Goal: Information Seeking & Learning: Learn about a topic

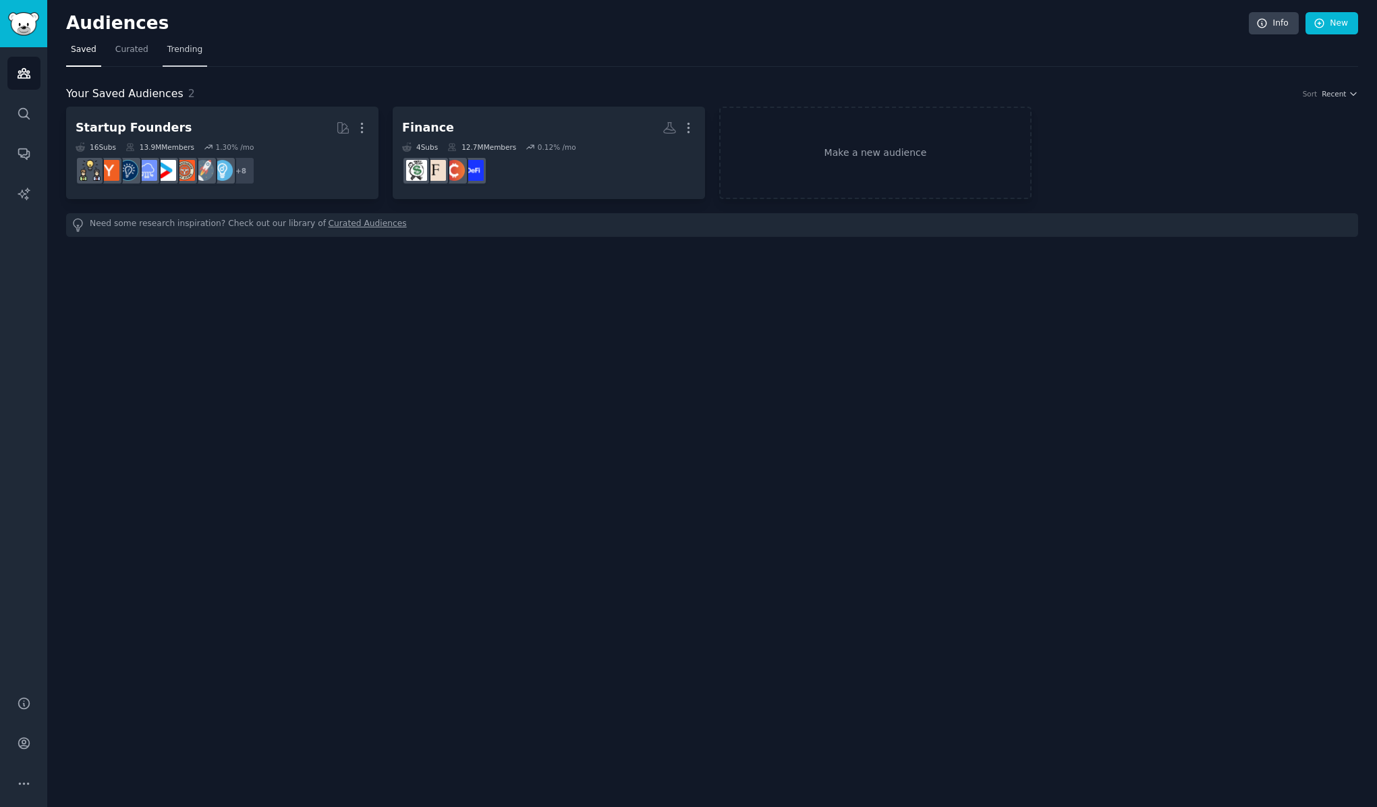
click at [188, 52] on span "Trending" at bounding box center [184, 50] width 35 height 12
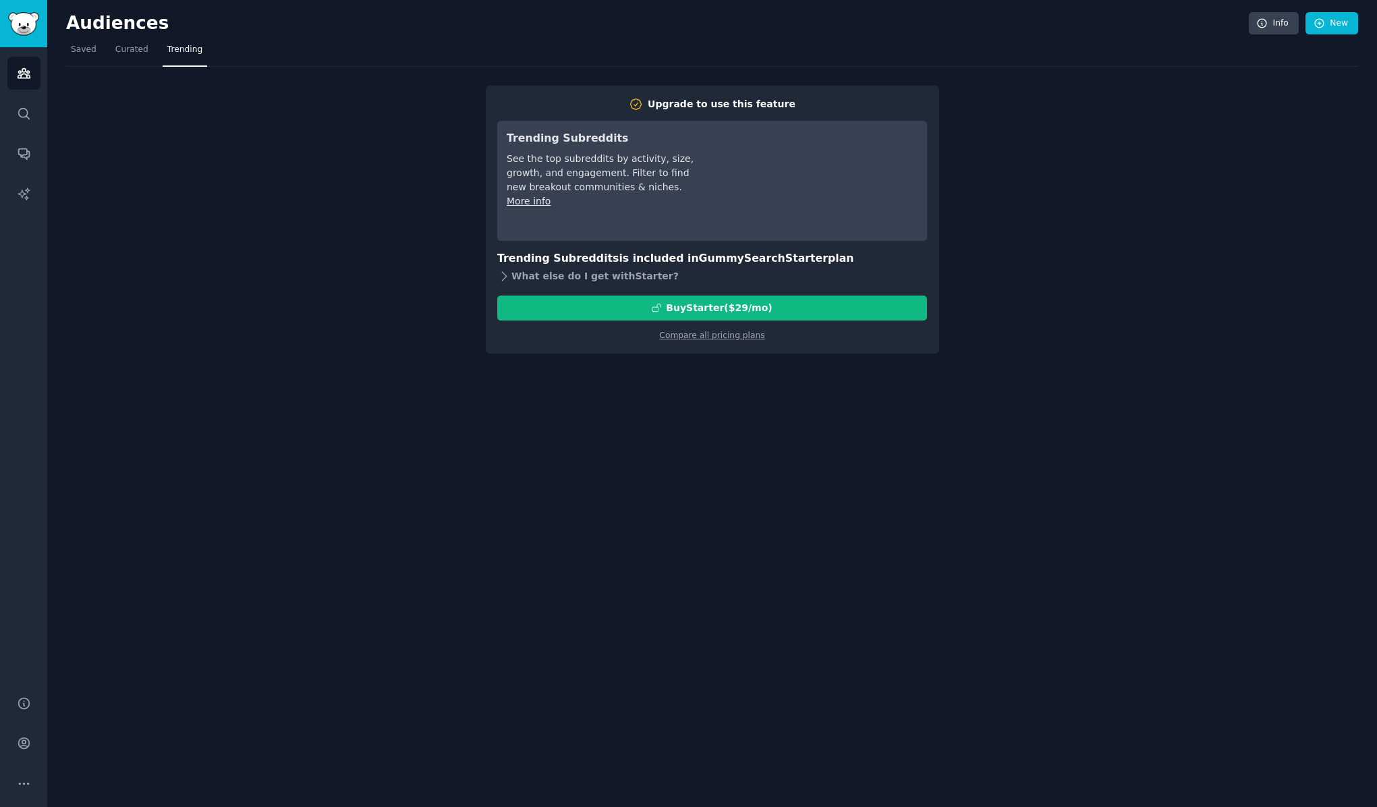
click at [559, 277] on div "What else do I get with Starter ?" at bounding box center [712, 276] width 430 height 19
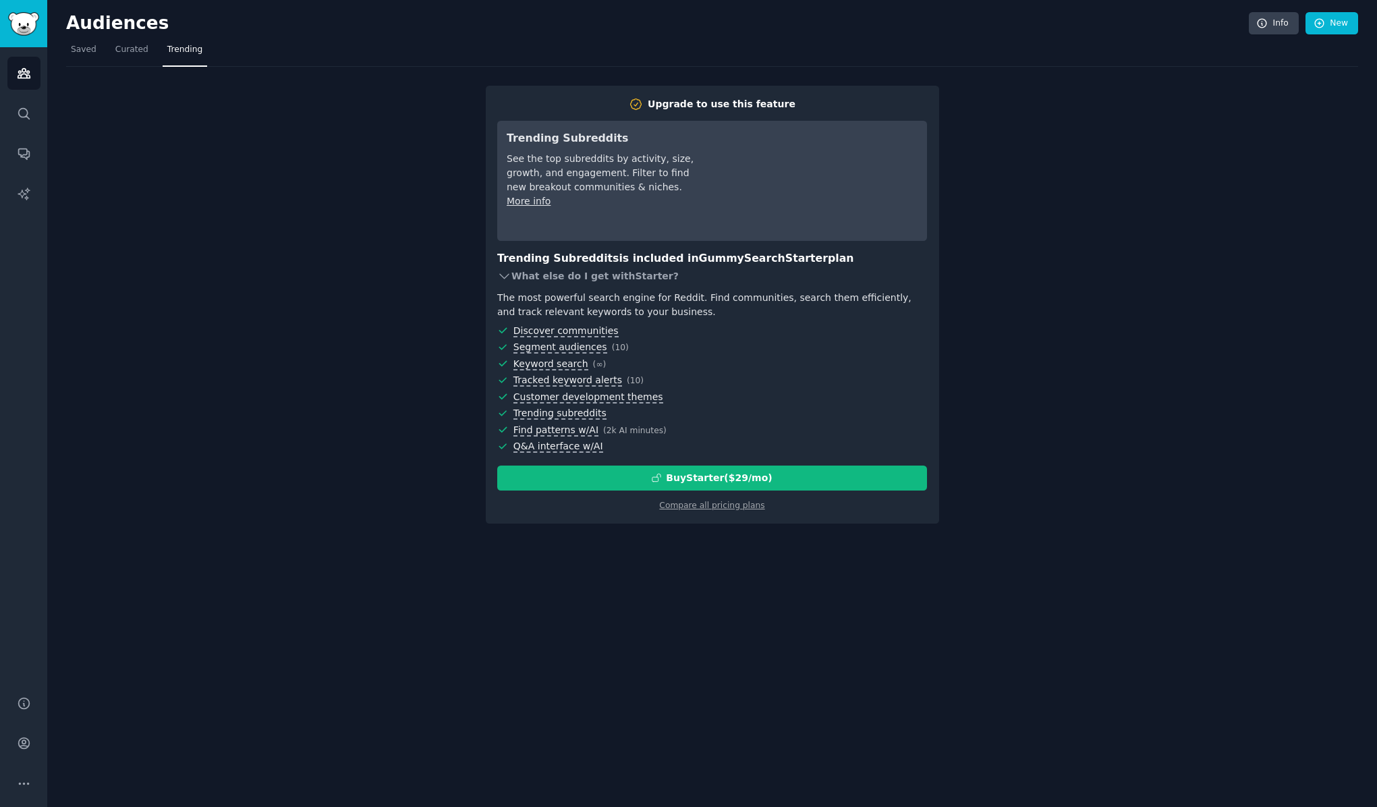
click at [559, 277] on div "What else do I get with Starter ?" at bounding box center [712, 276] width 430 height 19
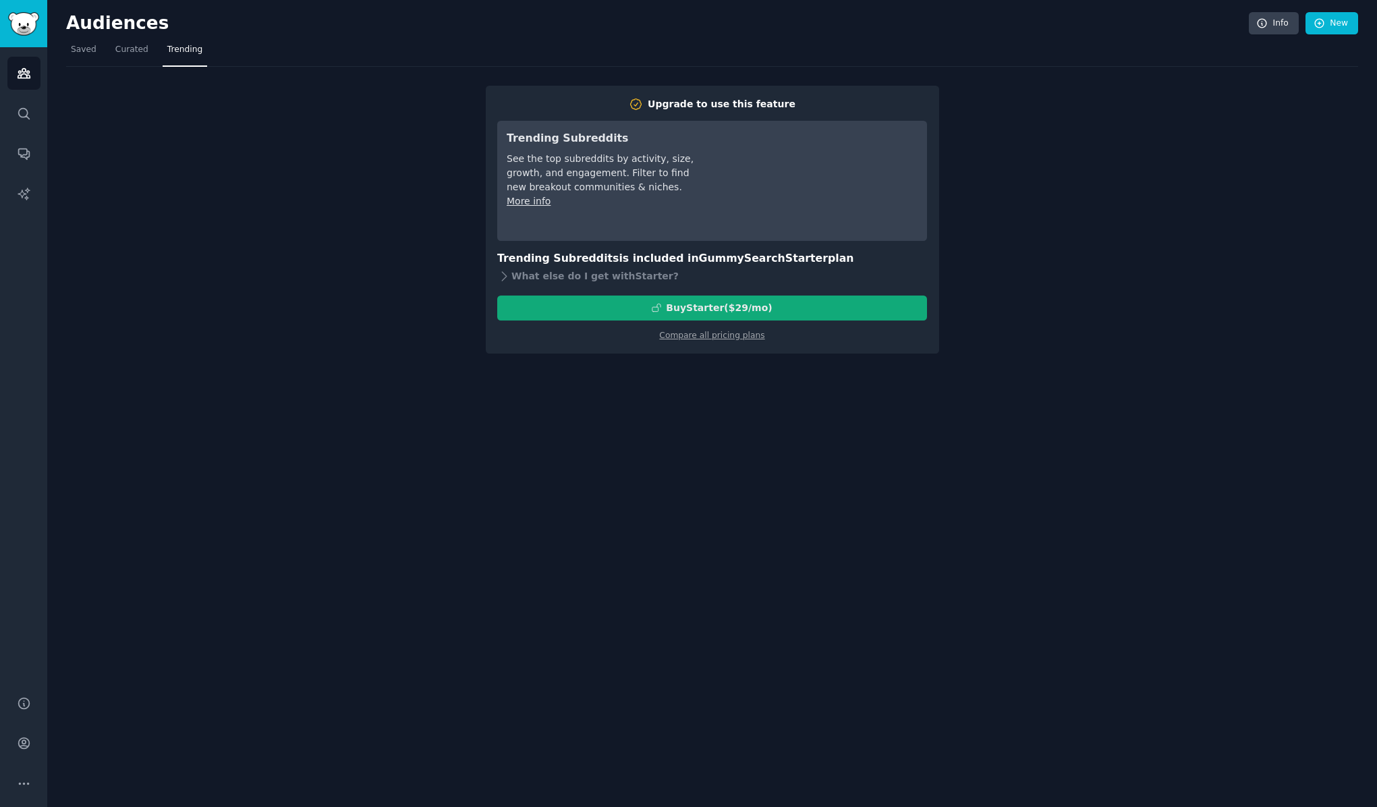
click at [555, 313] on div "Buy Starter ($ 29 /mo )" at bounding box center [712, 308] width 428 height 14
click at [136, 50] on span "Curated" at bounding box center [131, 50] width 33 height 12
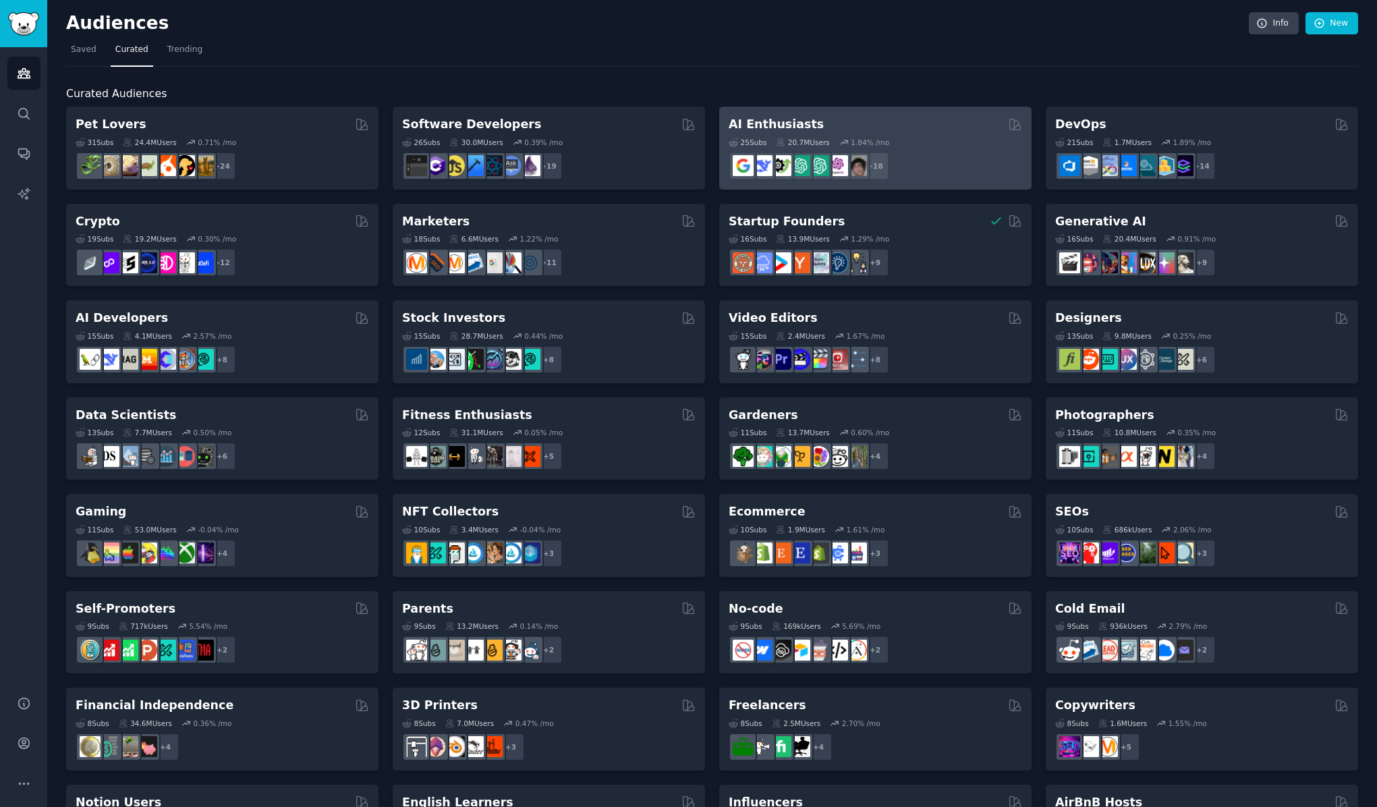
click at [783, 123] on h2 "AI Enthusiasts" at bounding box center [776, 124] width 95 height 17
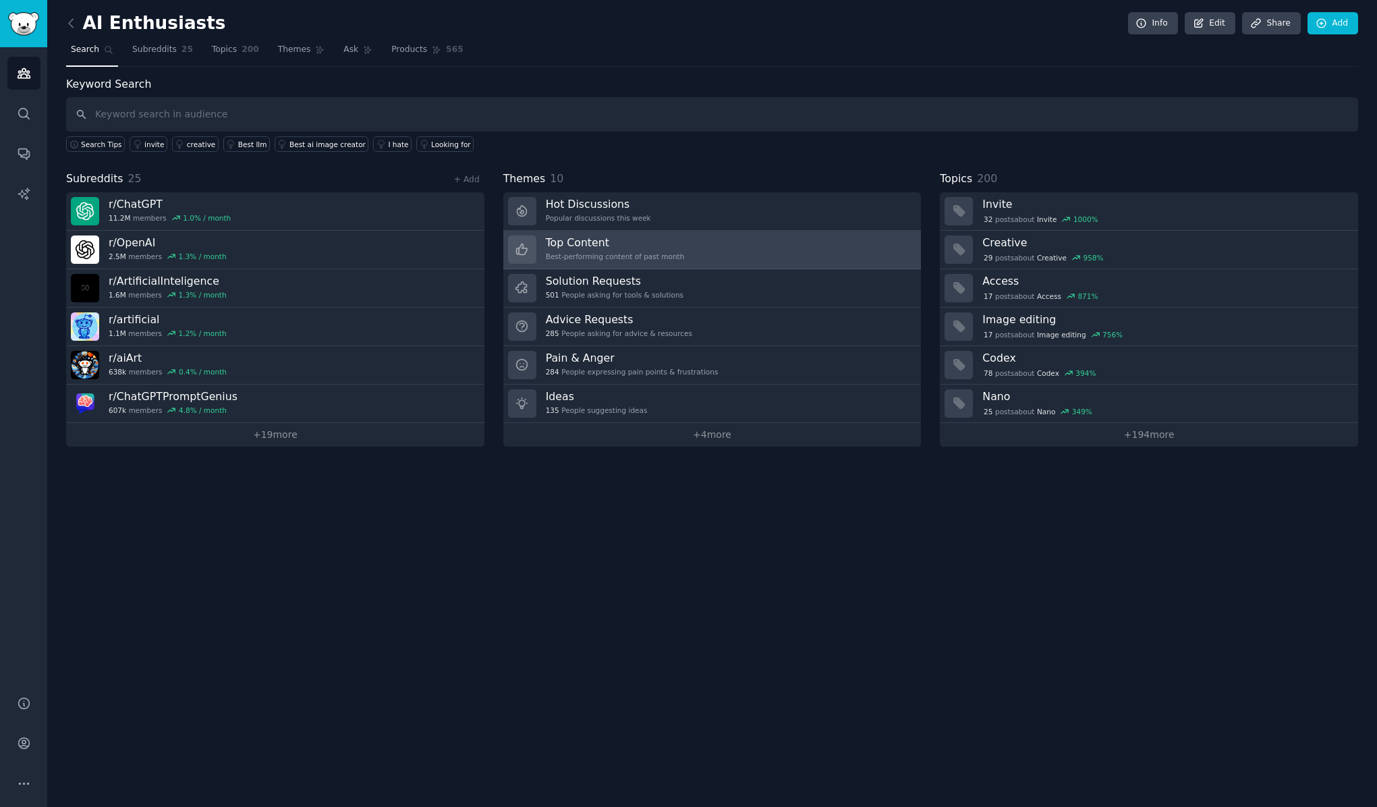
click at [565, 233] on link "Top Content Best-performing content of past month" at bounding box center [712, 250] width 418 height 38
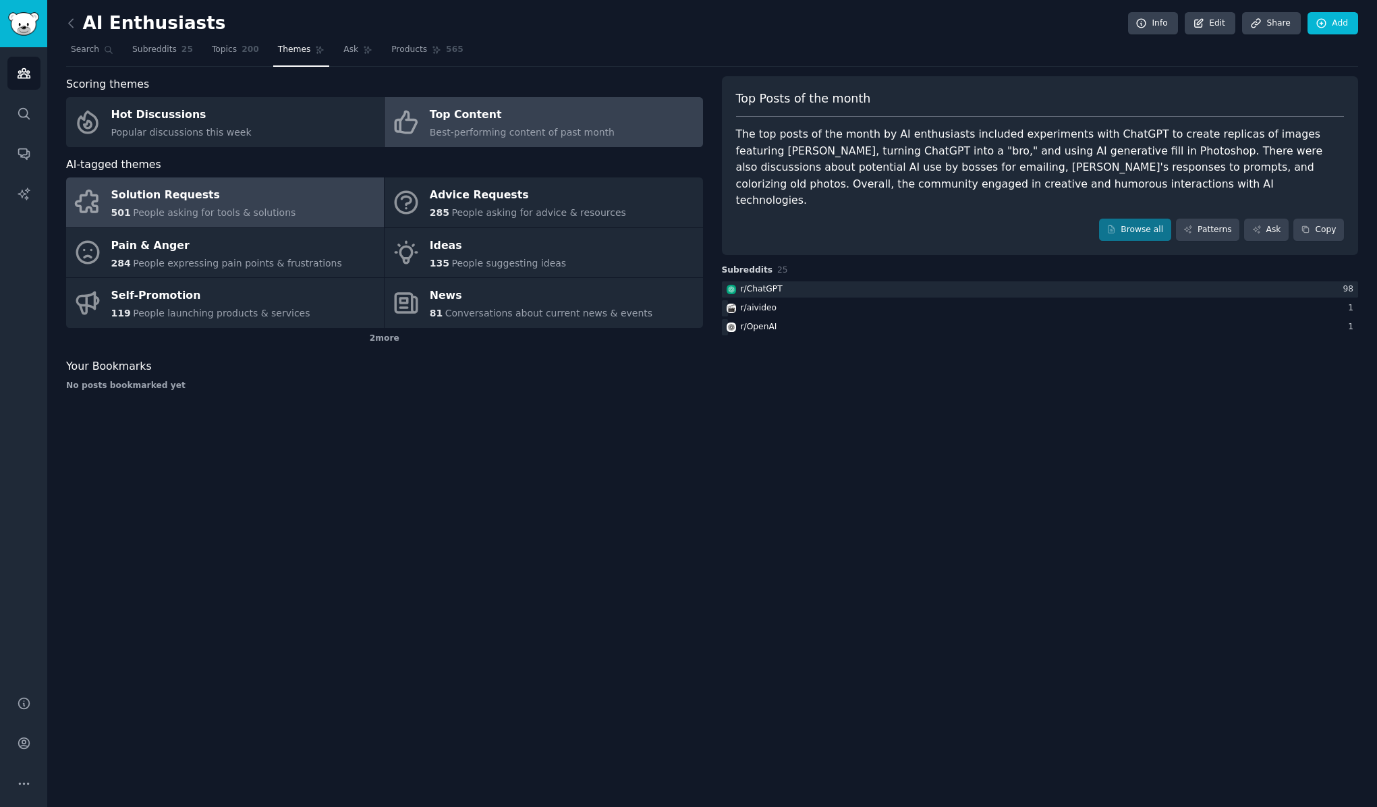
click at [164, 200] on div "Solution Requests" at bounding box center [203, 196] width 185 height 22
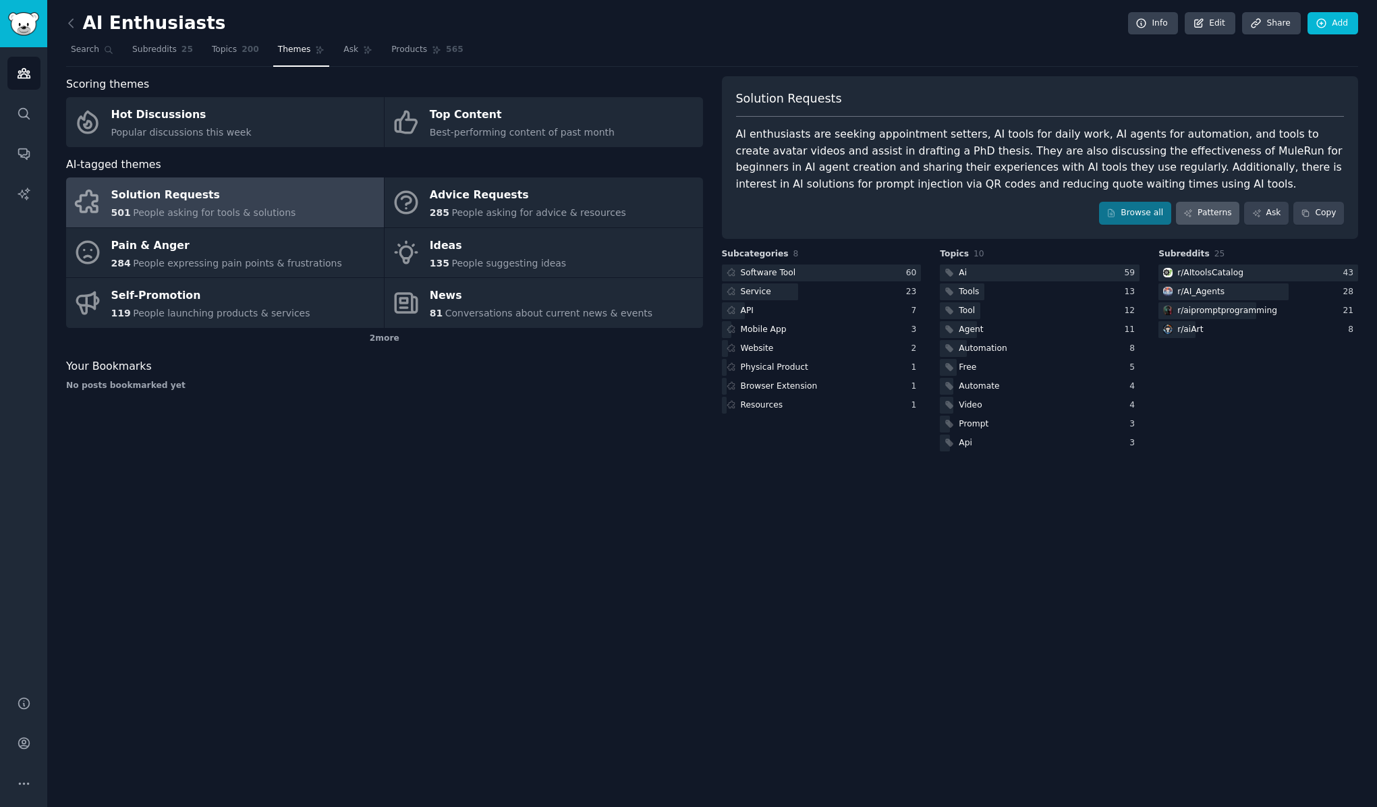
click at [1217, 211] on link "Patterns" at bounding box center [1207, 213] width 63 height 23
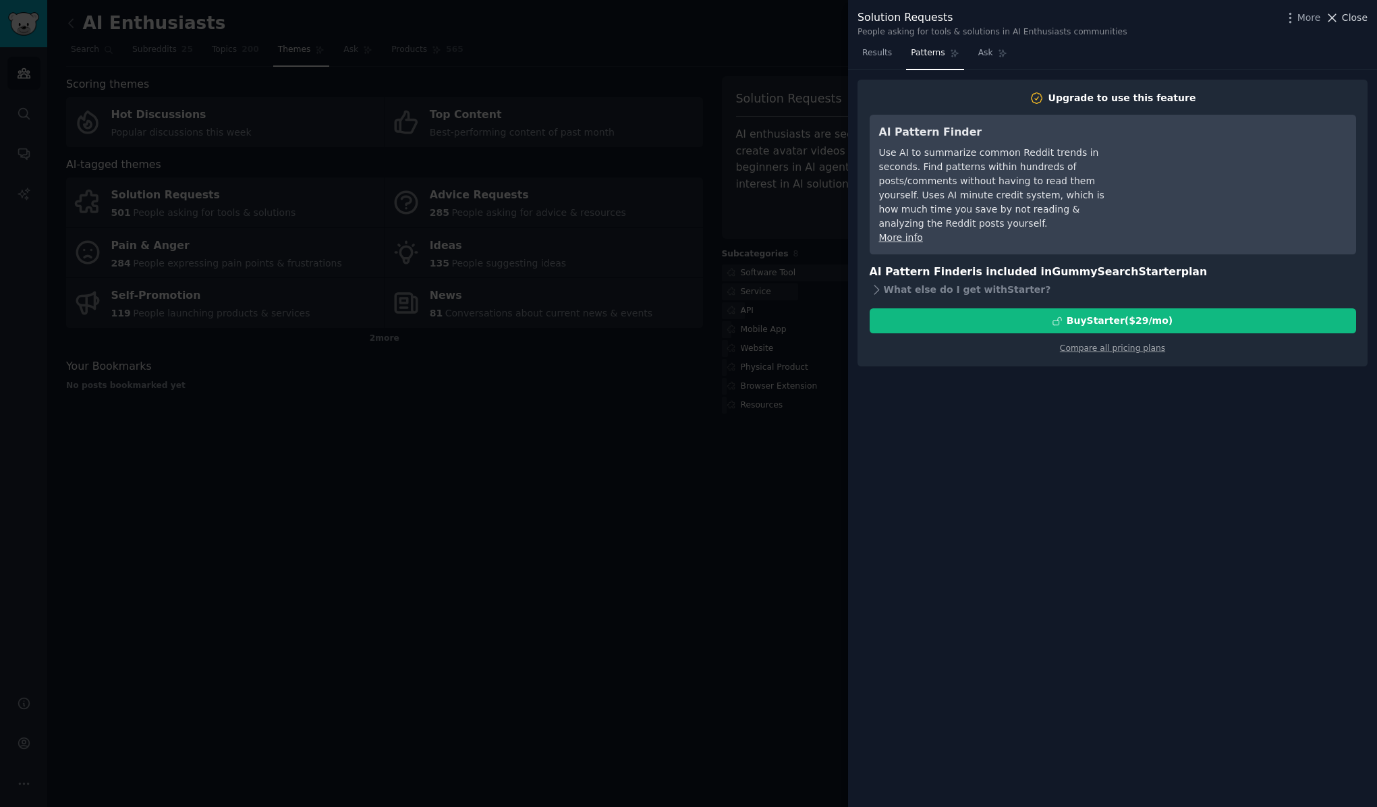
click at [1335, 18] on icon at bounding box center [1332, 18] width 14 height 14
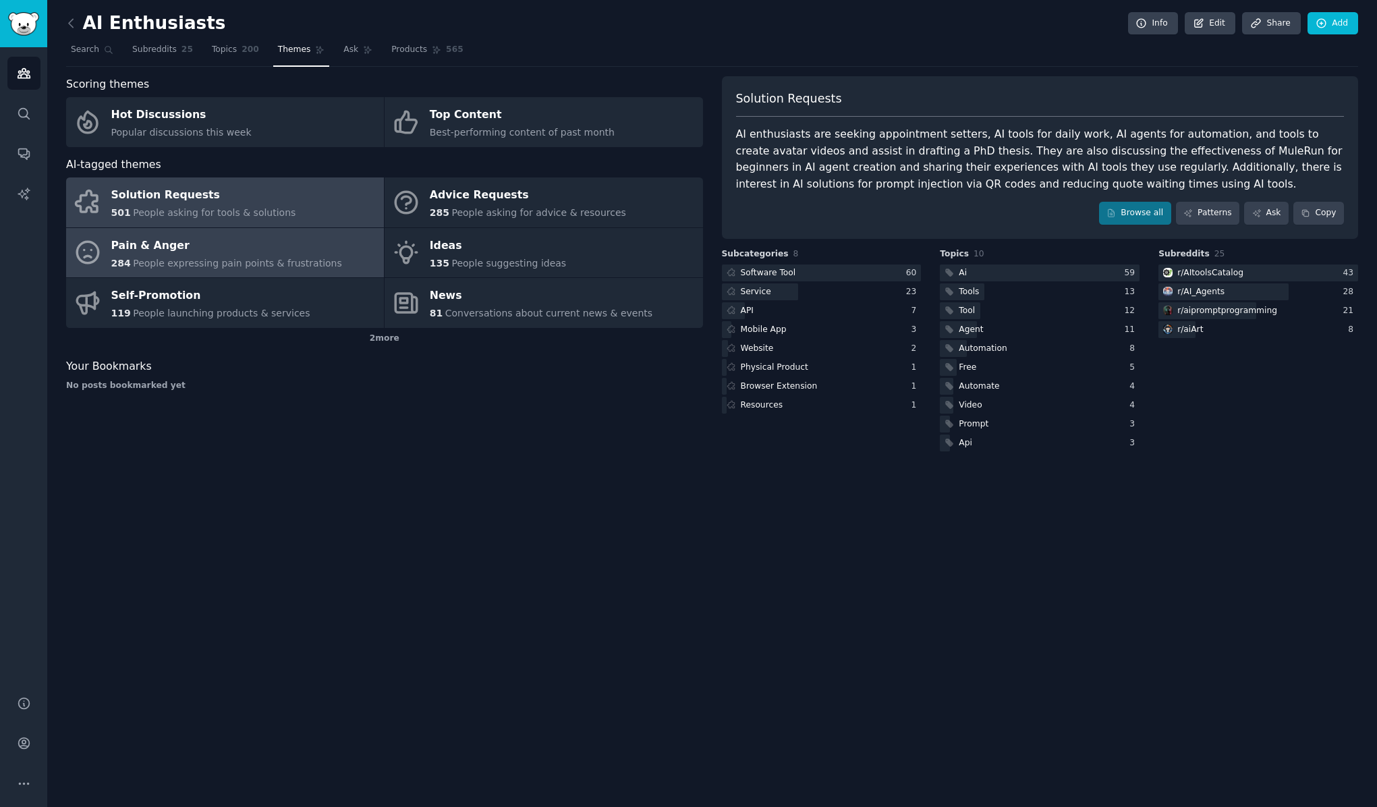
click at [200, 261] on span "People expressing pain points & frustrations" at bounding box center [237, 263] width 209 height 11
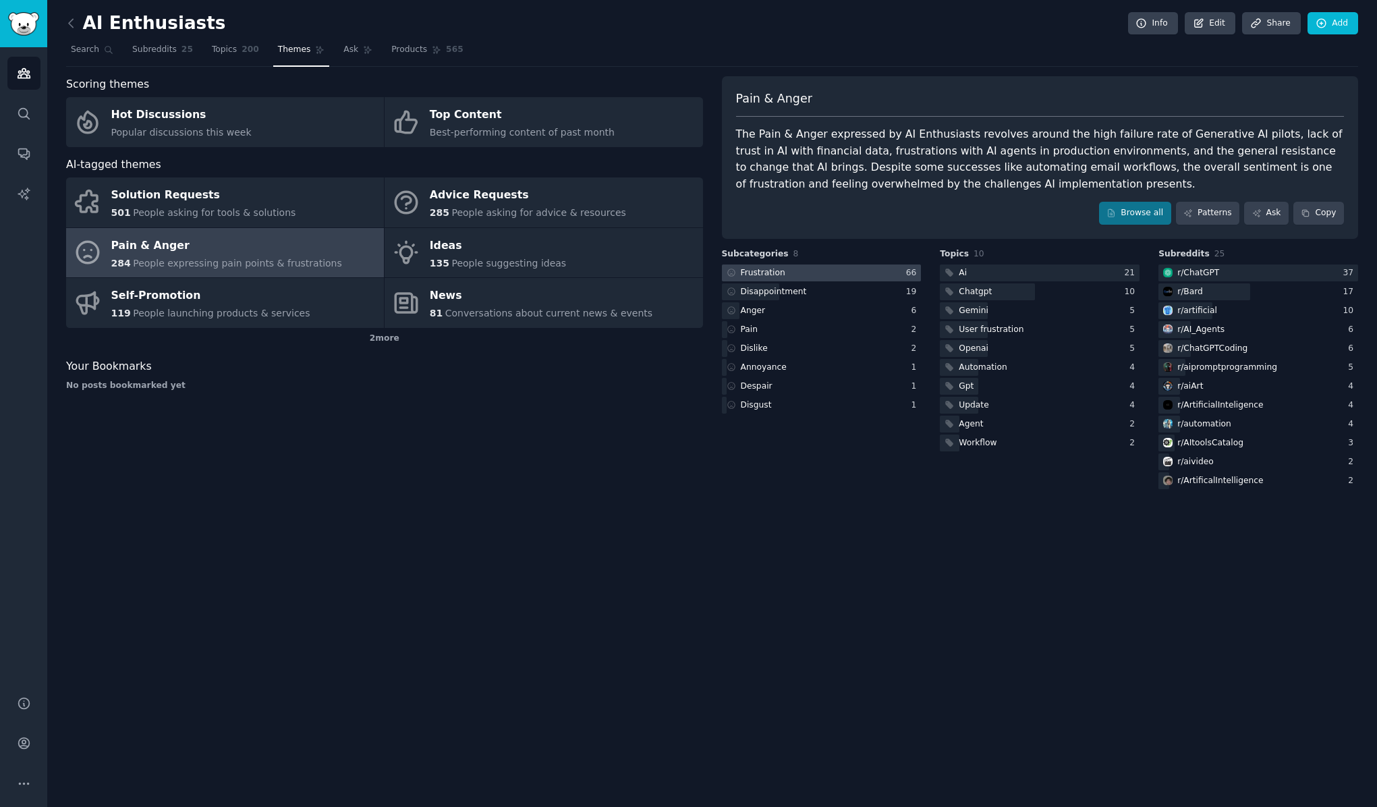
click at [762, 269] on div "Frustration" at bounding box center [763, 273] width 45 height 12
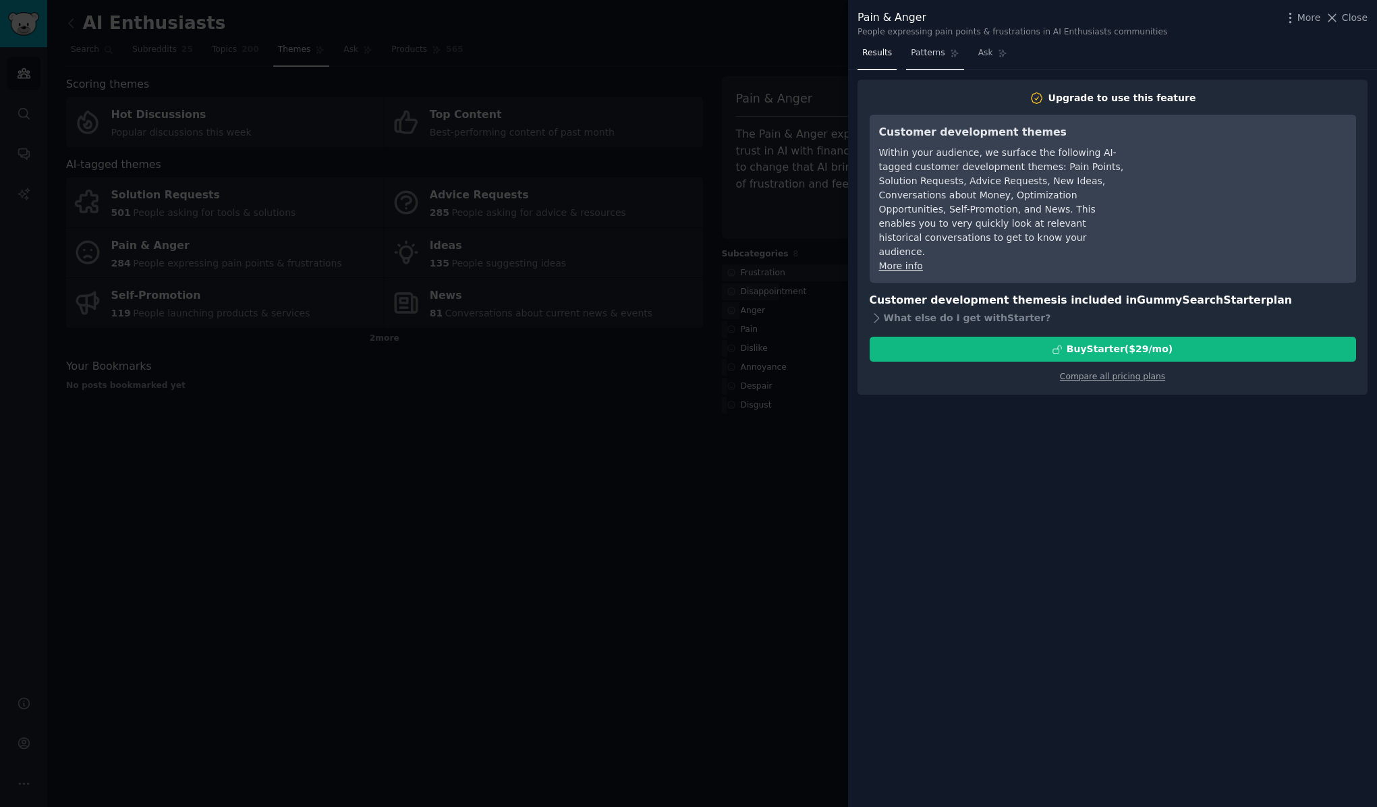
click at [929, 54] on span "Patterns" at bounding box center [928, 53] width 34 height 12
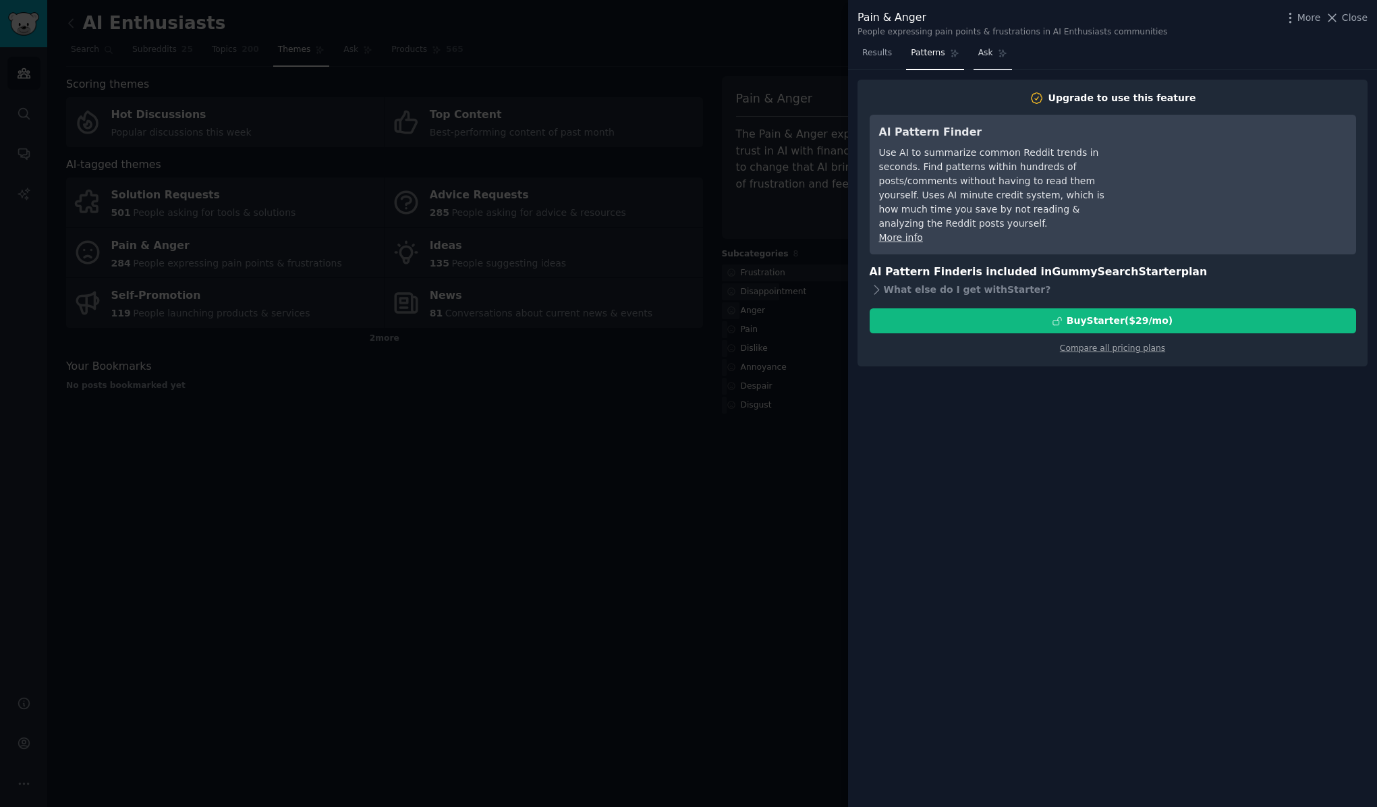
click at [991, 53] on span "Ask" at bounding box center [985, 53] width 15 height 12
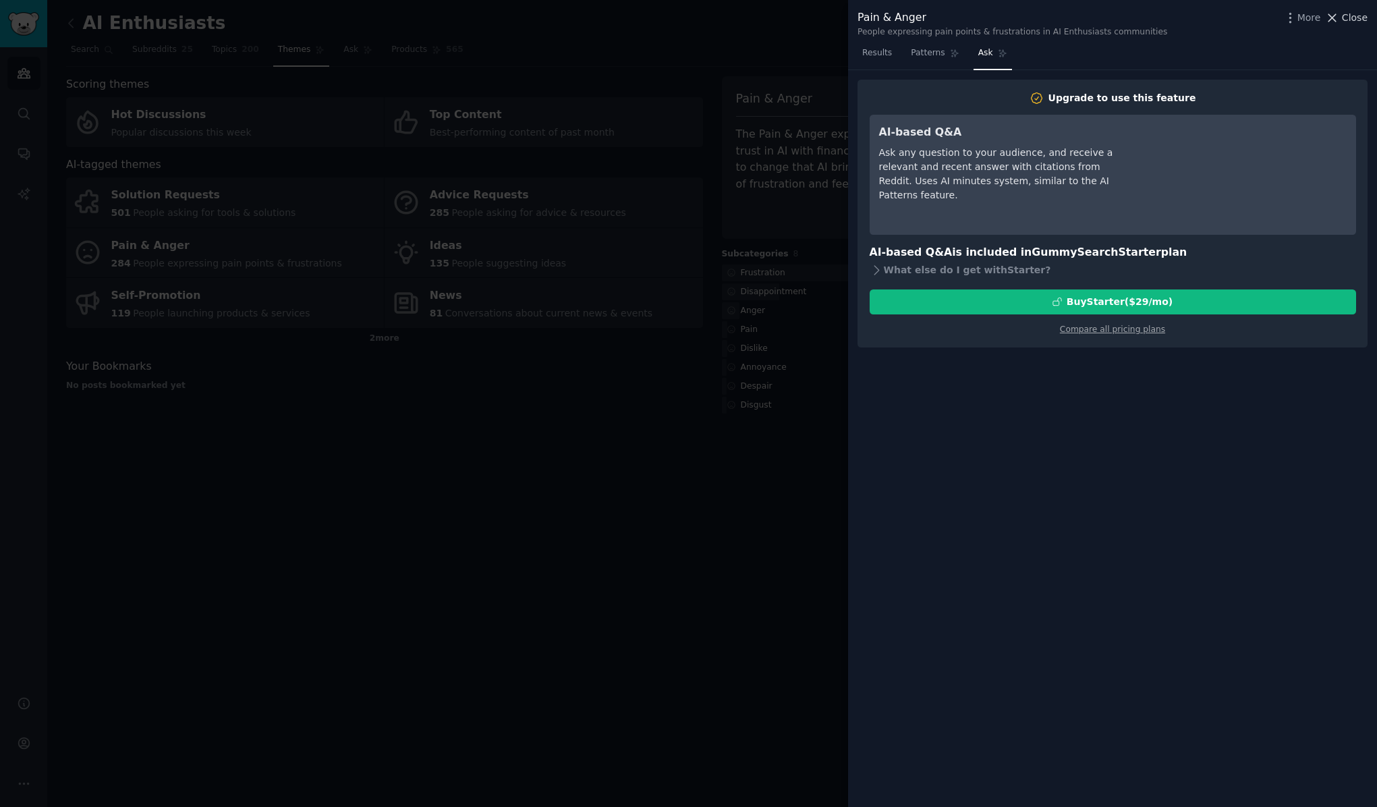
click at [1343, 18] on span "Close" at bounding box center [1355, 18] width 26 height 14
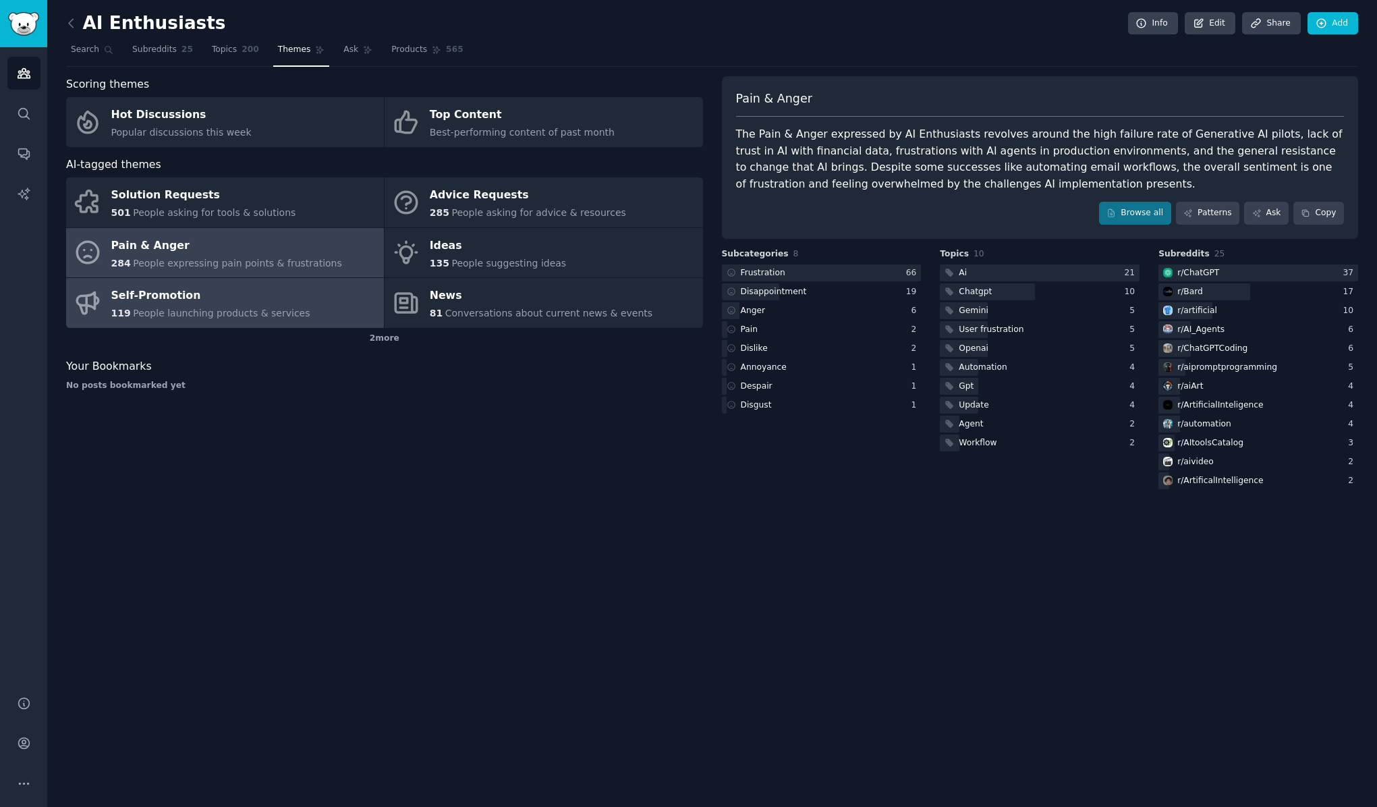
click at [194, 302] on div "Self-Promotion" at bounding box center [210, 296] width 199 height 22
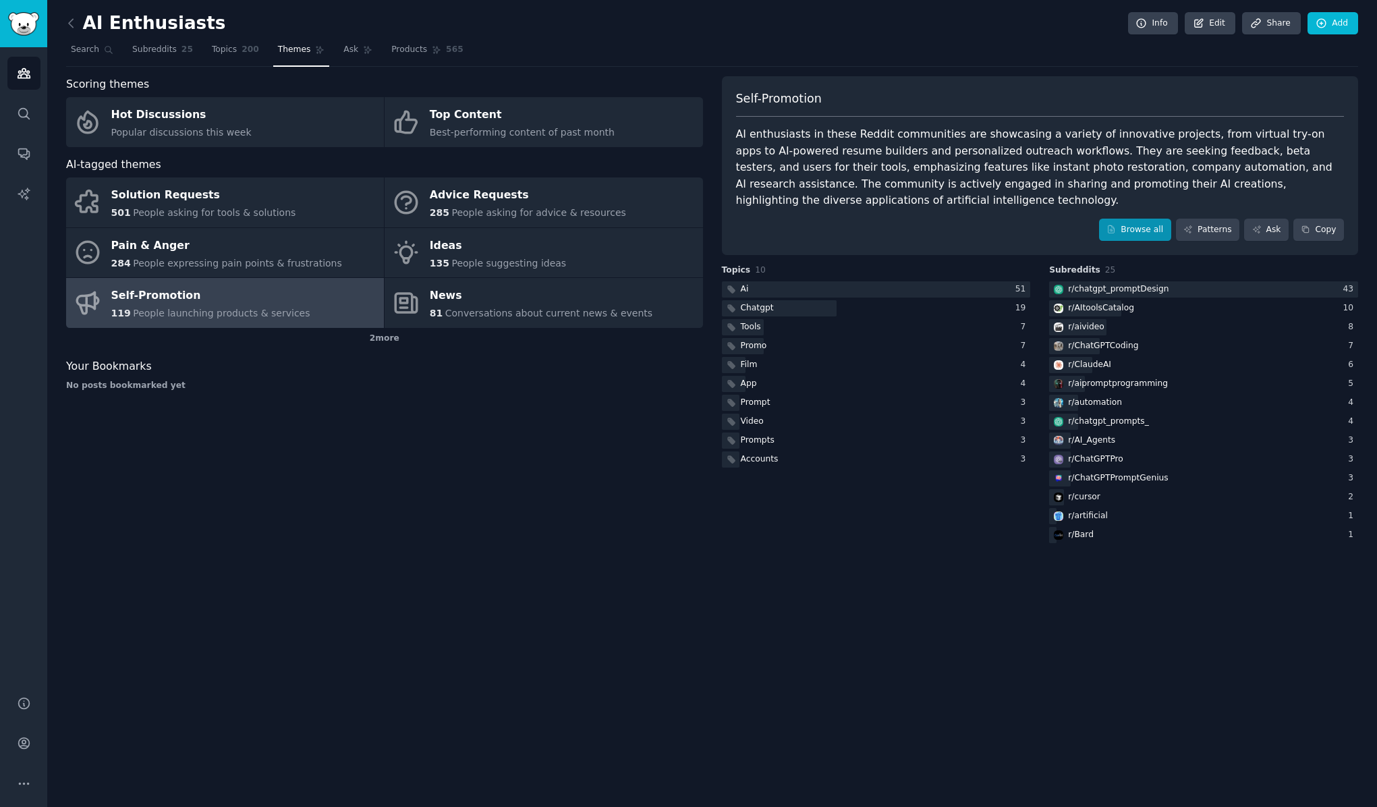
click at [1150, 233] on link "Browse all" at bounding box center [1135, 230] width 72 height 23
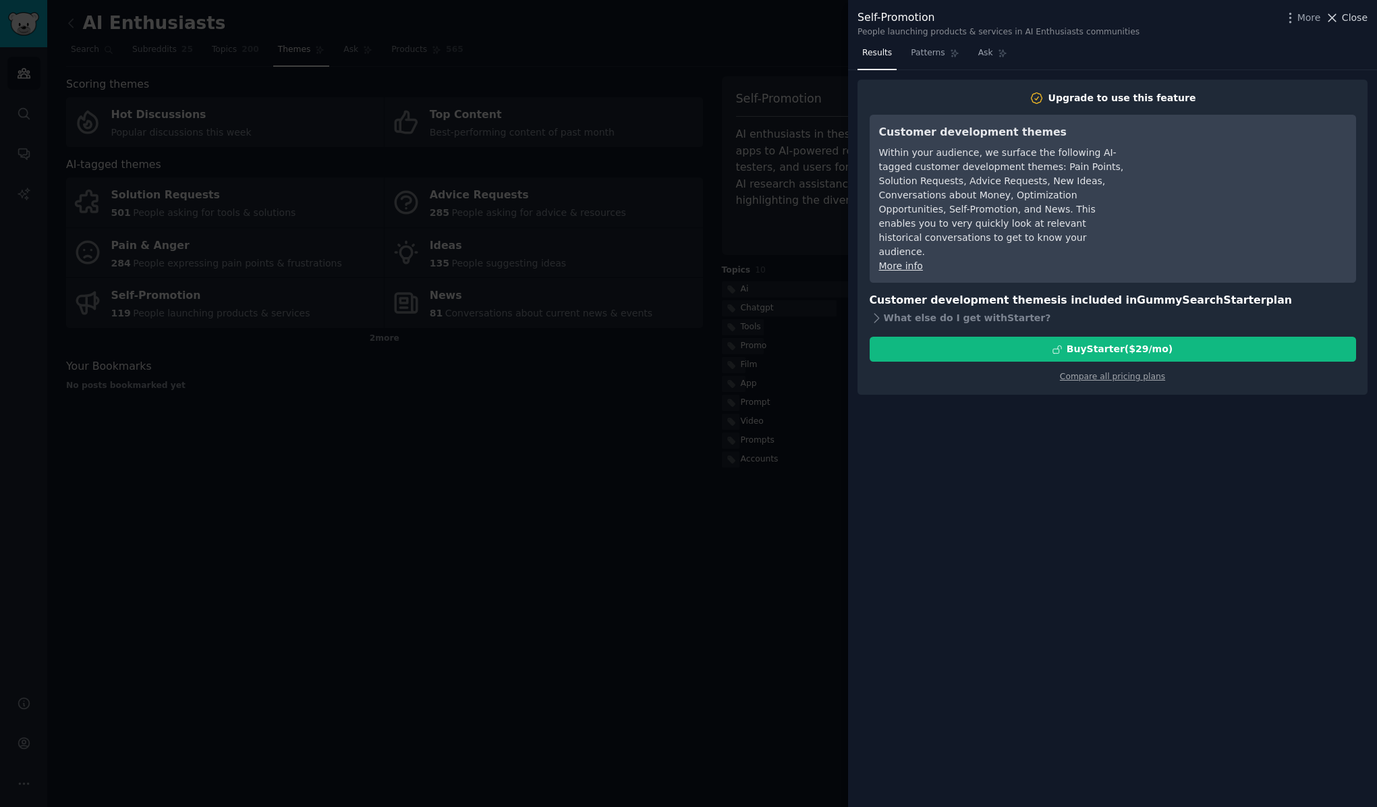
click at [1331, 17] on icon at bounding box center [1332, 18] width 14 height 14
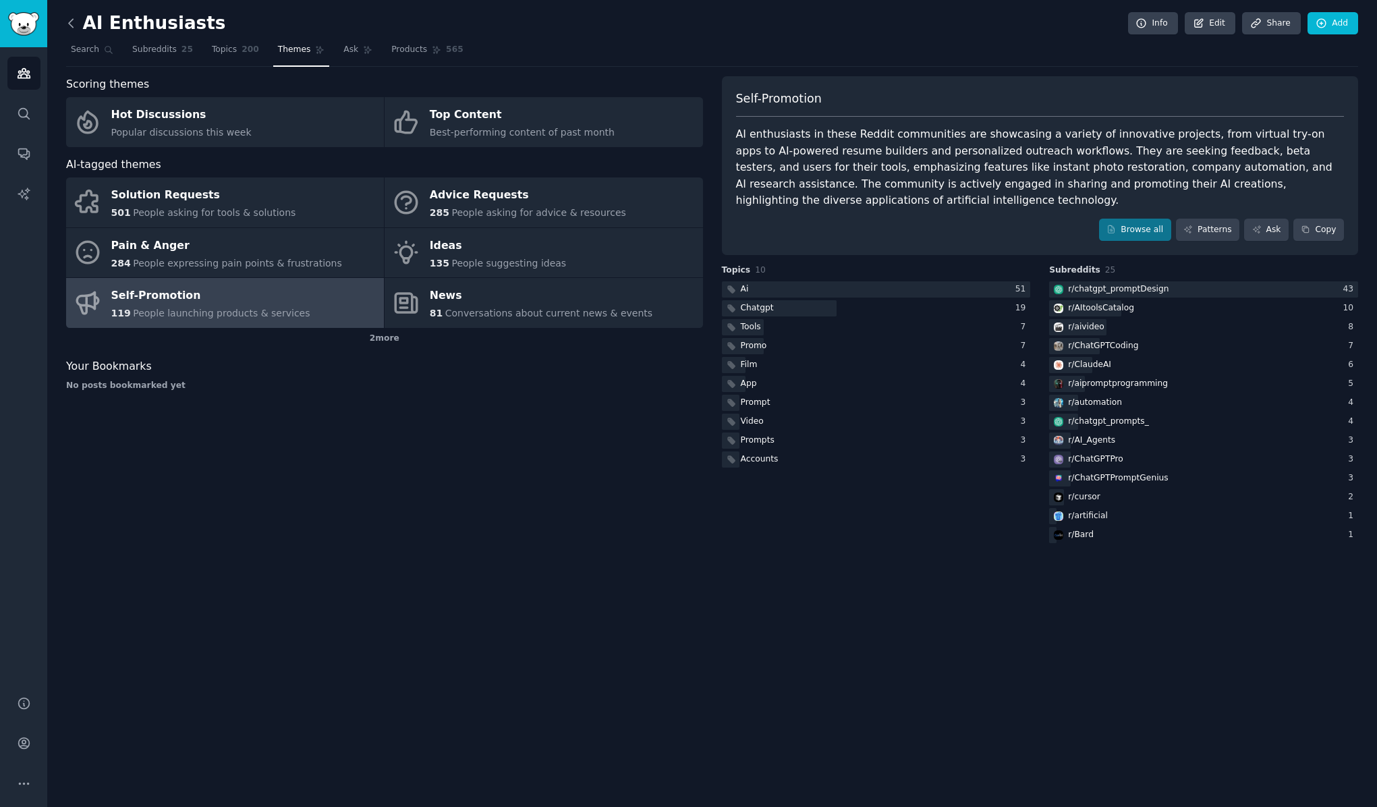
click at [76, 26] on icon at bounding box center [71, 23] width 14 height 14
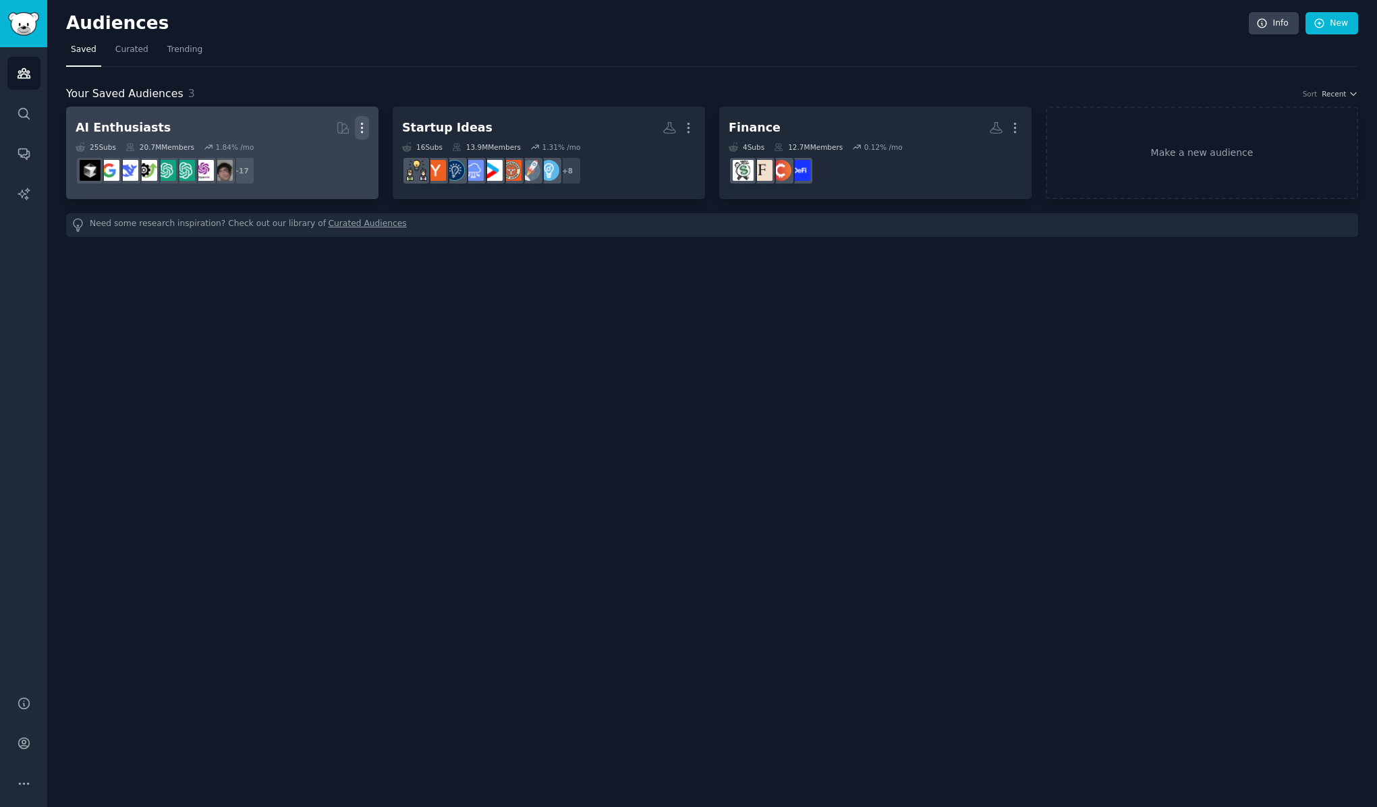
click at [360, 127] on icon "button" at bounding box center [362, 128] width 14 height 14
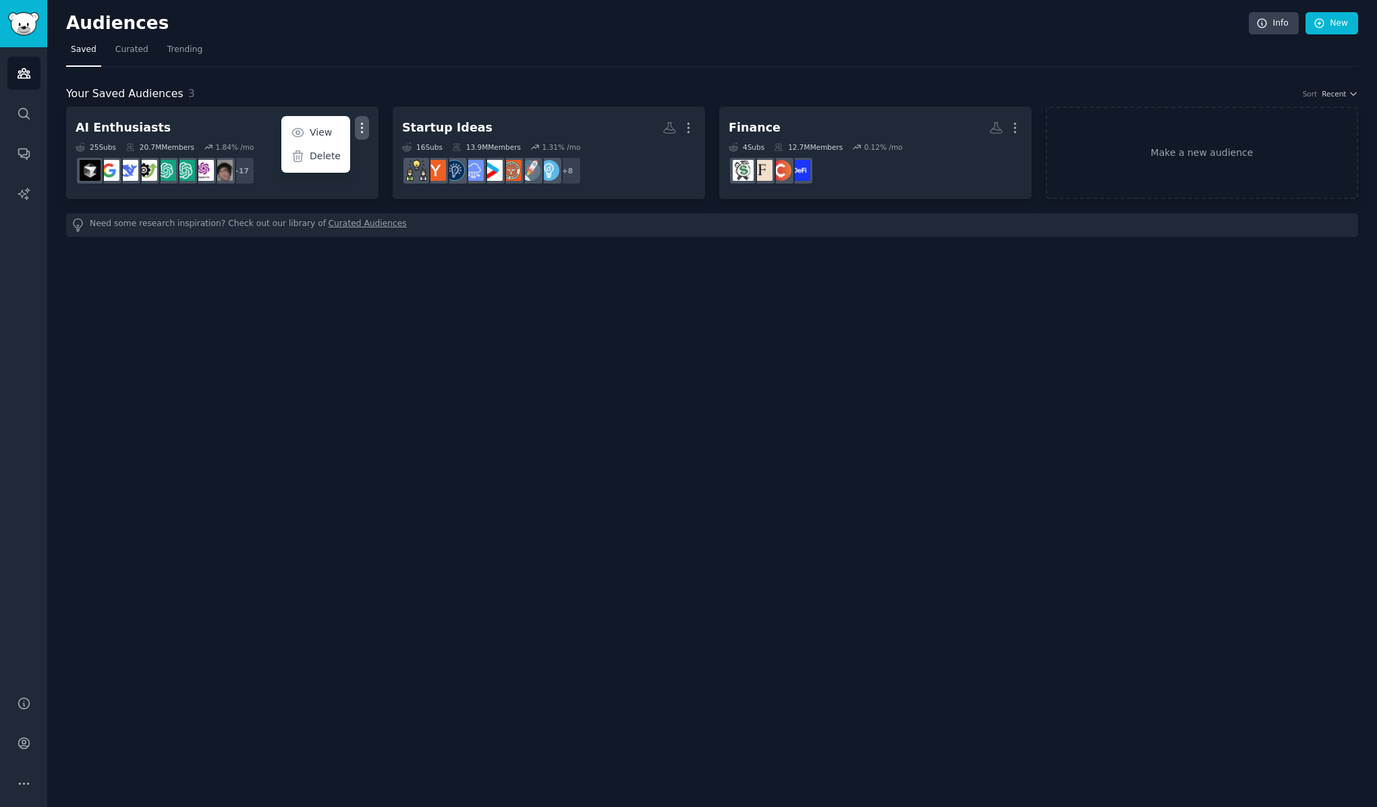
click at [516, 414] on div "Audiences Info New Saved Curated Trending Your Saved Audiences 3 Sort Recent AI…" at bounding box center [712, 403] width 1330 height 807
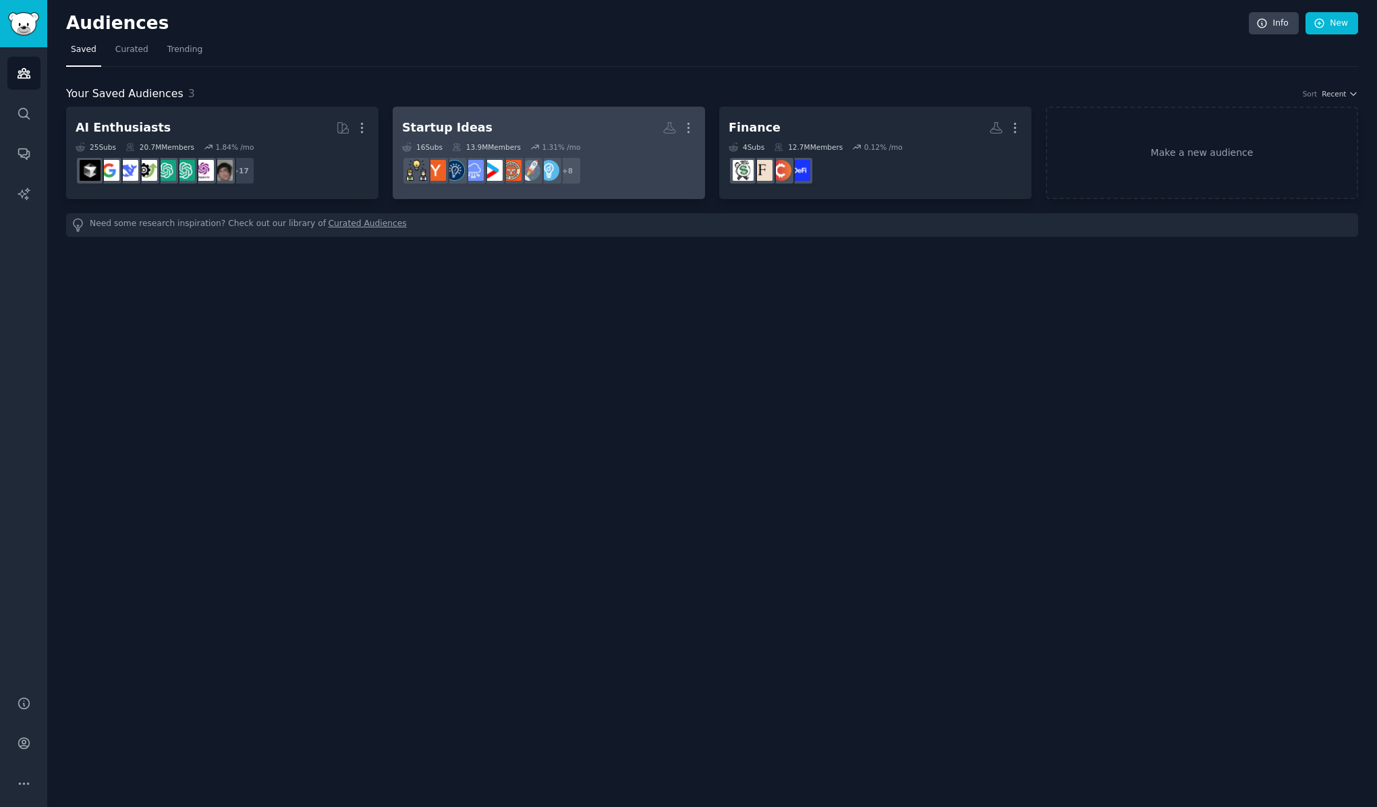
click at [472, 123] on div "Startup Ideas" at bounding box center [447, 127] width 90 height 17
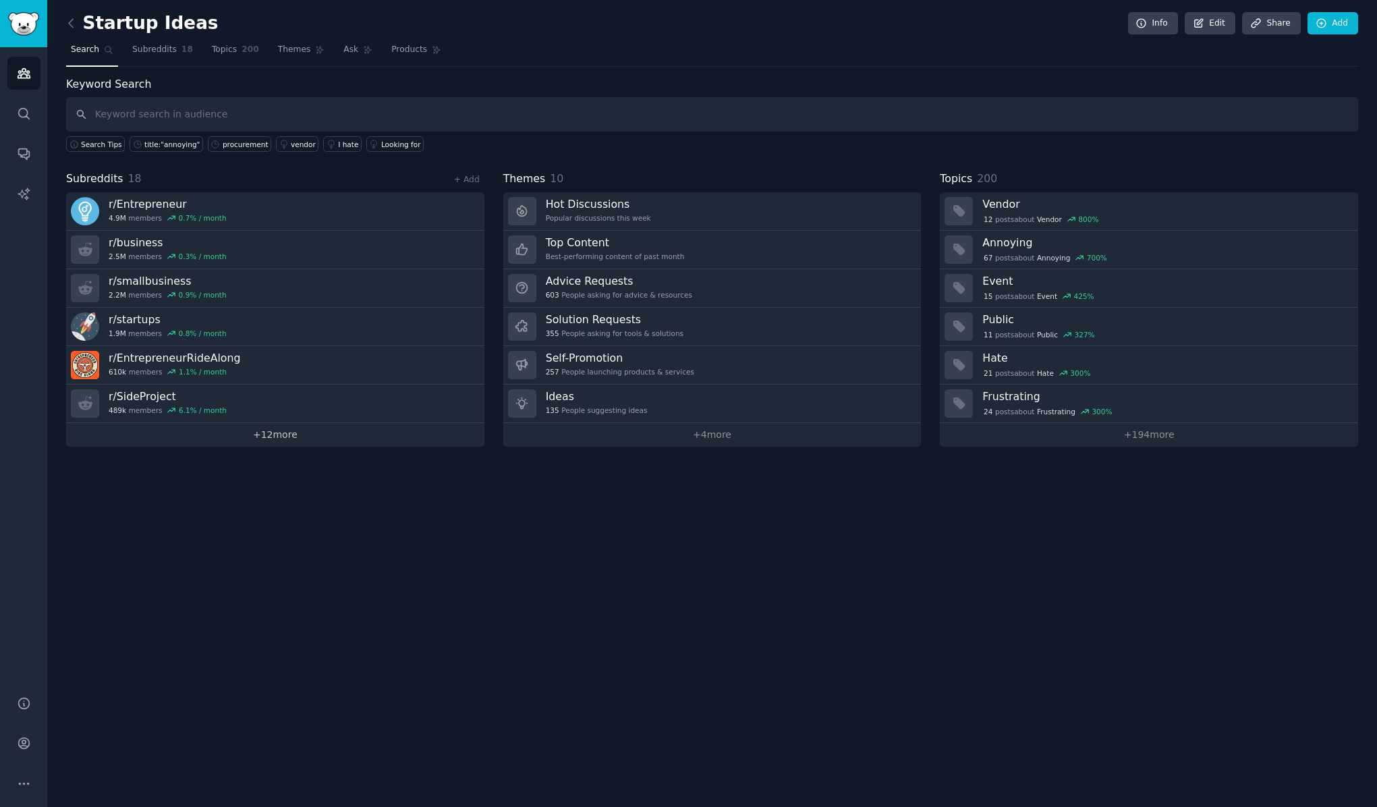
click at [275, 441] on link "+ 12 more" at bounding box center [275, 435] width 418 height 24
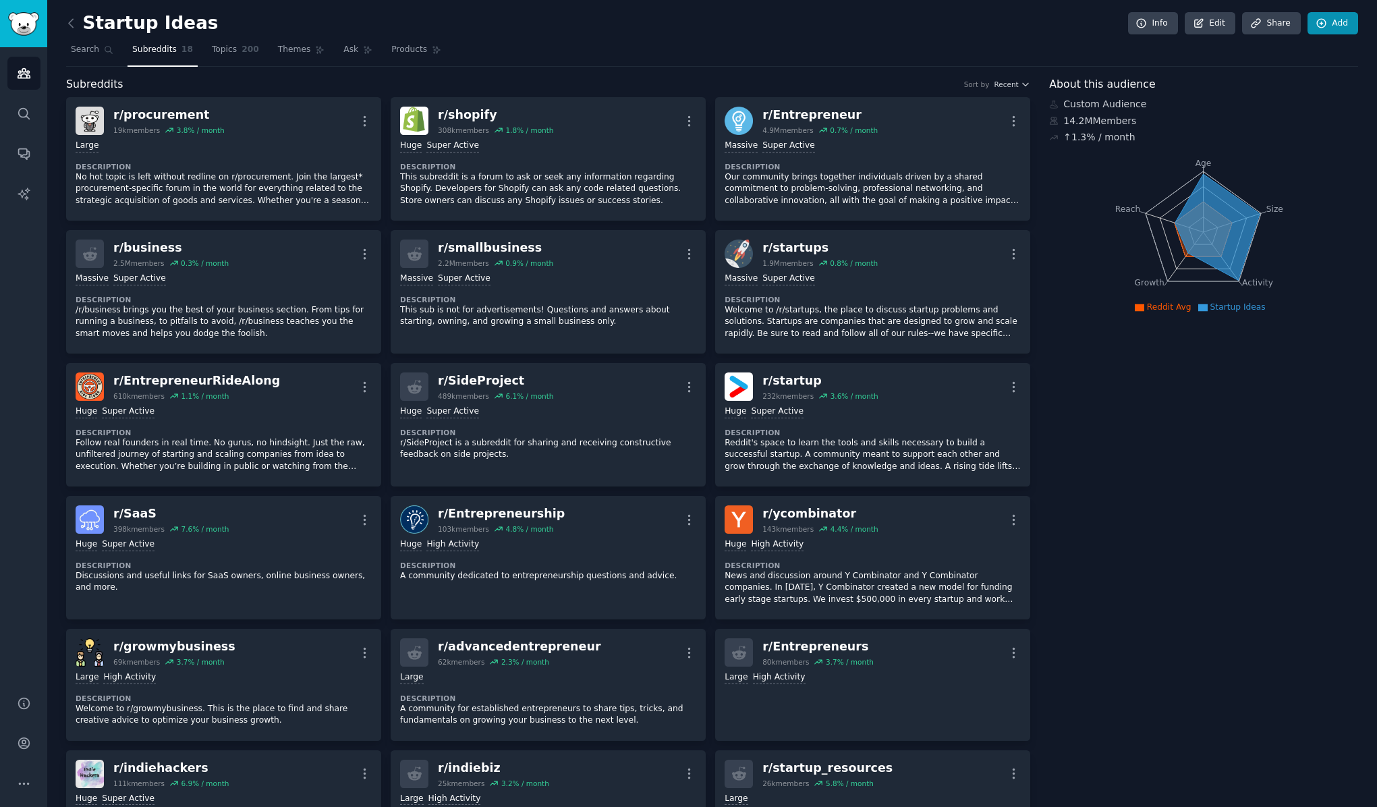
click at [1320, 29] on link "Add" at bounding box center [1333, 23] width 51 height 23
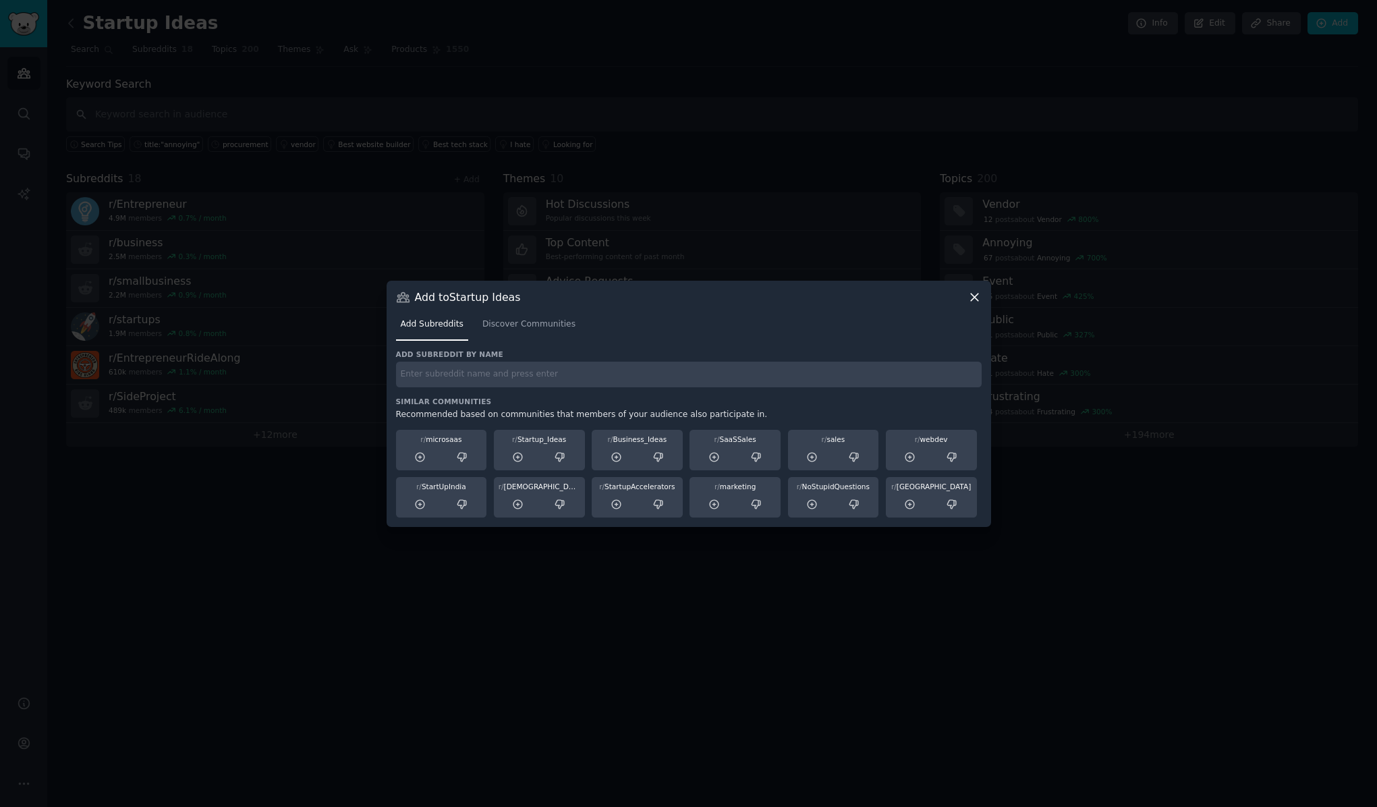
click at [884, 374] on input "text" at bounding box center [689, 375] width 586 height 26
type input "r"
type input "[DATE]"
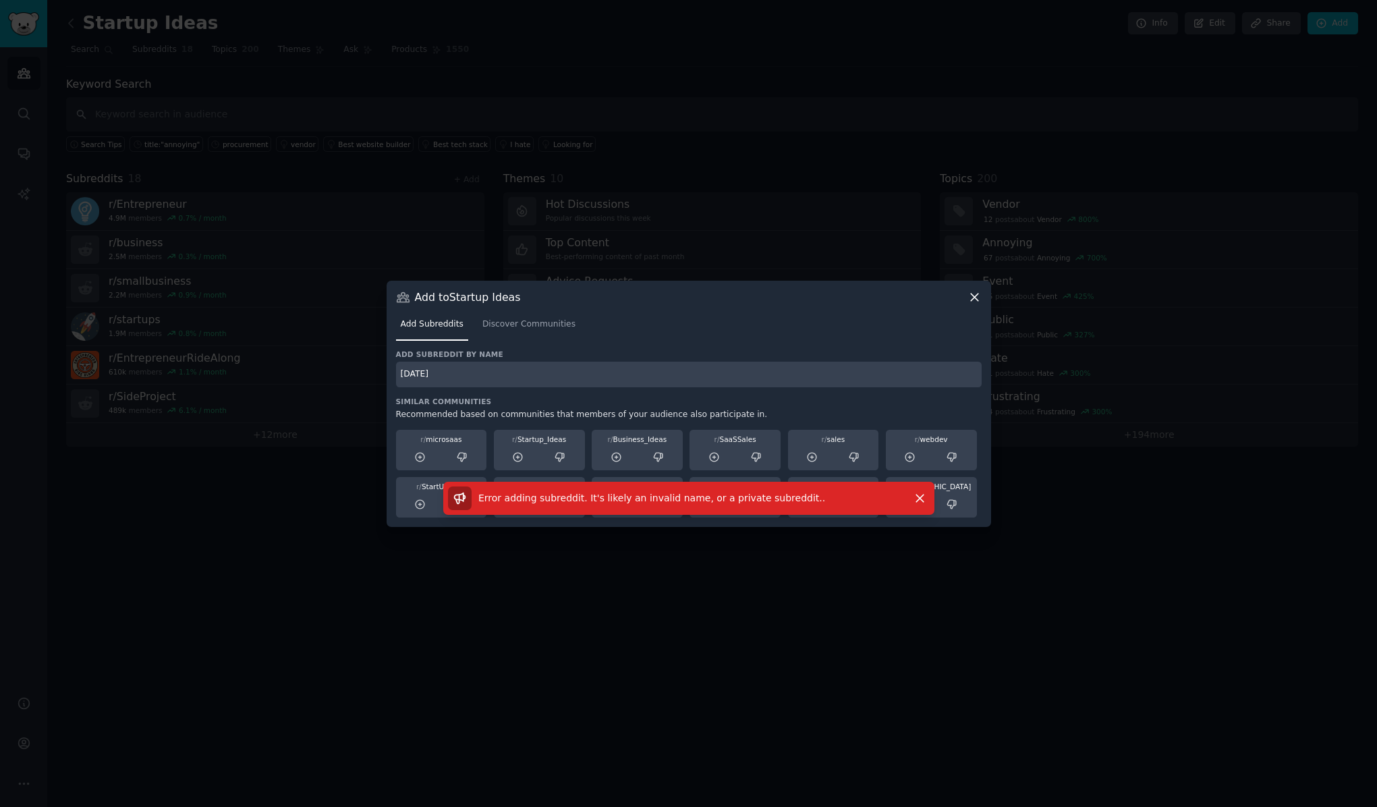
click at [505, 374] on input "[DATE]" at bounding box center [689, 375] width 586 height 26
click at [527, 327] on span "Discover Communities" at bounding box center [528, 324] width 93 height 12
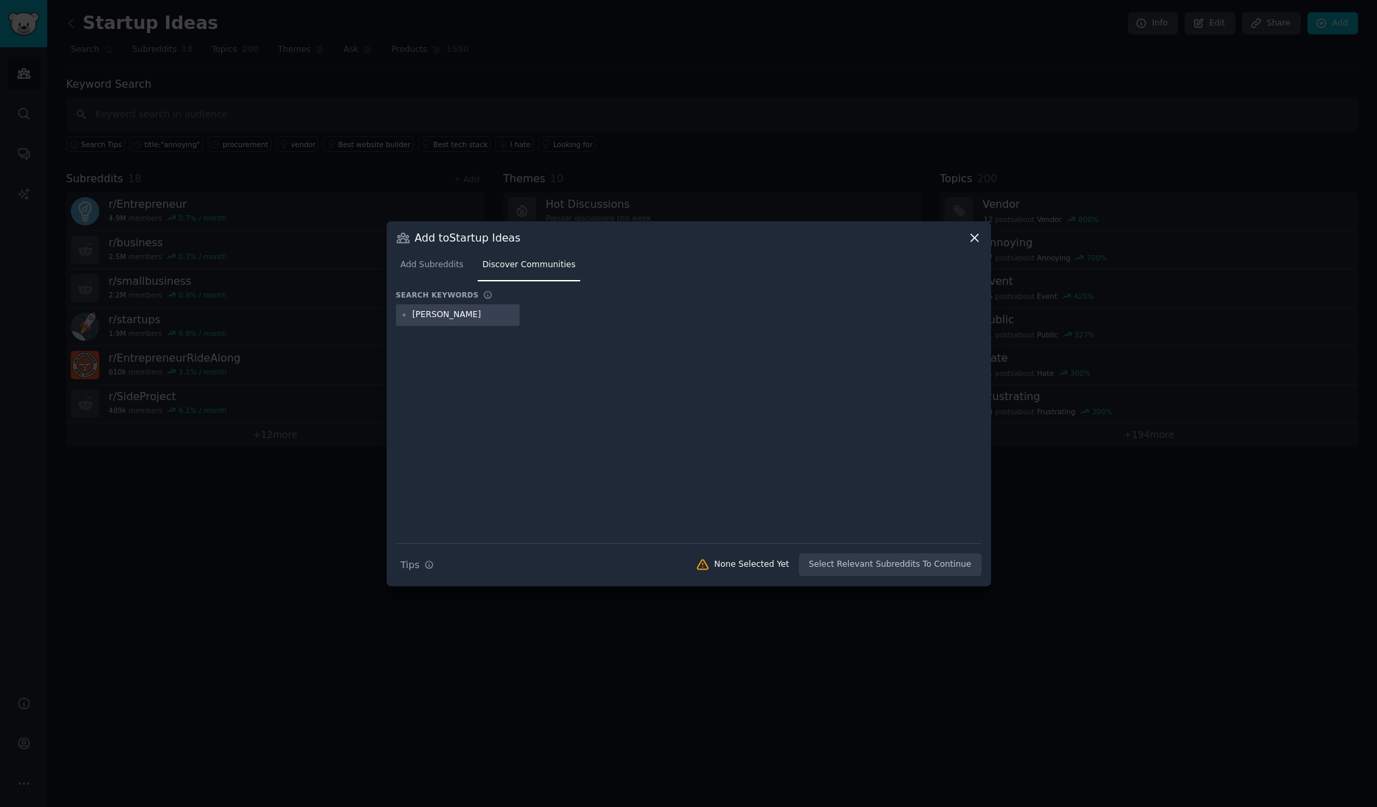
type input "[DATE]"
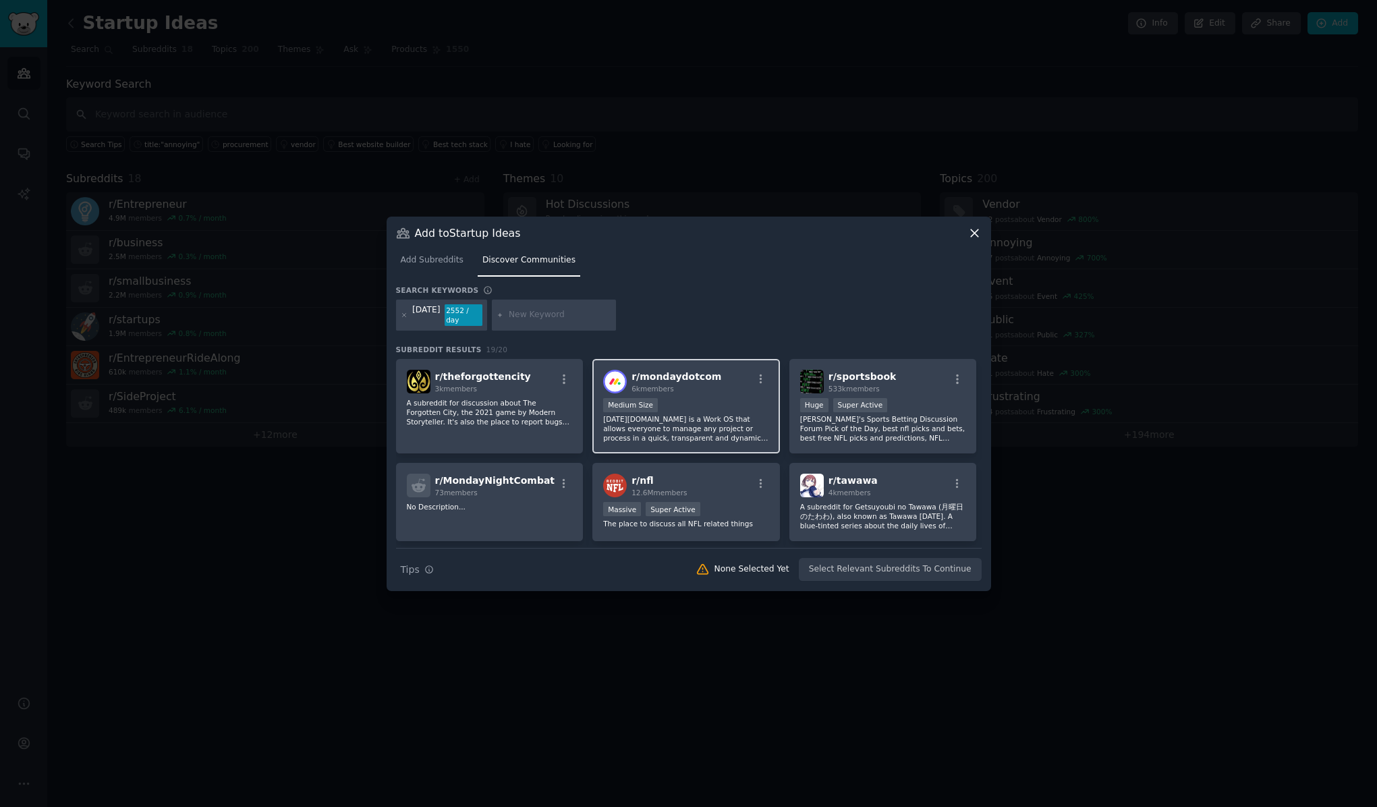
click at [675, 415] on div "Medium Size" at bounding box center [686, 406] width 166 height 17
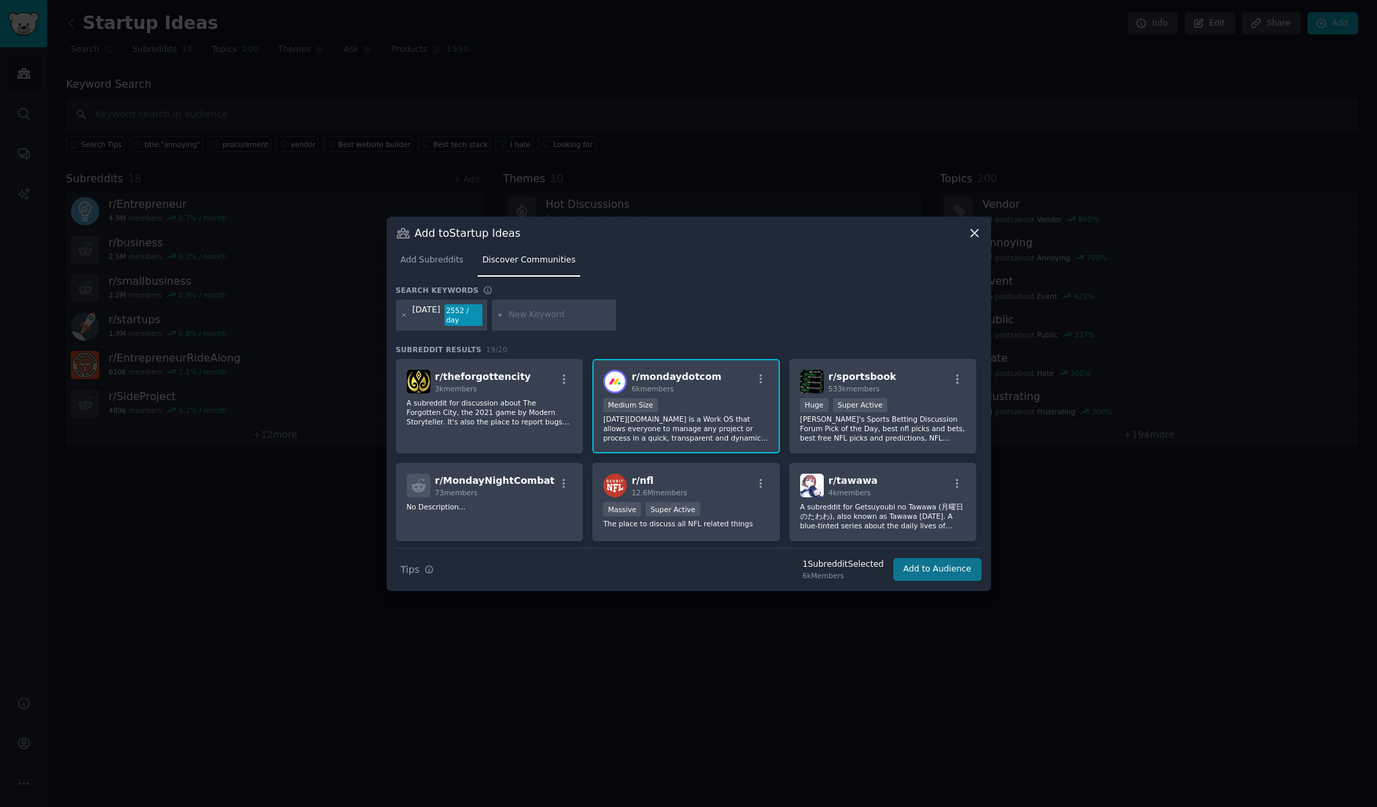
click at [911, 574] on button "Add to Audience" at bounding box center [937, 569] width 88 height 23
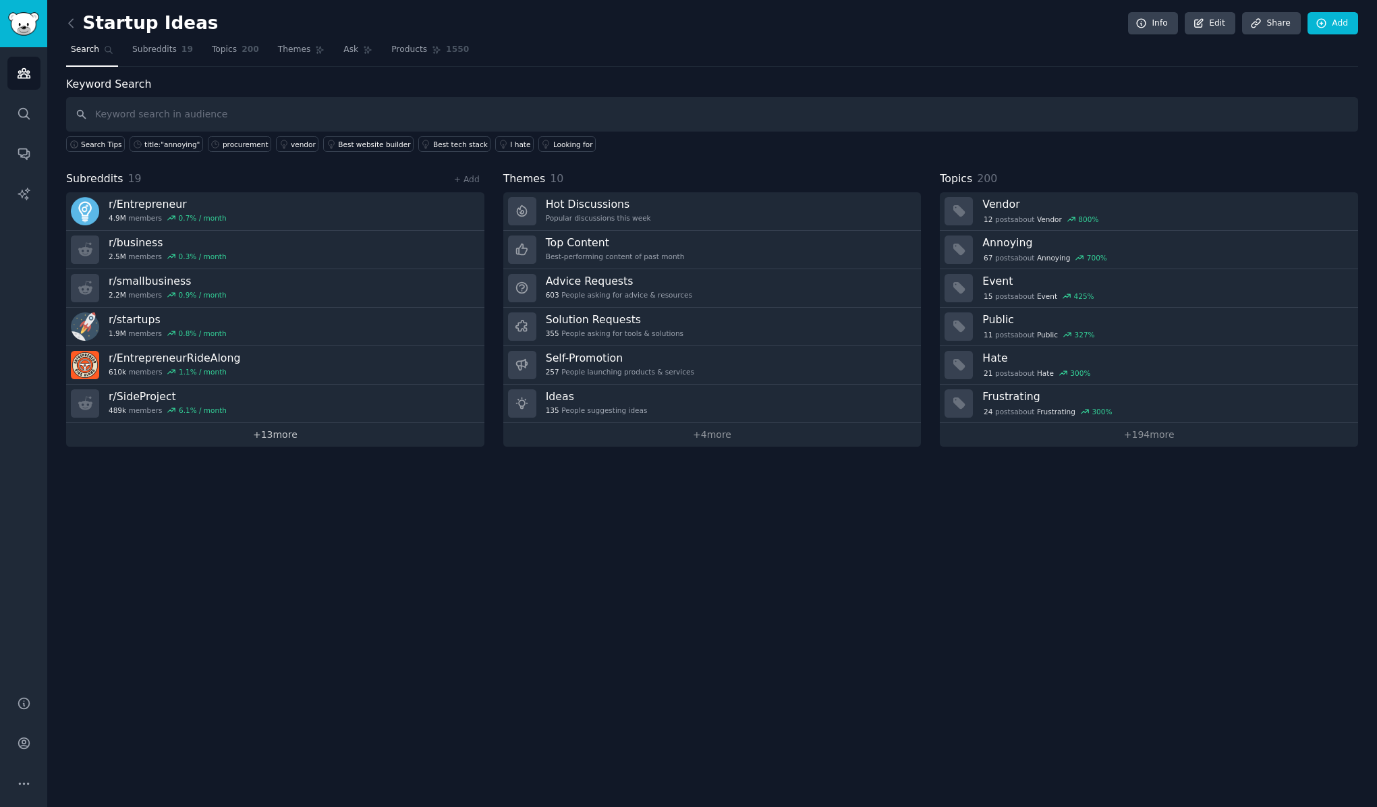
click at [275, 435] on link "+ 13 more" at bounding box center [275, 435] width 418 height 24
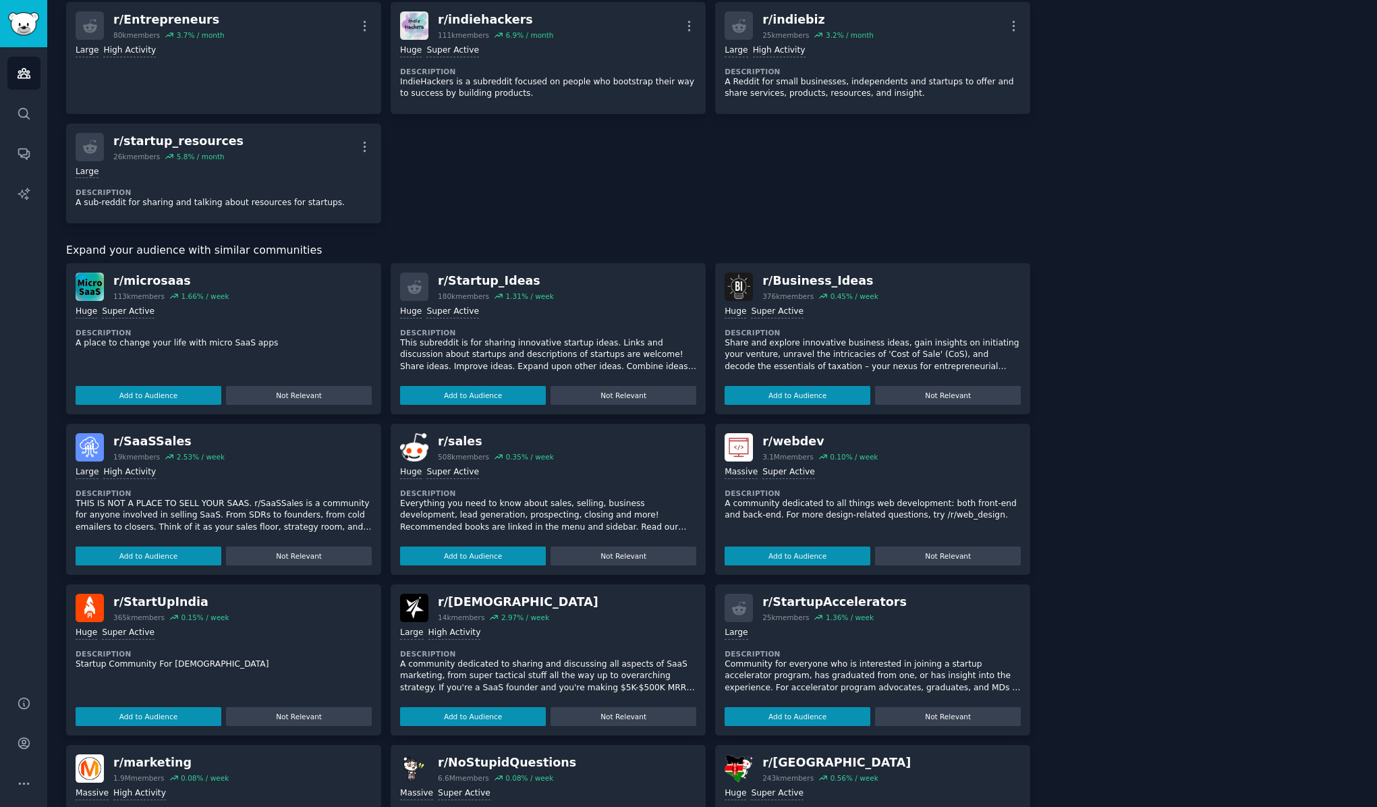
scroll to position [770, 0]
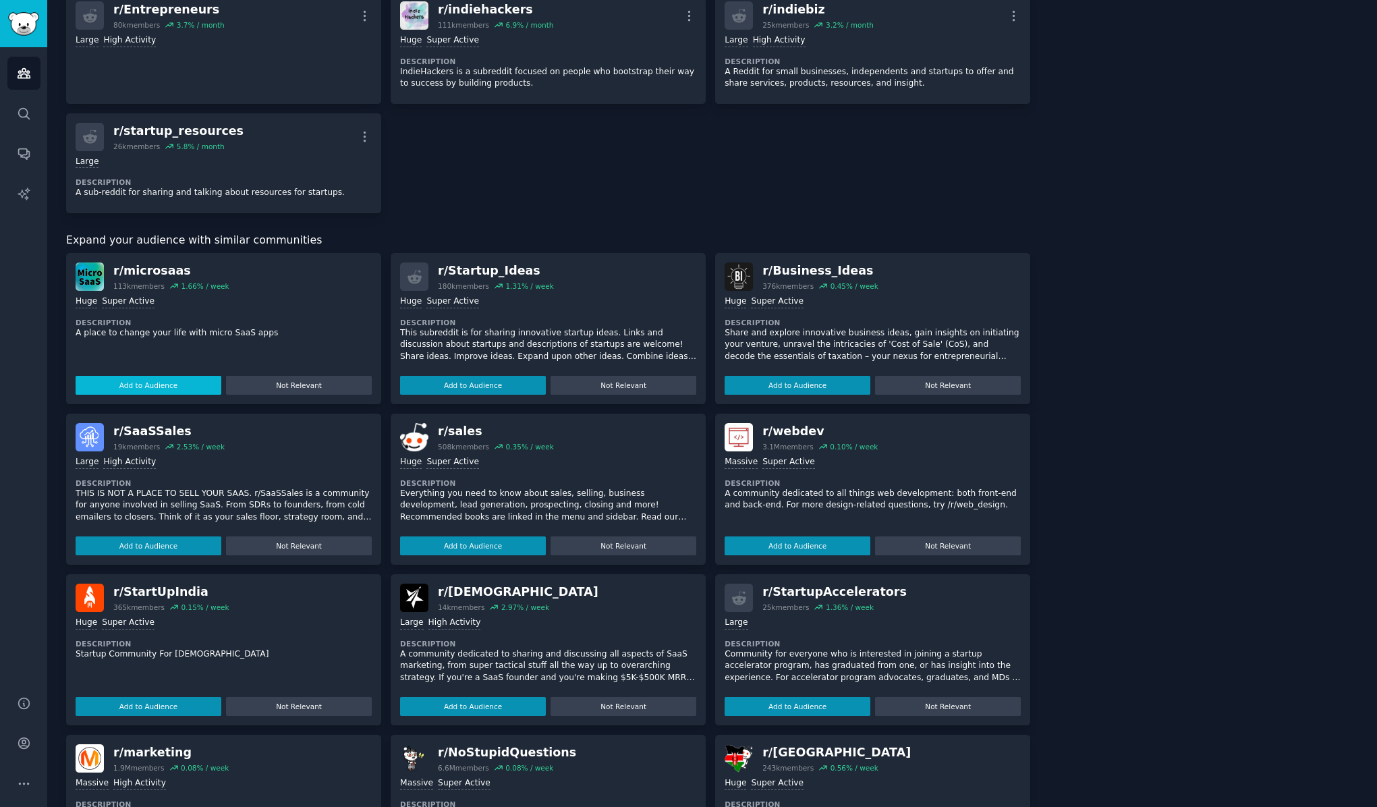
click at [185, 391] on button "Add to Audience" at bounding box center [149, 385] width 146 height 19
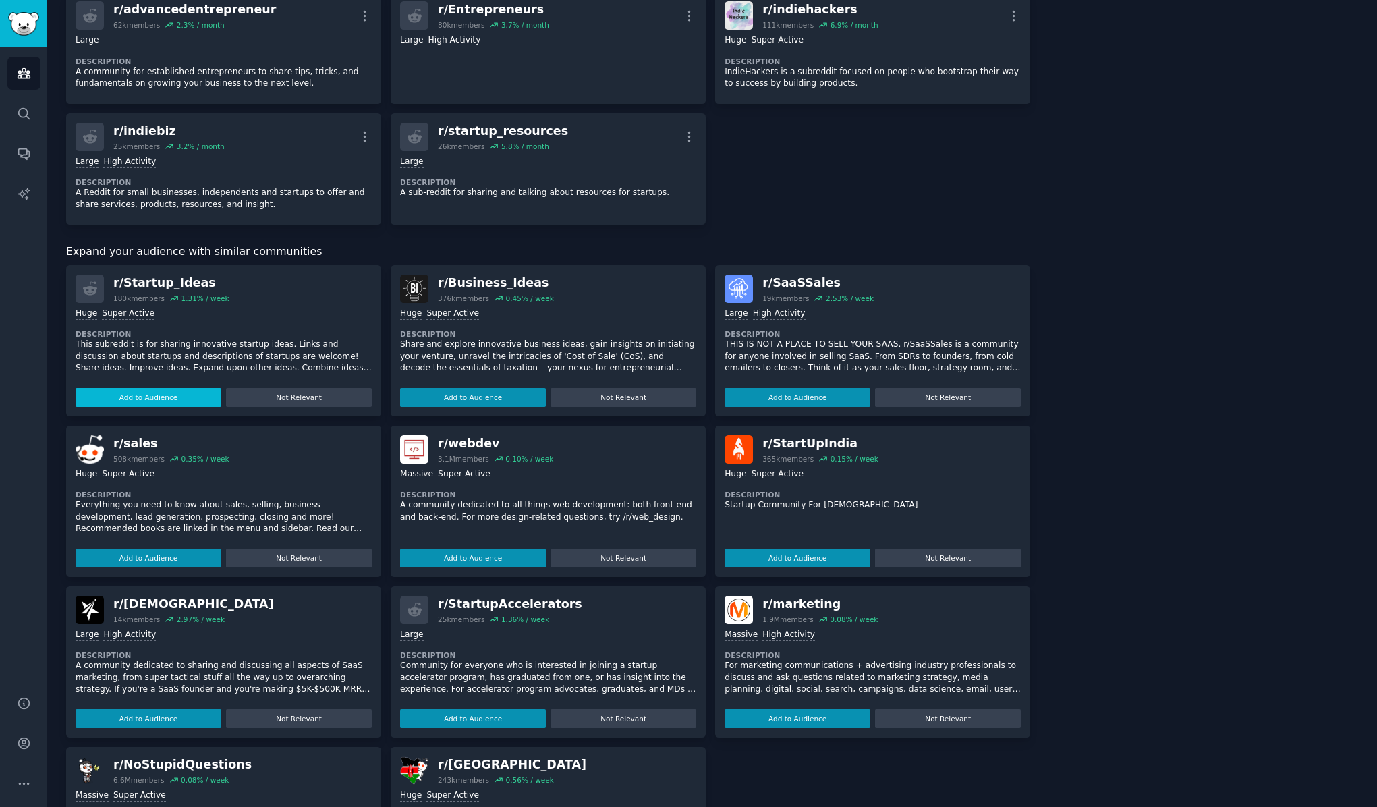
click at [182, 407] on button "Add to Audience" at bounding box center [149, 397] width 146 height 19
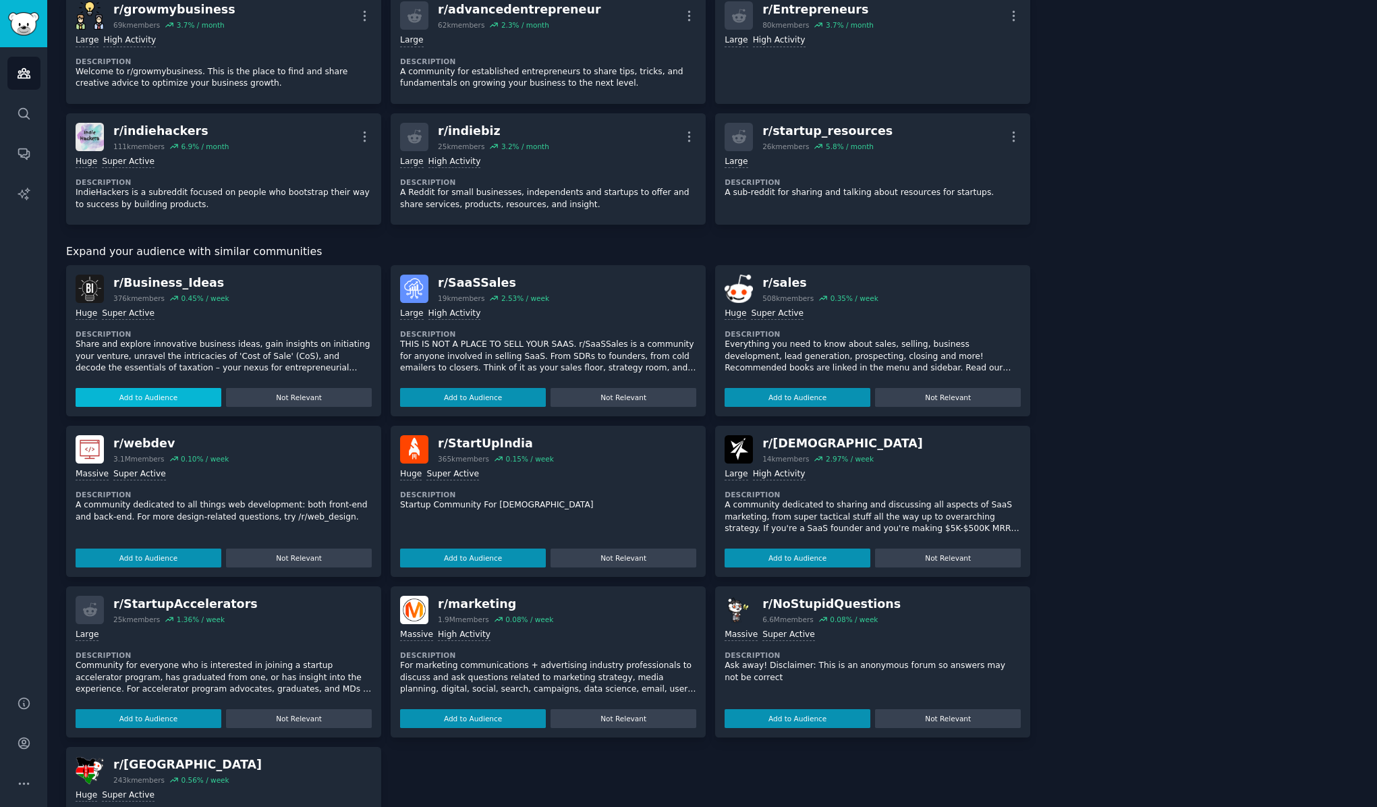
click at [161, 398] on button "Add to Audience" at bounding box center [149, 397] width 146 height 19
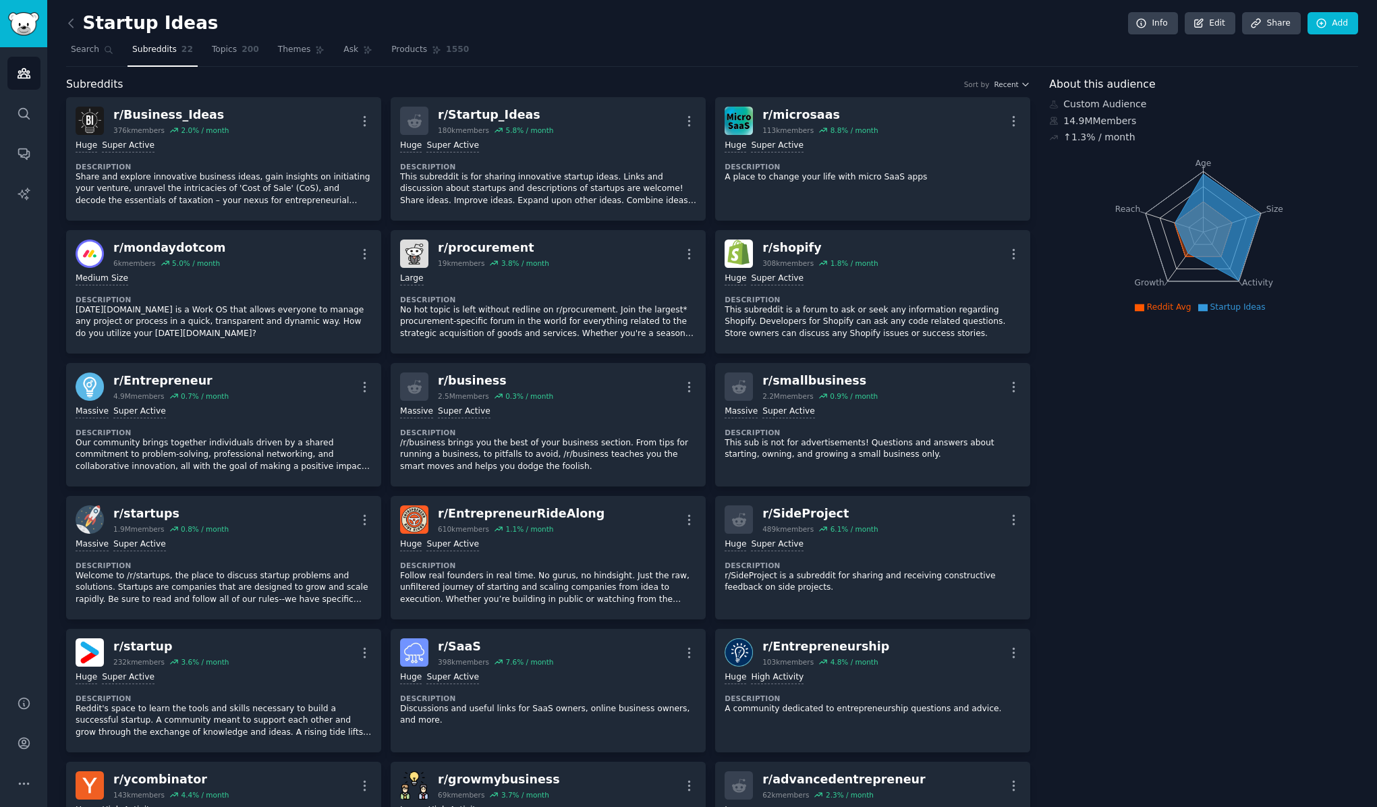
scroll to position [0, 0]
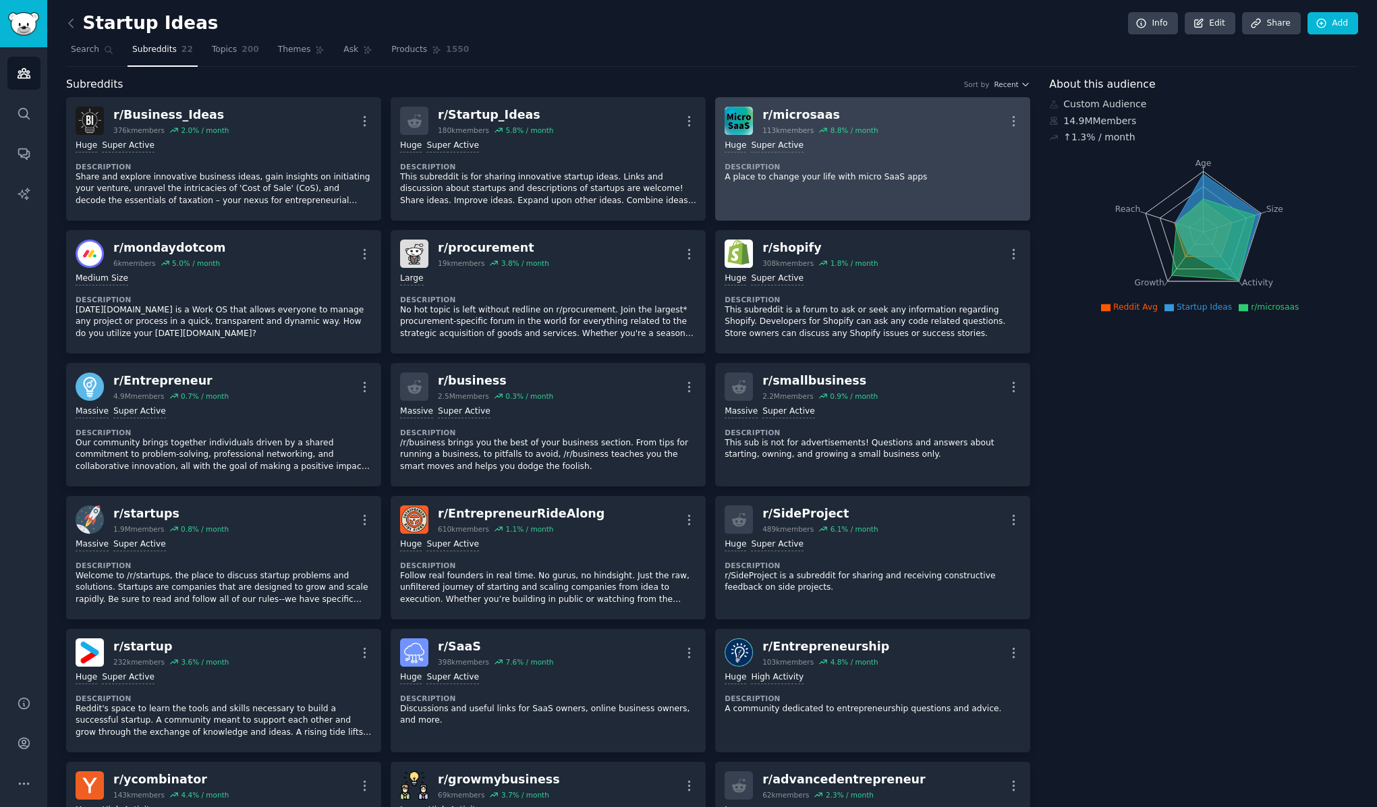
click at [840, 151] on div "Huge Super Active" at bounding box center [873, 146] width 296 height 13
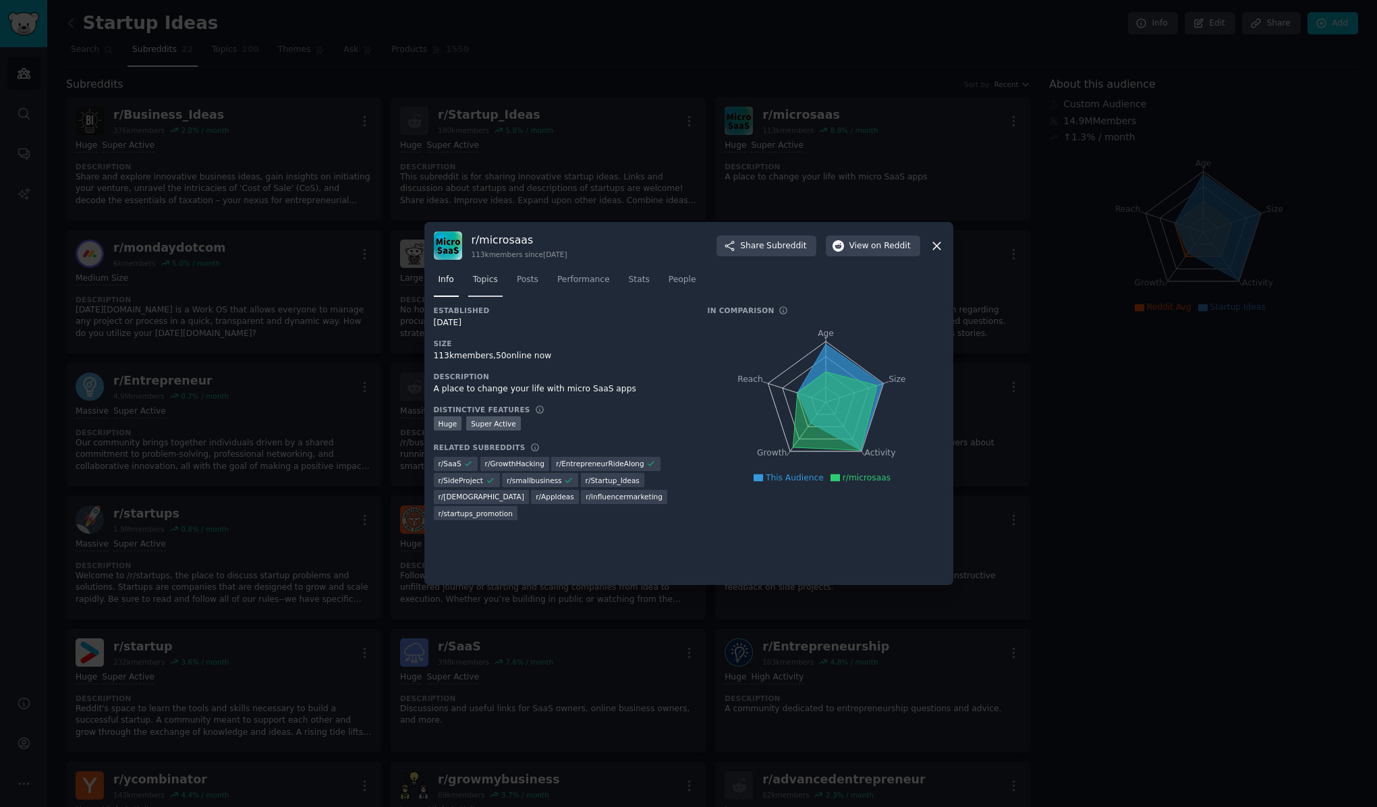
click at [489, 279] on span "Topics" at bounding box center [485, 280] width 25 height 12
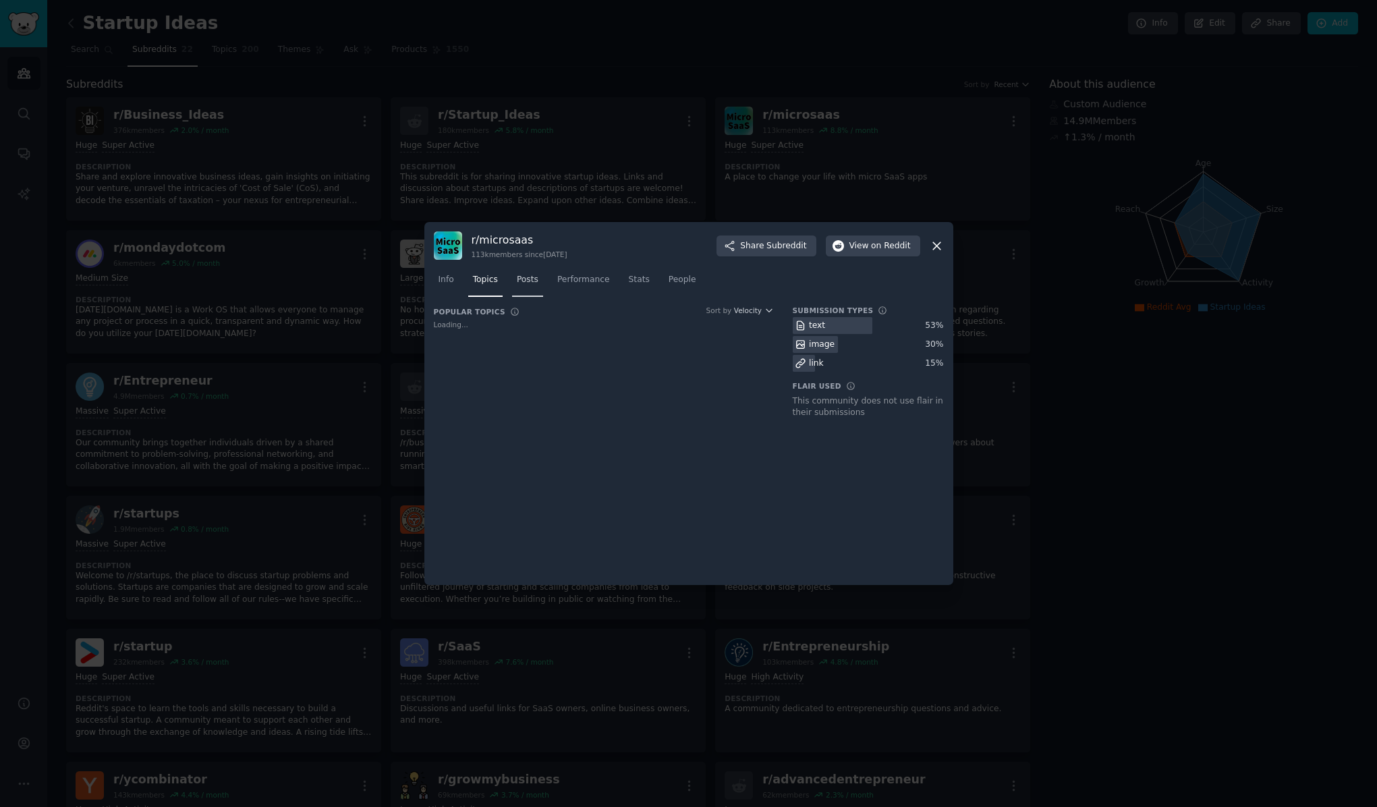
click at [522, 281] on span "Posts" at bounding box center [528, 280] width 22 height 12
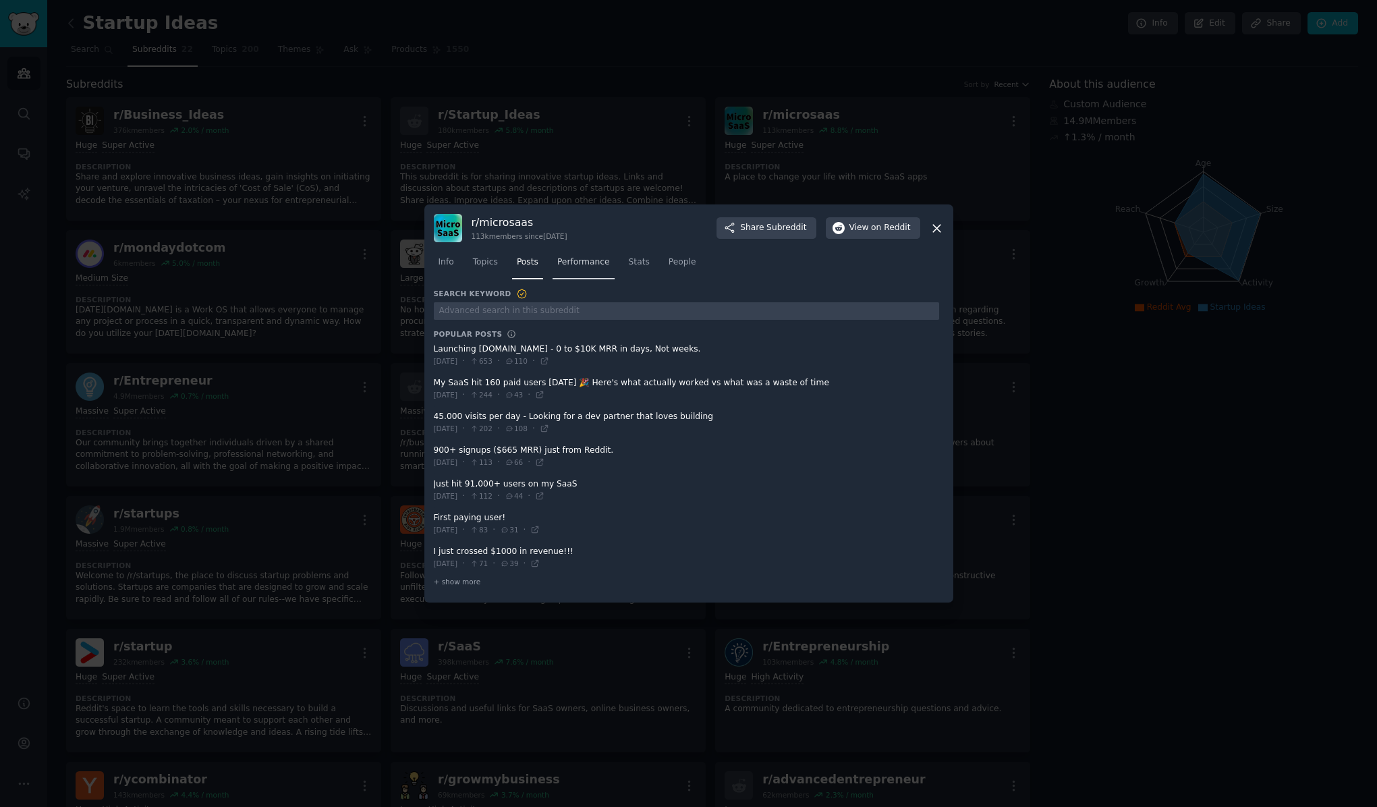
click at [590, 266] on span "Performance" at bounding box center [583, 262] width 53 height 12
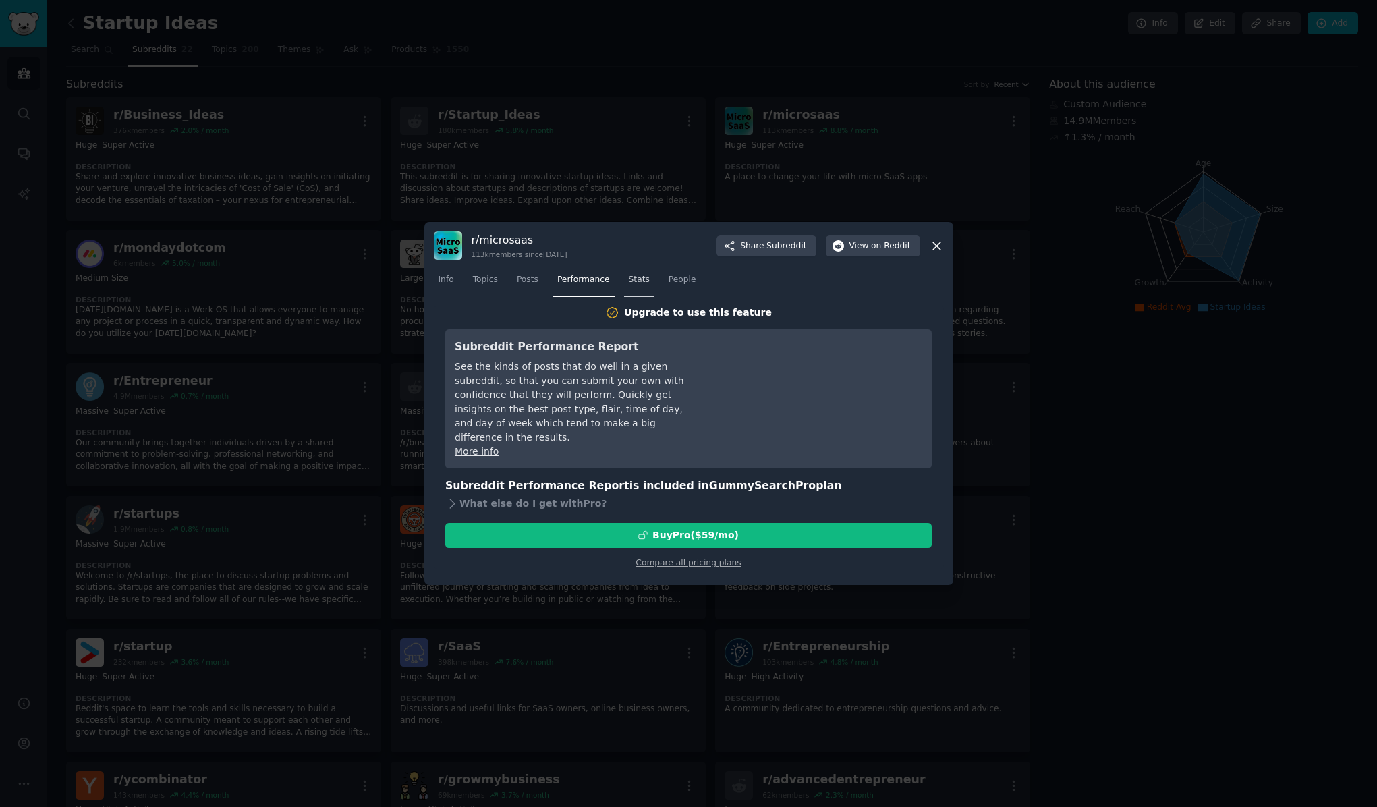
click at [645, 281] on span "Stats" at bounding box center [639, 280] width 21 height 12
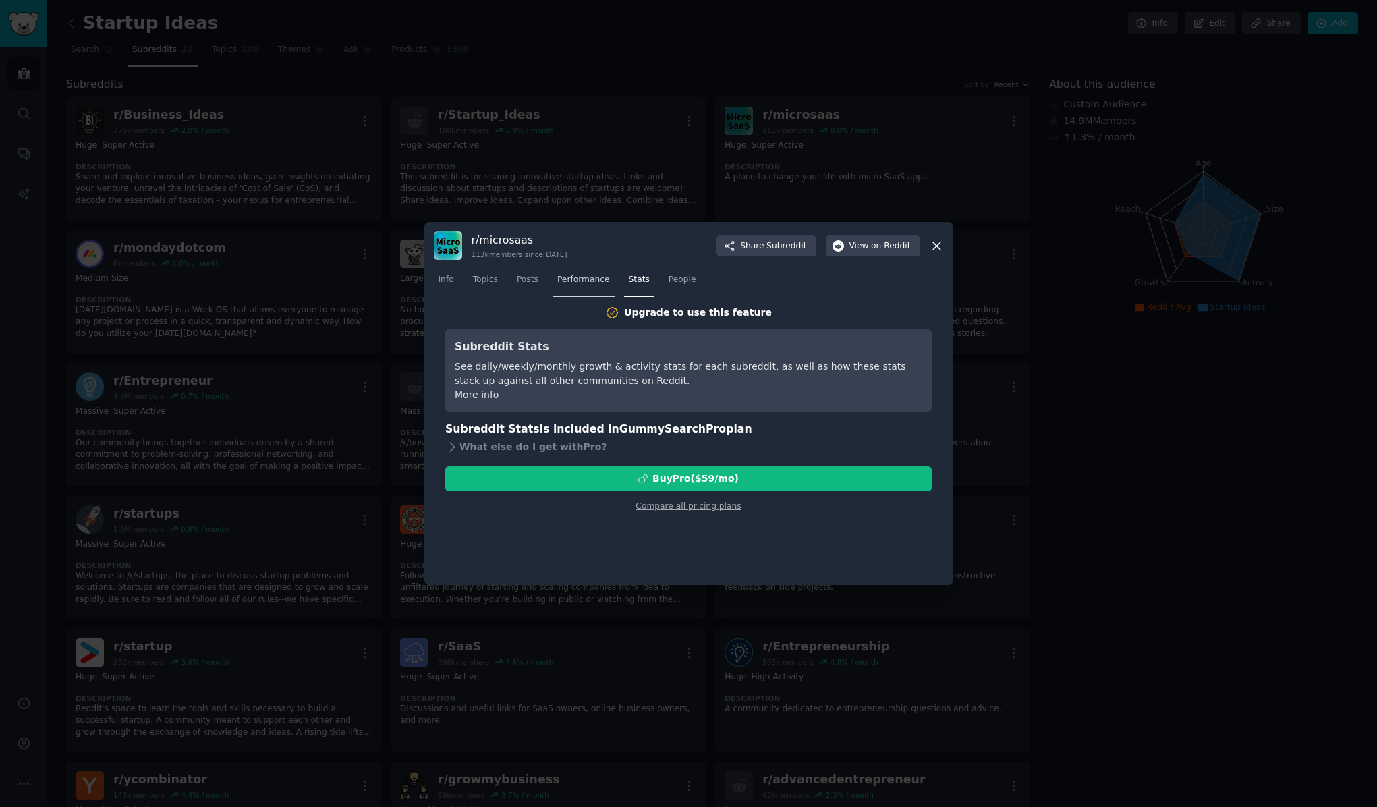
click at [586, 291] on link "Performance" at bounding box center [584, 283] width 62 height 28
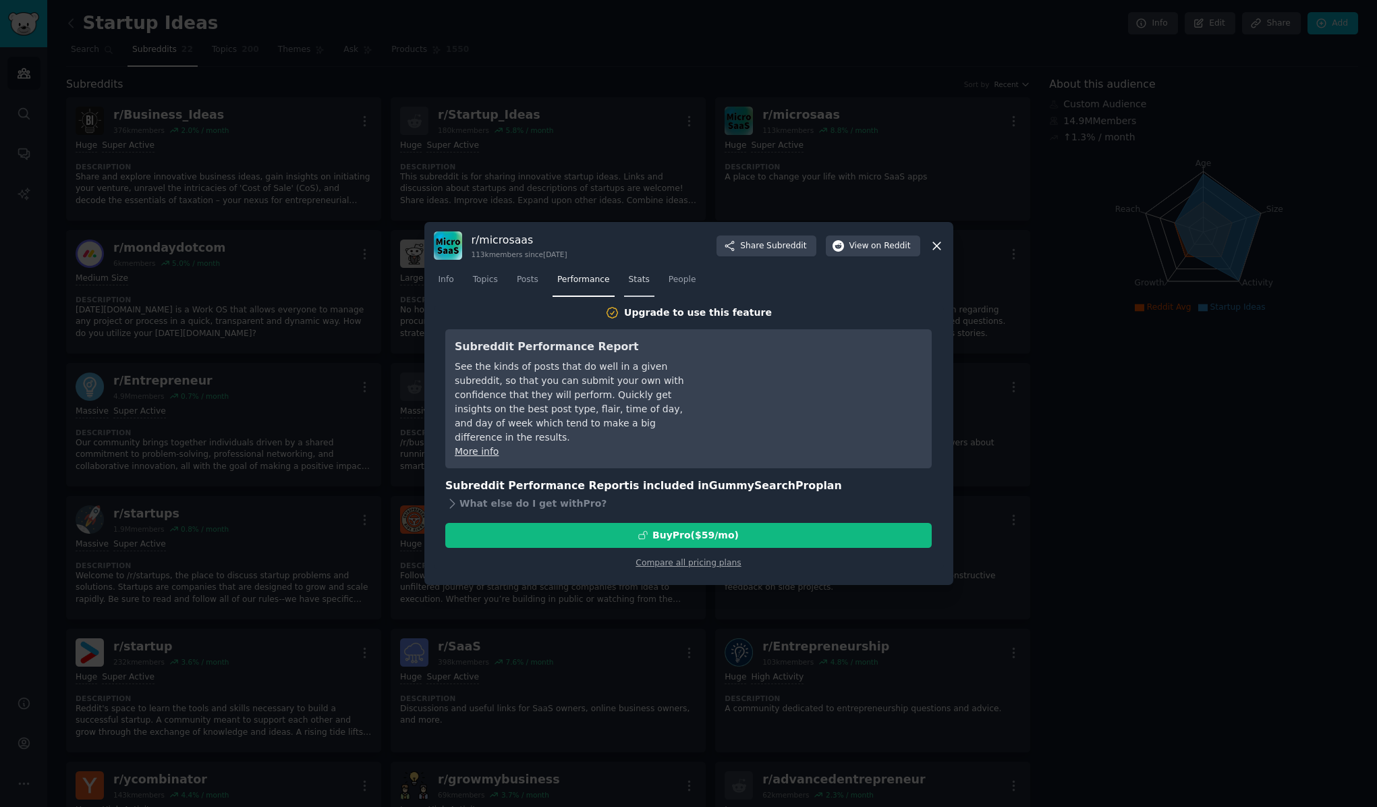
click at [635, 282] on span "Stats" at bounding box center [639, 280] width 21 height 12
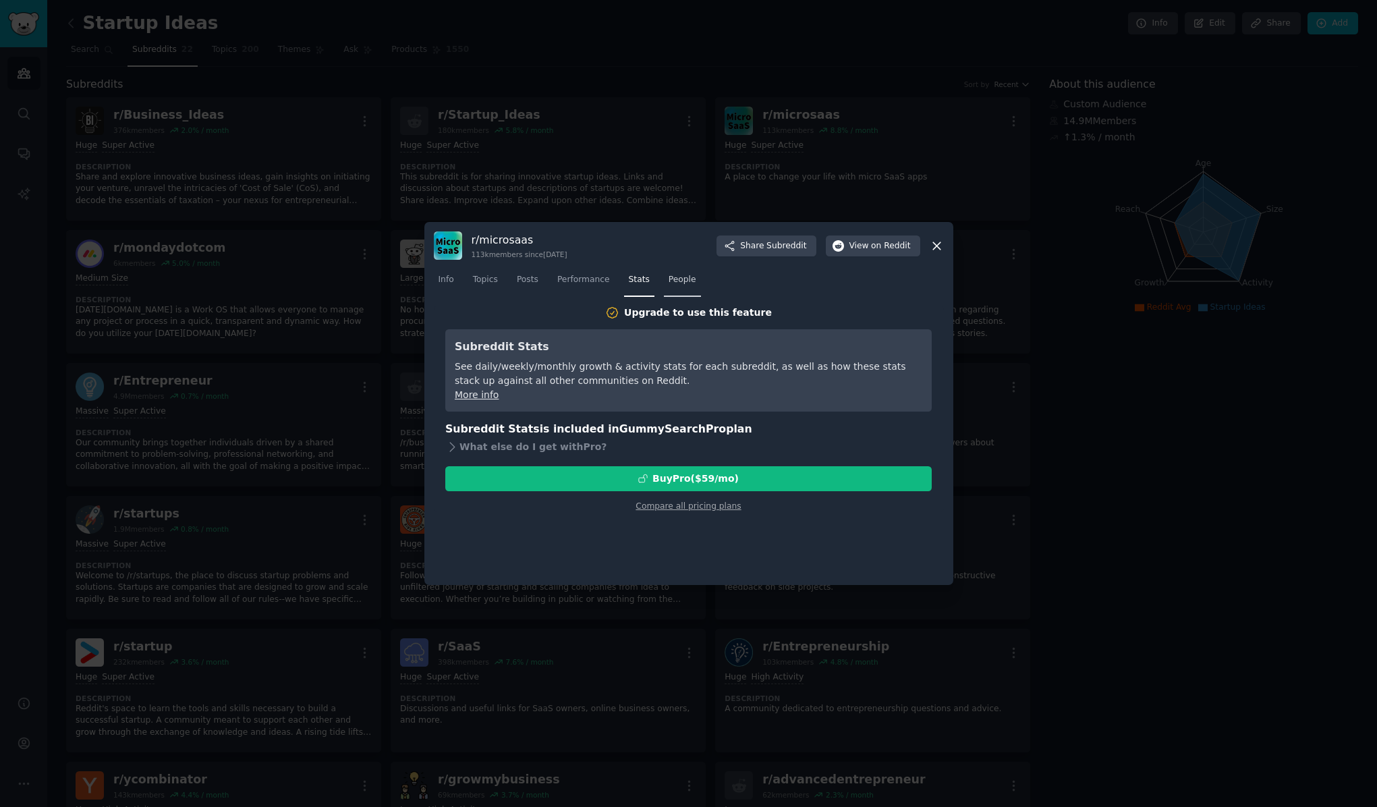
click at [675, 277] on span "People" at bounding box center [683, 280] width 28 height 12
click at [526, 284] on span "Posts" at bounding box center [528, 280] width 22 height 12
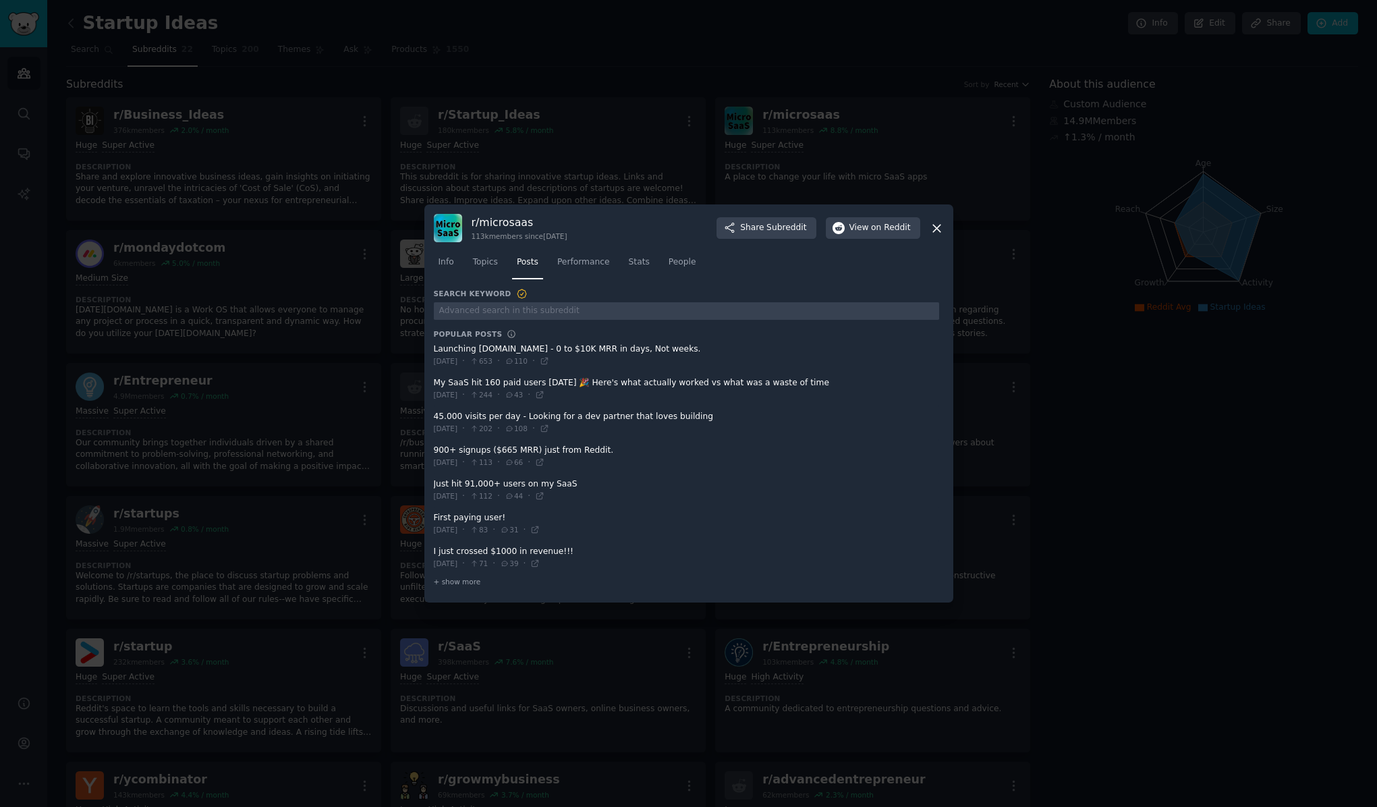
click at [939, 229] on icon at bounding box center [937, 228] width 14 height 14
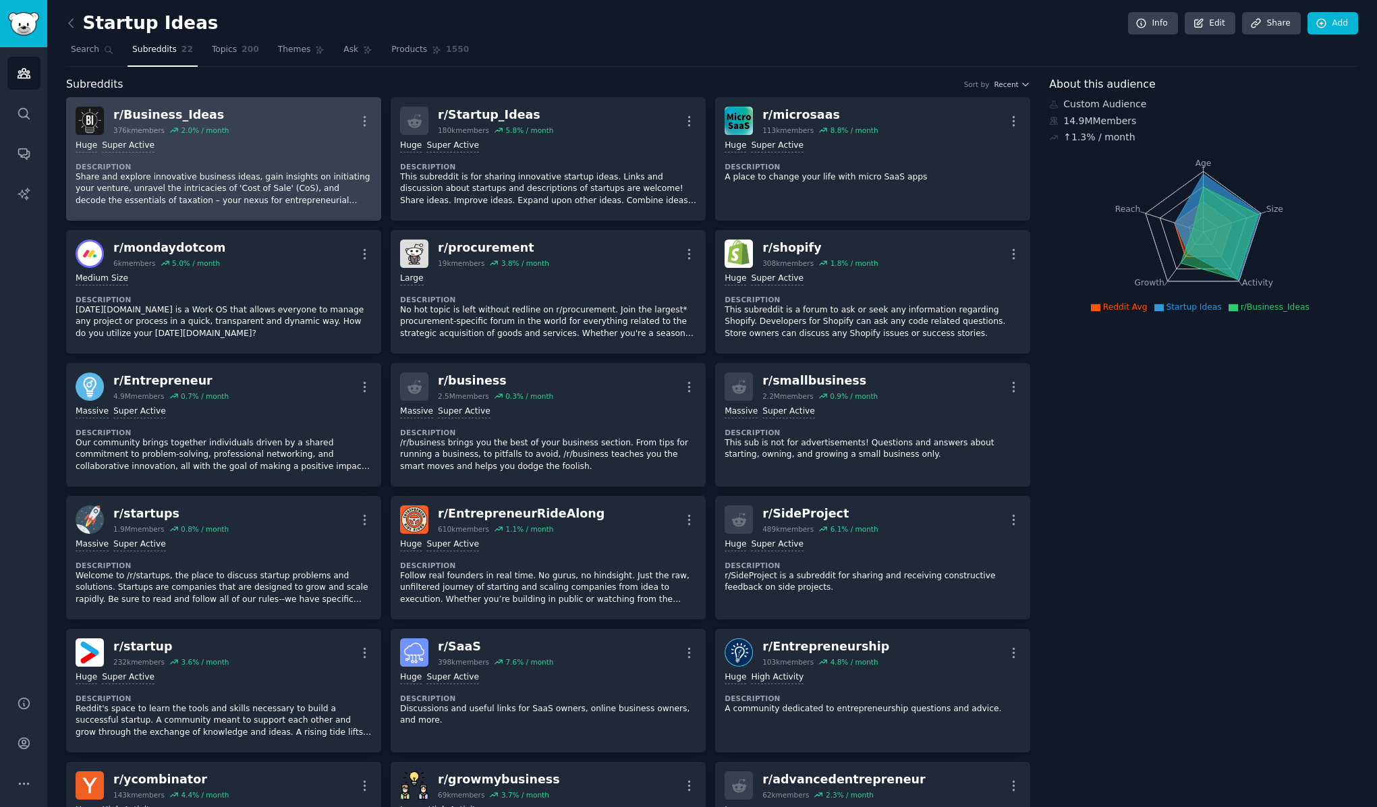
click at [296, 128] on div "r/ Business_Ideas 376k members 2.0 % / month More" at bounding box center [224, 121] width 296 height 28
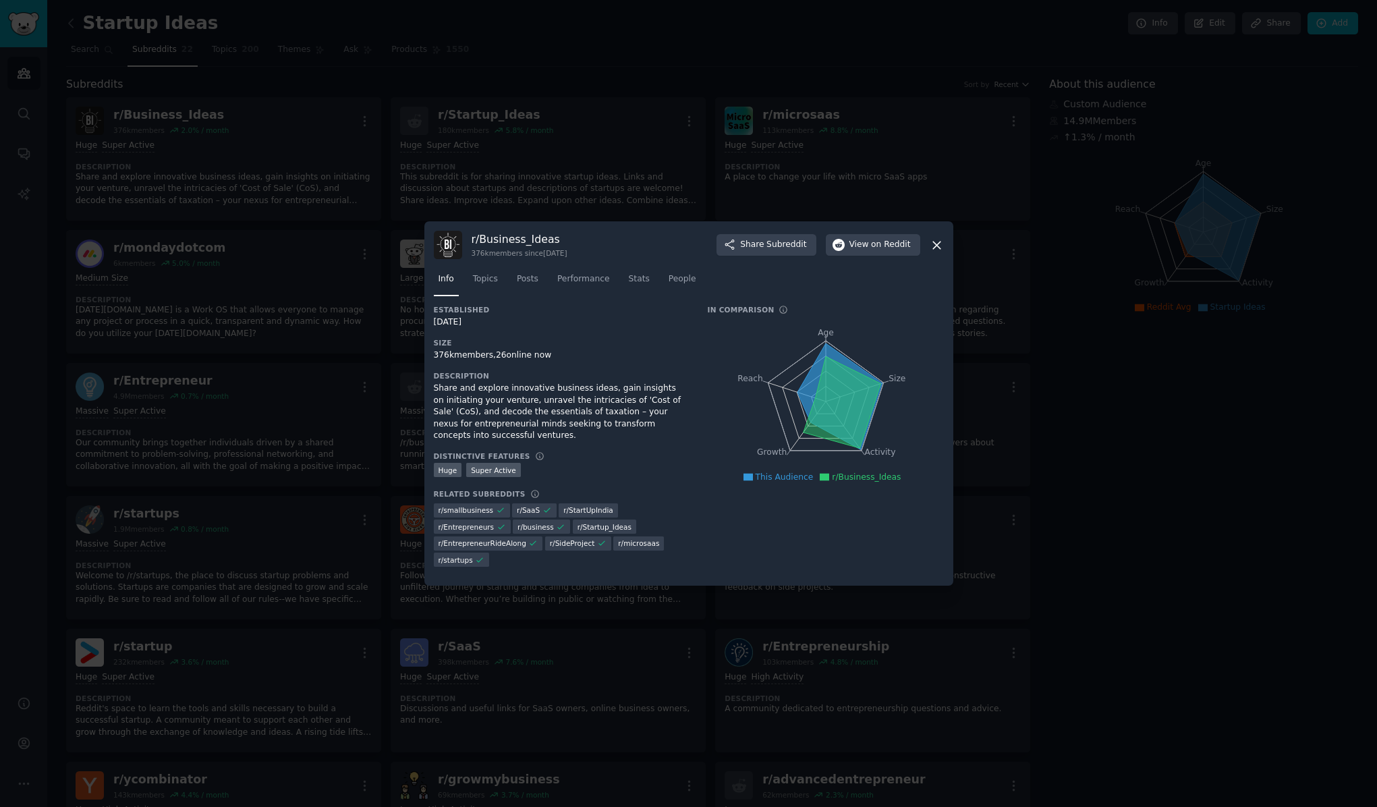
click at [941, 240] on icon at bounding box center [937, 245] width 14 height 14
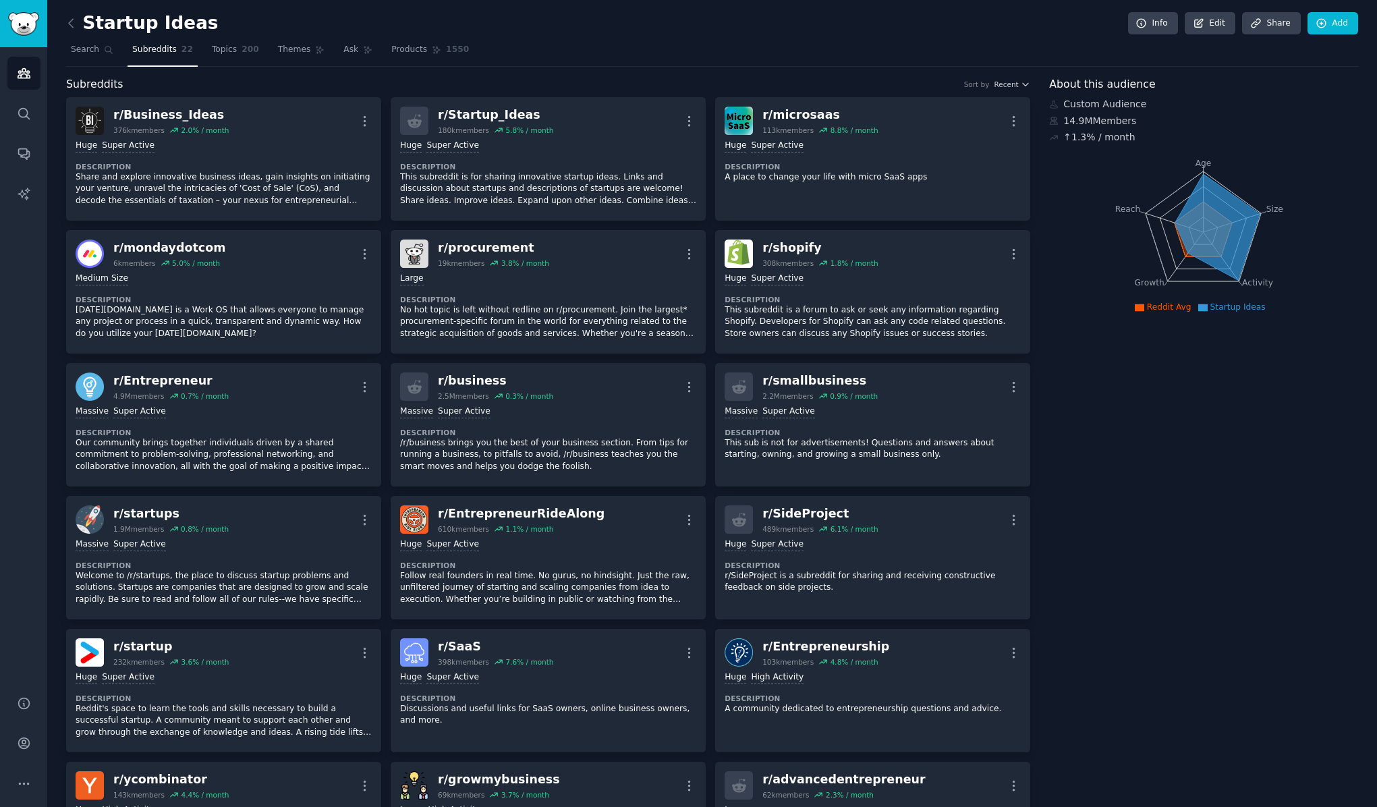
click at [1168, 239] on icon "Age Size Activity Growth Reach" at bounding box center [1203, 232] width 308 height 170
drag, startPoint x: 1206, startPoint y: 225, endPoint x: 1191, endPoint y: 233, distance: 16.9
click at [1191, 233] on icon at bounding box center [1217, 226] width 85 height 106
click at [1169, 296] on icon "Age Size Activity Growth Reach" at bounding box center [1203, 232] width 308 height 170
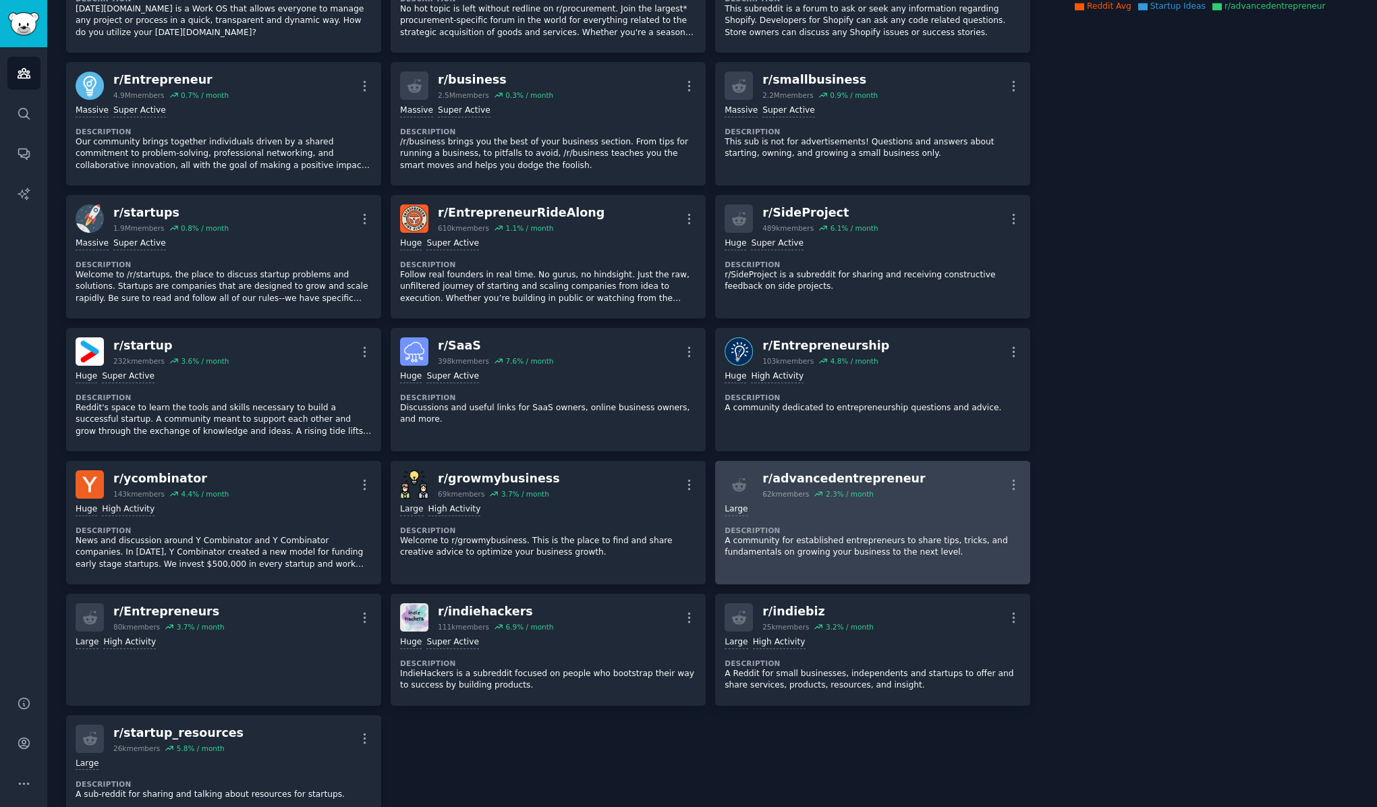
scroll to position [305, 0]
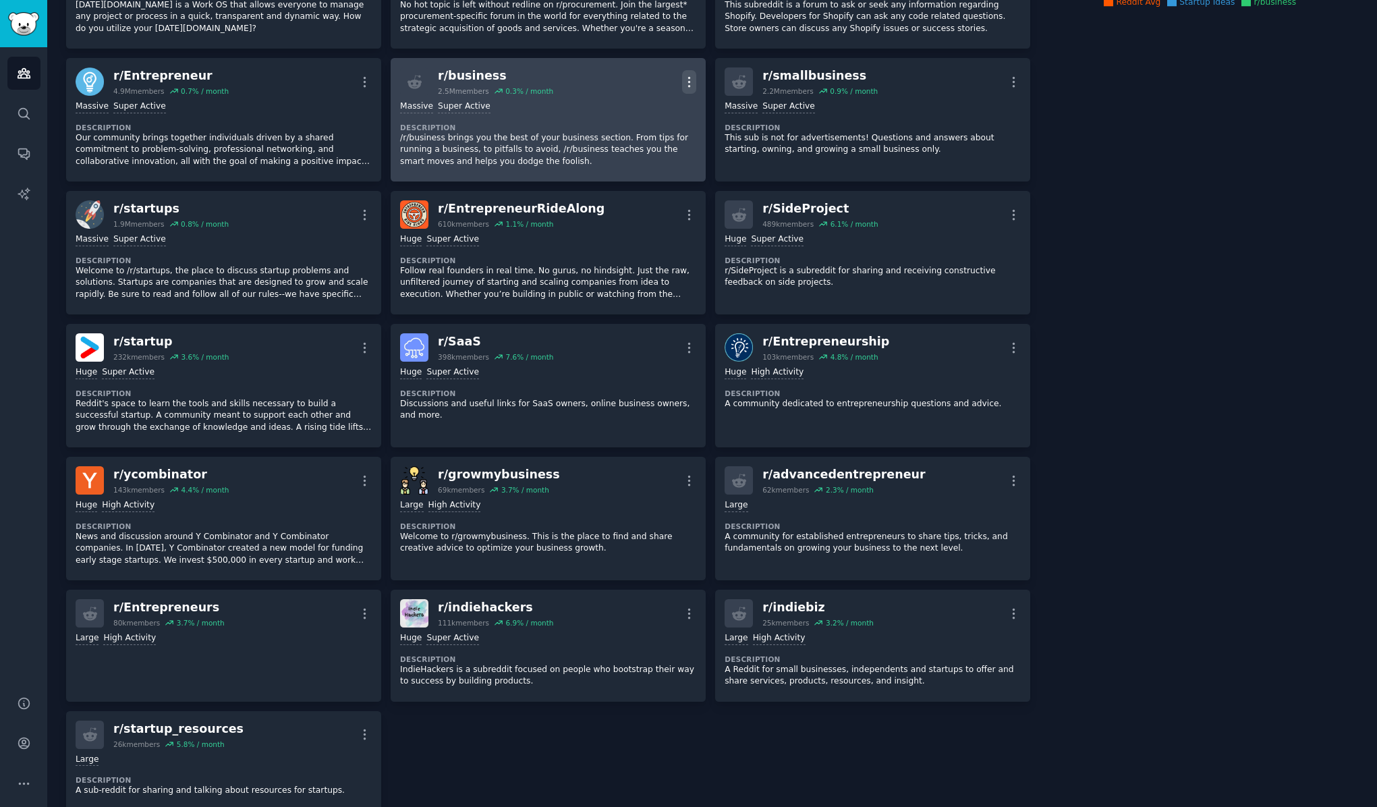
click at [689, 82] on icon "button" at bounding box center [689, 82] width 14 height 14
click at [646, 135] on p "Delete" at bounding box center [636, 134] width 31 height 14
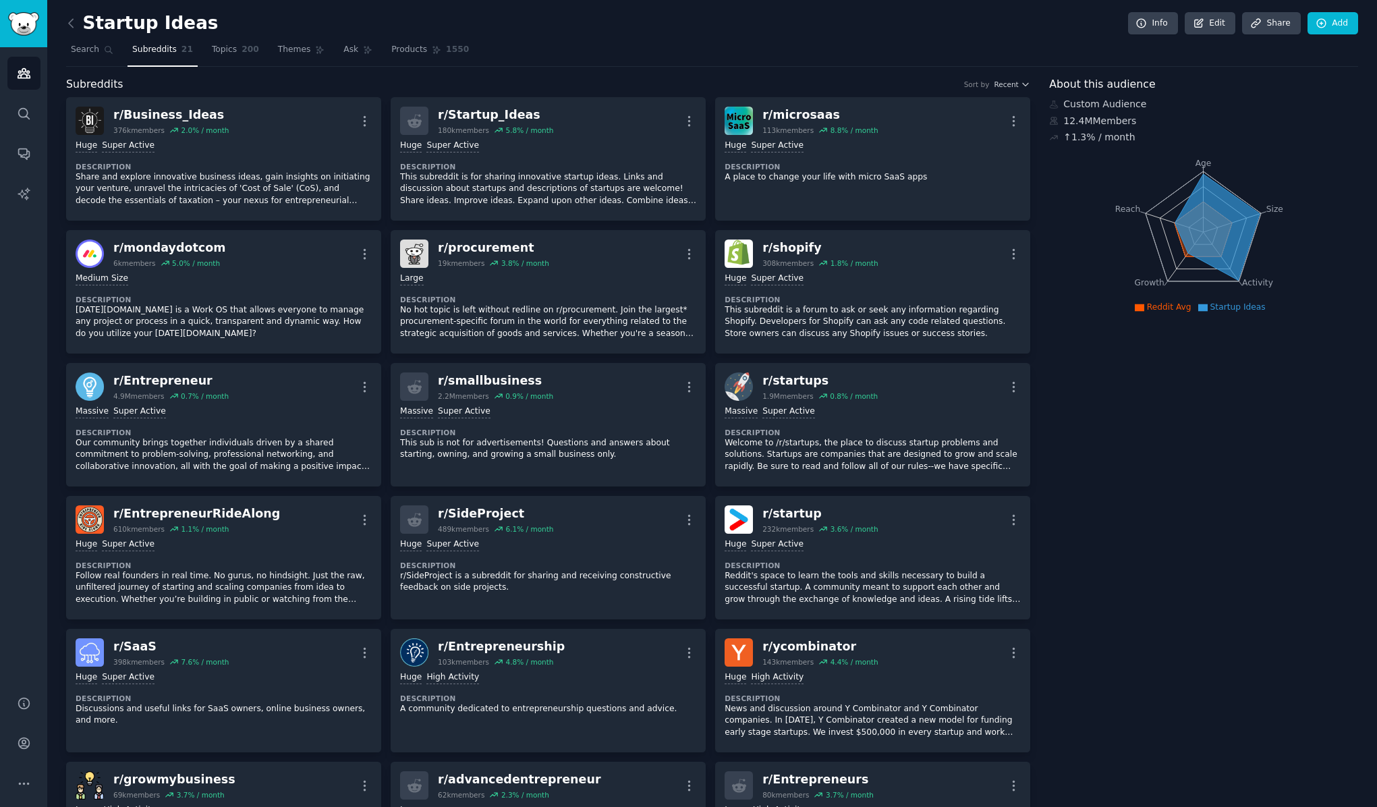
scroll to position [0, 0]
click at [227, 47] on span "Topics" at bounding box center [224, 50] width 25 height 12
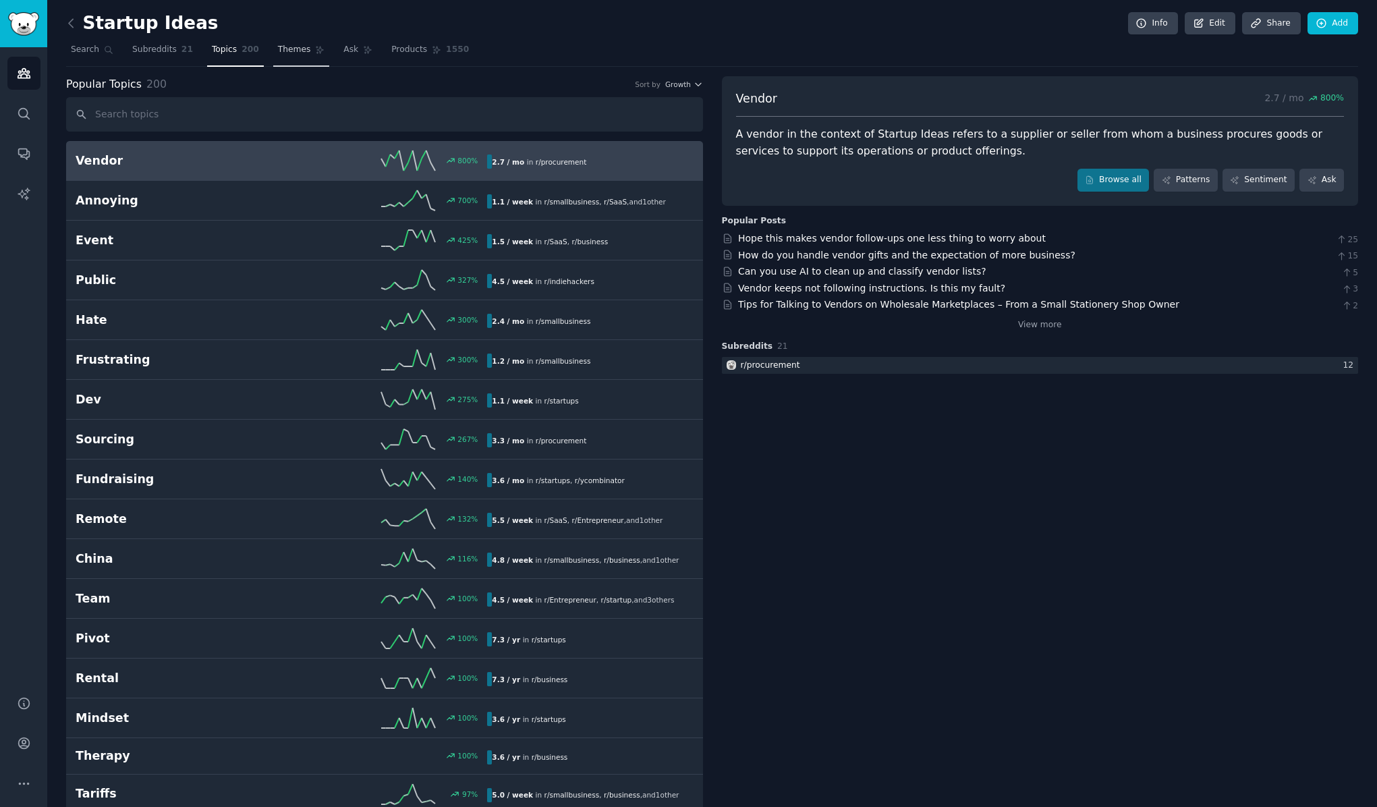
click at [299, 54] on span "Themes" at bounding box center [294, 50] width 33 height 12
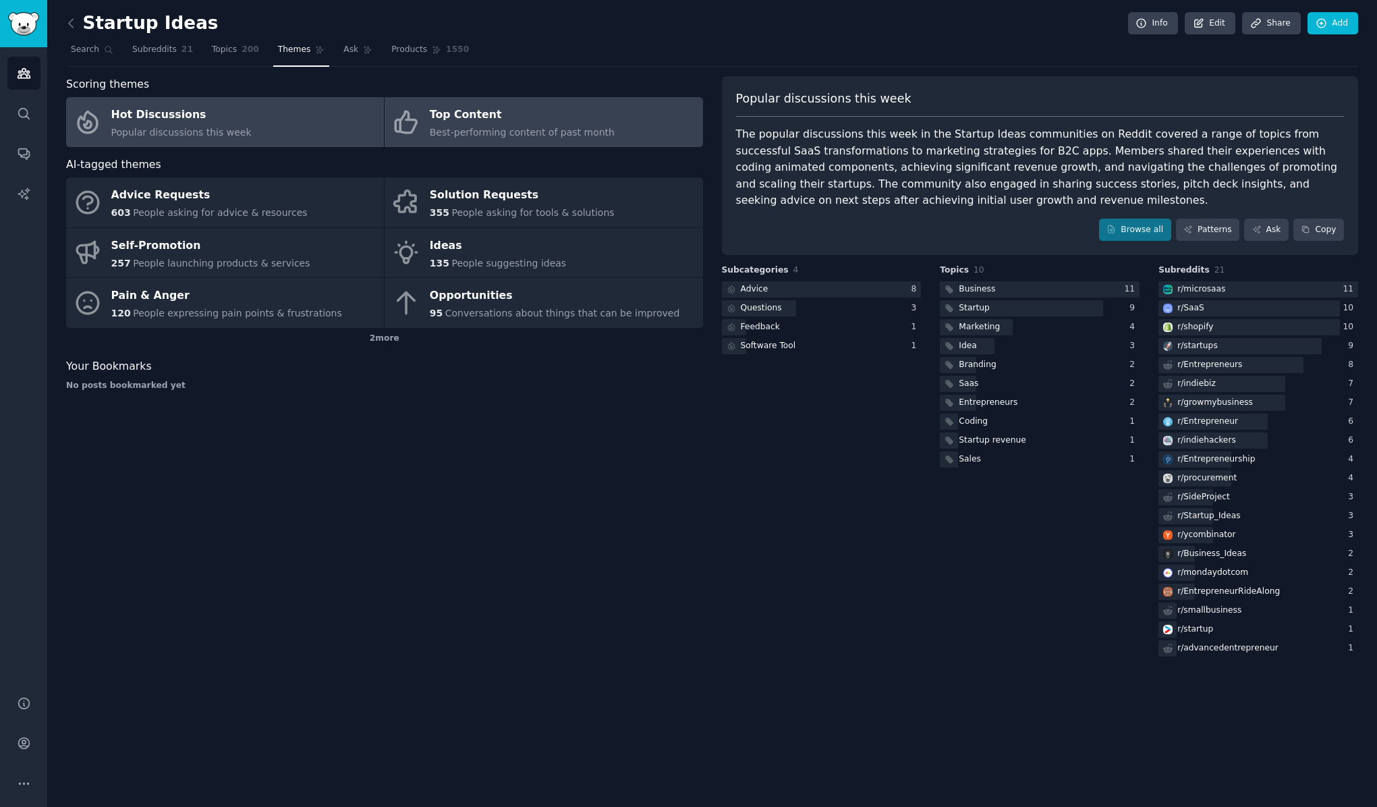
click at [484, 116] on div "Top Content" at bounding box center [522, 116] width 185 height 22
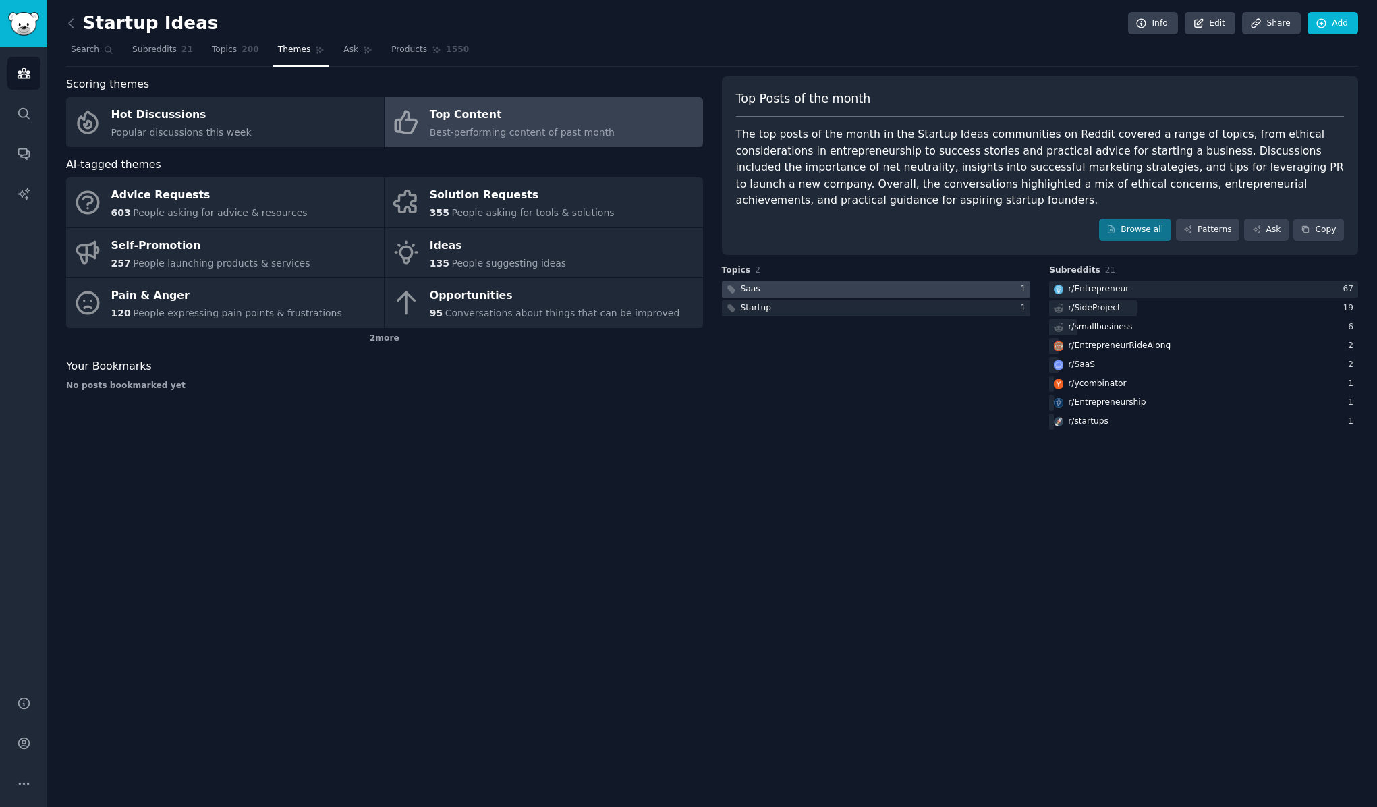
click at [756, 285] on div "Saas" at bounding box center [751, 289] width 20 height 12
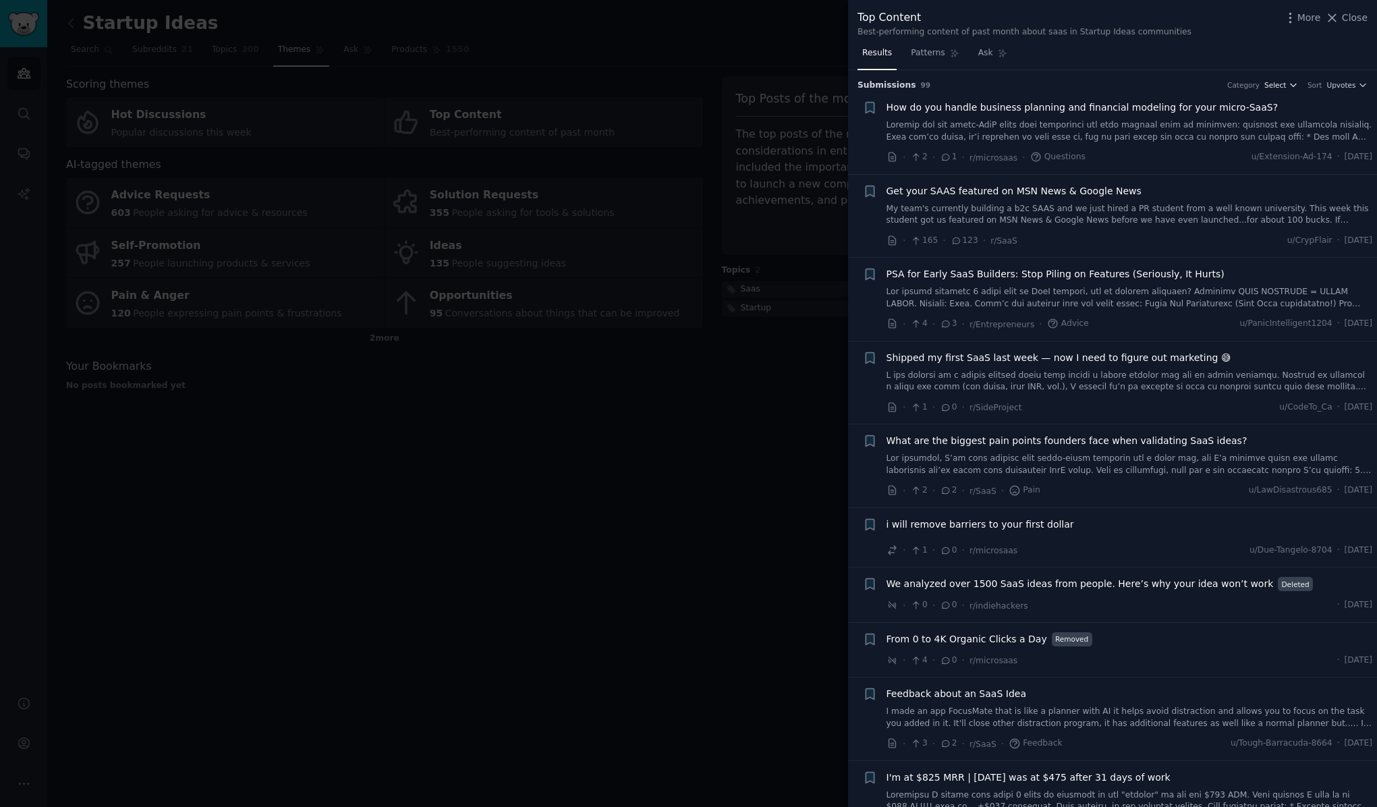
click at [1289, 85] on icon "button" at bounding box center [1293, 84] width 9 height 9
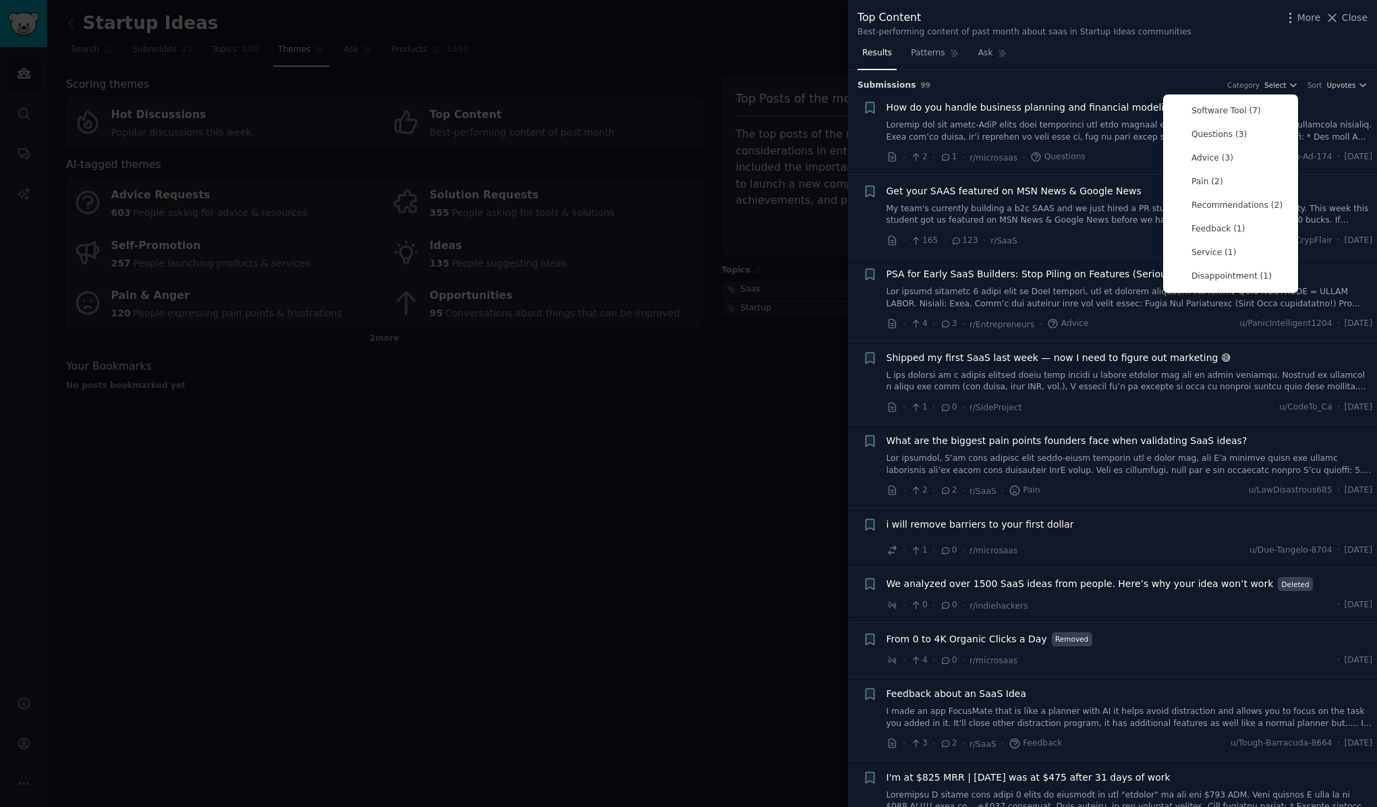
click at [1285, 43] on div "Results Patterns Ask" at bounding box center [1112, 57] width 529 height 28
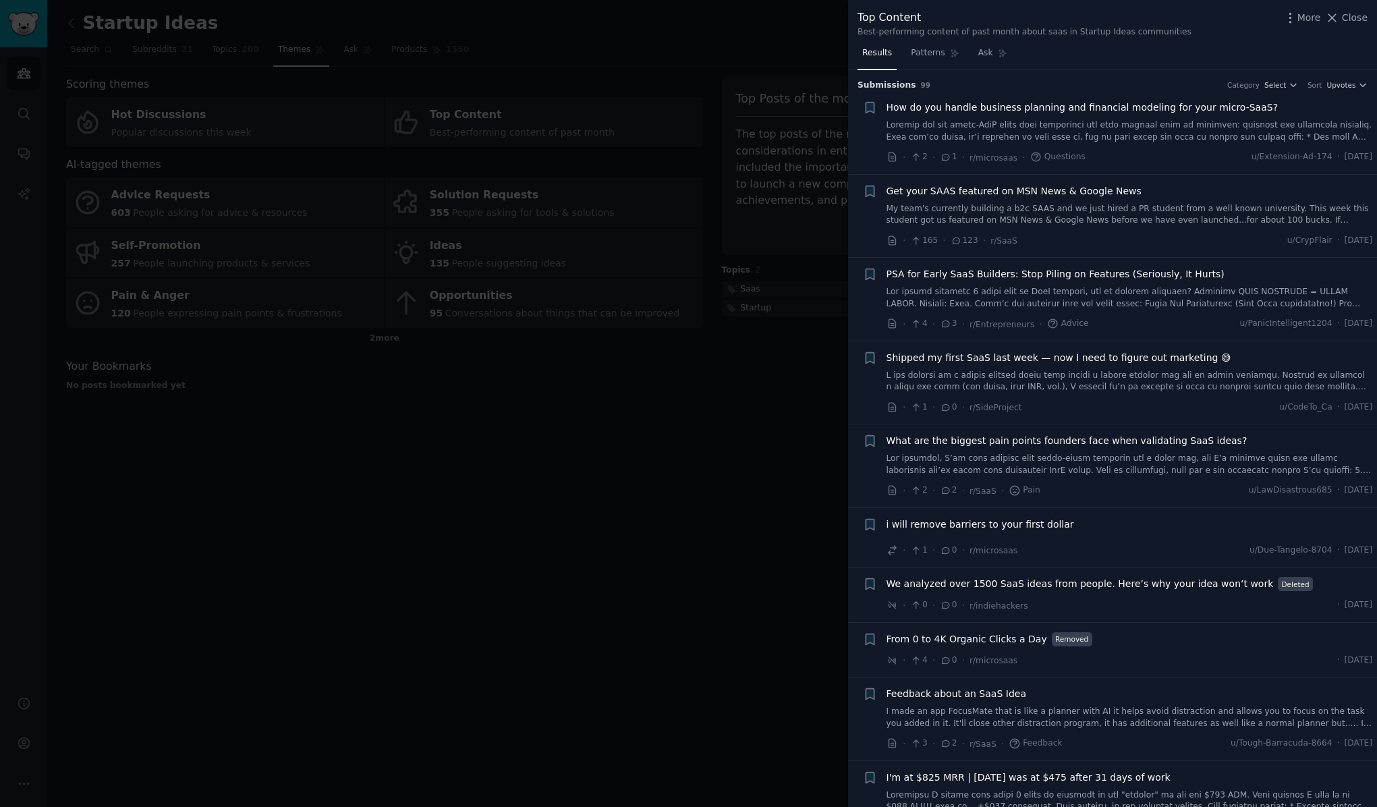
click at [1063, 439] on span "What are the biggest pain points founders face when validating SaaS ideas?" at bounding box center [1067, 441] width 361 height 14
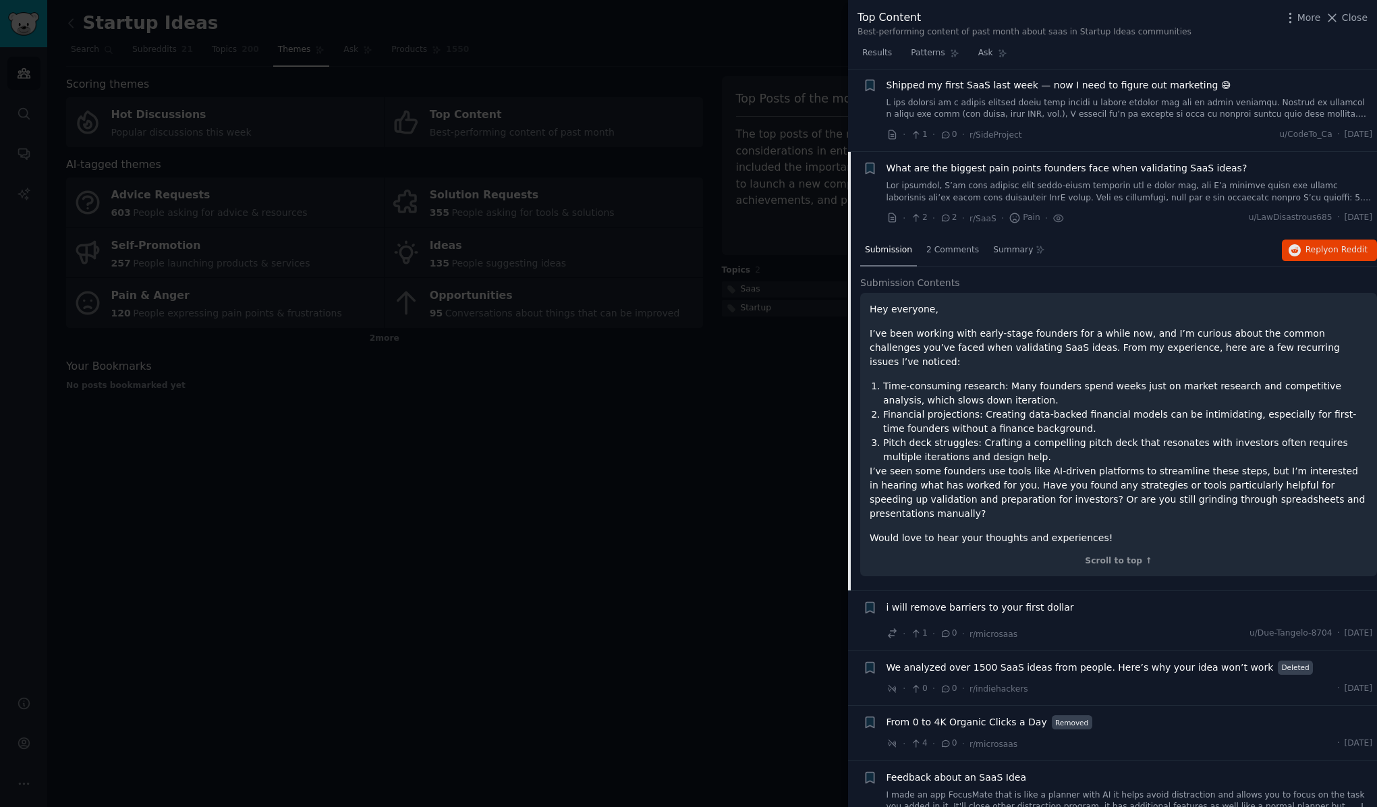
scroll to position [253, 0]
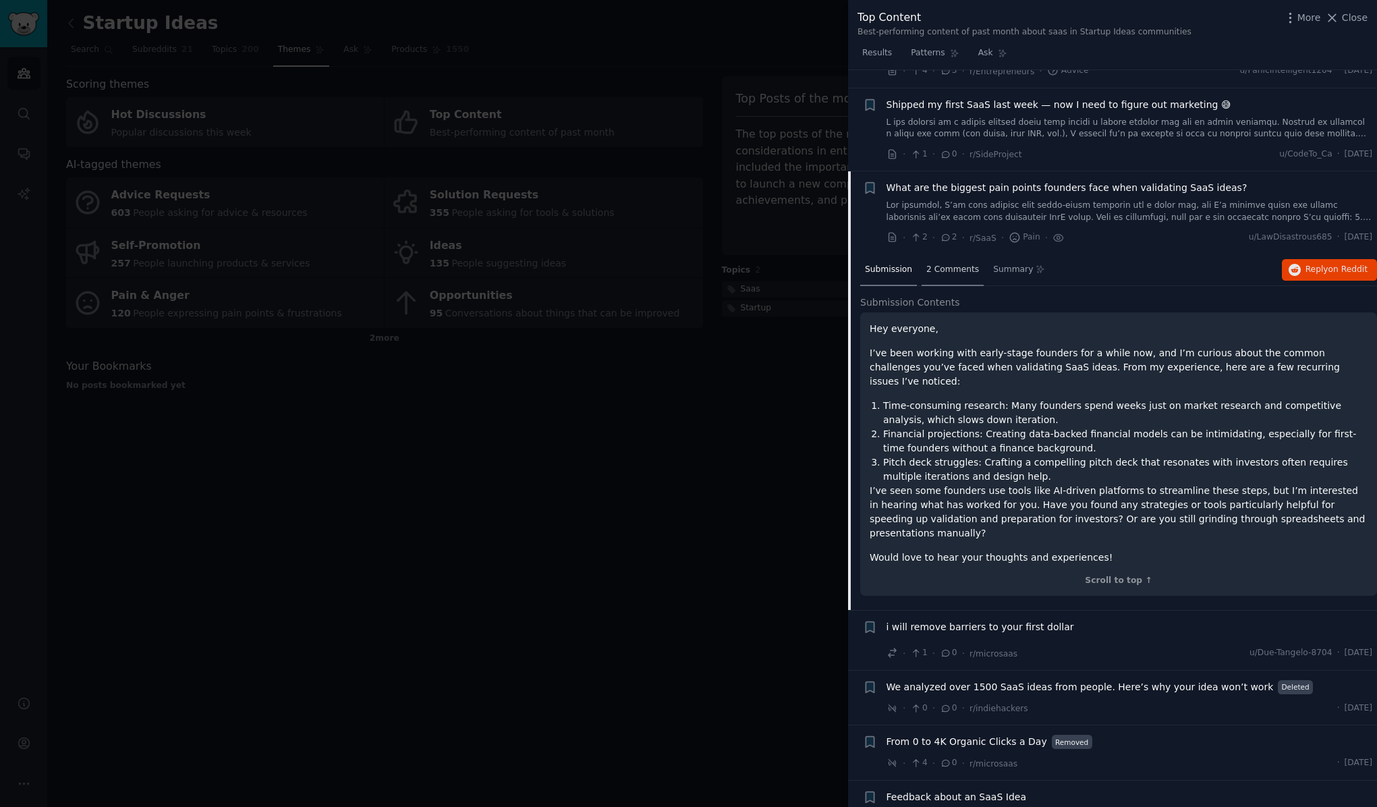
click at [945, 270] on span "2 Comments" at bounding box center [952, 270] width 53 height 12
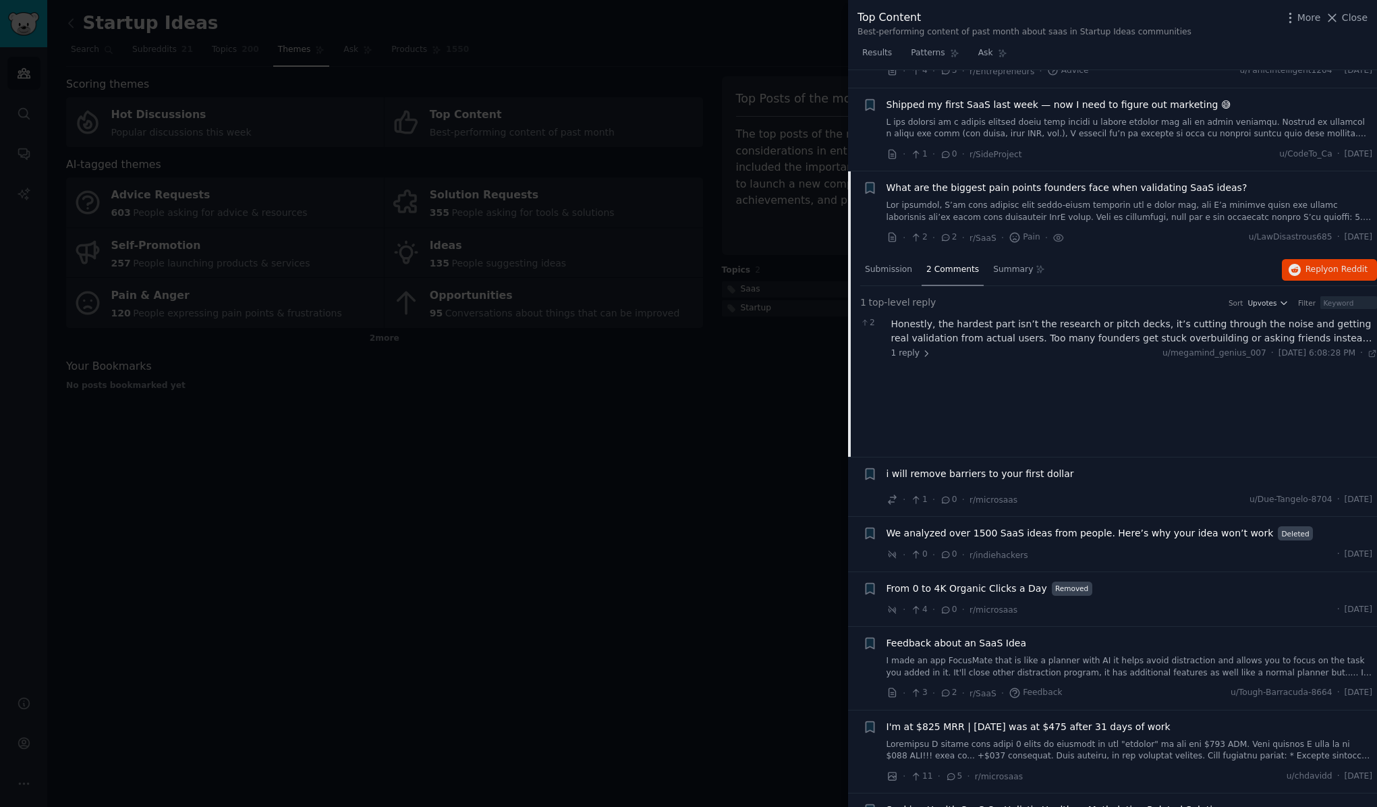
click at [1032, 187] on span "What are the biggest pain points founders face when validating SaaS ideas?" at bounding box center [1067, 188] width 361 height 14
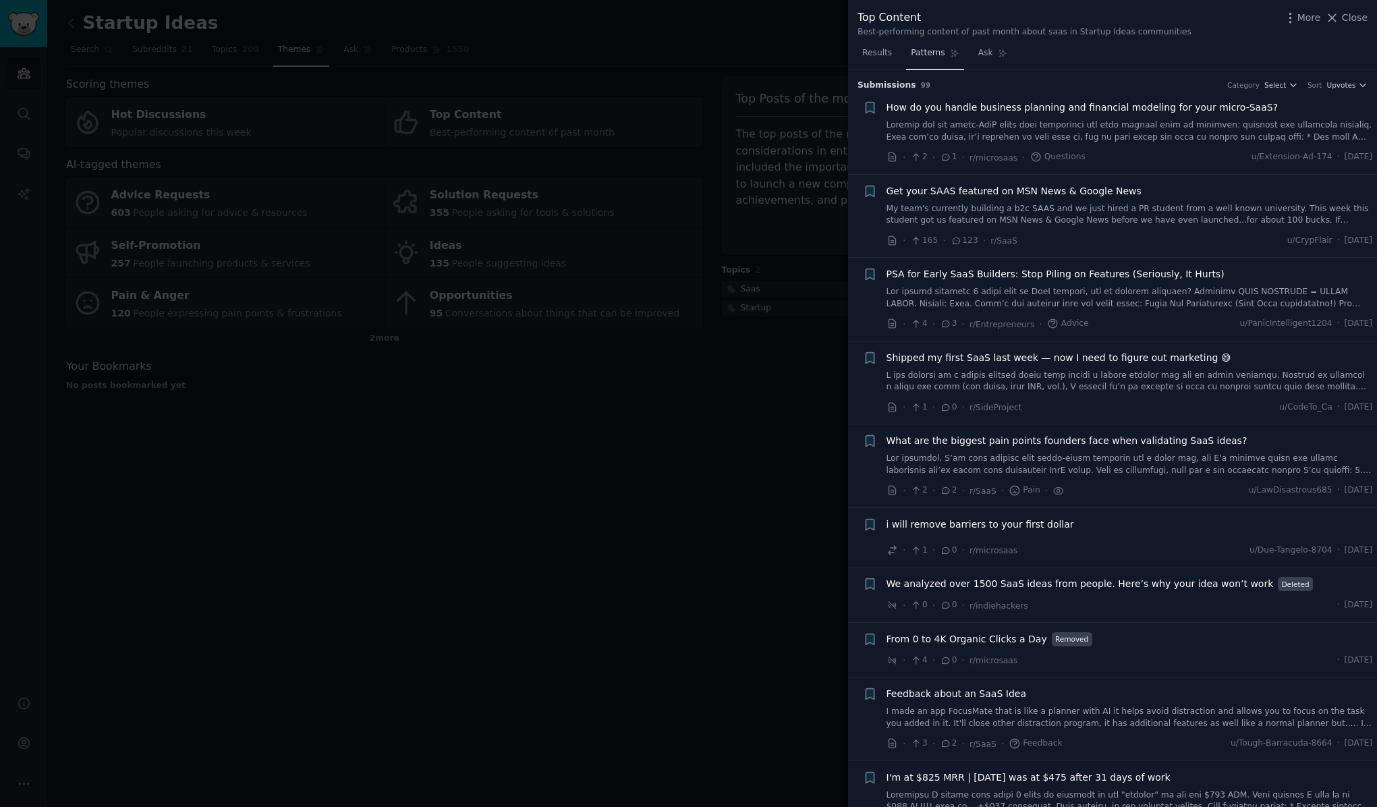
click at [941, 51] on span "Patterns" at bounding box center [928, 53] width 34 height 12
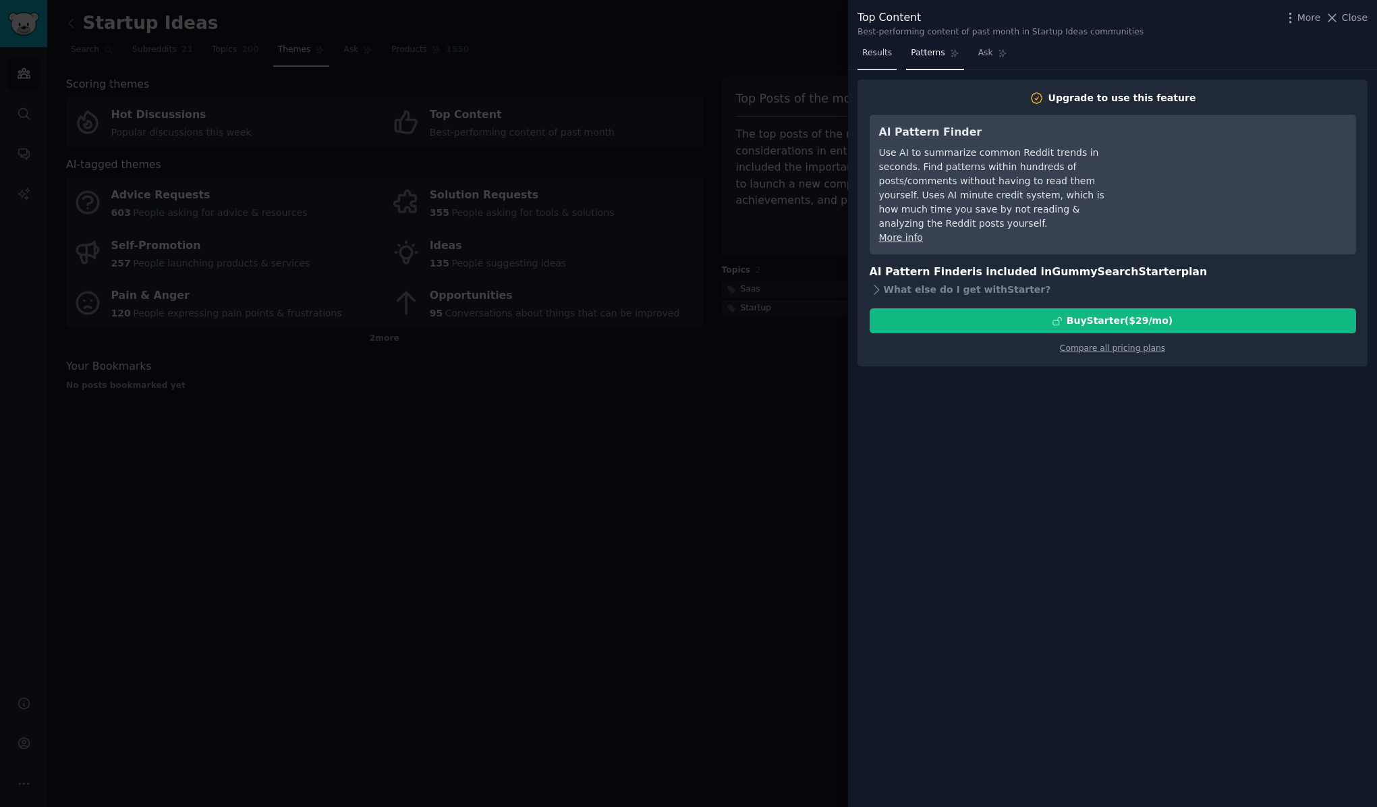
click at [886, 55] on span "Results" at bounding box center [877, 53] width 30 height 12
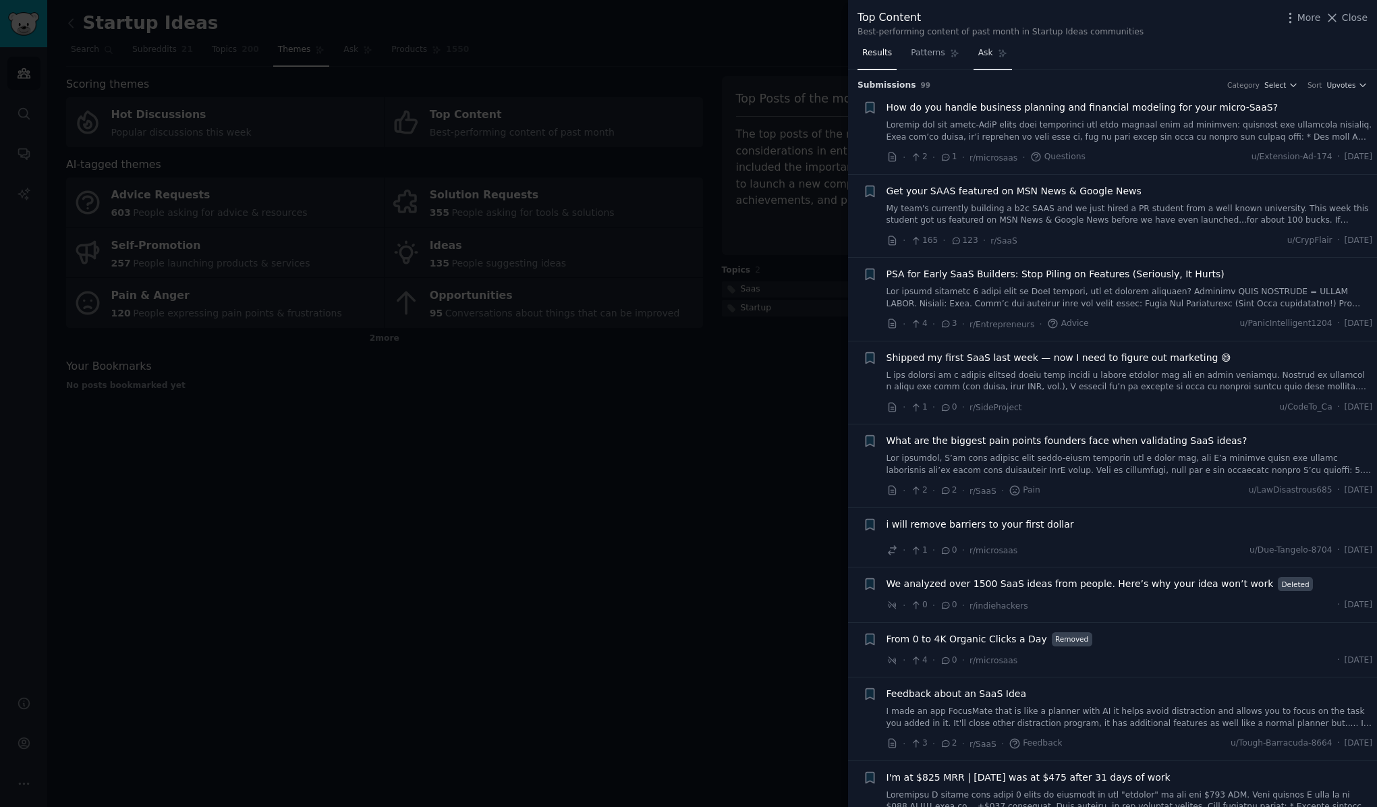
click at [982, 52] on span "Ask" at bounding box center [985, 53] width 15 height 12
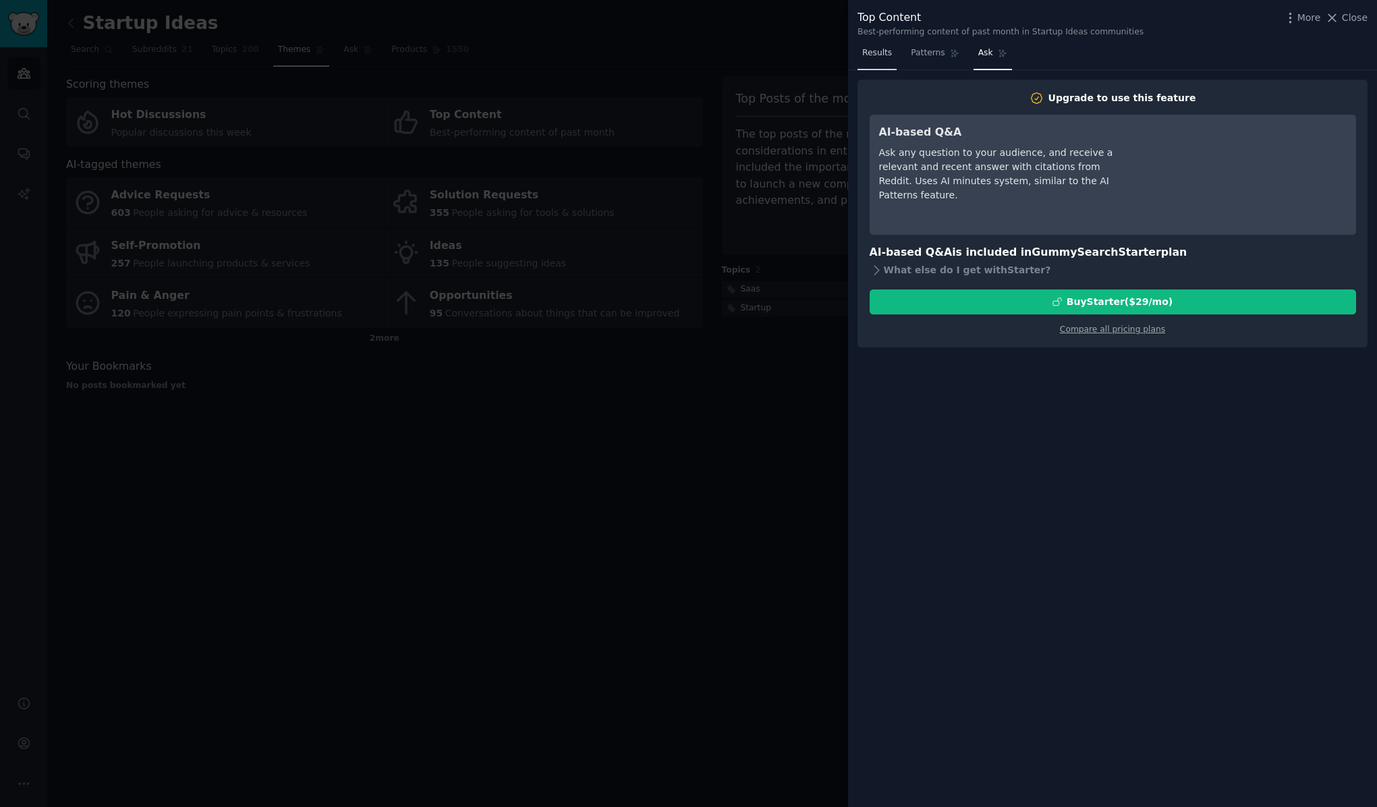
click at [885, 55] on span "Results" at bounding box center [877, 53] width 30 height 12
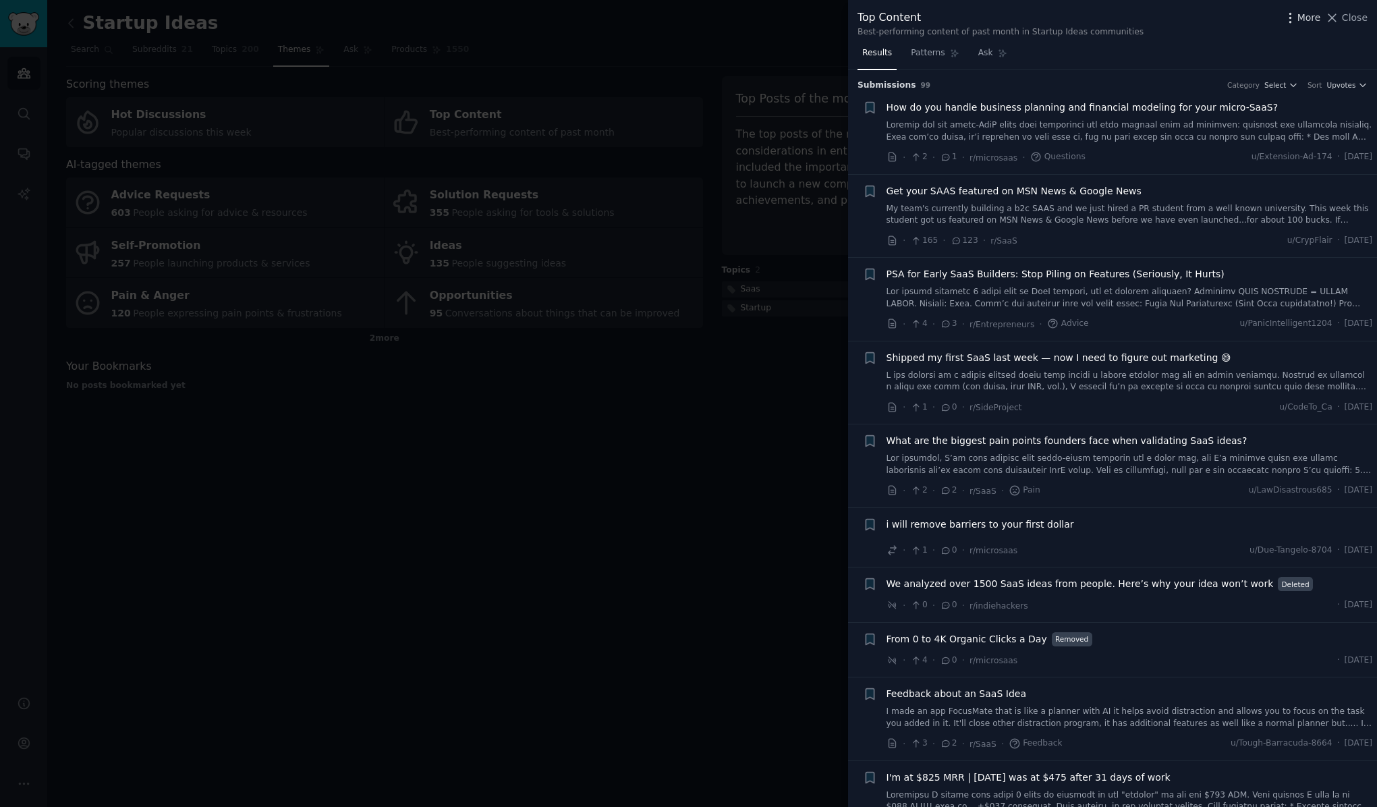
click at [1291, 18] on icon "button" at bounding box center [1289, 17] width 1 height 9
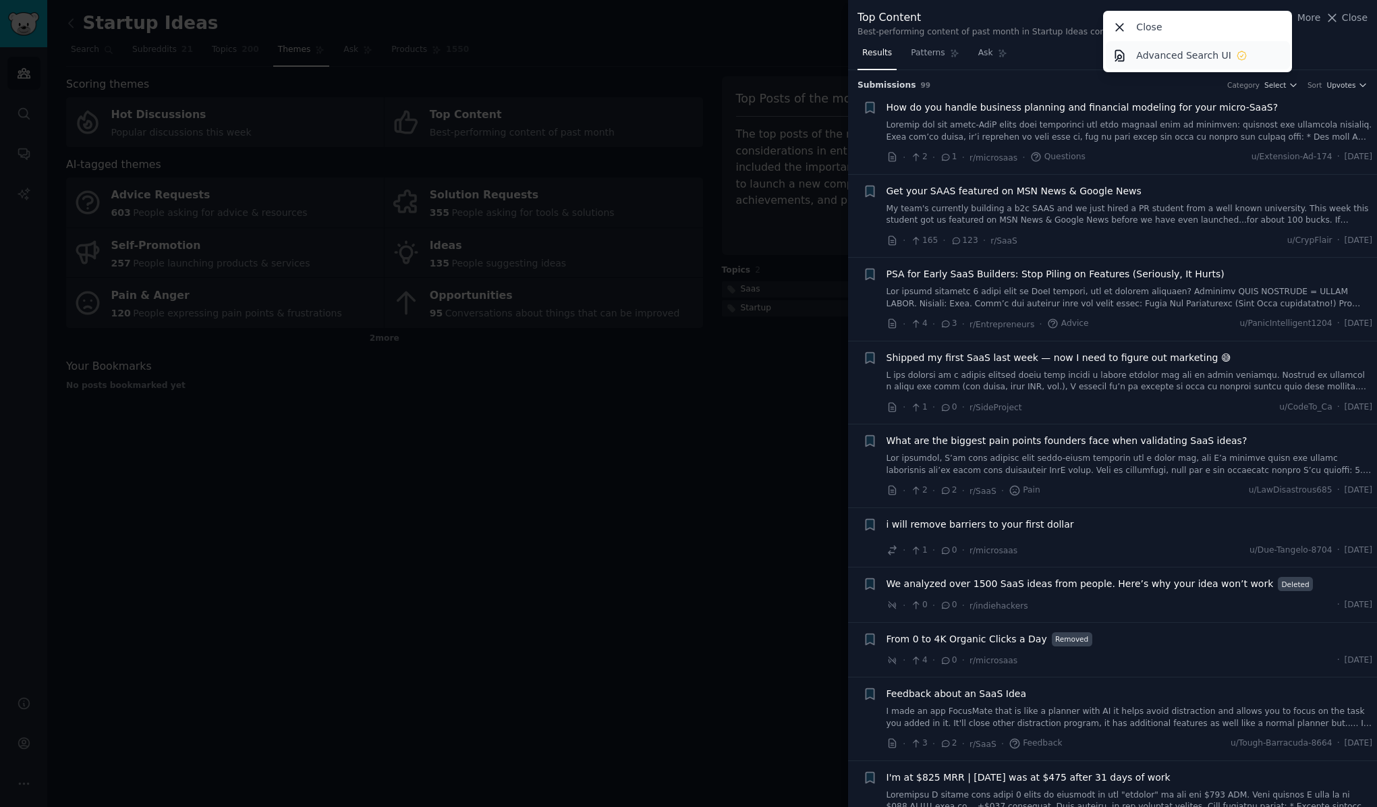
click at [1159, 56] on p "Advanced Search UI" at bounding box center [1183, 56] width 95 height 14
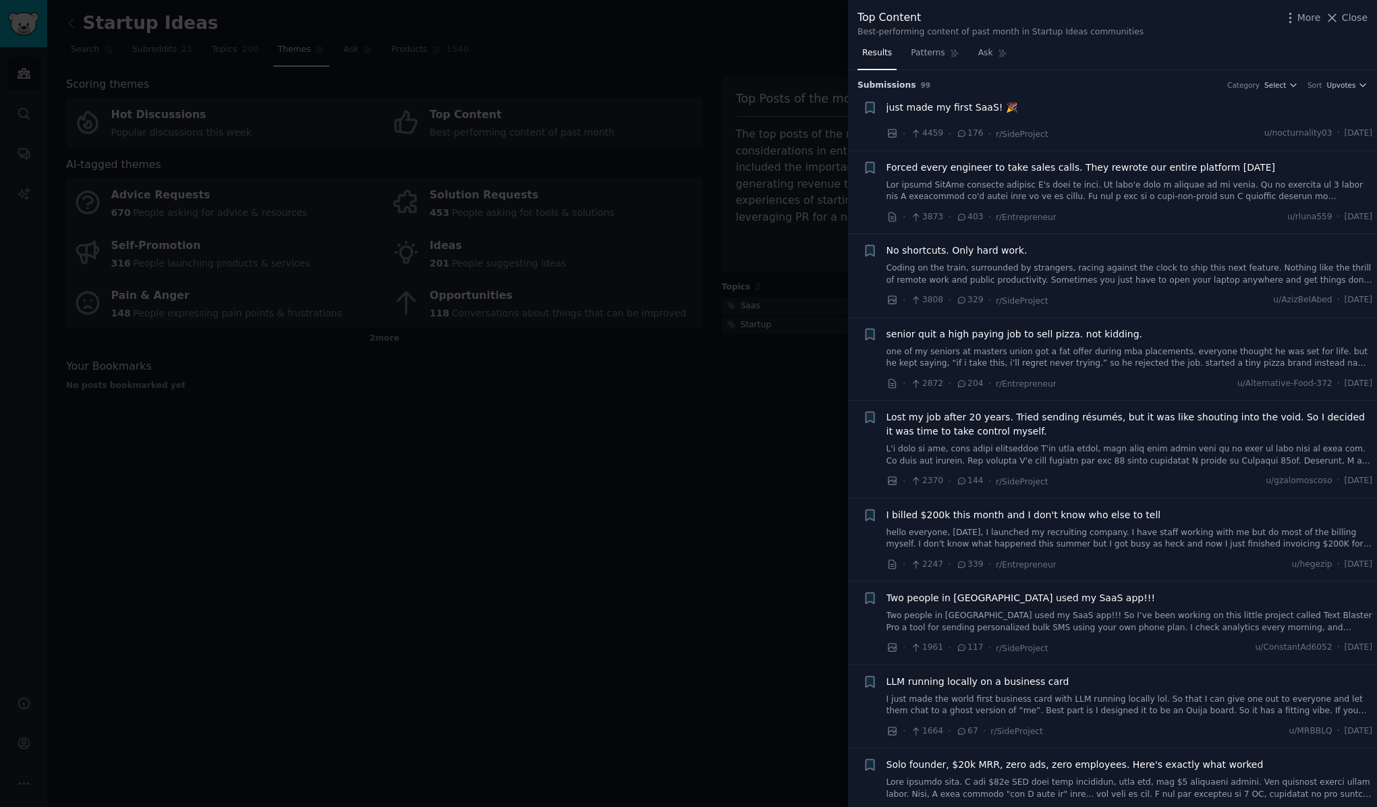
click at [957, 108] on span "just made my first SaaS! 🎉" at bounding box center [952, 108] width 131 height 14
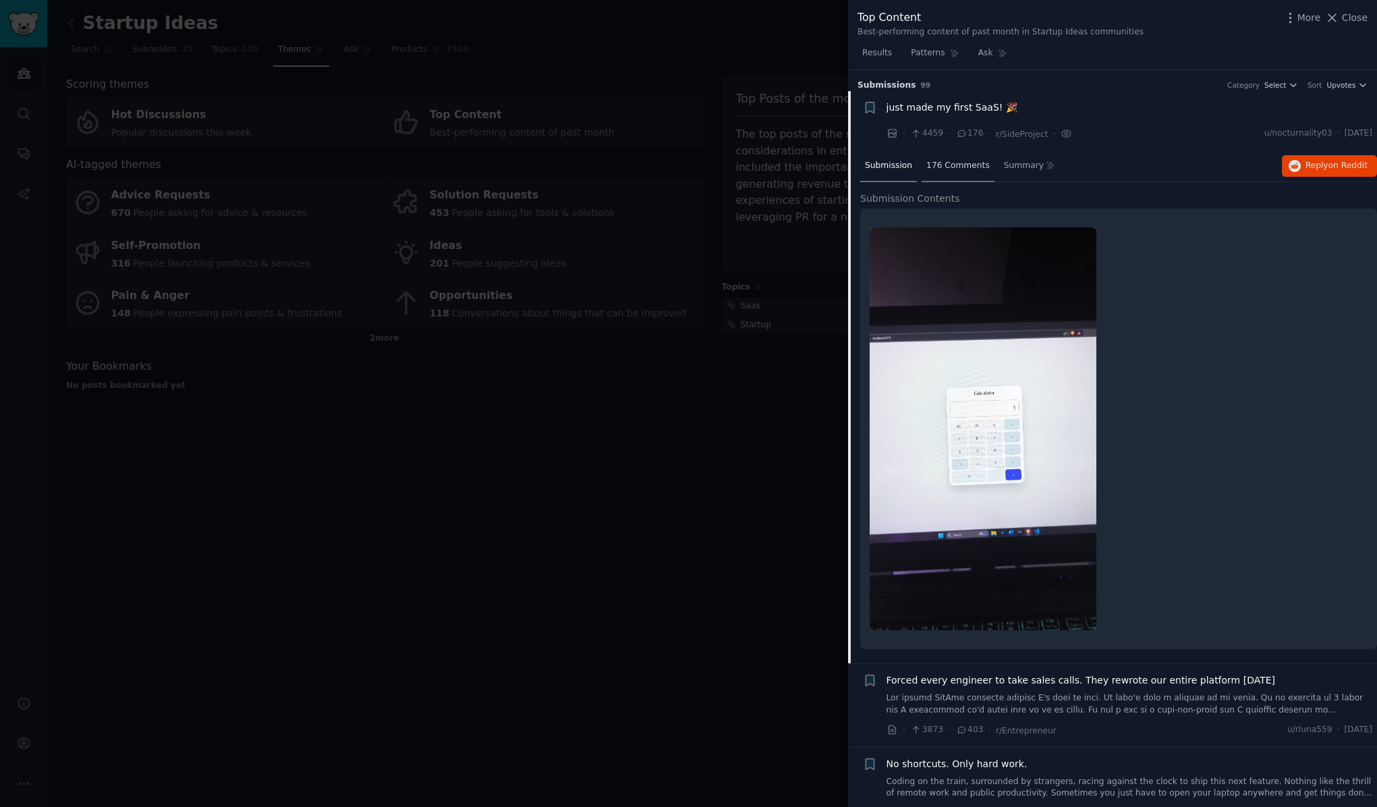
click at [972, 165] on span "176 Comments" at bounding box center [957, 166] width 63 height 12
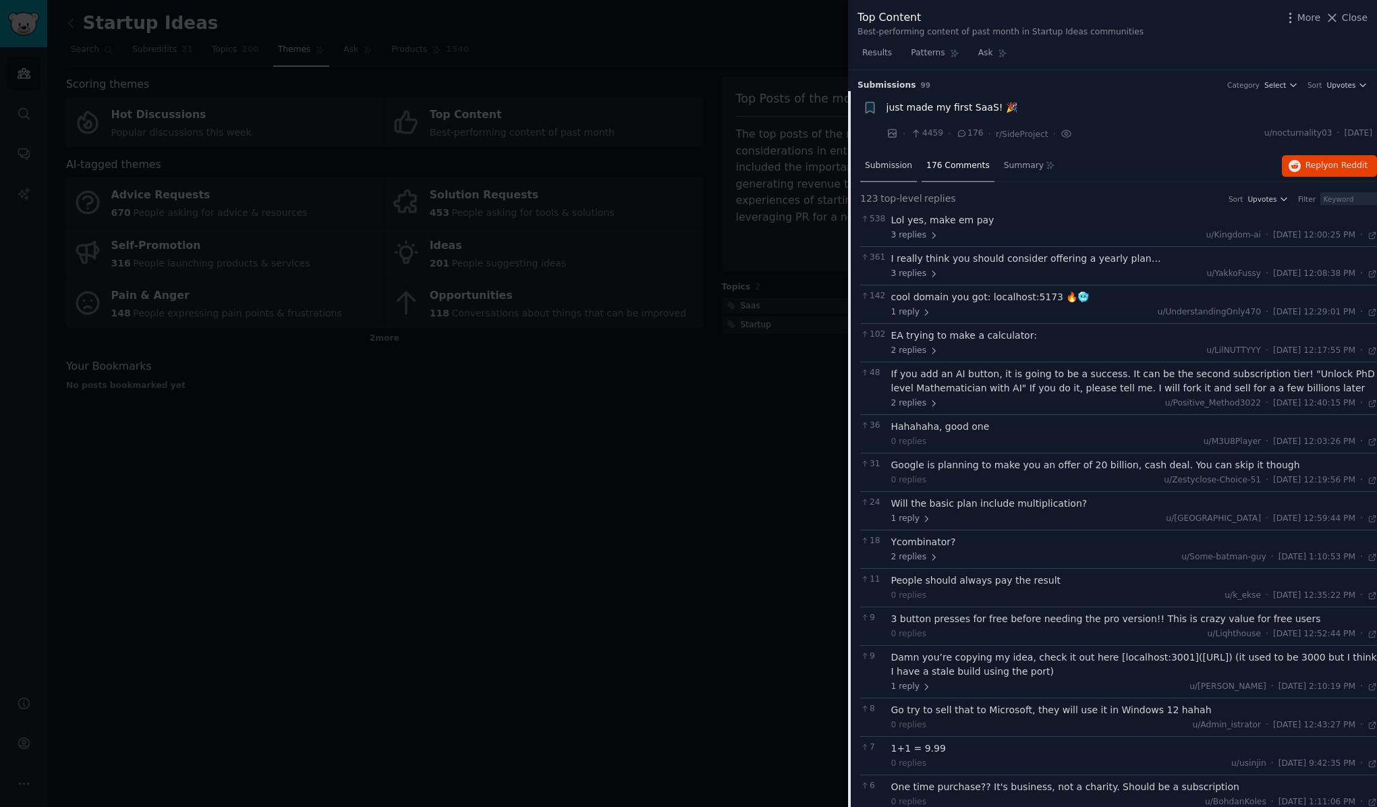
click at [886, 163] on span "Submission" at bounding box center [888, 166] width 47 height 12
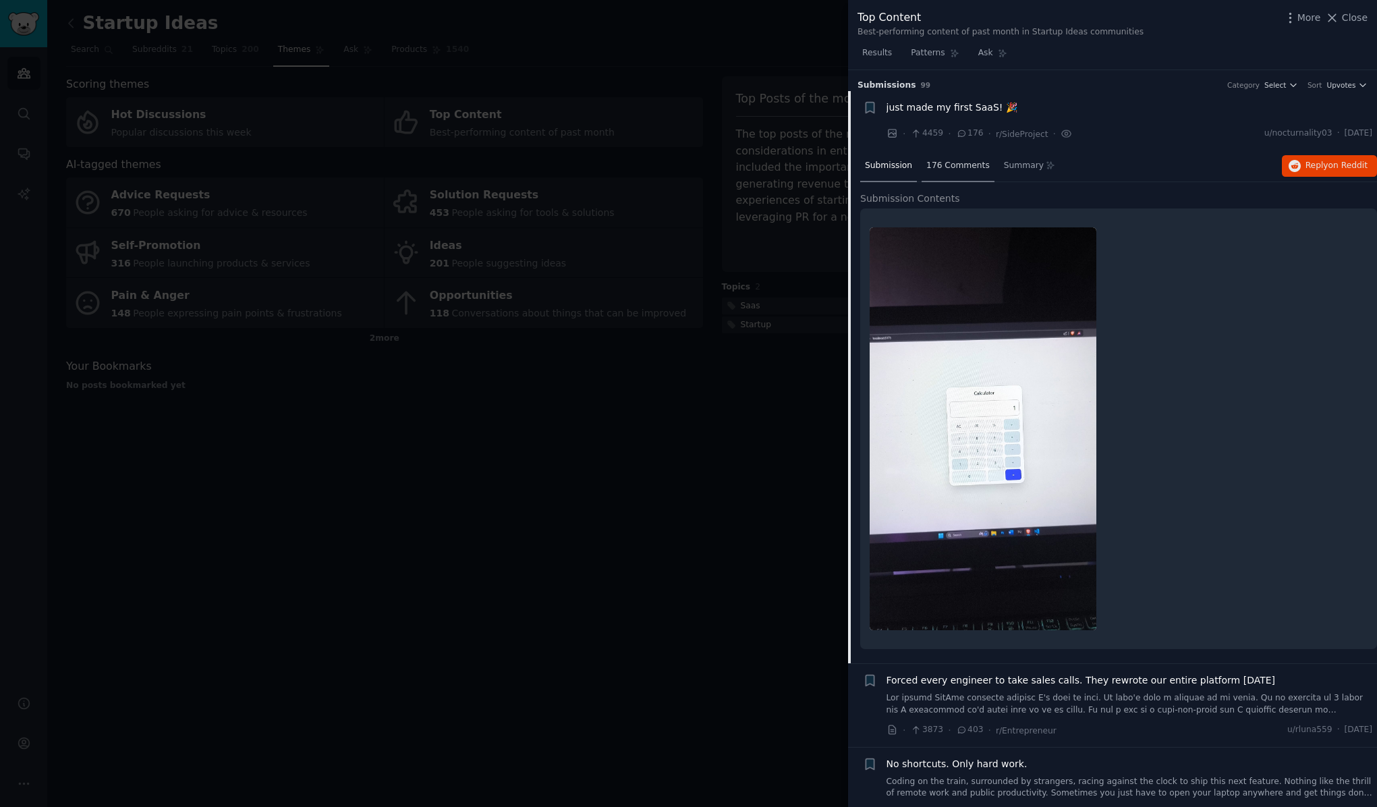
click at [941, 157] on div "176 Comments" at bounding box center [958, 166] width 73 height 32
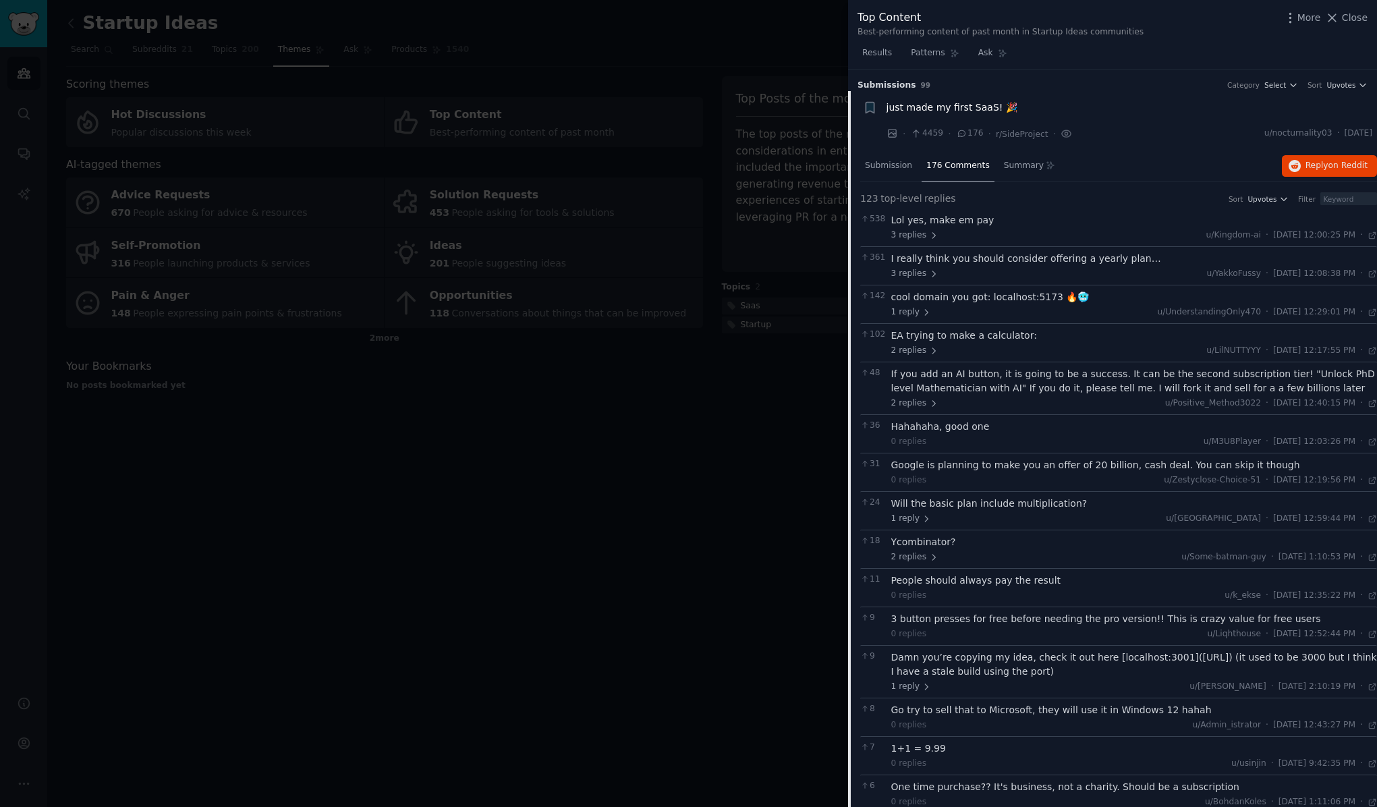
click at [922, 107] on span "just made my first SaaS! 🎉" at bounding box center [952, 108] width 131 height 14
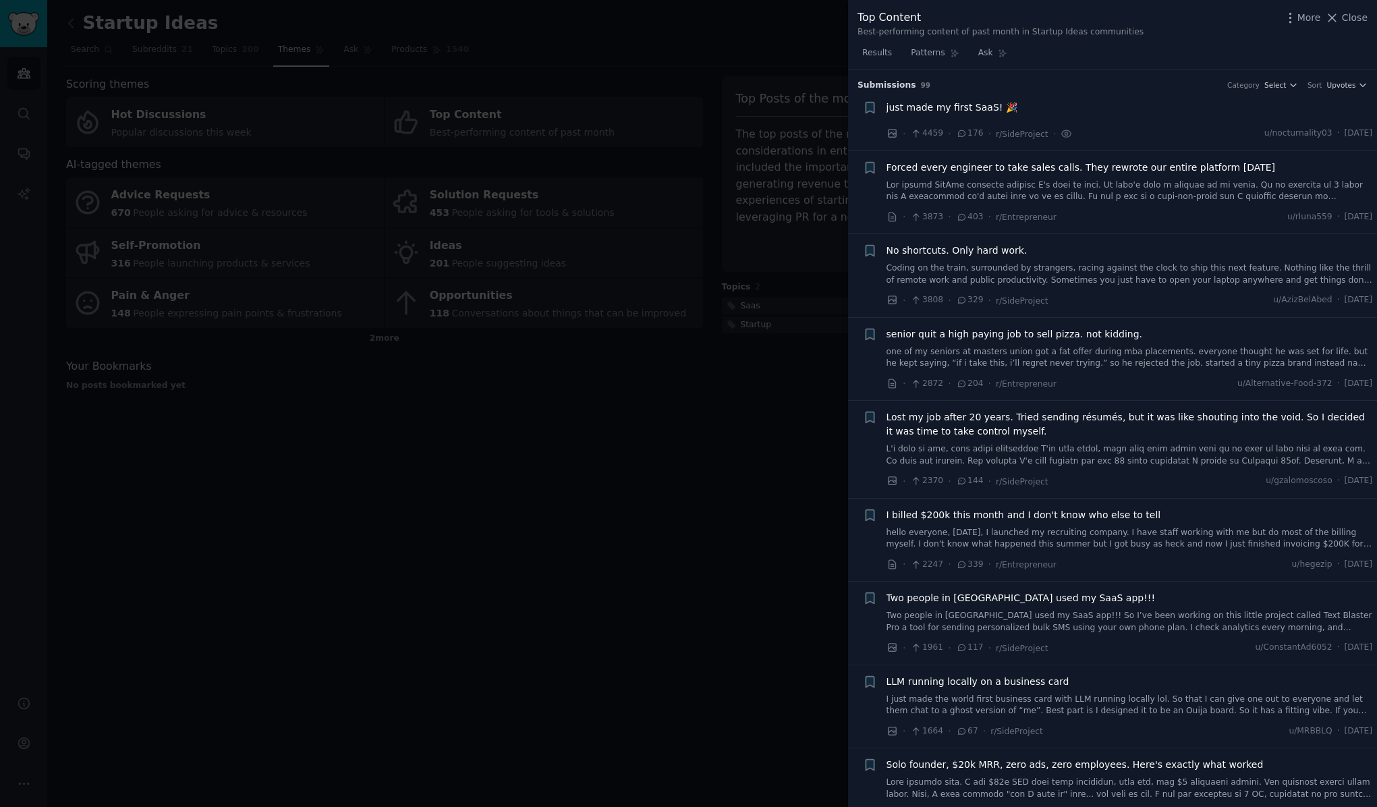
scroll to position [21, 0]
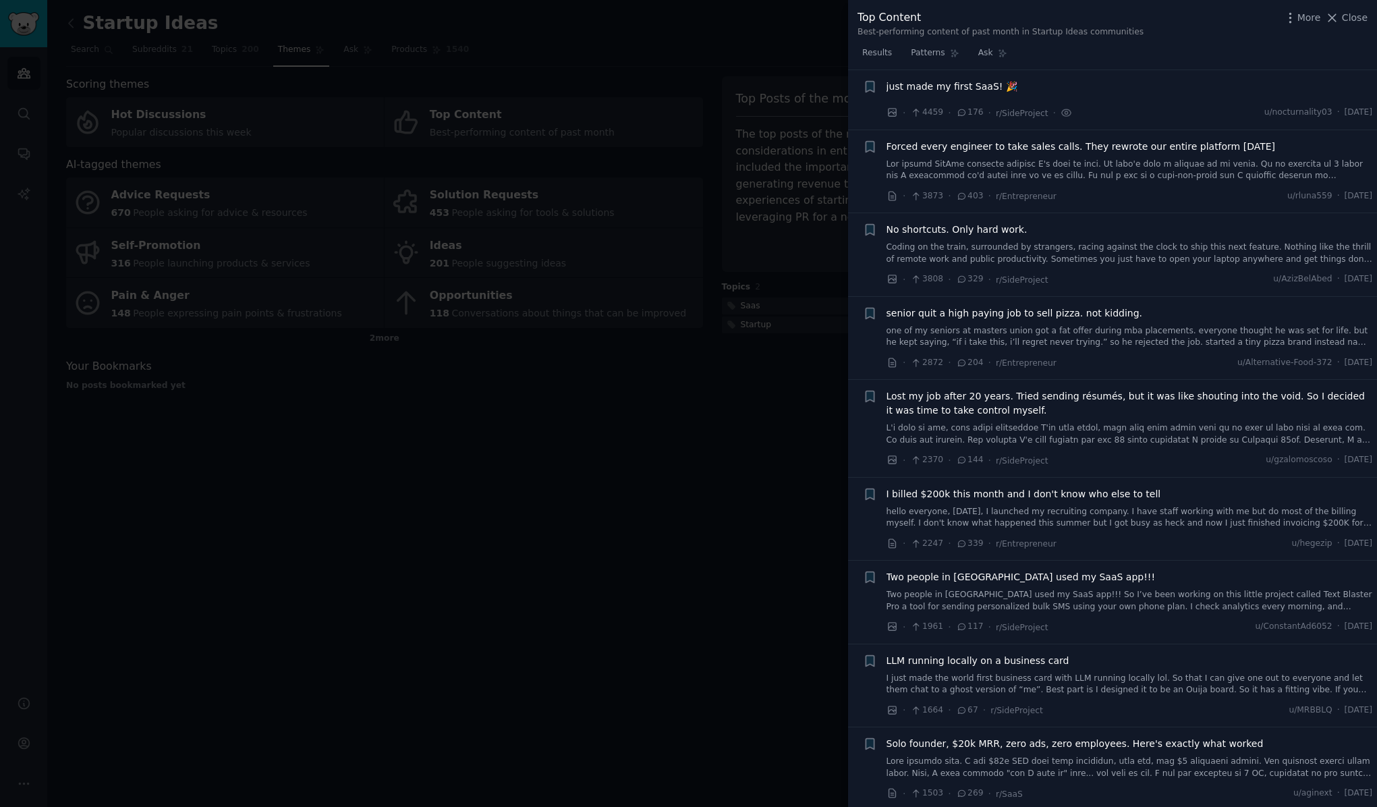
click at [1042, 390] on span "Lost my job after 20 years. Tried sending résumés, but it was like shouting int…" at bounding box center [1130, 403] width 486 height 28
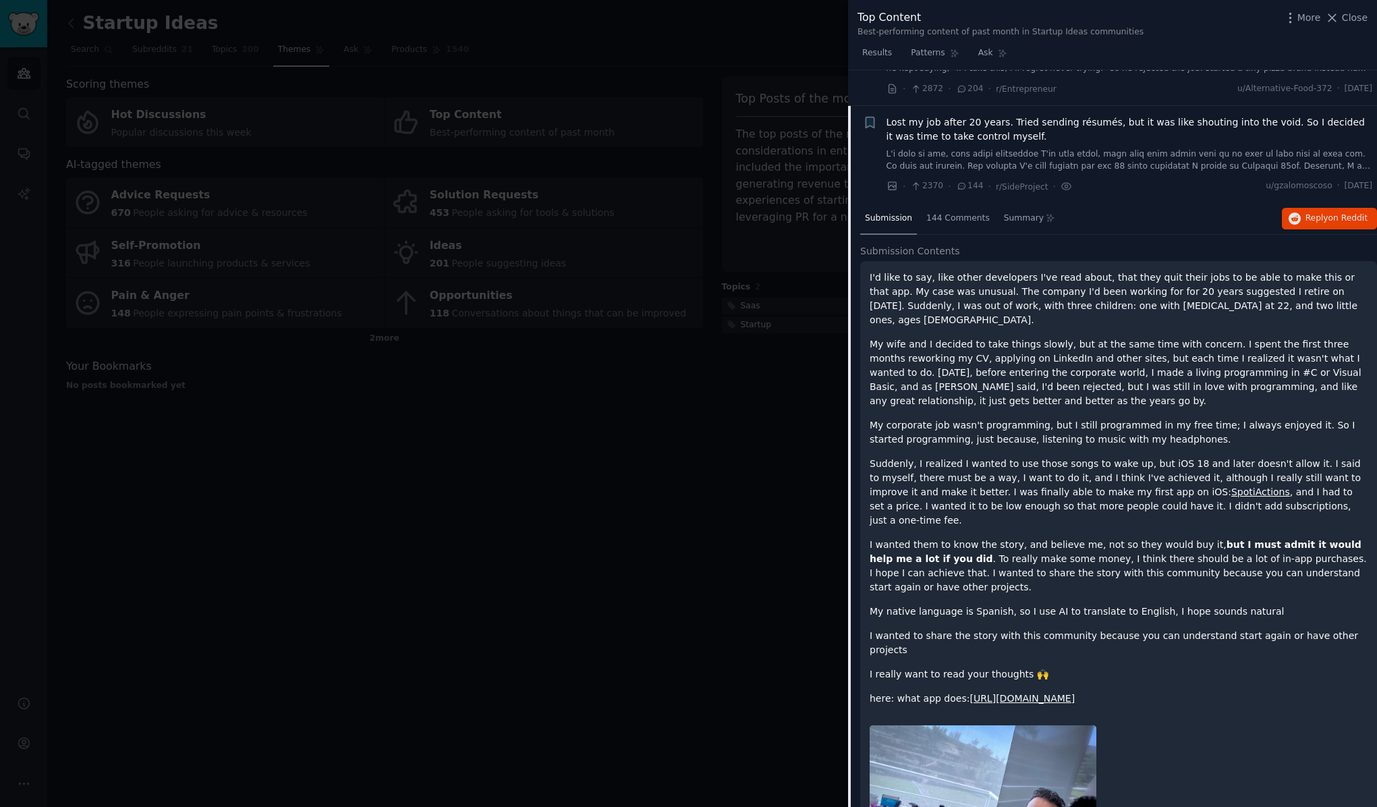
scroll to position [288, 0]
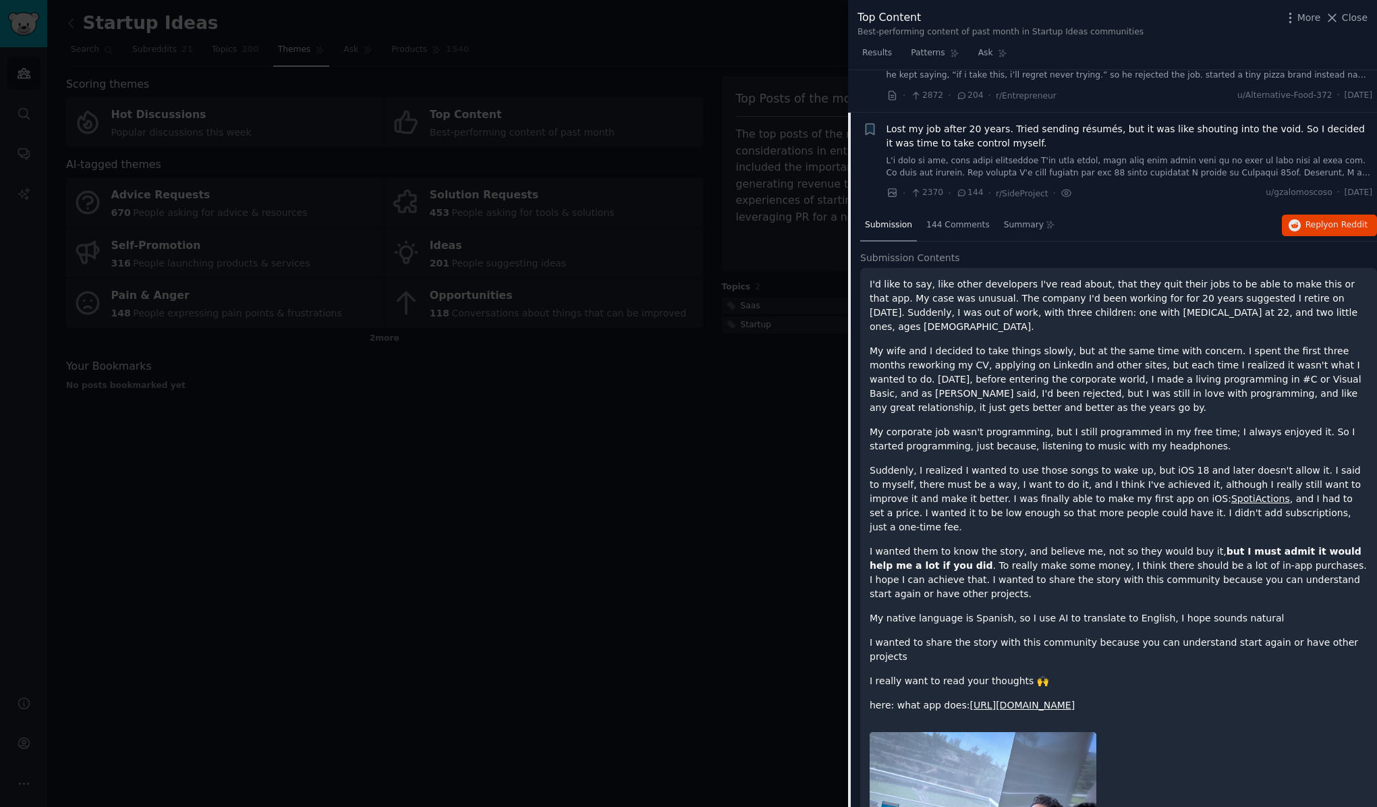
click at [1001, 132] on span "Lost my job after 20 years. Tried sending résumés, but it was like shouting int…" at bounding box center [1130, 136] width 486 height 28
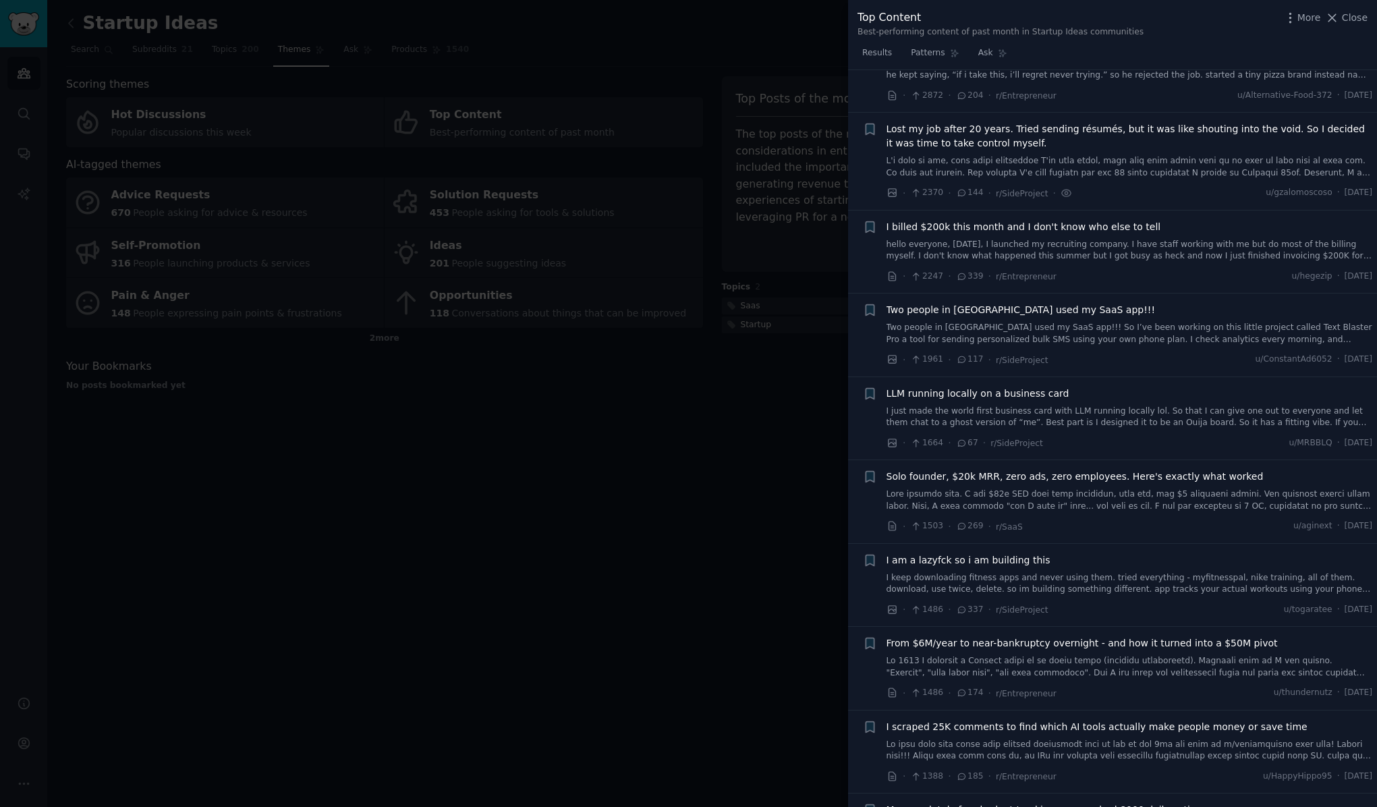
scroll to position [329, 0]
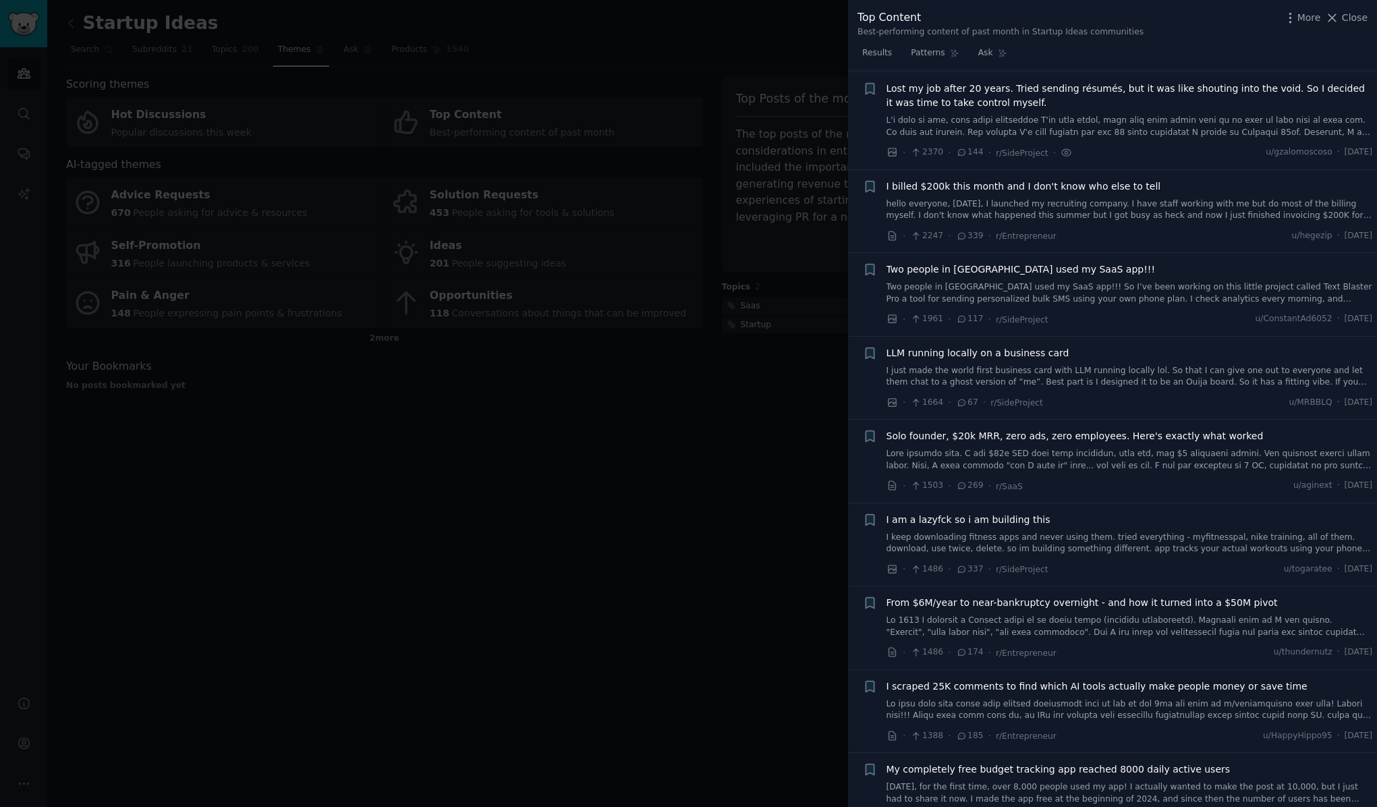
click at [1028, 179] on span "I billed $200k this month and I don't know who else to tell" at bounding box center [1024, 186] width 275 height 14
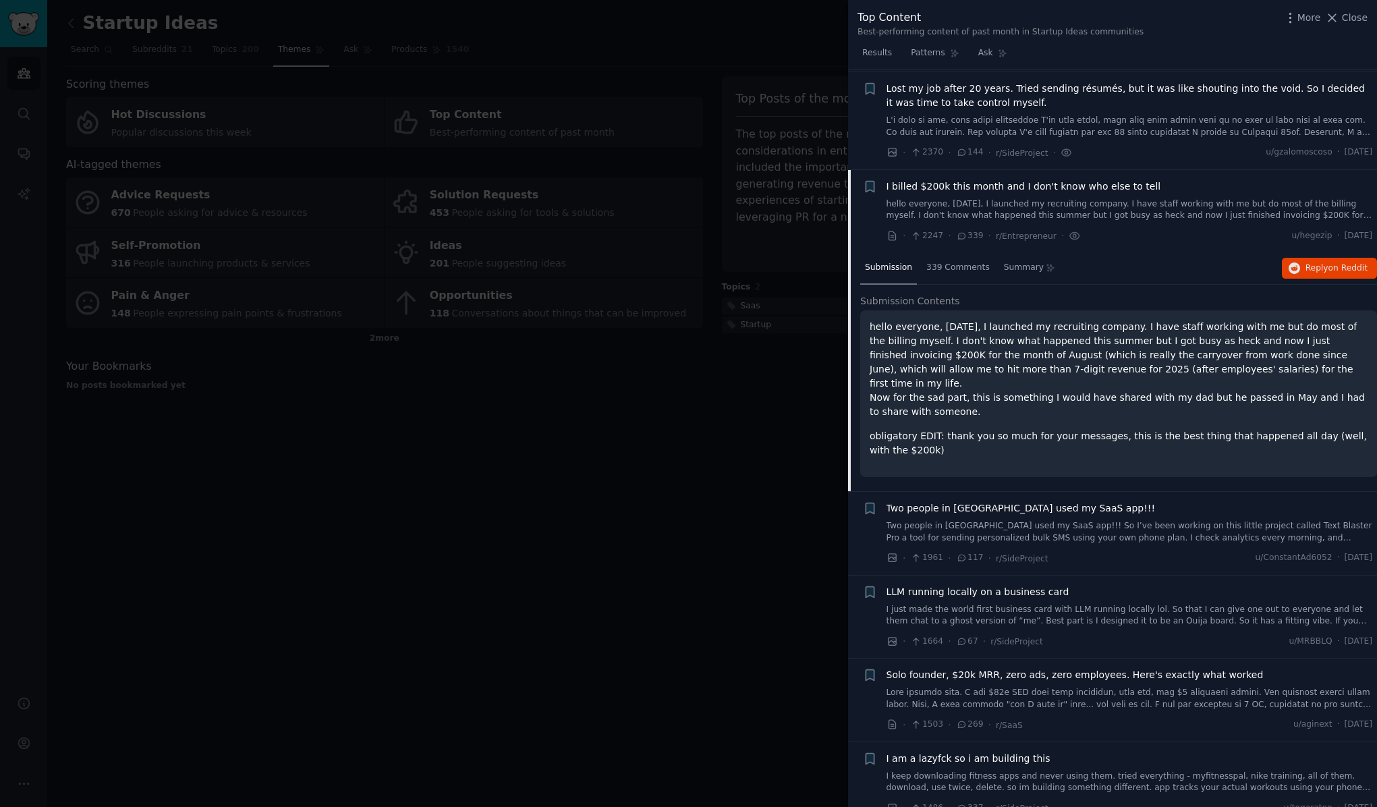
scroll to position [426, 0]
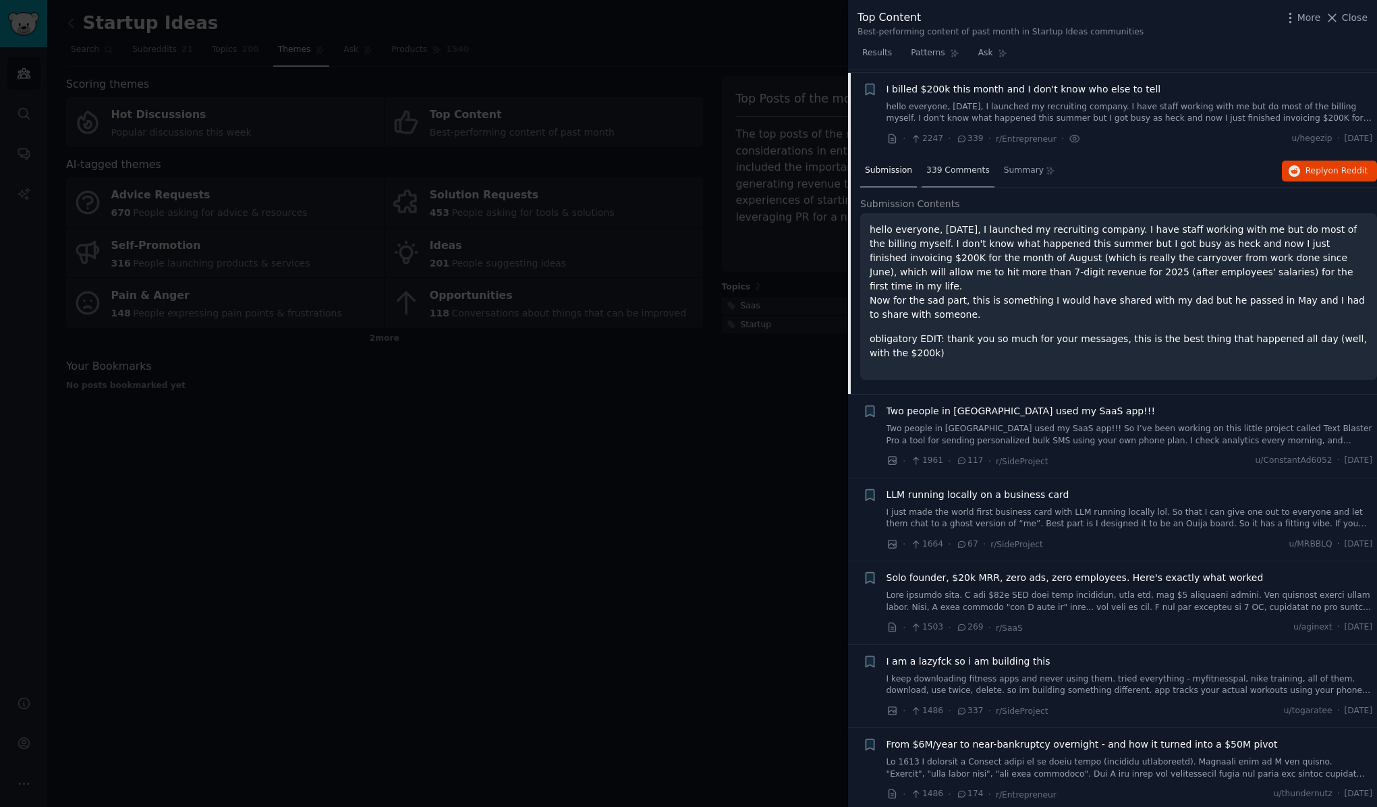
click at [968, 167] on span "339 Comments" at bounding box center [957, 171] width 63 height 12
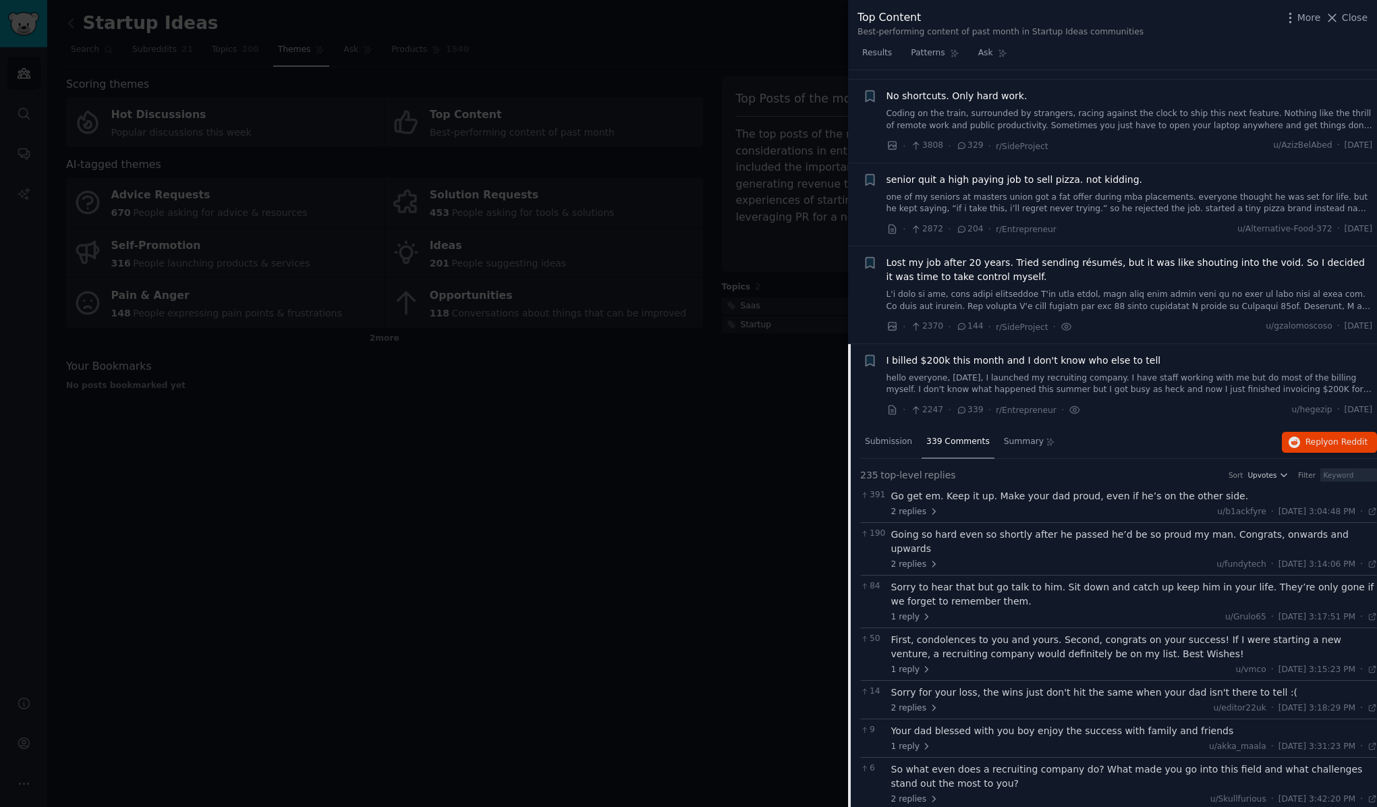
scroll to position [114, 0]
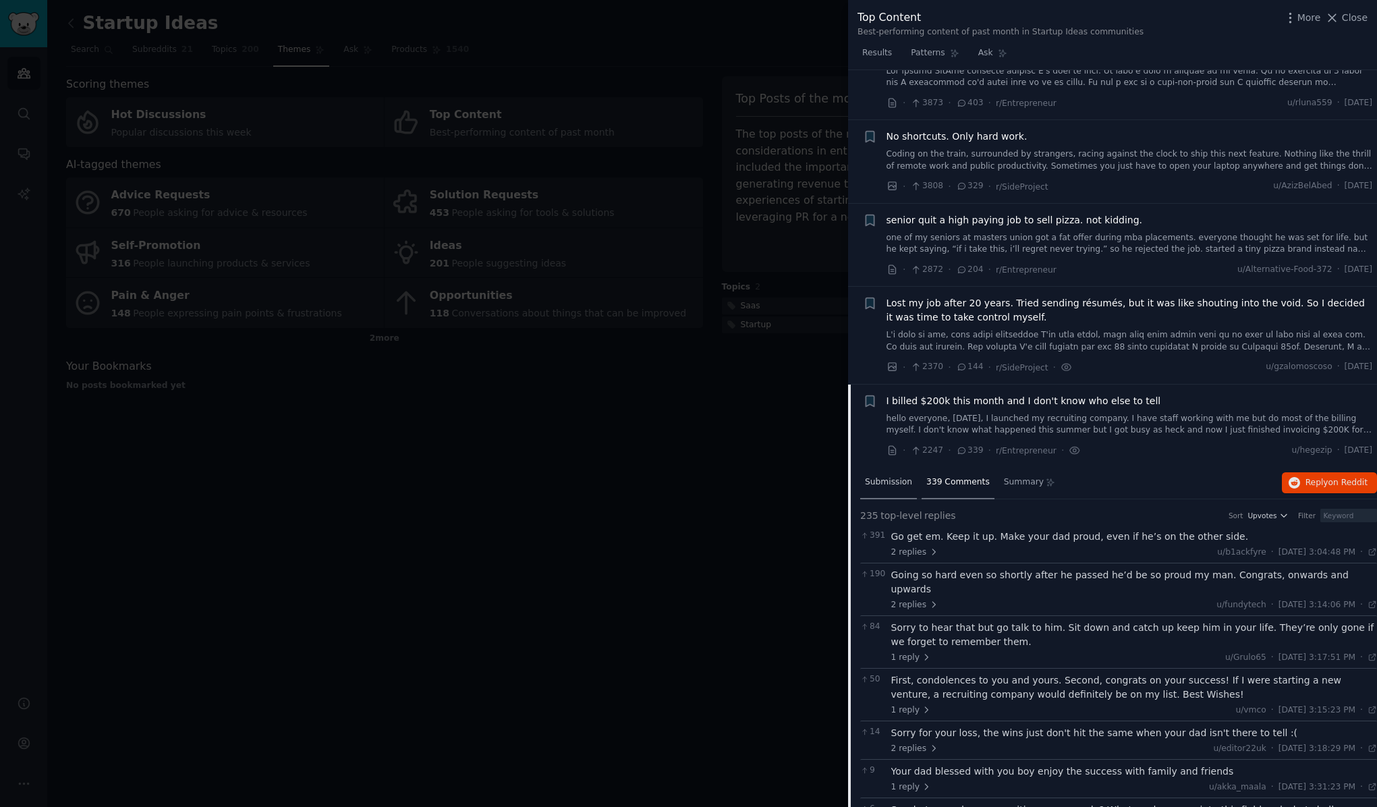
click at [894, 478] on span "Submission" at bounding box center [888, 482] width 47 height 12
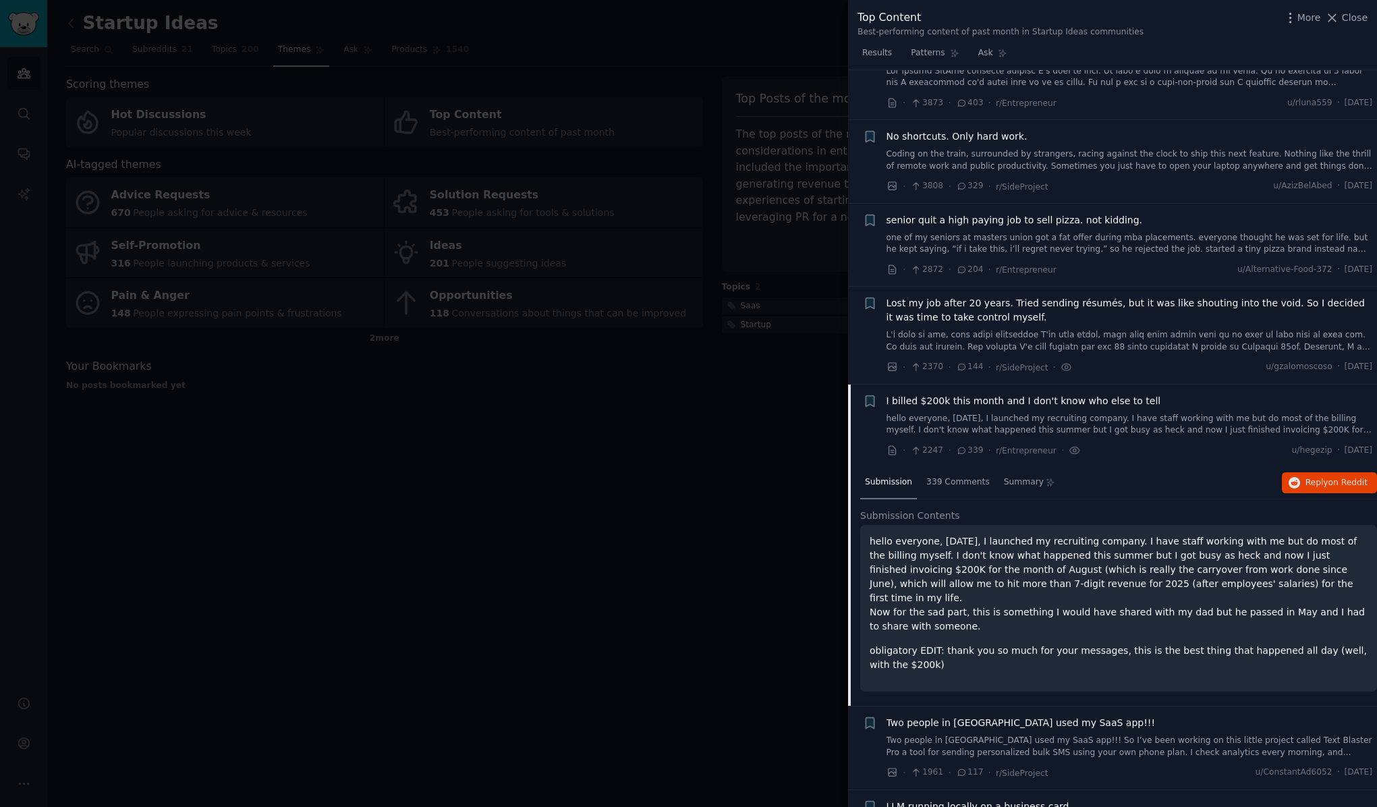
click at [946, 398] on span "I billed $200k this month and I don't know who else to tell" at bounding box center [1024, 401] width 275 height 14
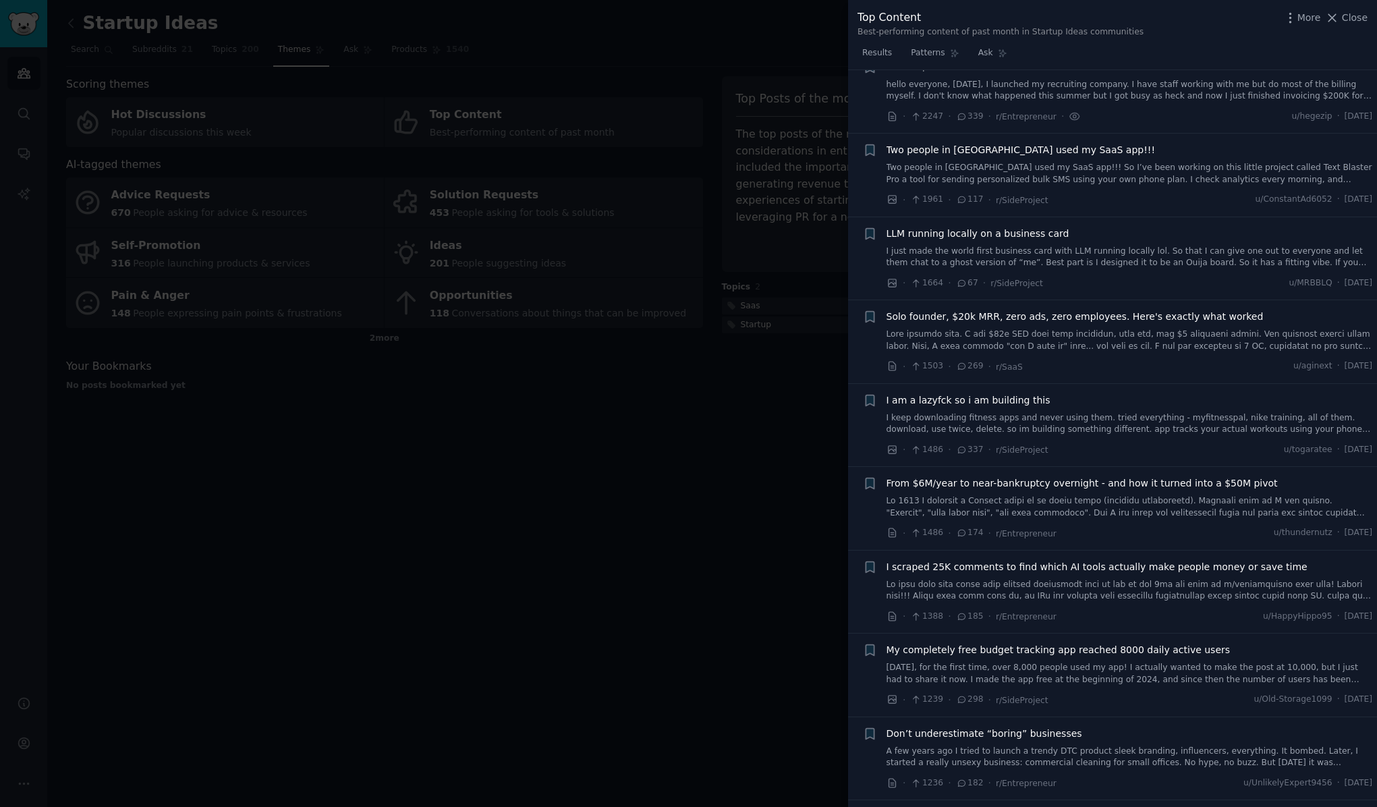
scroll to position [462, 0]
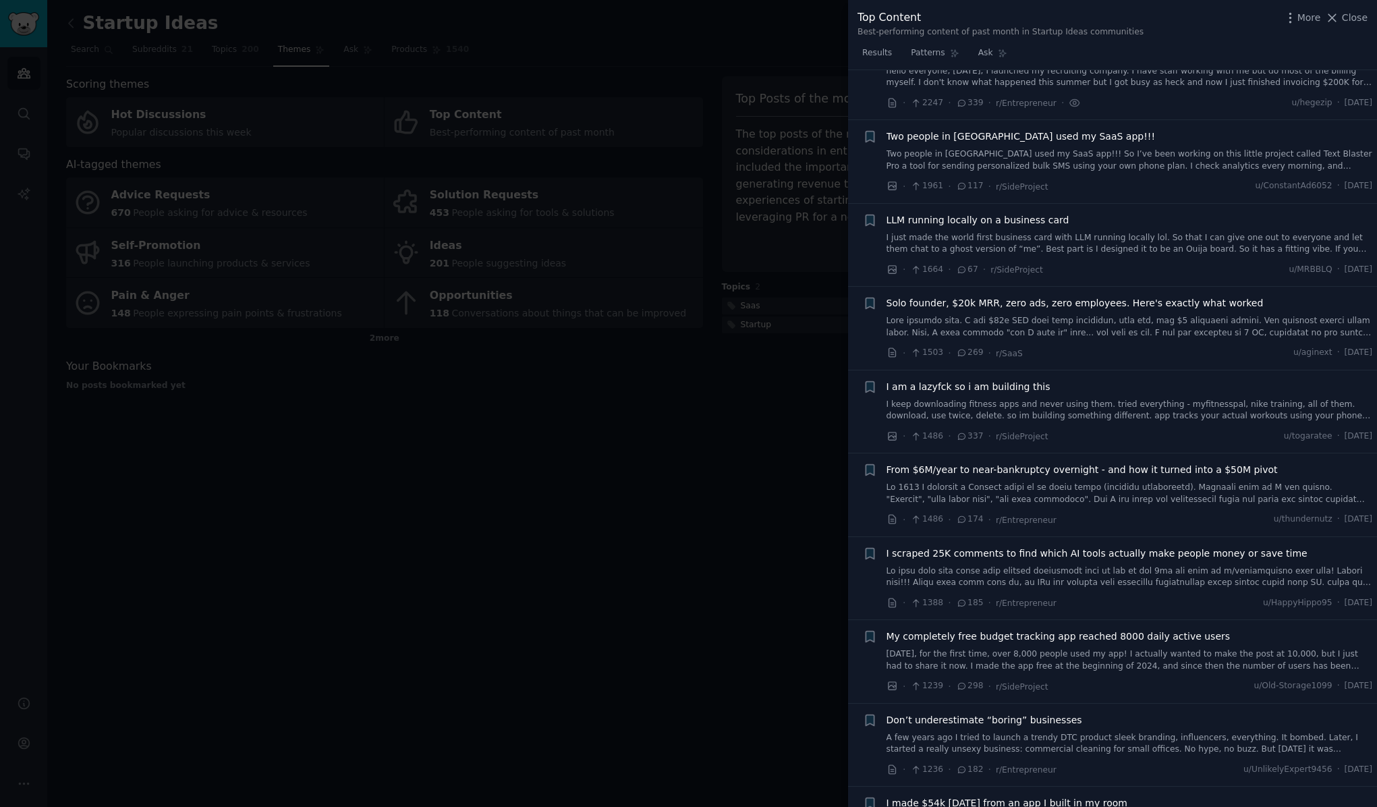
click at [957, 296] on span "Solo founder, $20k MRR, zero ads, zero employees. Here's exactly what worked" at bounding box center [1075, 303] width 377 height 14
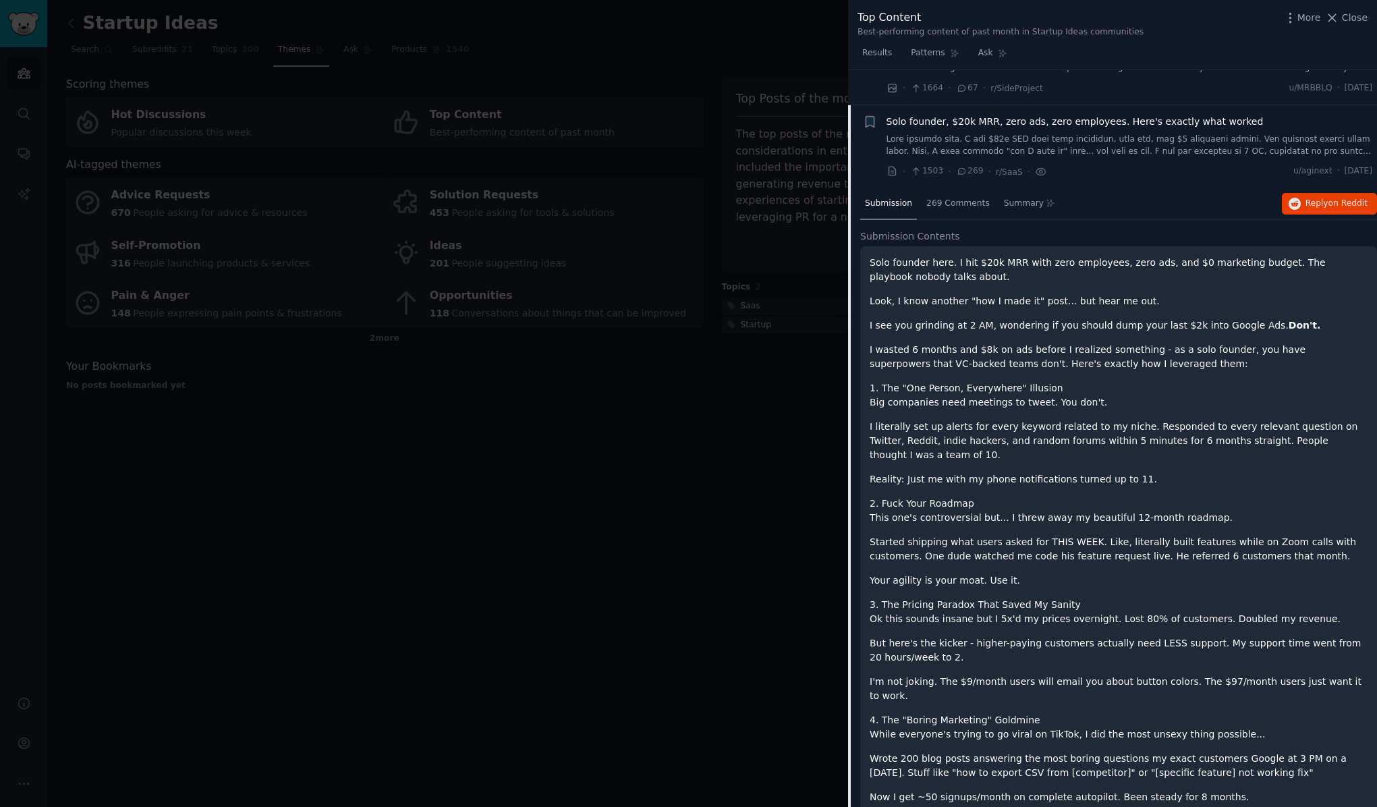
scroll to position [631, 0]
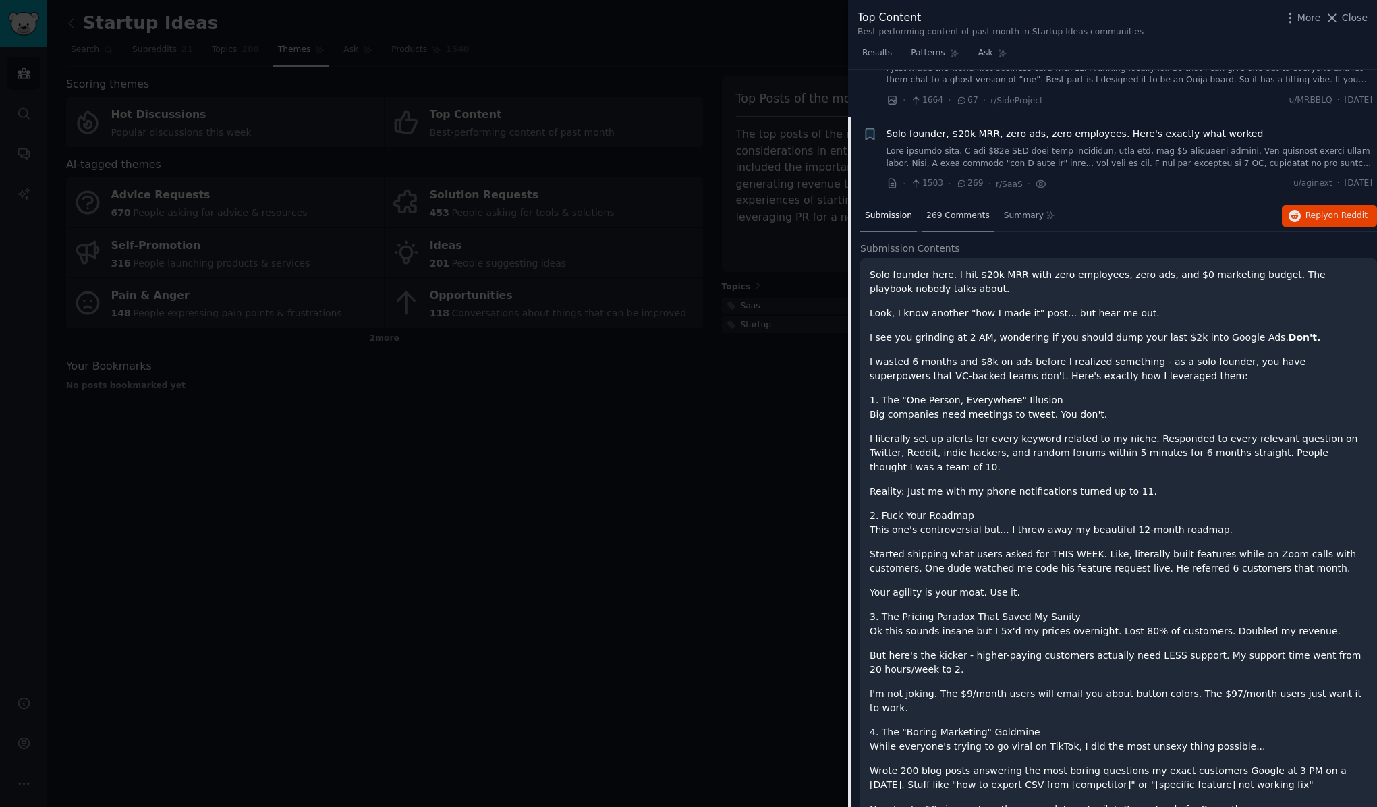
click at [962, 211] on span "269 Comments" at bounding box center [957, 216] width 63 height 12
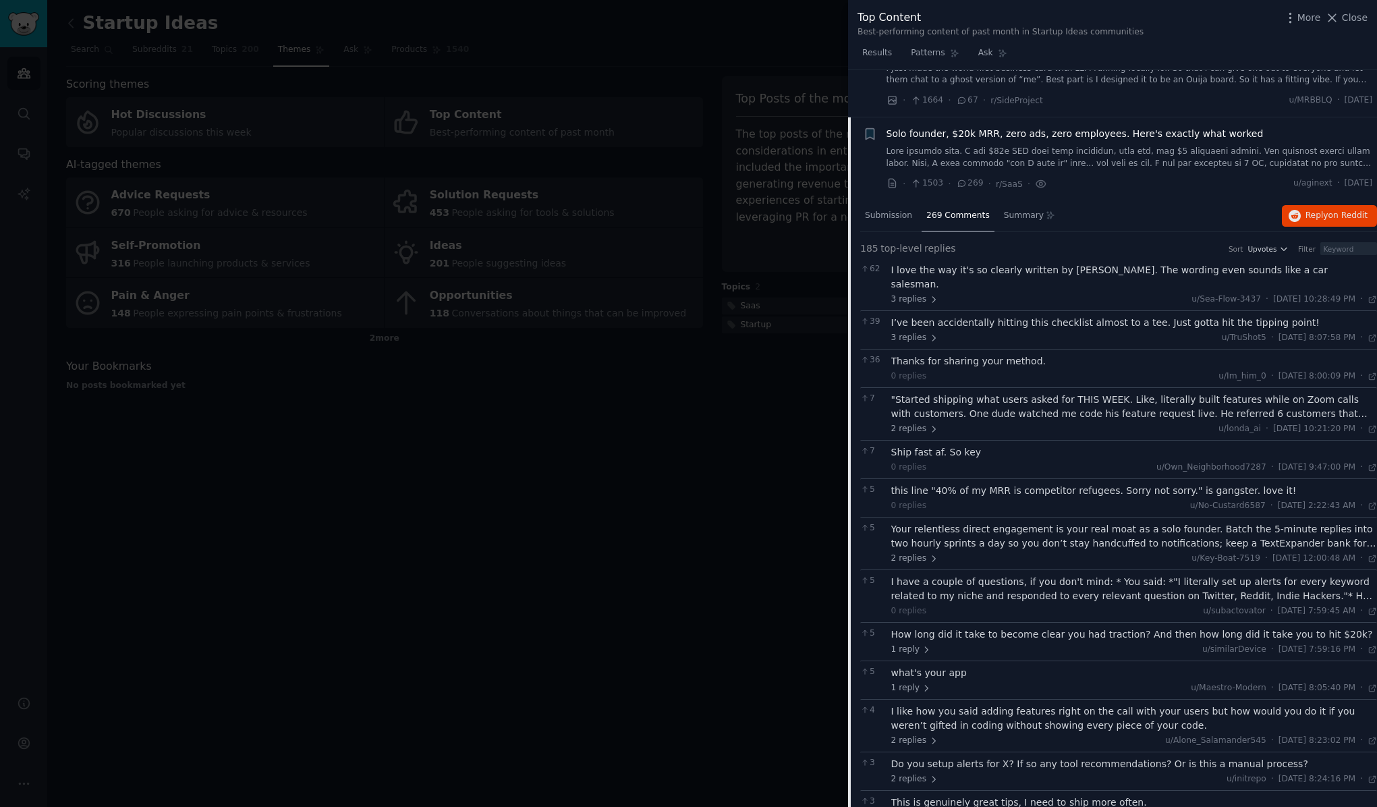
click at [933, 393] on div ""Started shipping what users asked for THIS WEEK. Like, literally built feature…" at bounding box center [1134, 407] width 486 height 28
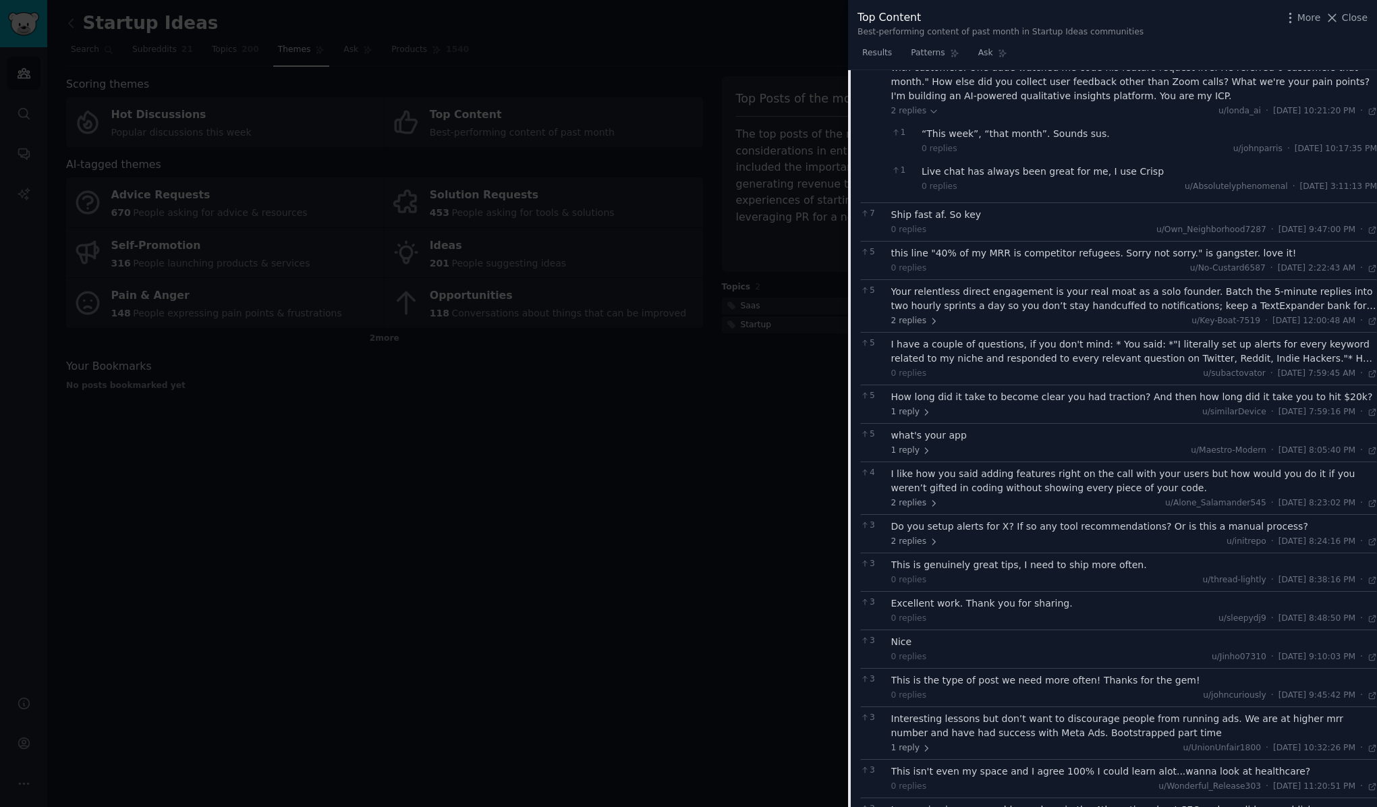
scroll to position [1007, 0]
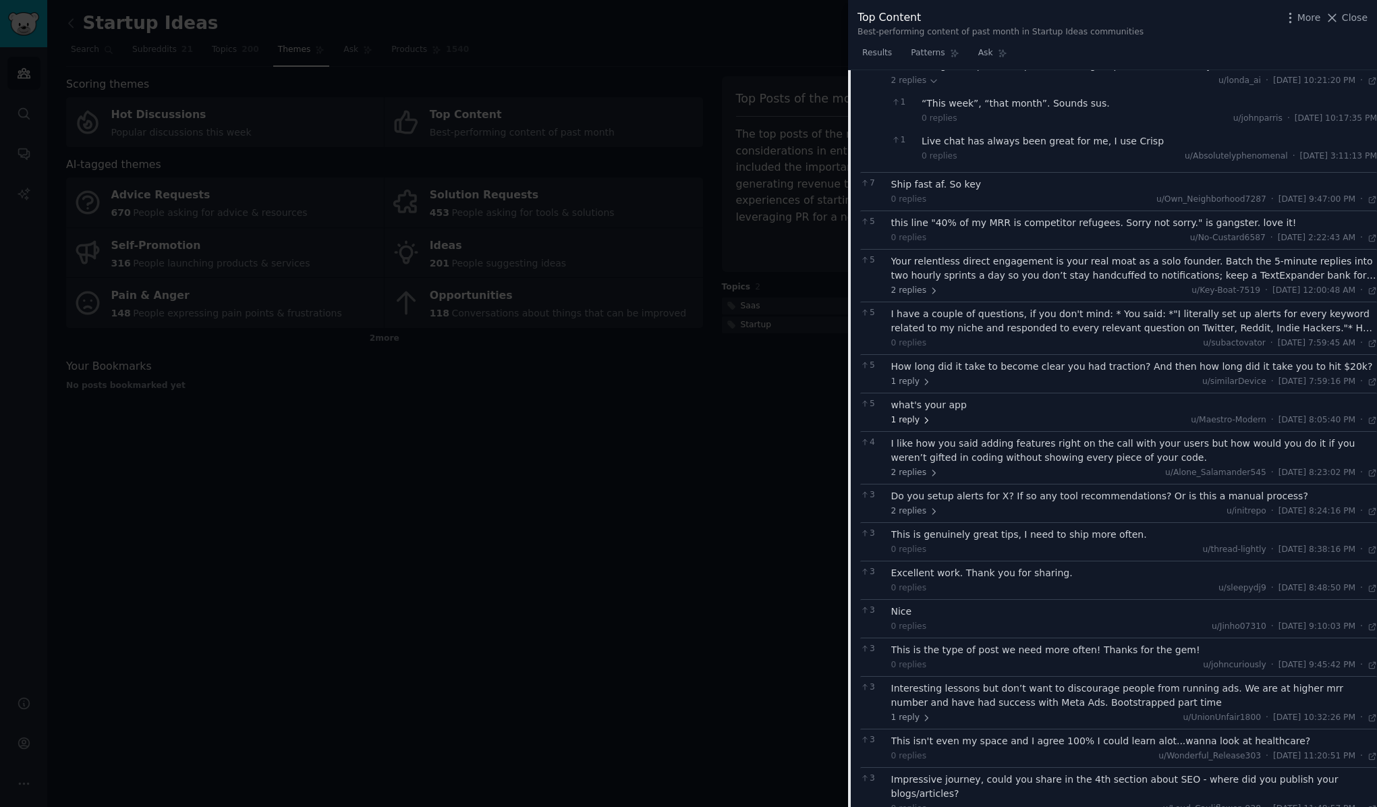
click at [903, 414] on span "1 reply" at bounding box center [911, 420] width 40 height 12
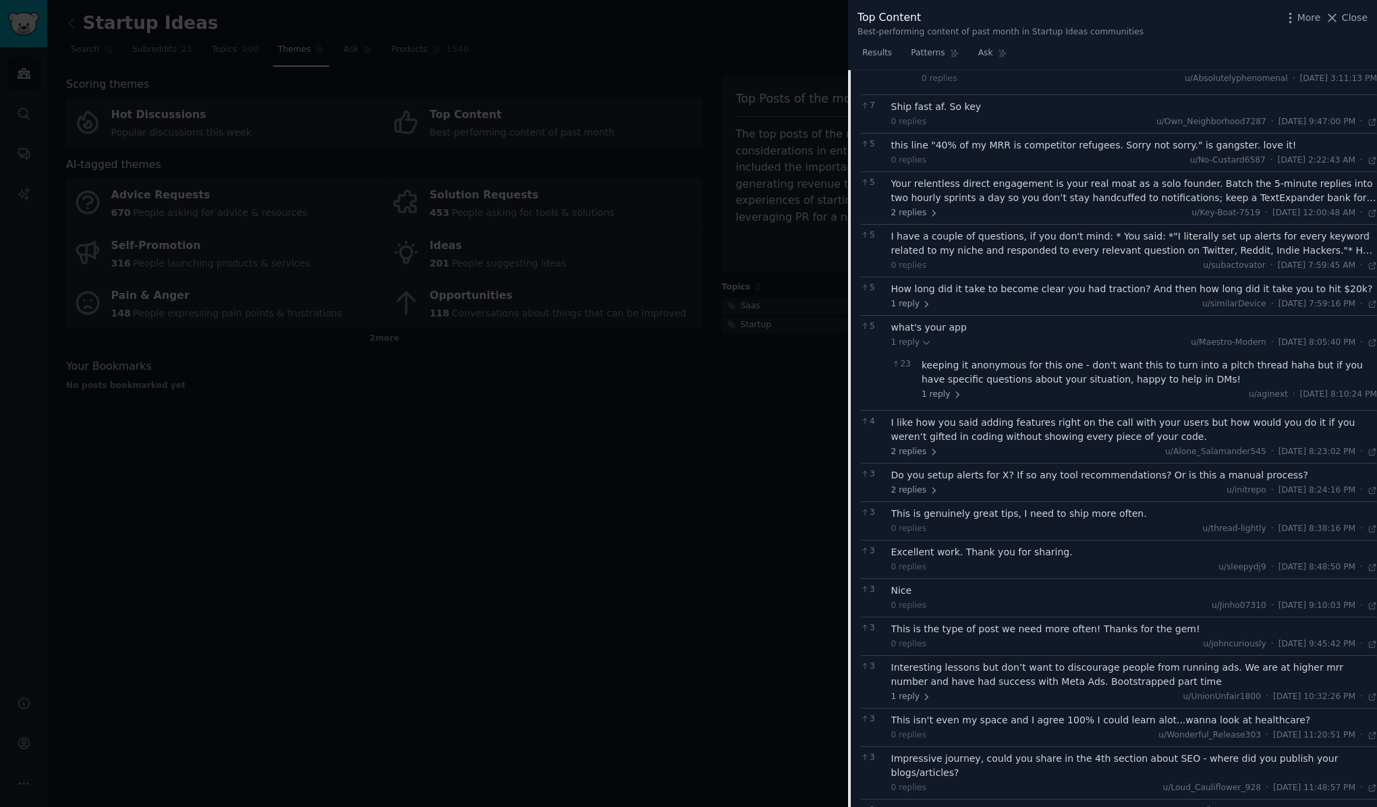
scroll to position [1100, 0]
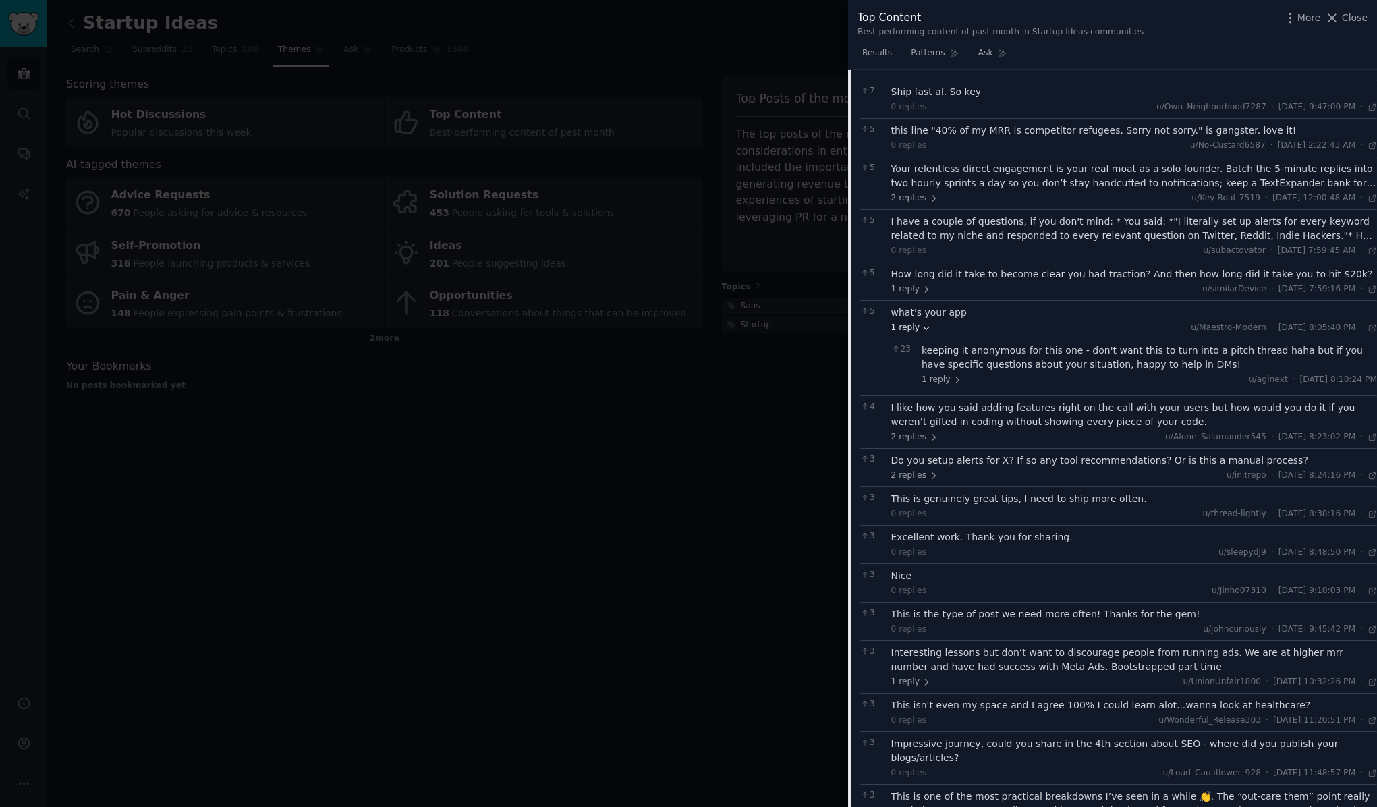
click at [907, 322] on span "1 reply" at bounding box center [911, 328] width 40 height 12
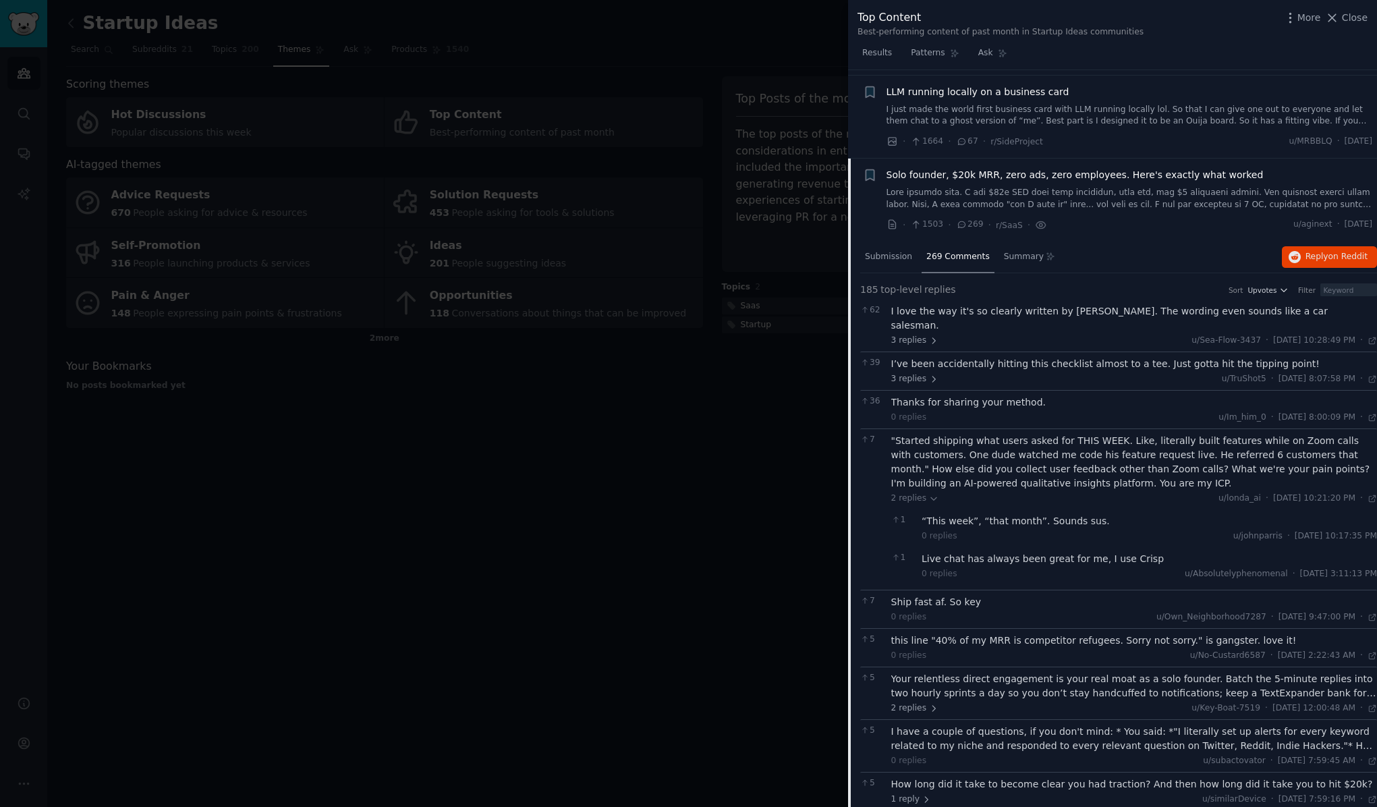
scroll to position [588, 0]
click at [895, 252] on span "Submission" at bounding box center [888, 258] width 47 height 12
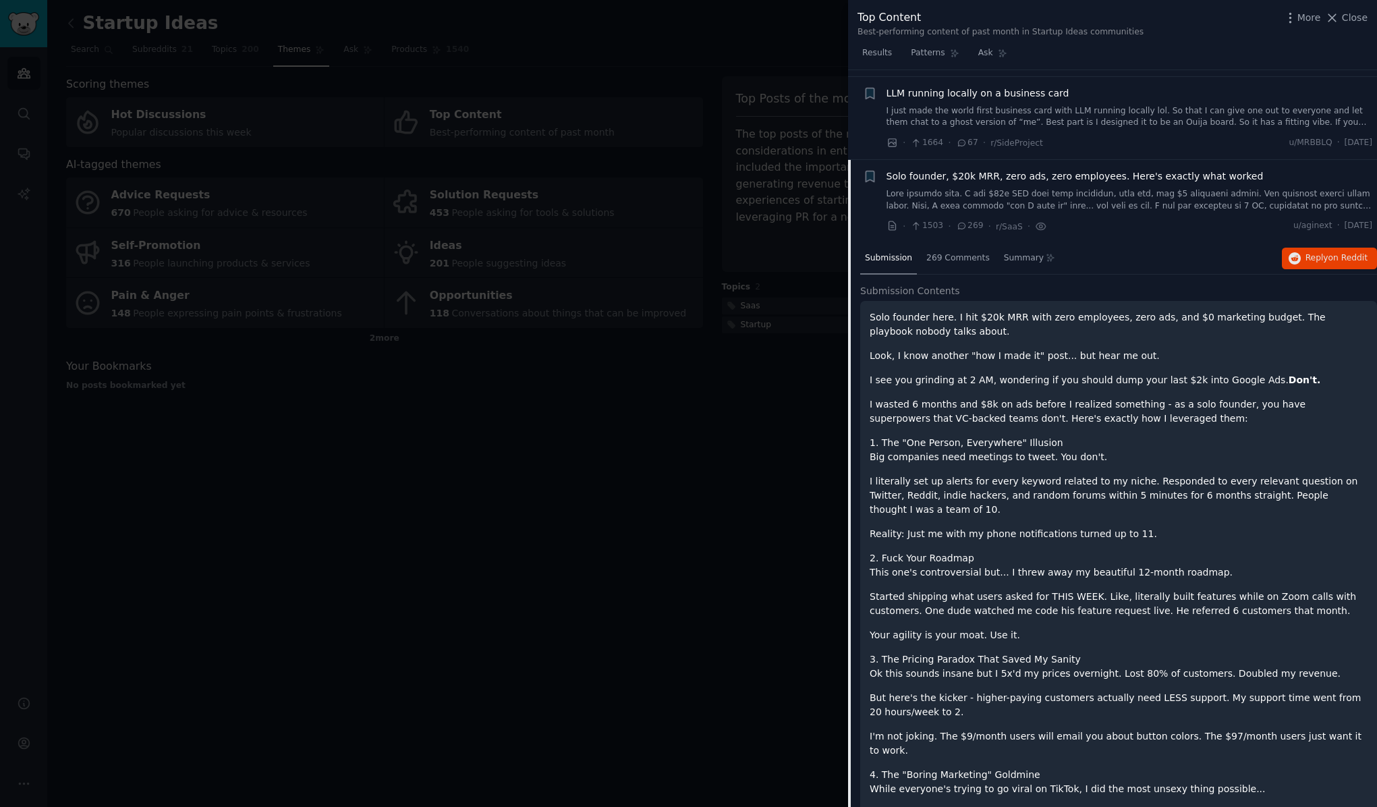
click at [911, 171] on span "Solo founder, $20k MRR, zero ads, zero employees. Here's exactly what worked" at bounding box center [1075, 176] width 377 height 14
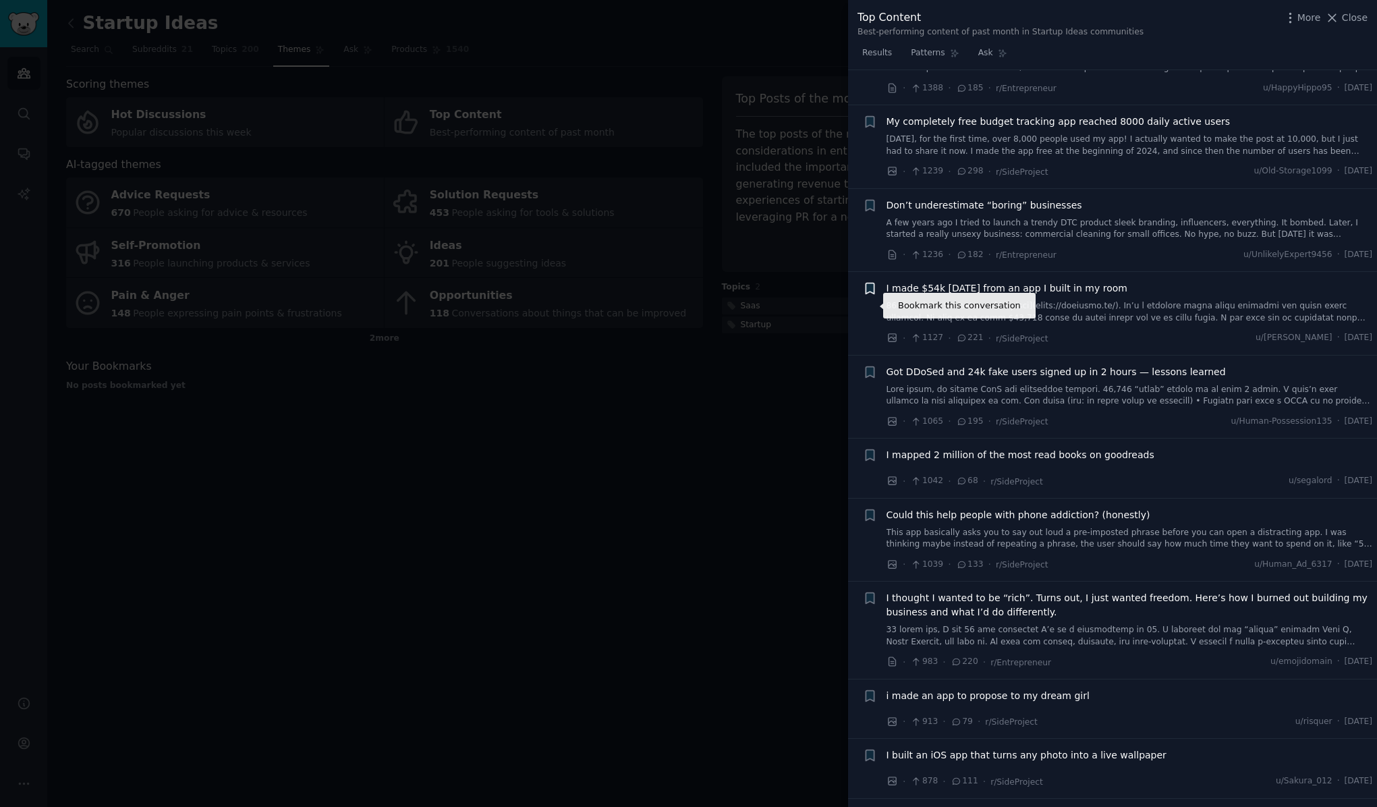
scroll to position [979, 0]
click at [934, 196] on span "Don’t underestimate “boring” businesses" at bounding box center [985, 203] width 196 height 14
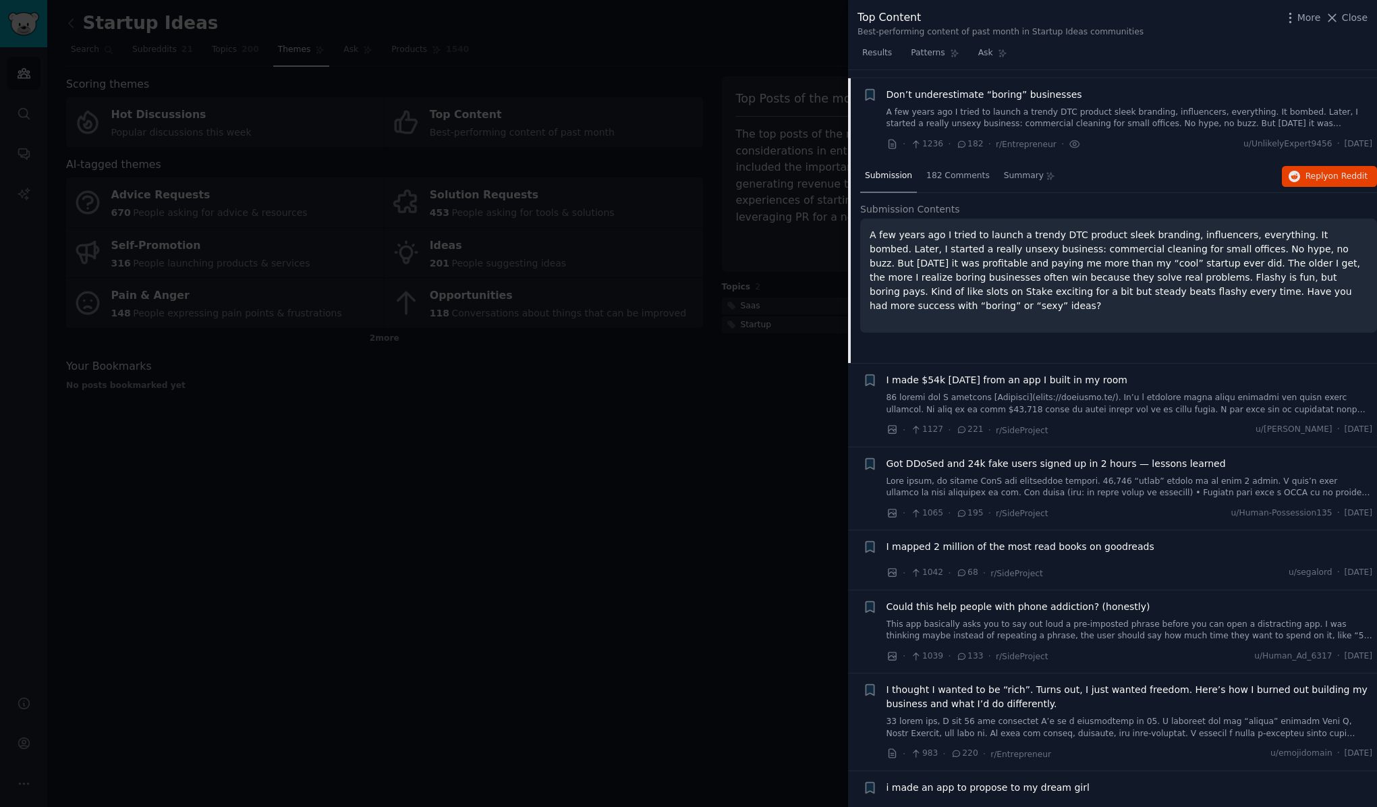
scroll to position [1085, 0]
click at [899, 90] on span "Don’t underestimate “boring” businesses" at bounding box center [985, 97] width 196 height 14
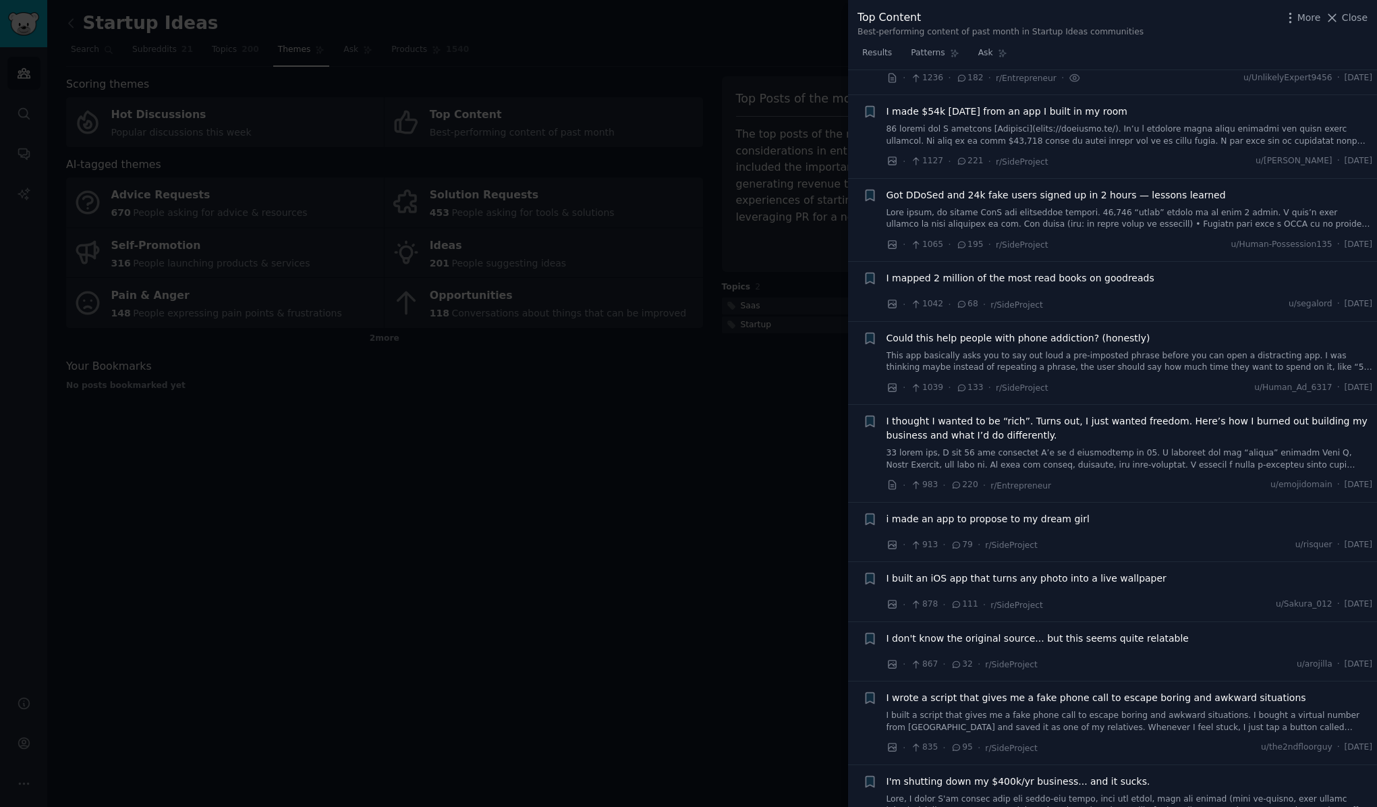
scroll to position [1161, 0]
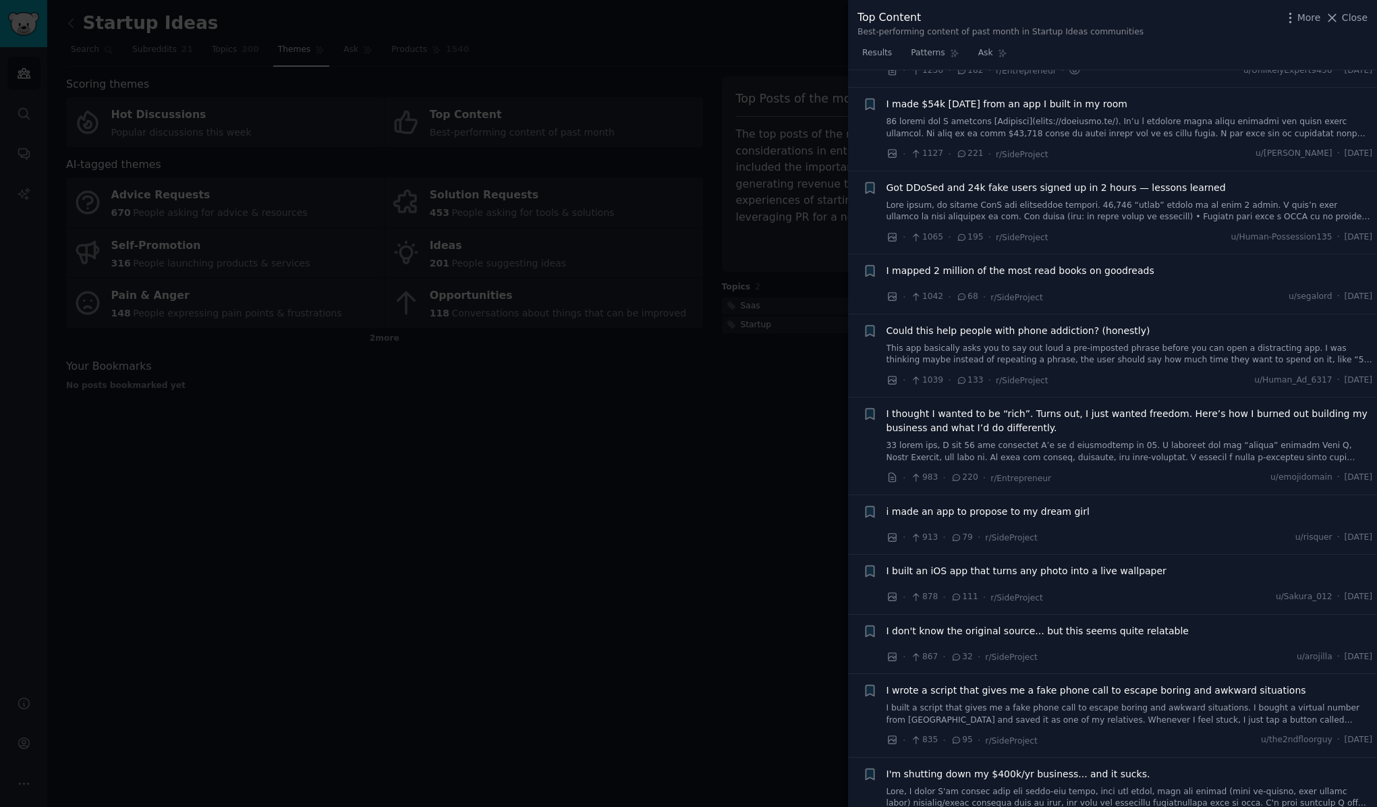
click at [918, 181] on span "Got DDoSed and 24k fake users signed up in 2 hours — lessons learned" at bounding box center [1056, 188] width 339 height 14
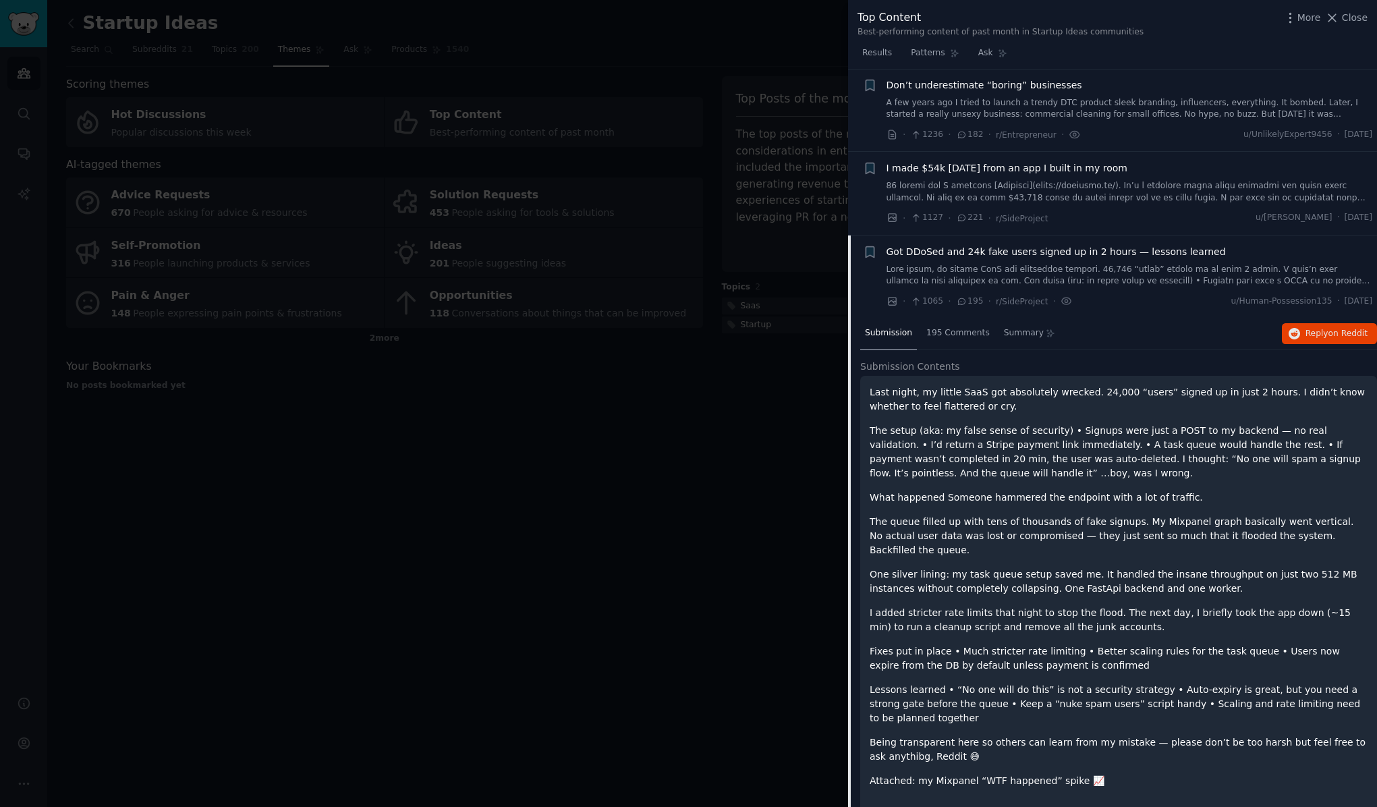
scroll to position [1074, 0]
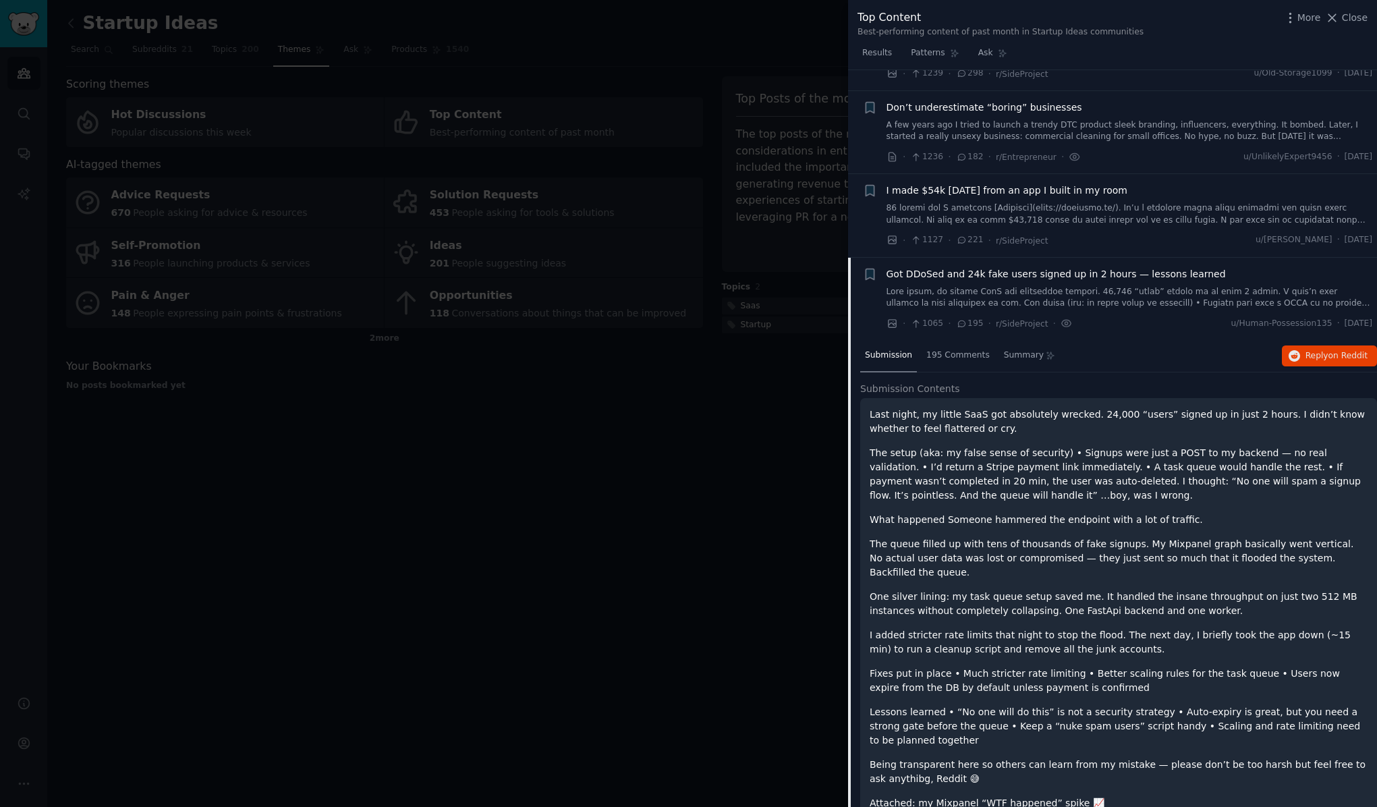
click at [1050, 267] on span "Got DDoSed and 24k fake users signed up in 2 hours — lessons learned" at bounding box center [1056, 274] width 339 height 14
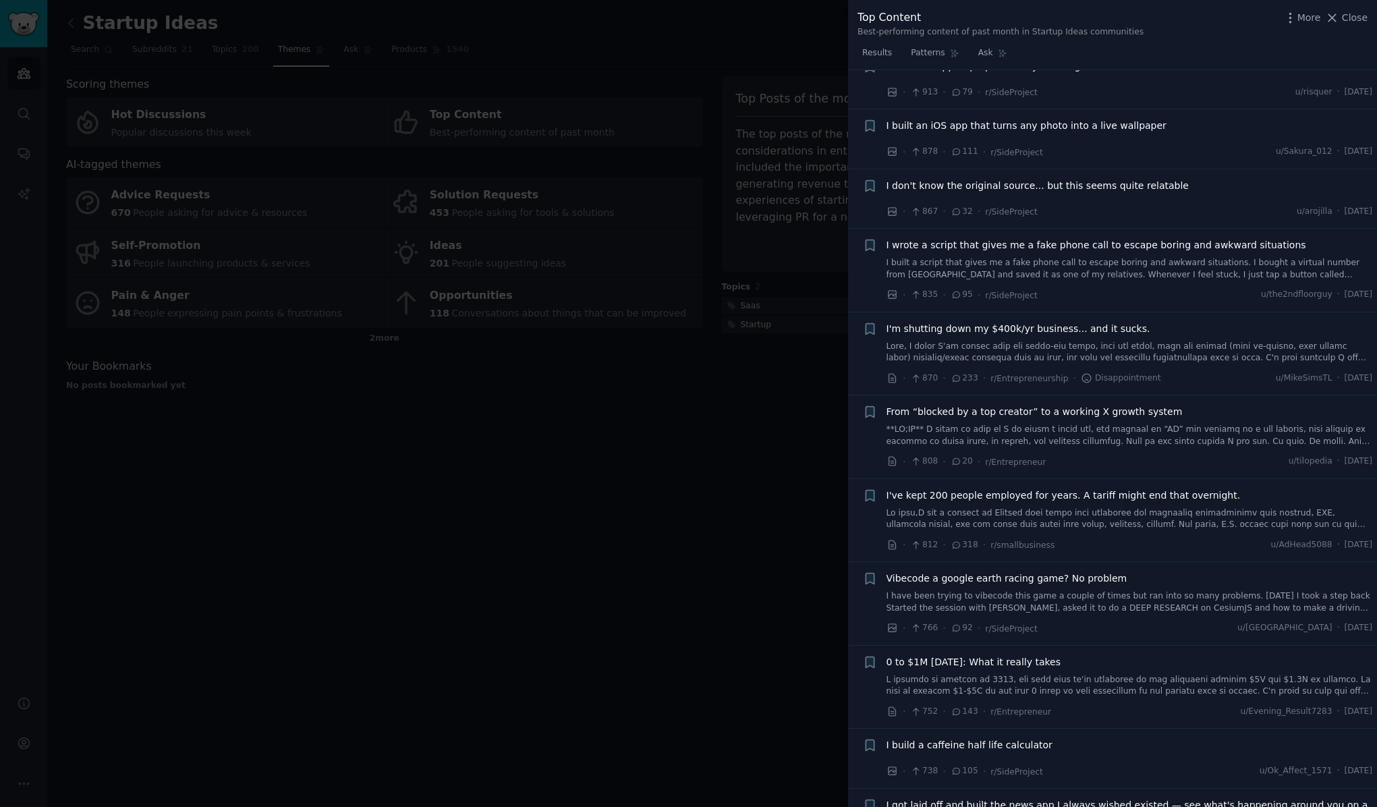
scroll to position [1605, 0]
click at [1099, 181] on span "I don't know the original source... but this seems quite relatable" at bounding box center [1038, 187] width 302 height 14
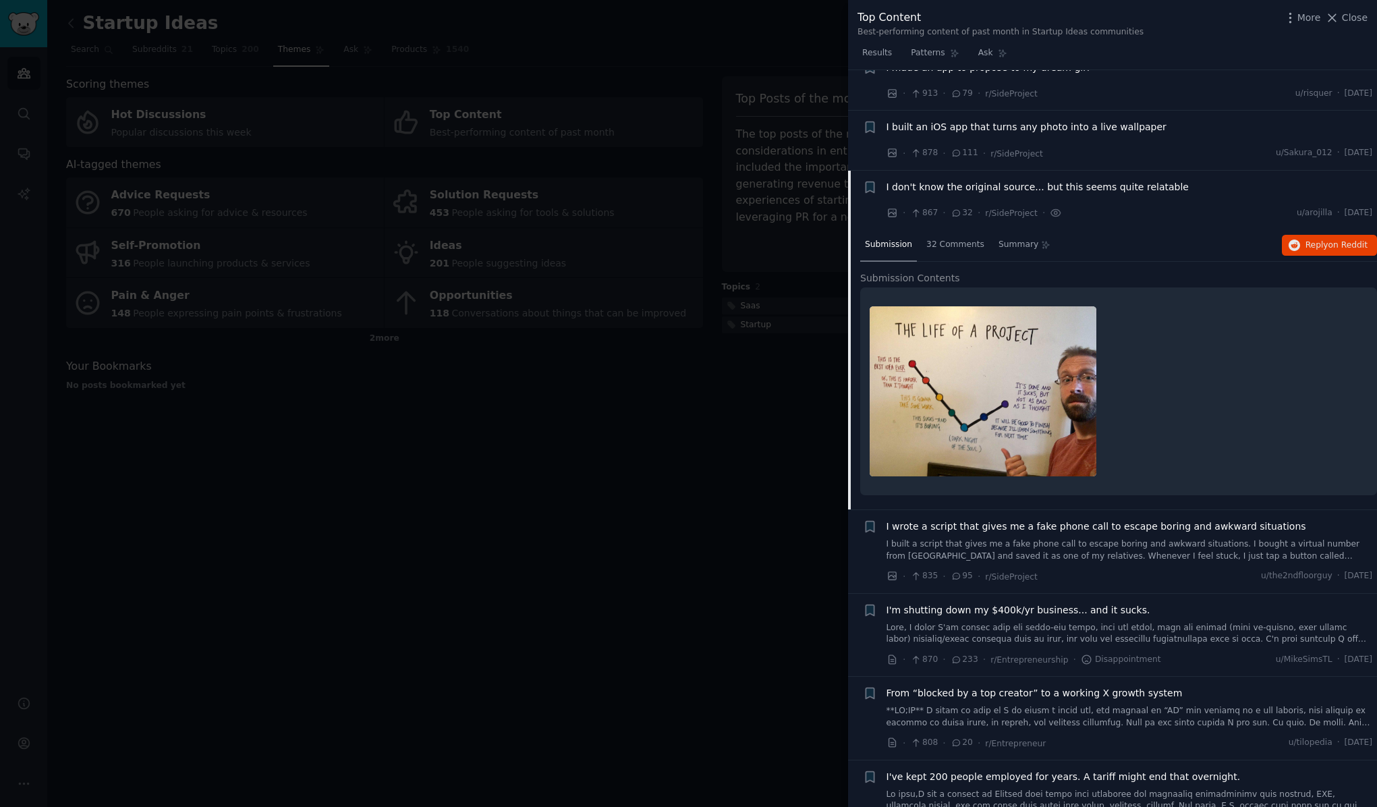
scroll to position [1694, 0]
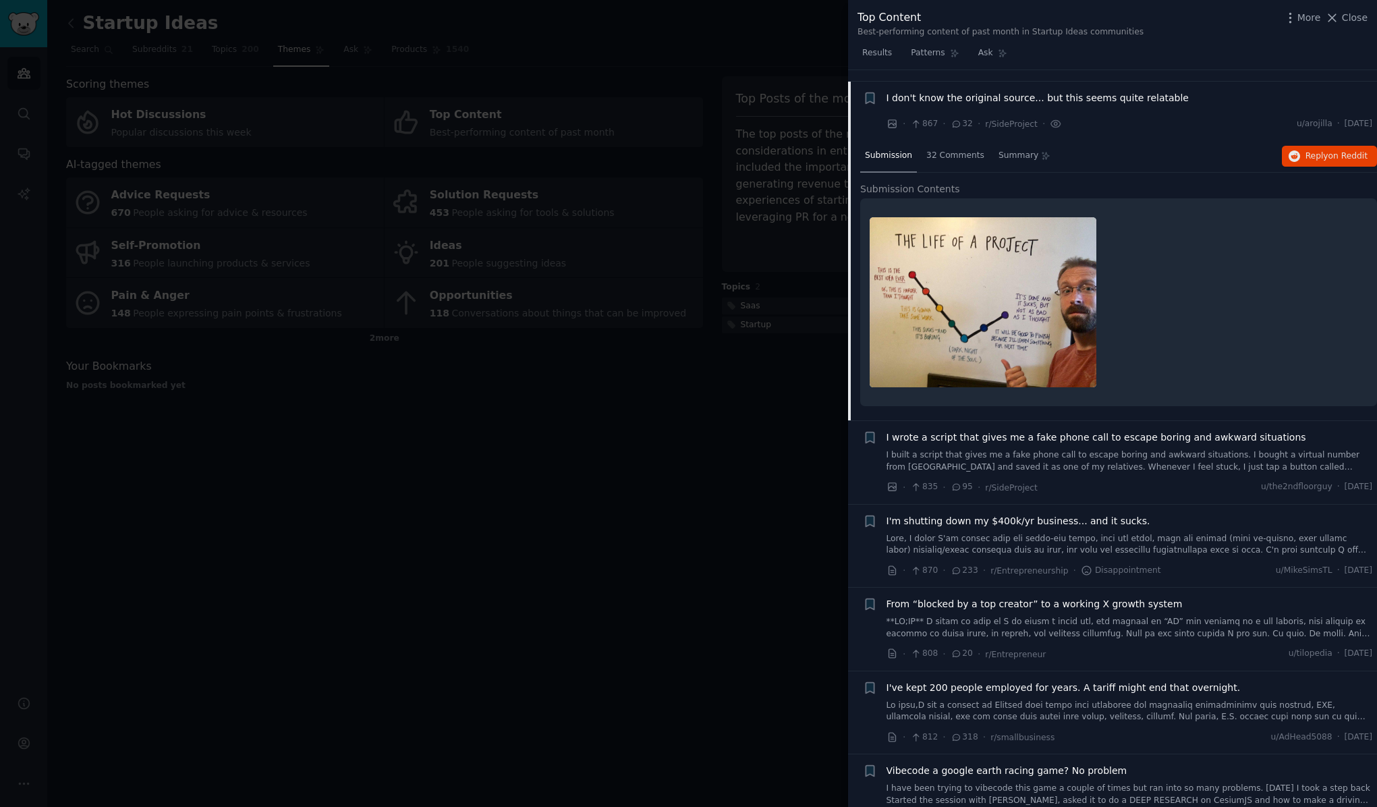
click at [1015, 91] on span "I don't know the original source... but this seems quite relatable" at bounding box center [1038, 98] width 302 height 14
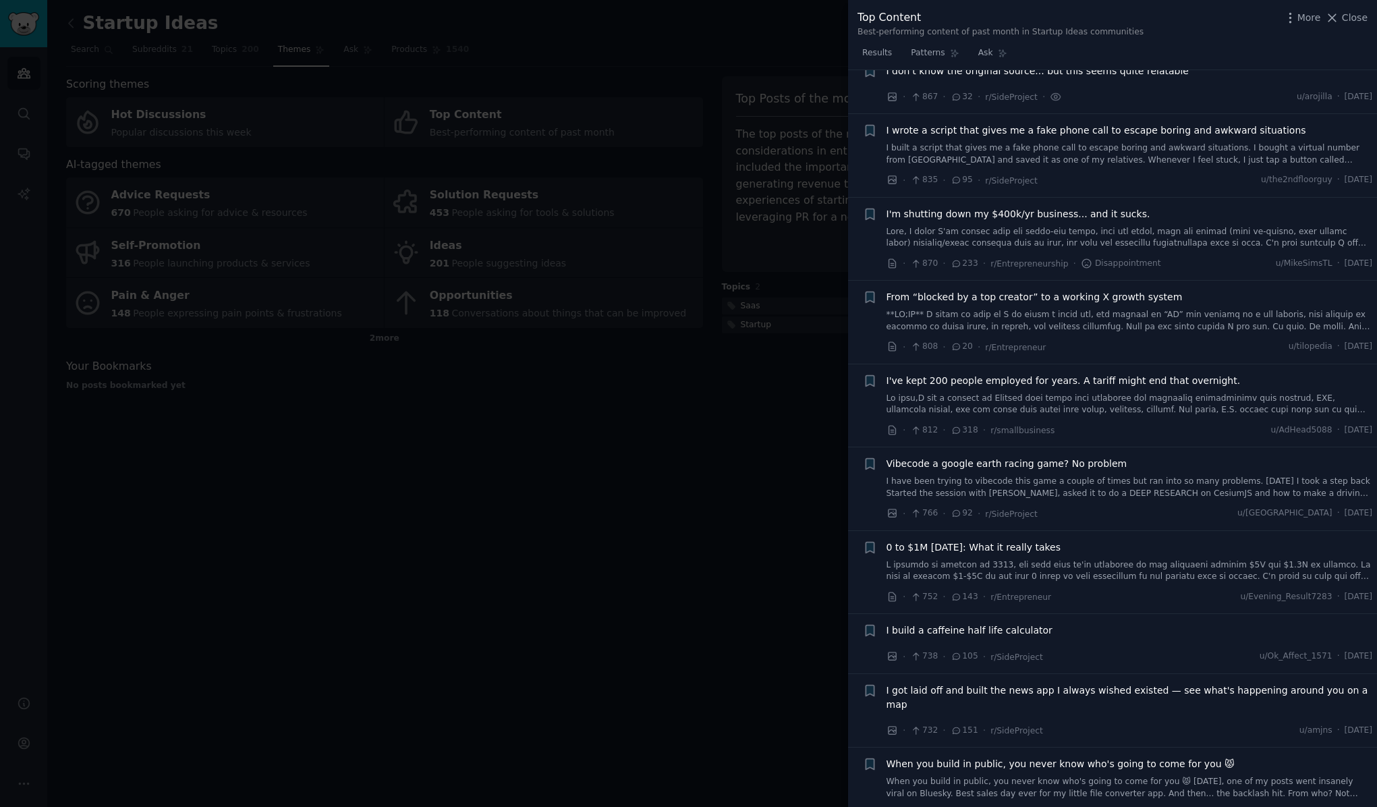
scroll to position [1718, 0]
click at [1096, 126] on span "I wrote a script that gives me a fake phone call to escape boring and awkward s…" at bounding box center [1097, 133] width 420 height 14
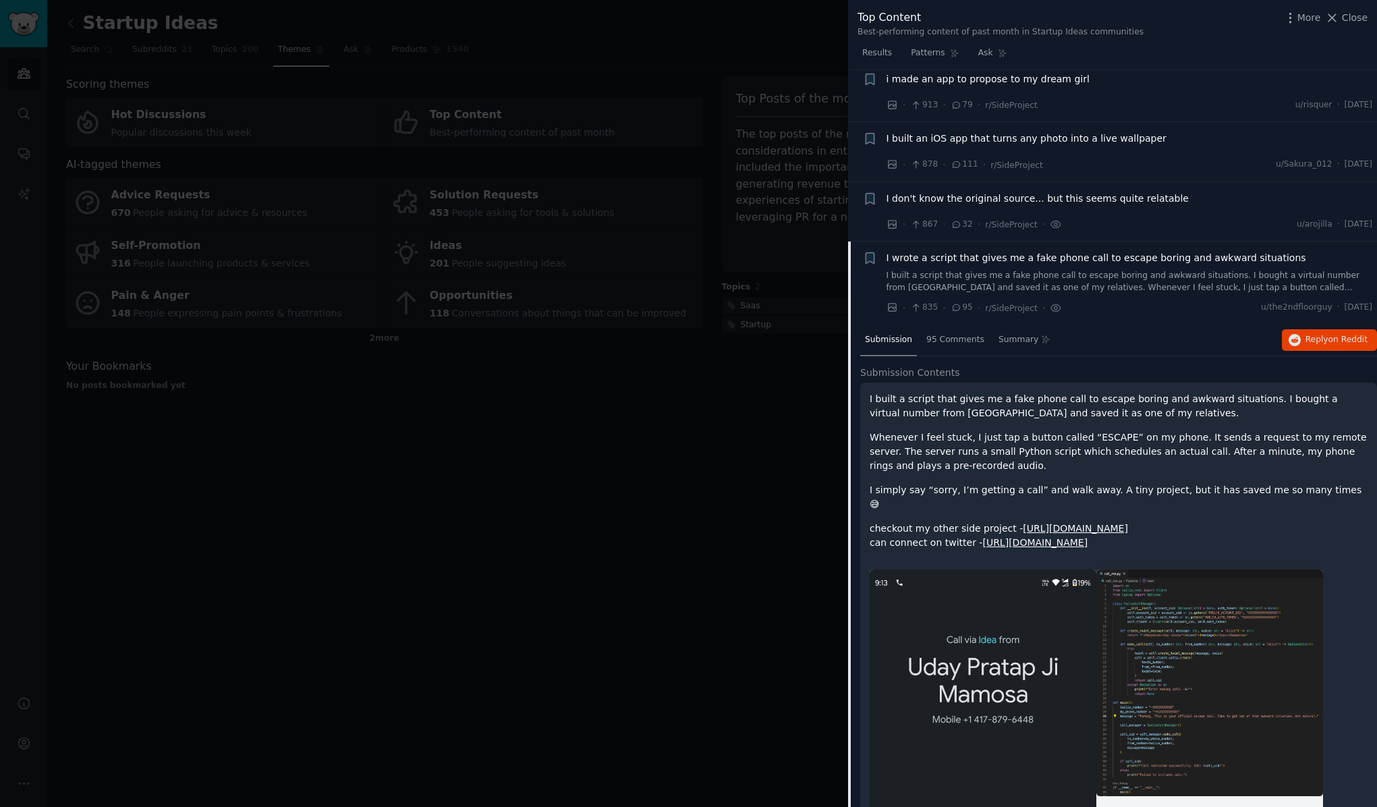
scroll to position [1589, 0]
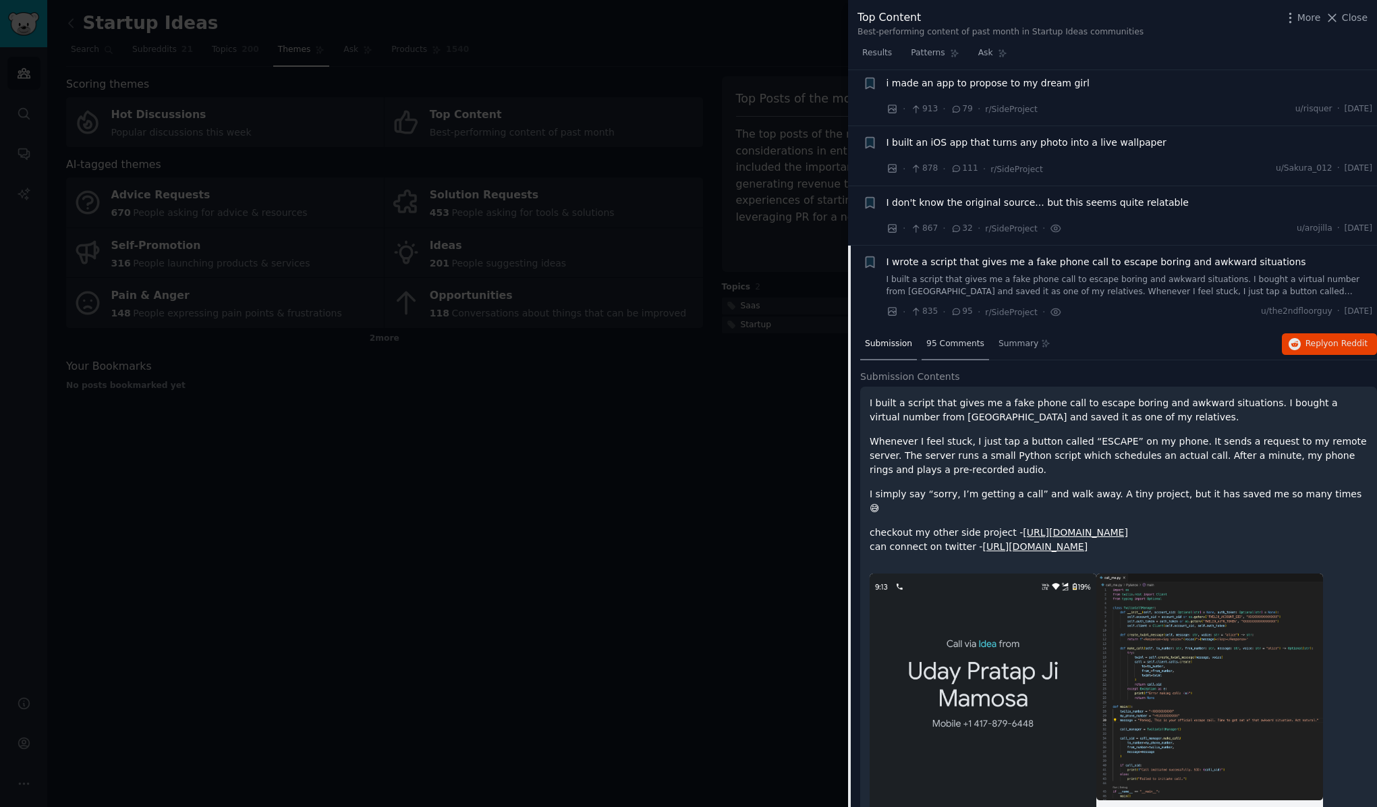
click at [964, 338] on span "95 Comments" at bounding box center [955, 344] width 58 height 12
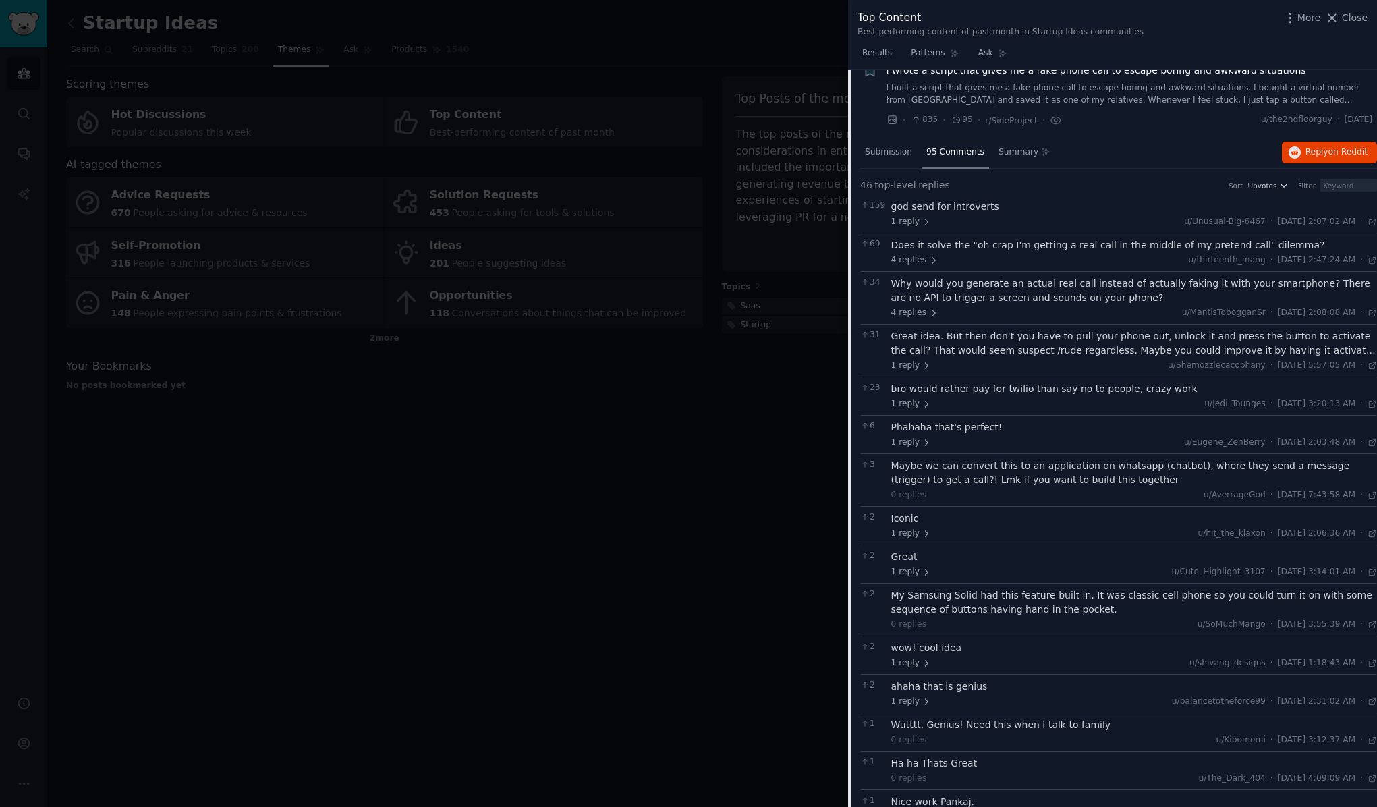
scroll to position [1782, 0]
click at [919, 306] on span "4 replies" at bounding box center [914, 312] width 47 height 12
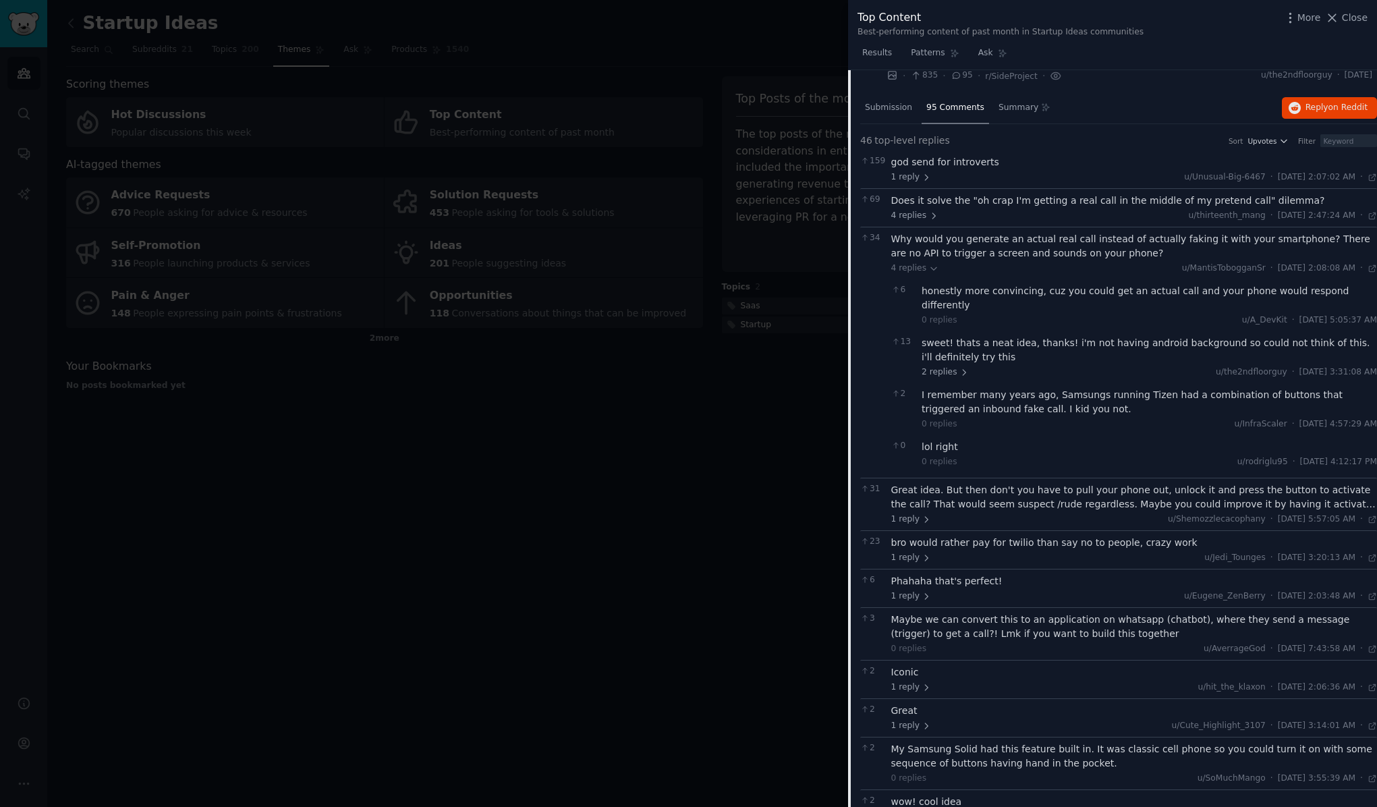
scroll to position [1827, 0]
click at [943, 231] on div "Why would you generate an actual real call instead of actually faking it with y…" at bounding box center [1134, 245] width 486 height 28
click at [910, 261] on span "4 replies" at bounding box center [914, 267] width 47 height 12
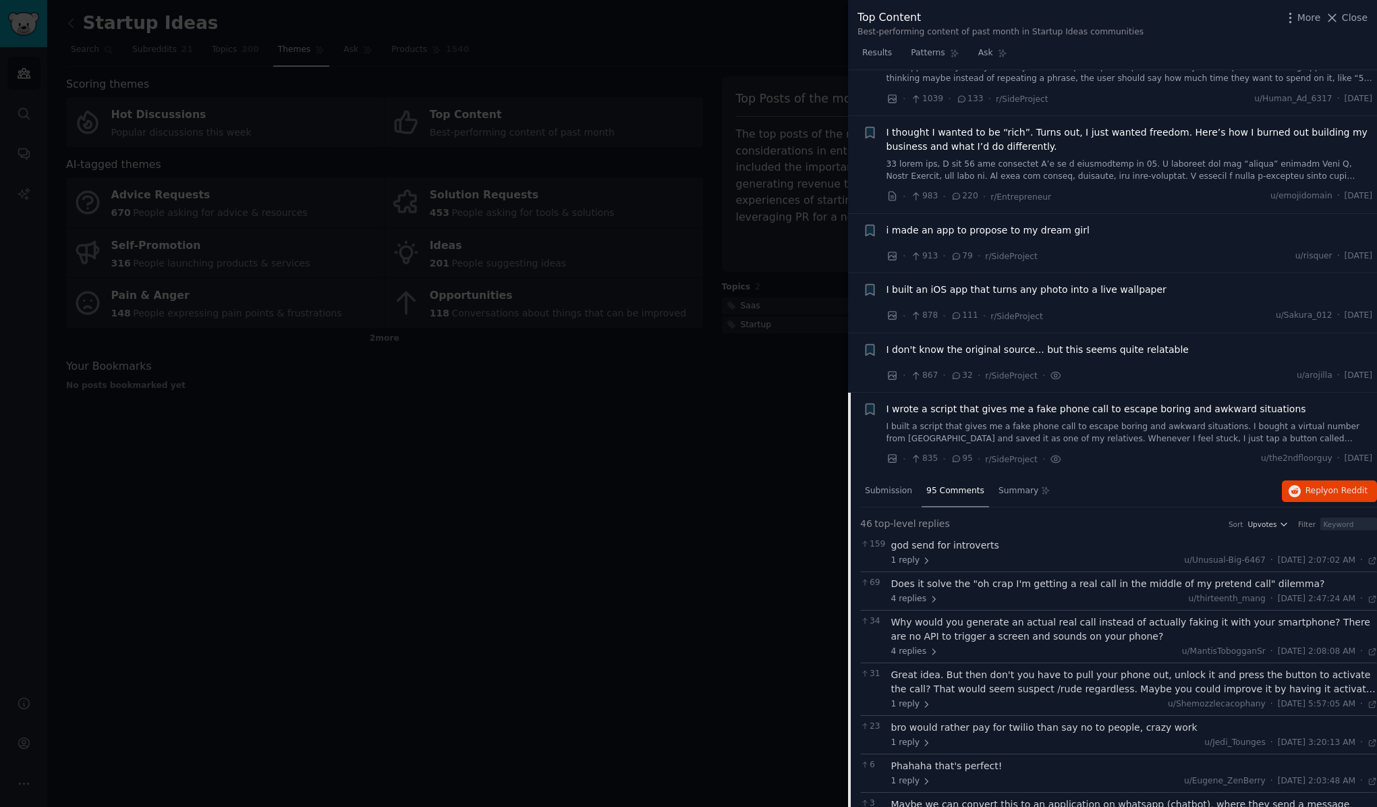
scroll to position [1441, 0]
click at [962, 403] on span "I wrote a script that gives me a fake phone call to escape boring and awkward s…" at bounding box center [1097, 410] width 420 height 14
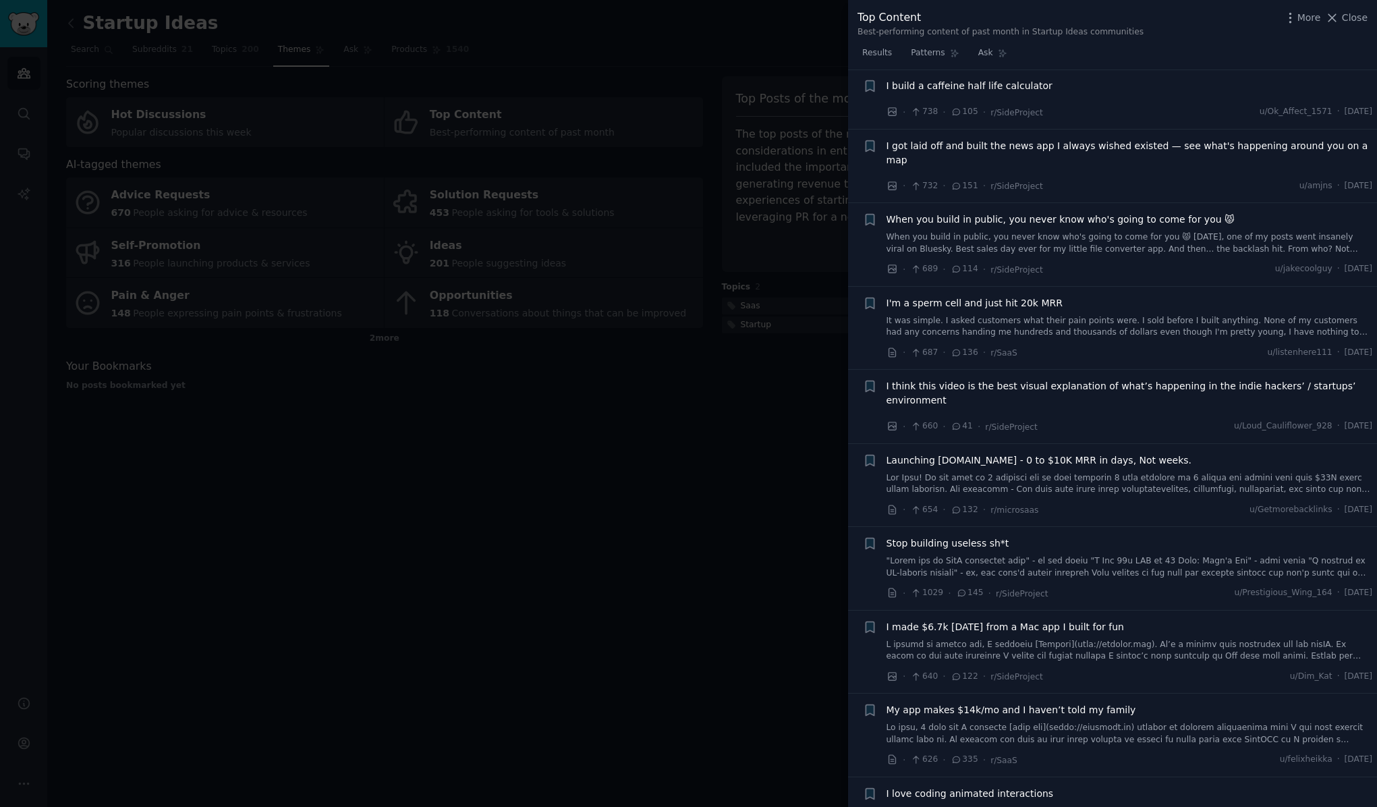
scroll to position [2273, 0]
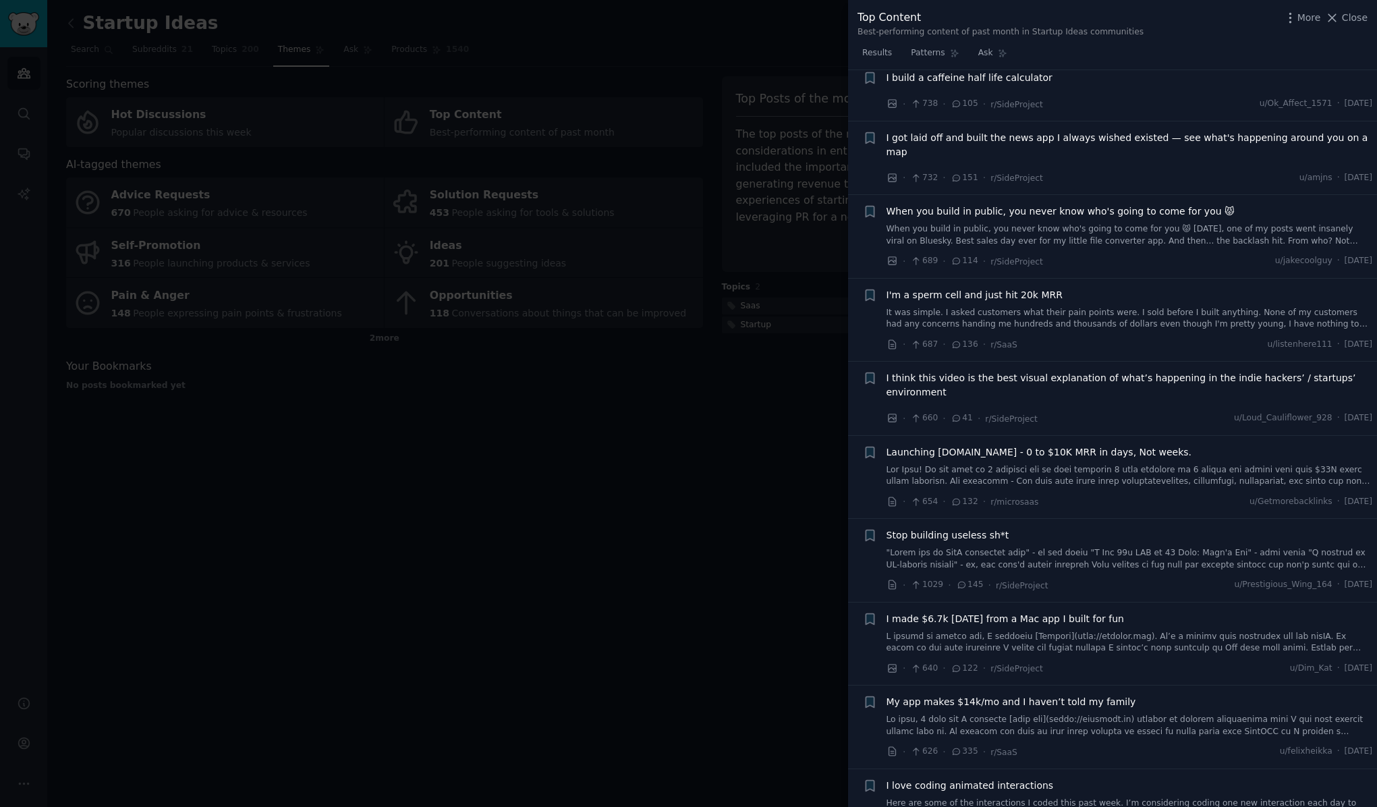
click at [976, 204] on span "When you build in public, you never know who's going to come for you 😾" at bounding box center [1061, 211] width 348 height 14
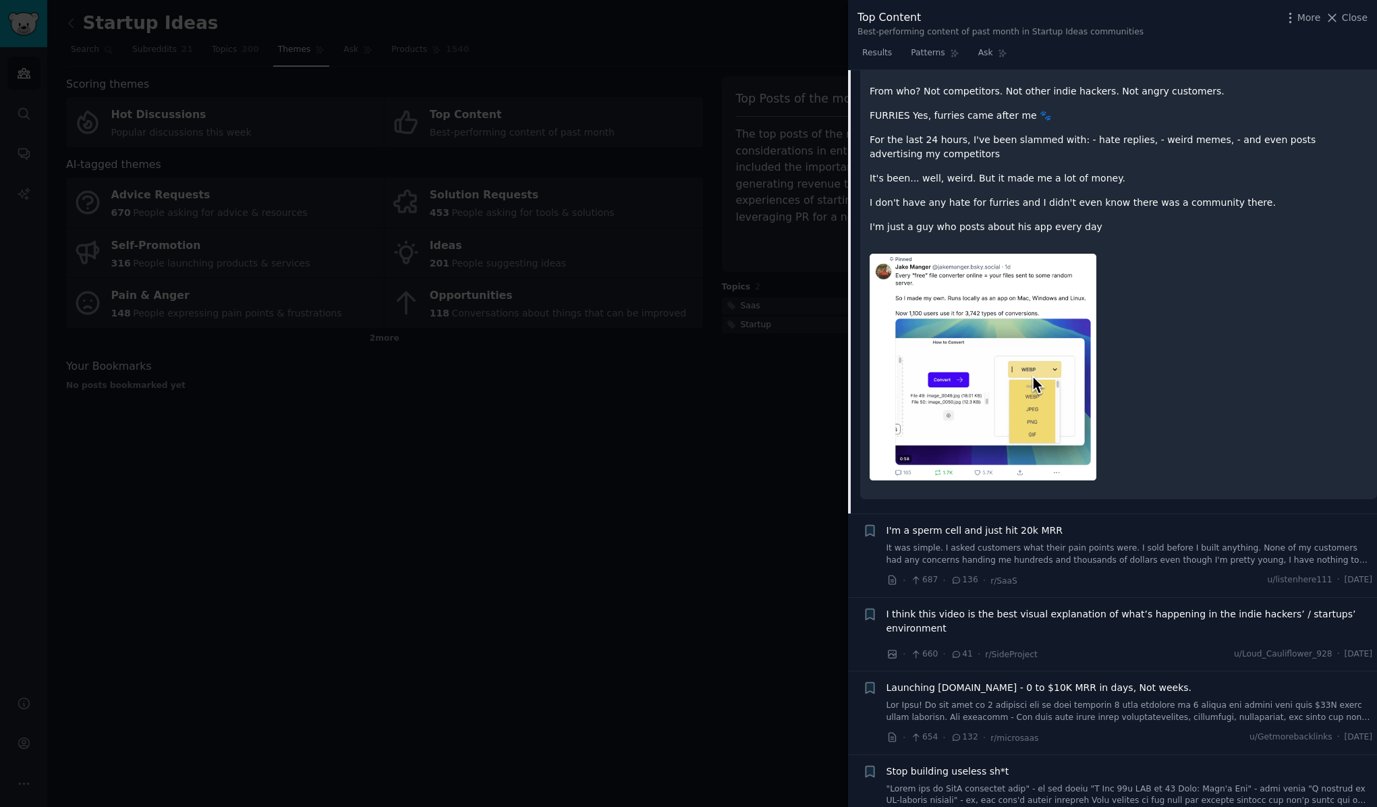
scroll to position [2623, 0]
click at [947, 258] on img at bounding box center [983, 365] width 227 height 227
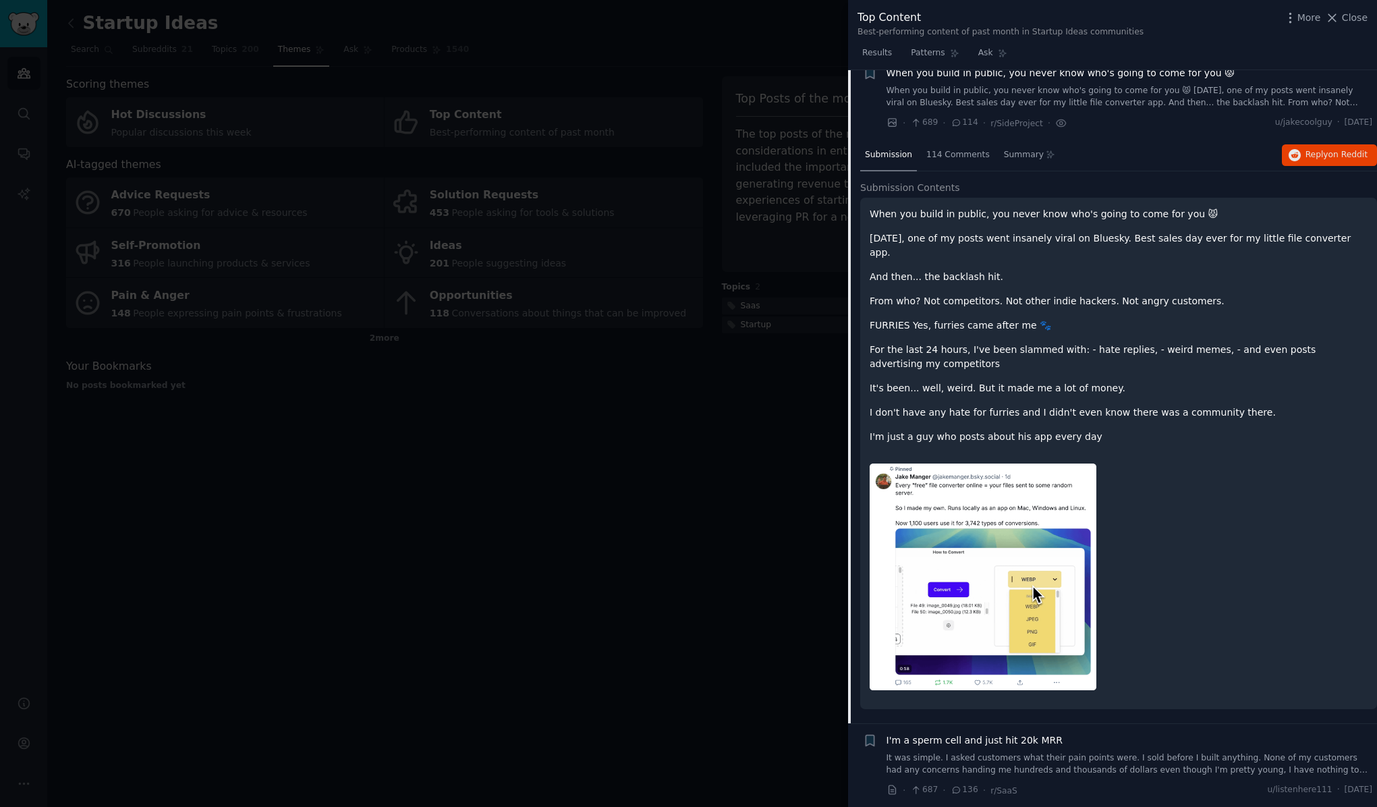
scroll to position [2385, 0]
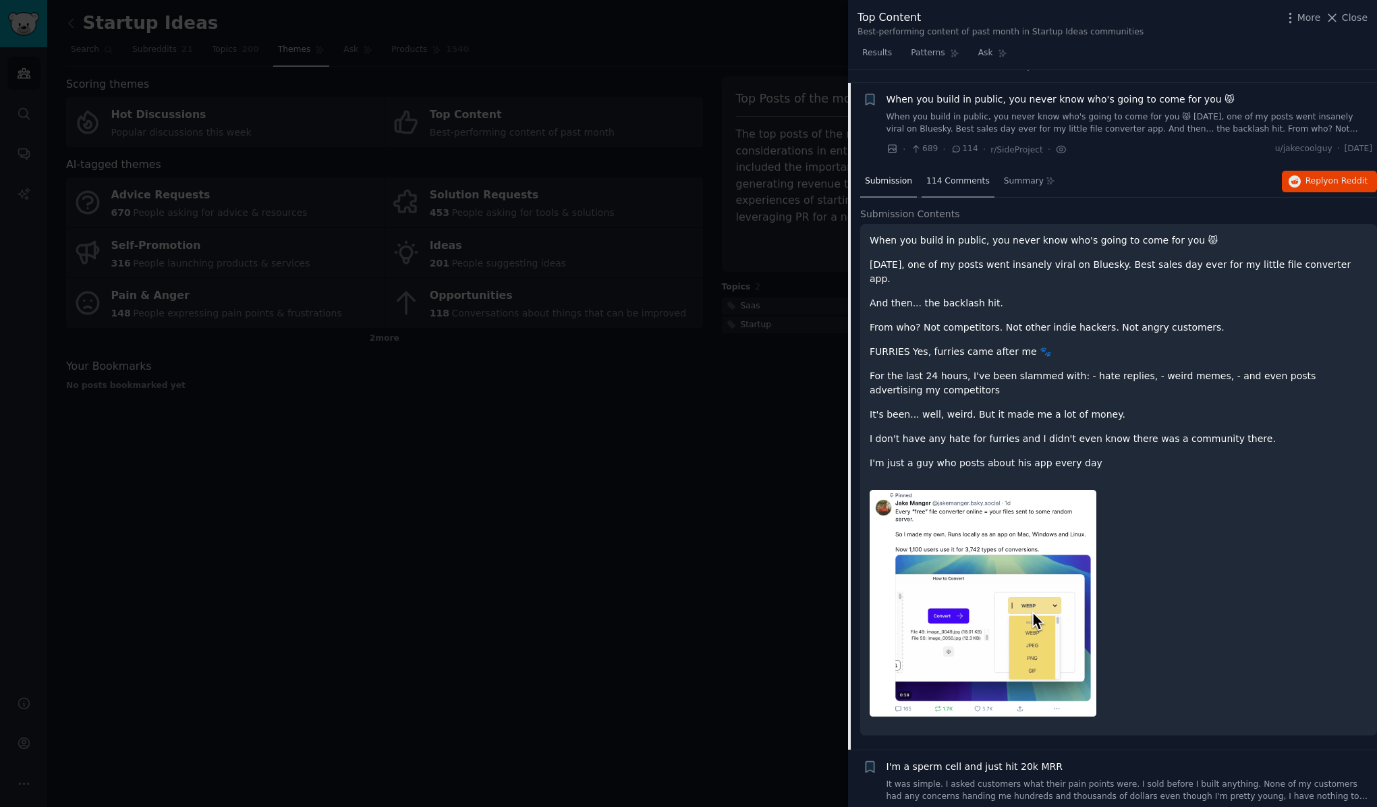
click at [952, 175] on span "114 Comments" at bounding box center [957, 181] width 63 height 12
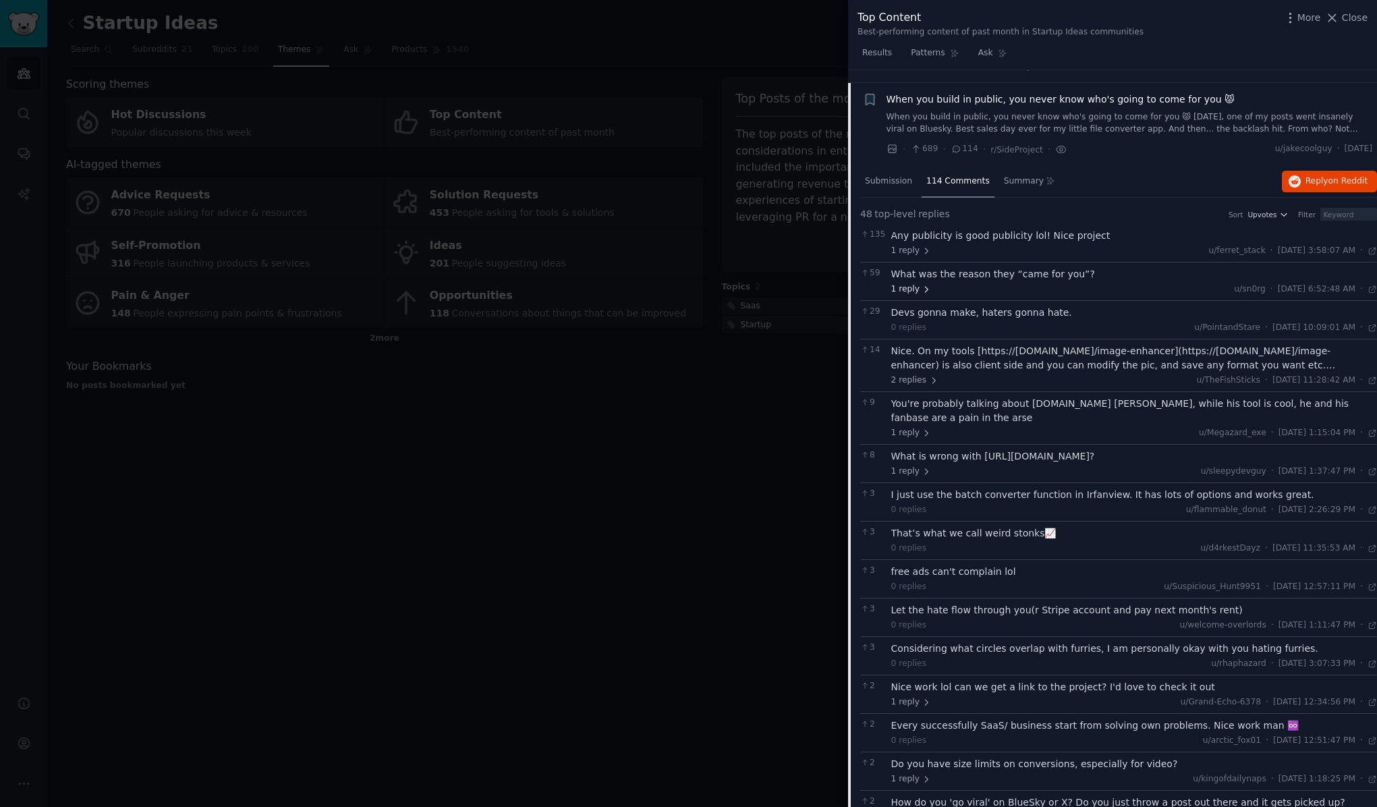
click at [914, 283] on span "1 reply" at bounding box center [911, 289] width 40 height 12
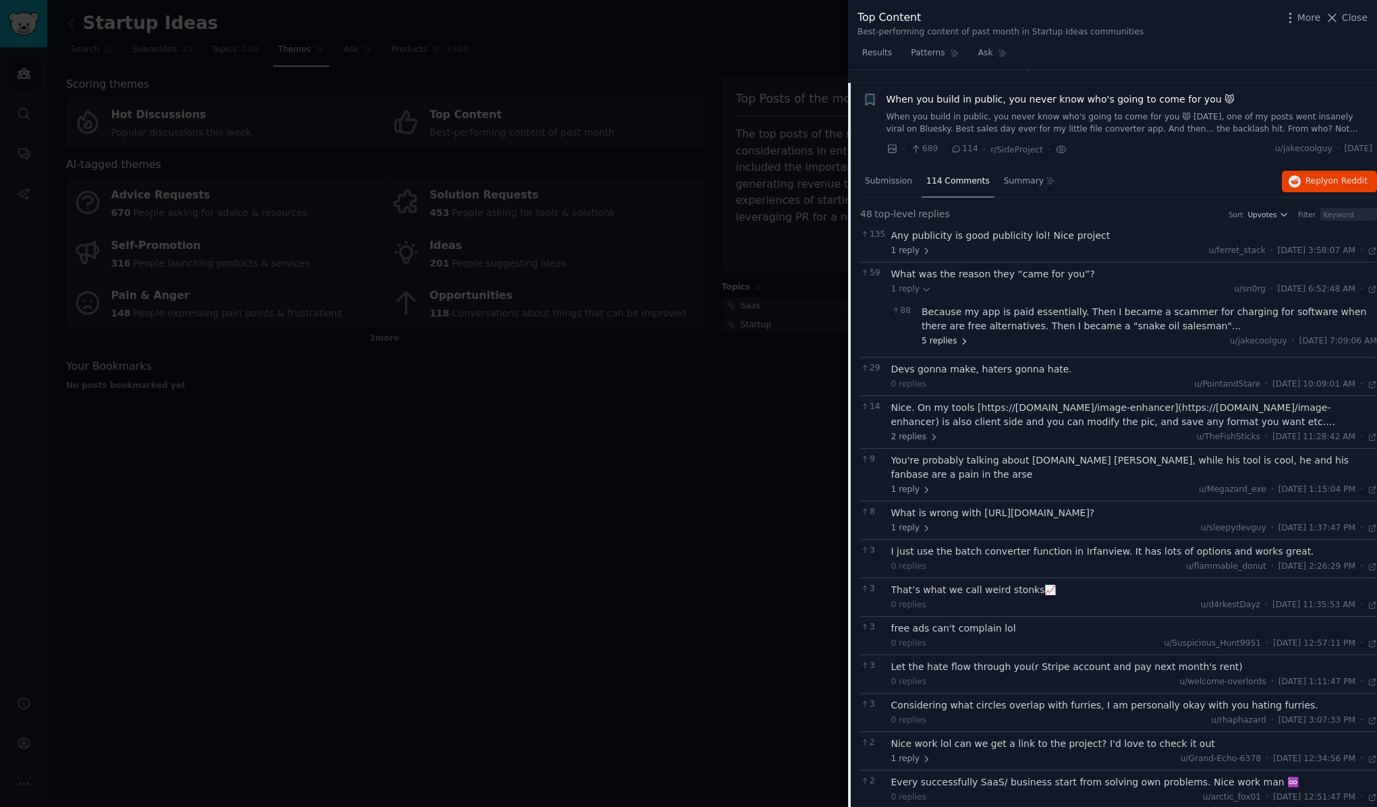
click at [939, 335] on span "5 replies" at bounding box center [945, 341] width 47 height 12
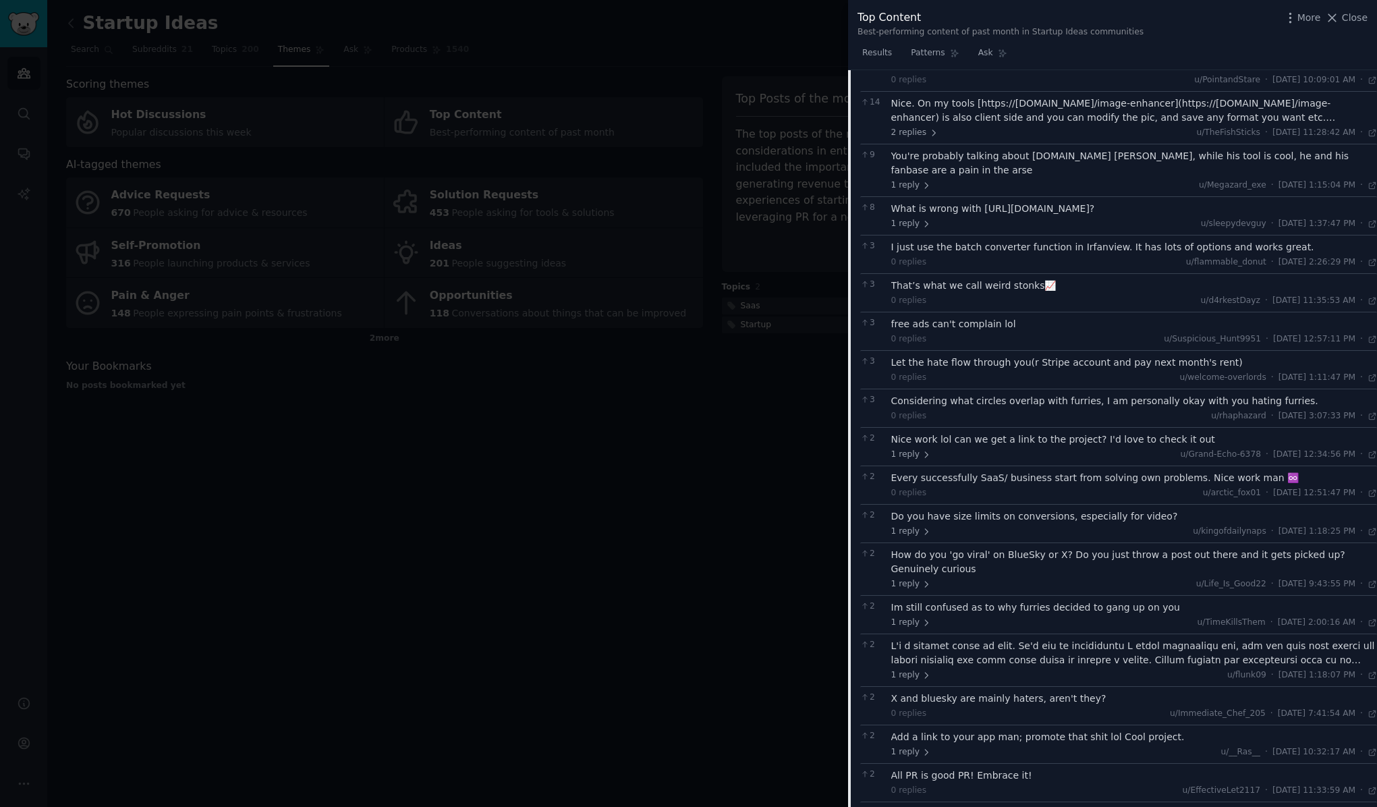
scroll to position [2959, 0]
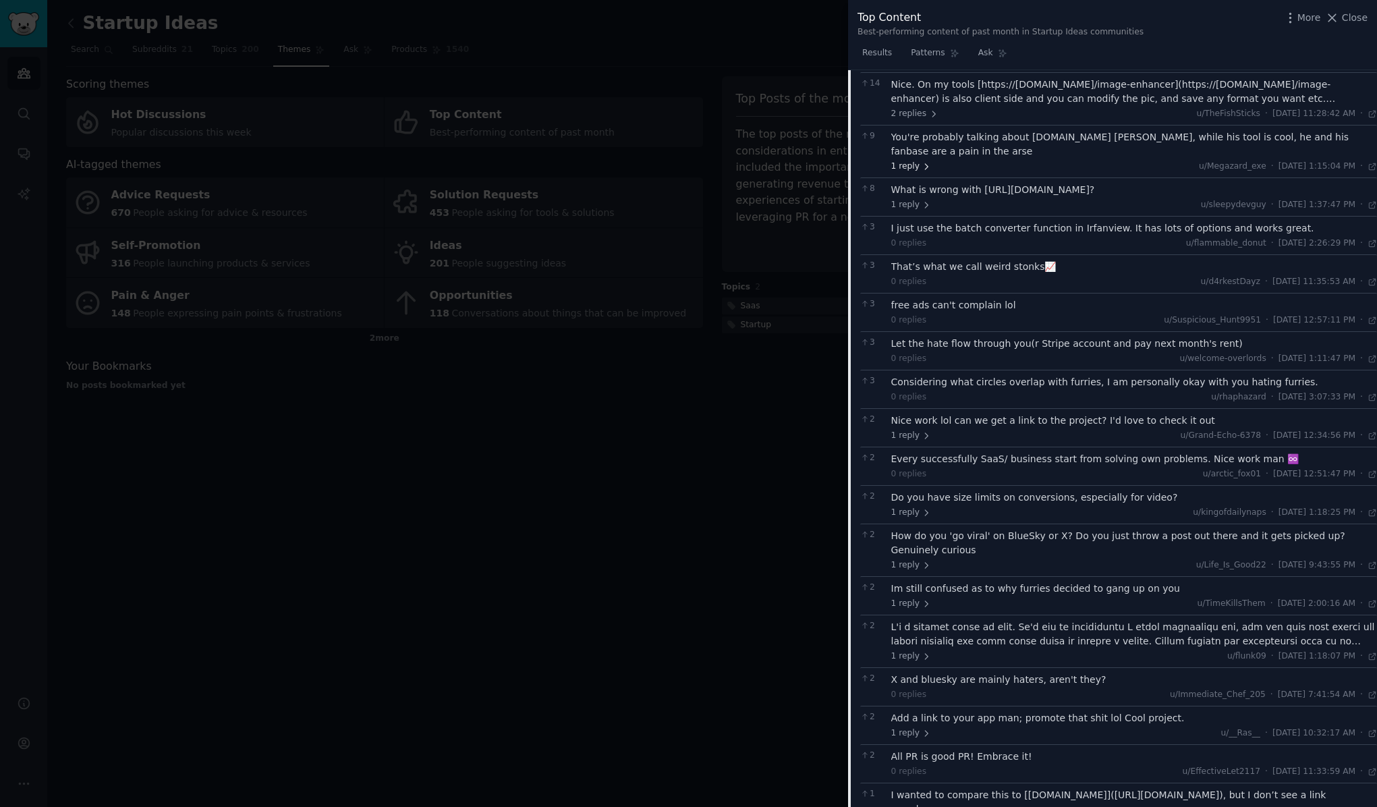
click at [912, 161] on span "1 reply" at bounding box center [911, 167] width 40 height 12
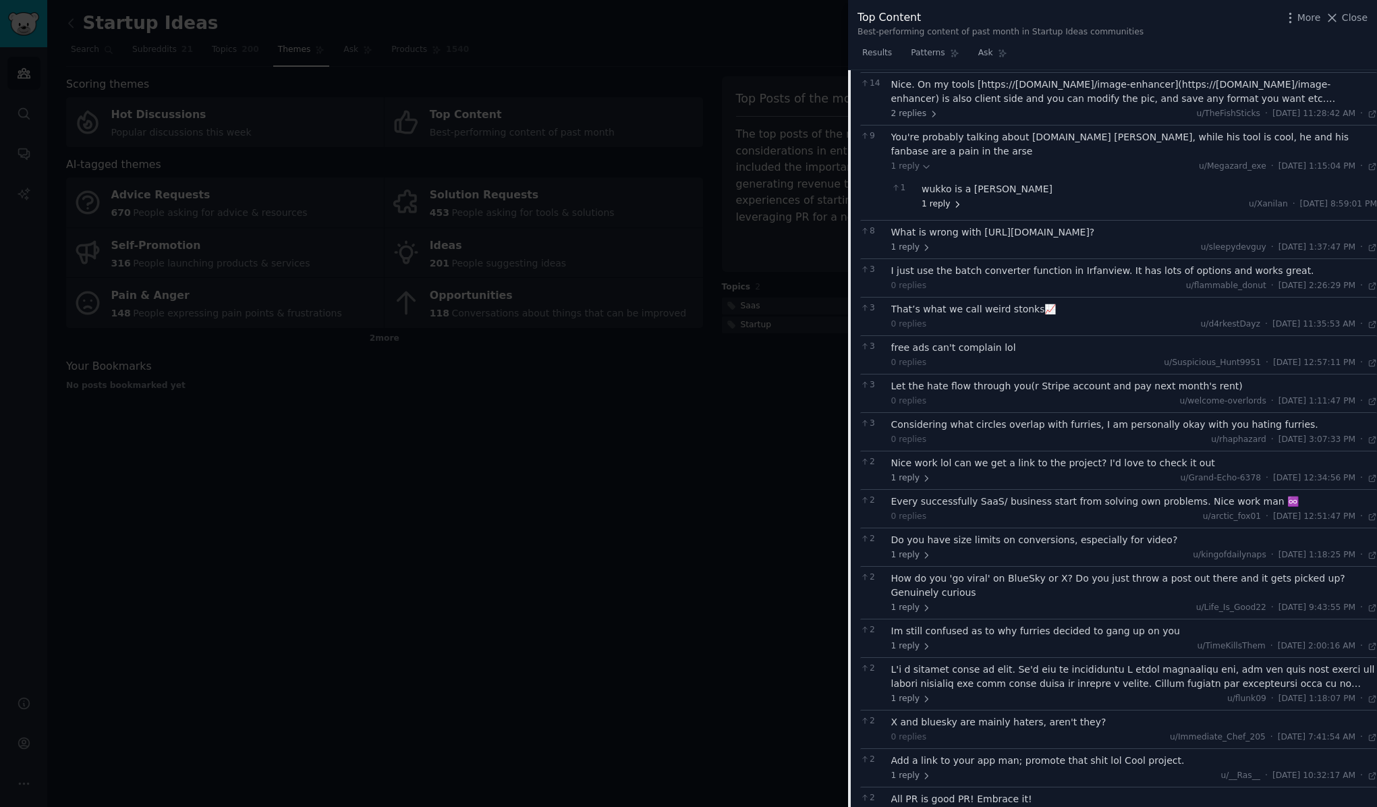
click at [927, 198] on span "1 reply" at bounding box center [942, 204] width 40 height 12
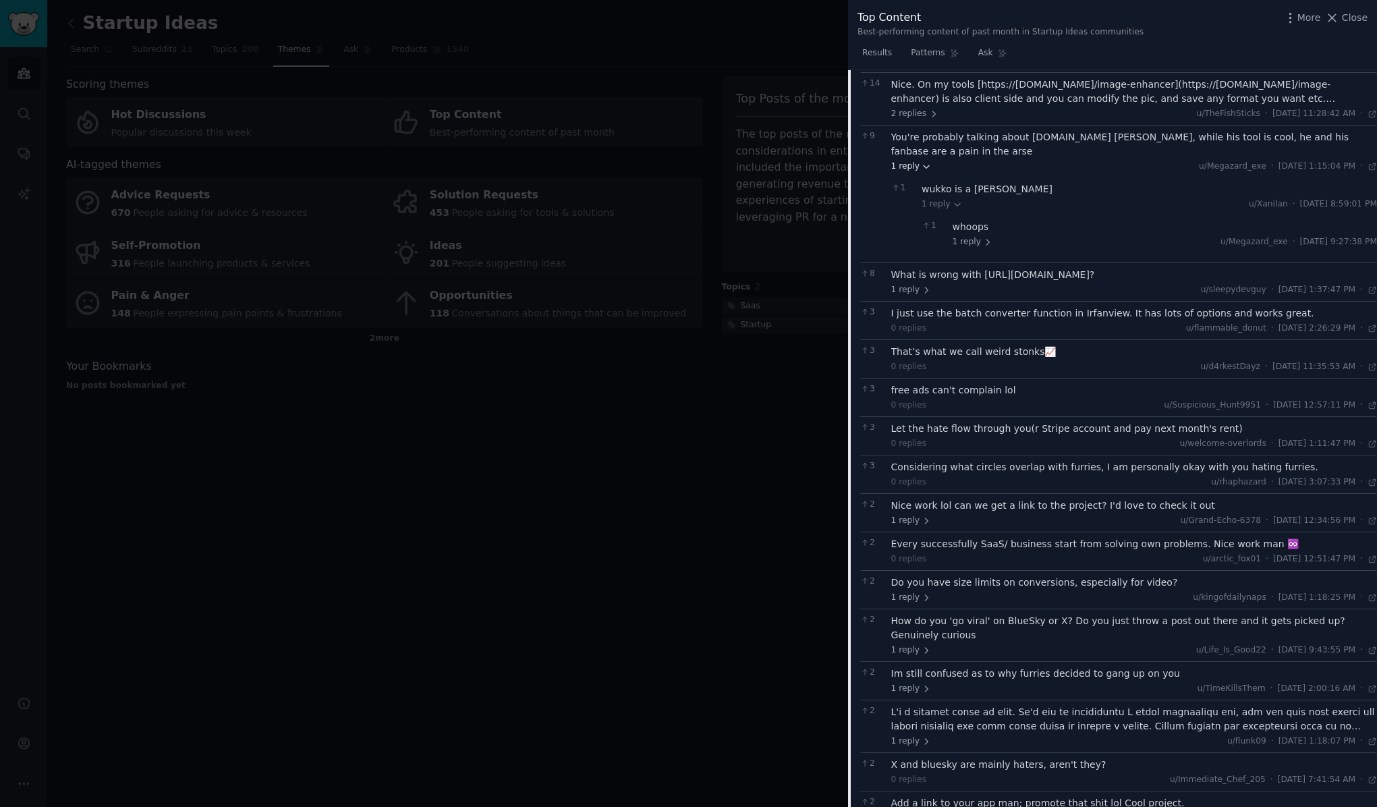
click at [900, 161] on span "1 reply" at bounding box center [911, 167] width 40 height 12
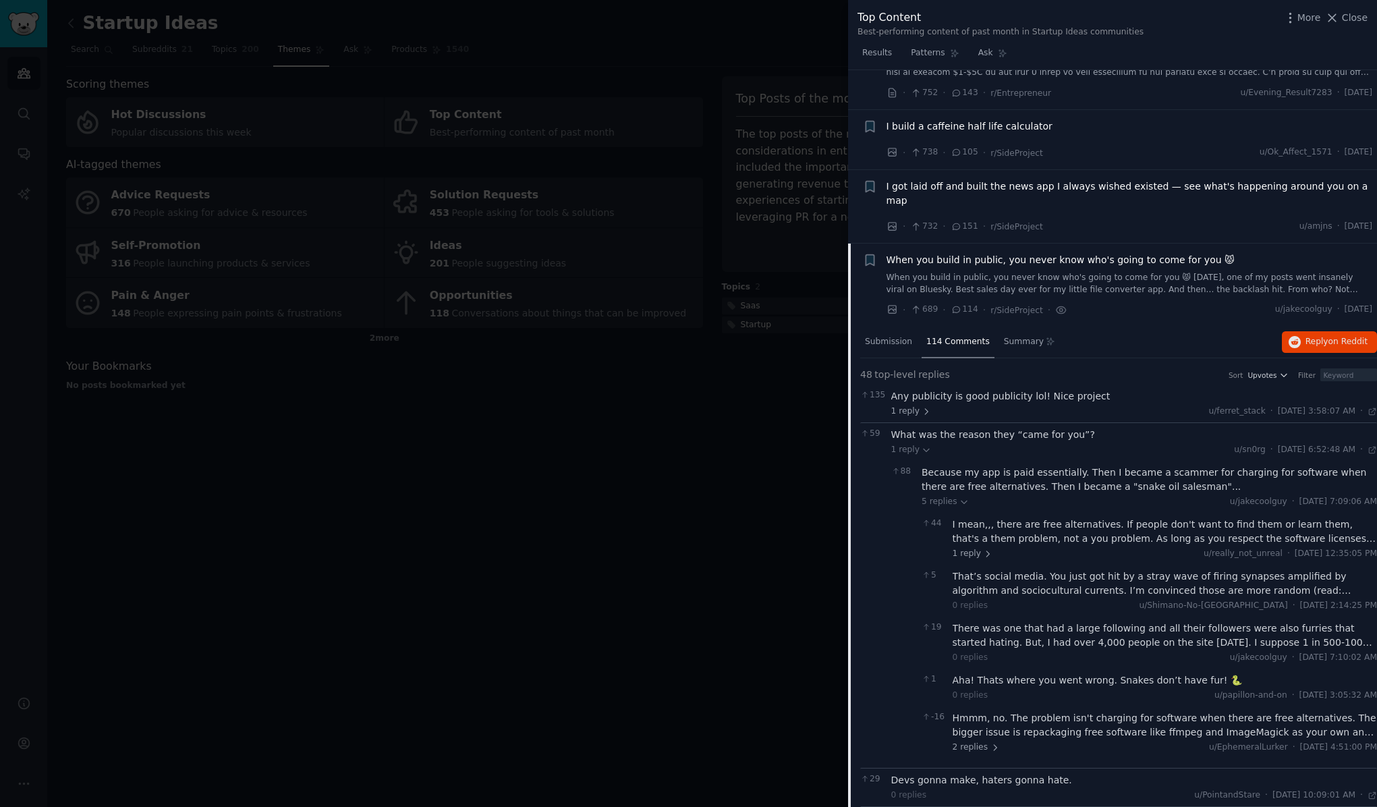
scroll to position [2211, 0]
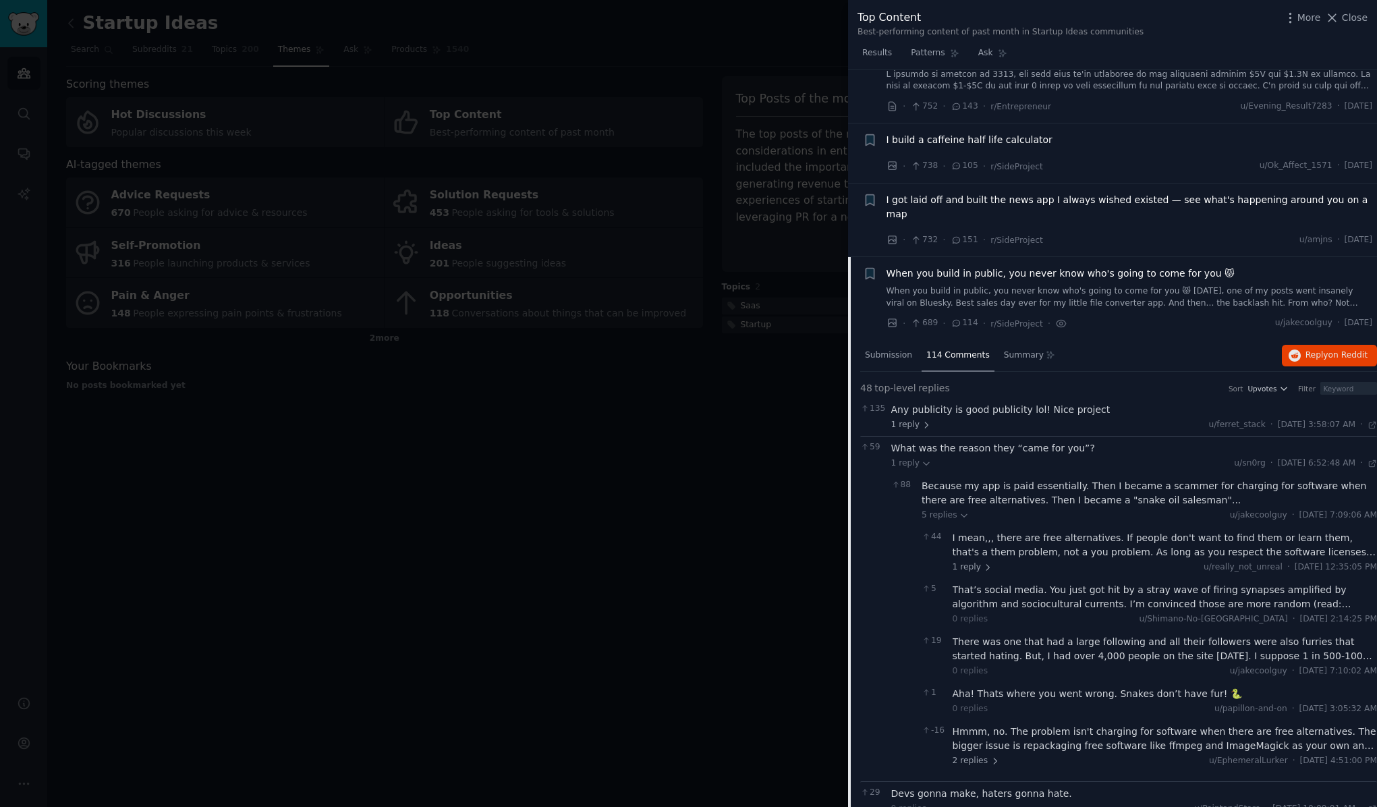
click at [907, 267] on span "When you build in public, you never know who's going to come for you 😾" at bounding box center [1061, 274] width 348 height 14
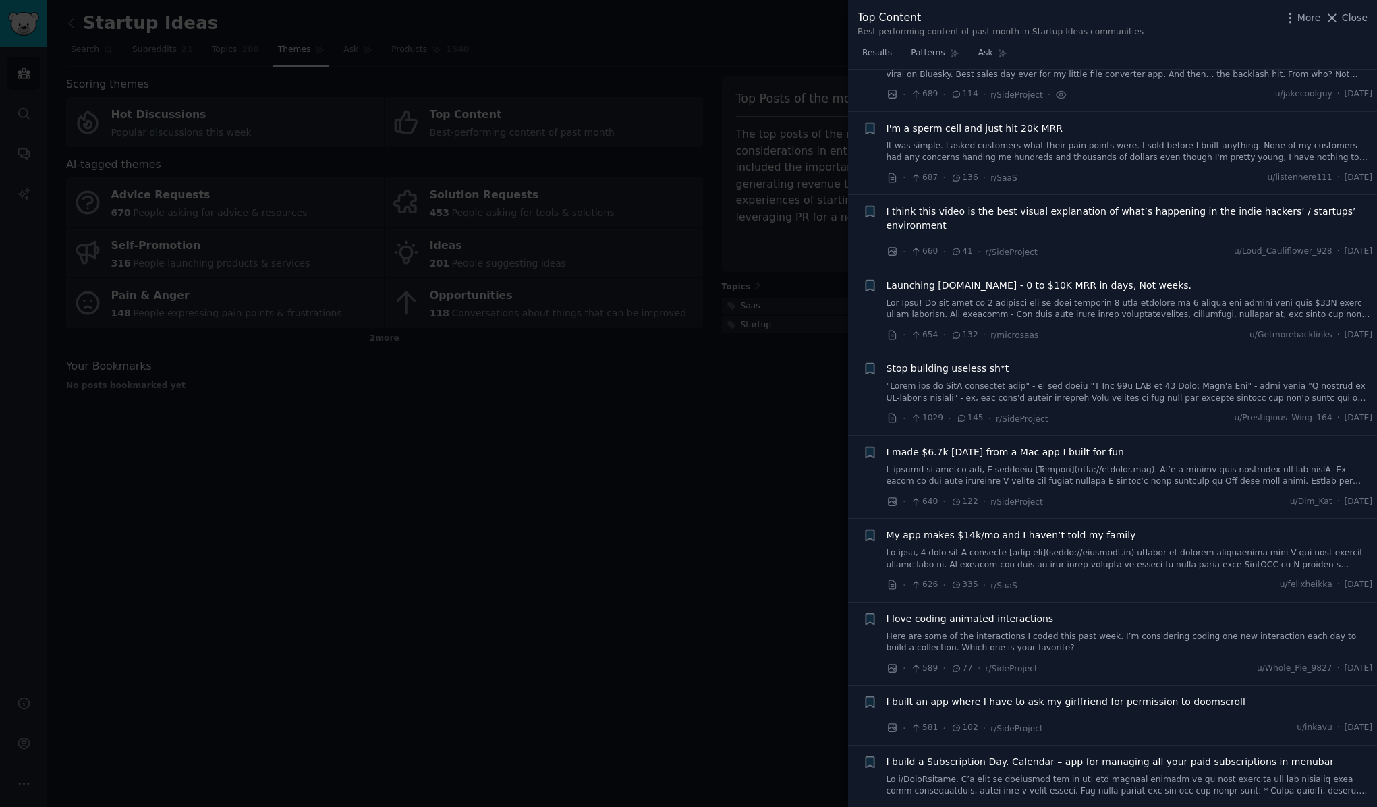
scroll to position [2443, 0]
click at [1087, 201] on span "I think this video is the best visual explanation of what’s happening in the in…" at bounding box center [1130, 215] width 486 height 28
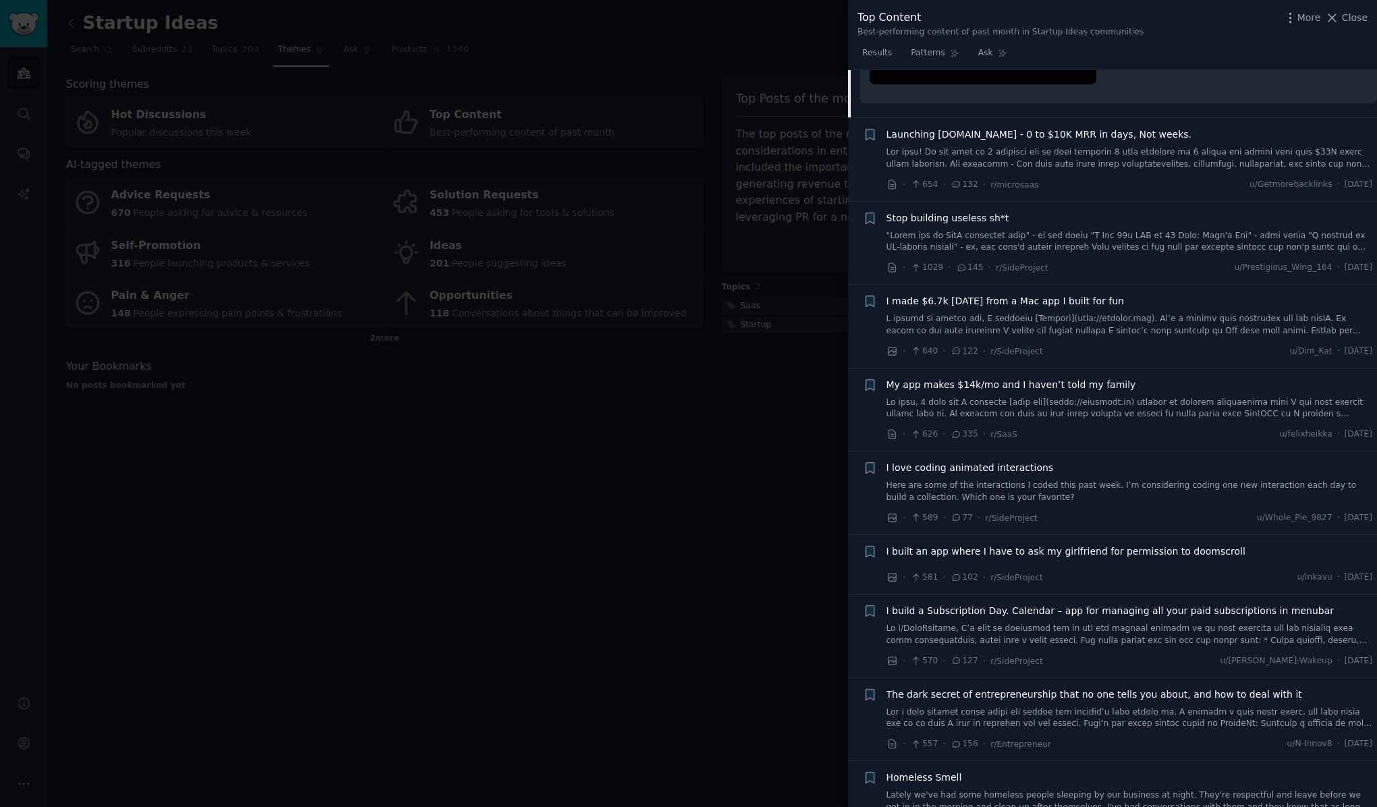
scroll to position [3104, 0]
click at [1042, 229] on link at bounding box center [1130, 241] width 486 height 24
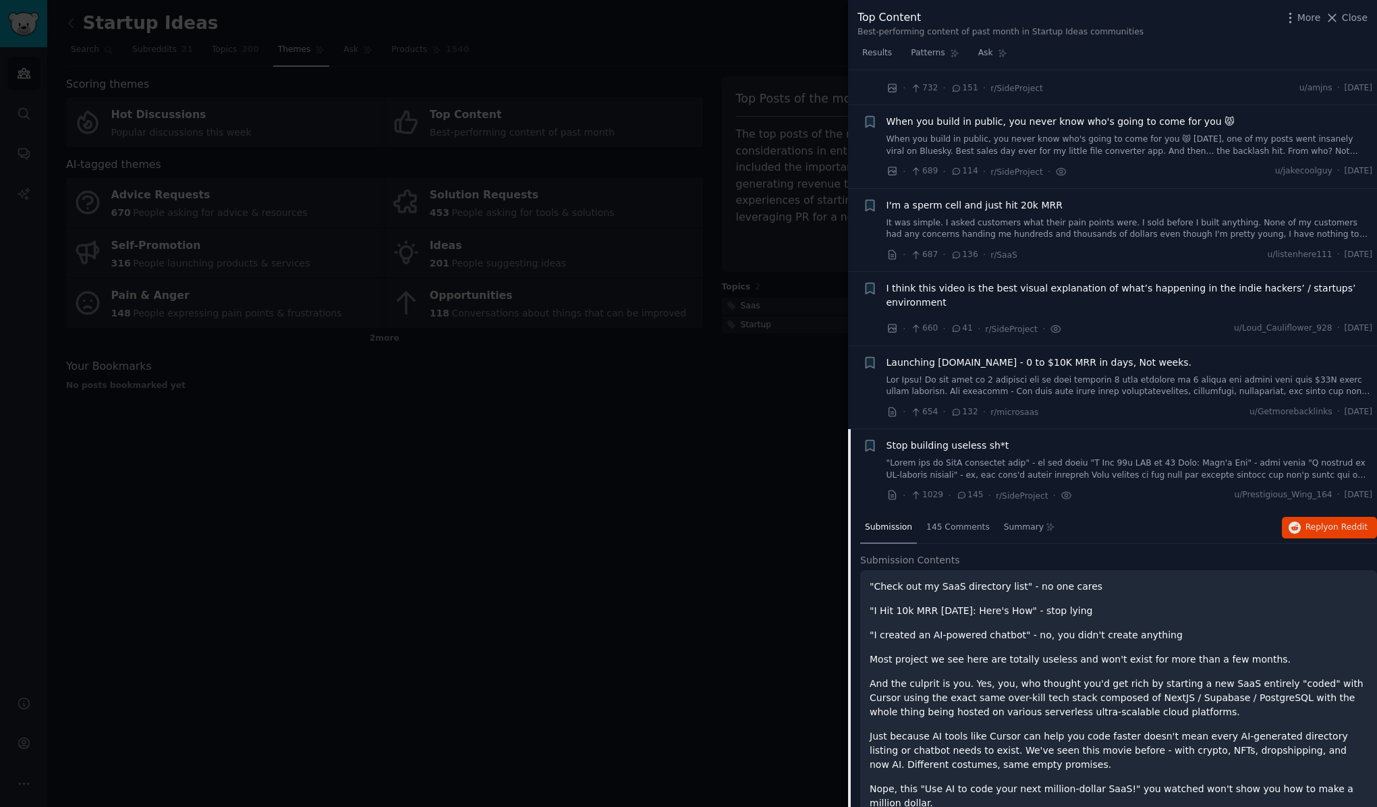
scroll to position [2321, 0]
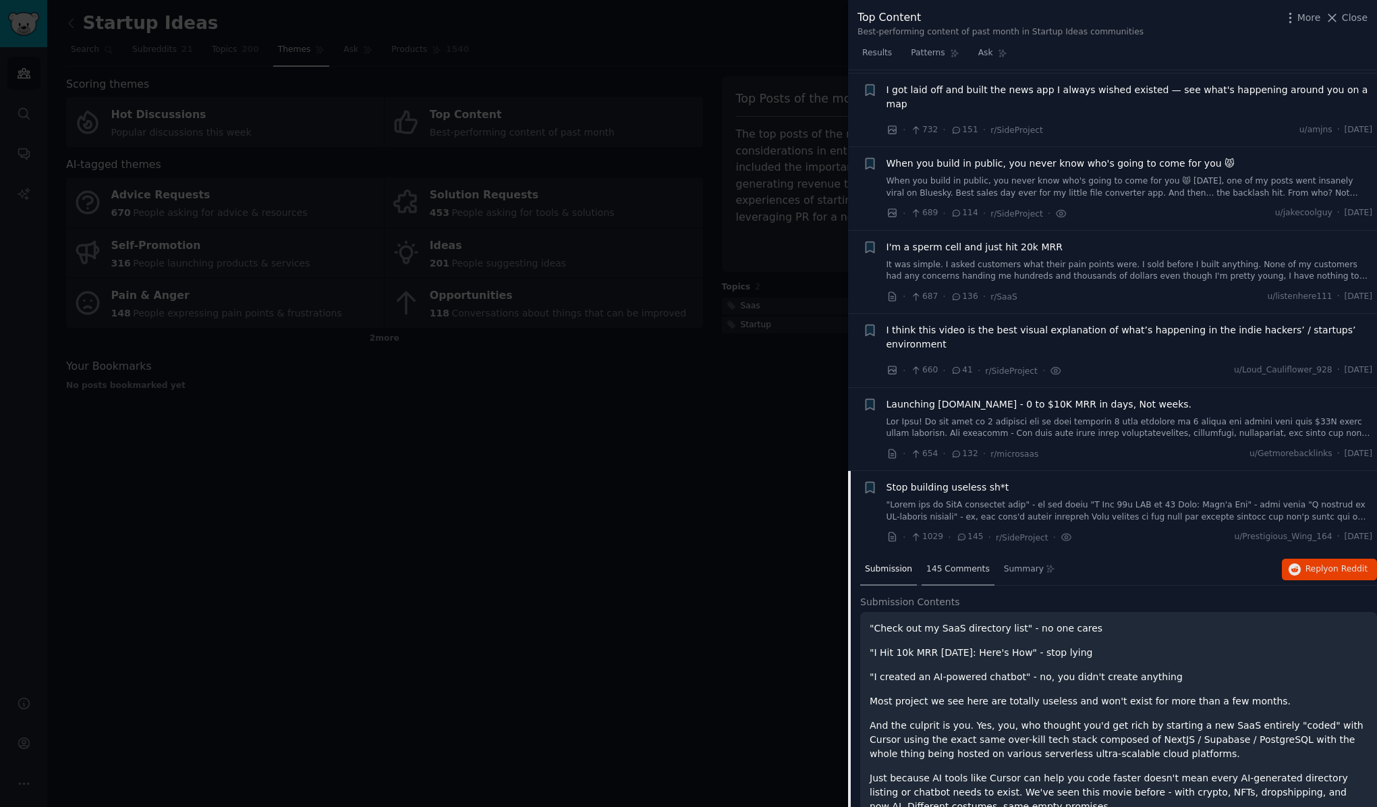
click at [965, 563] on span "145 Comments" at bounding box center [957, 569] width 63 height 12
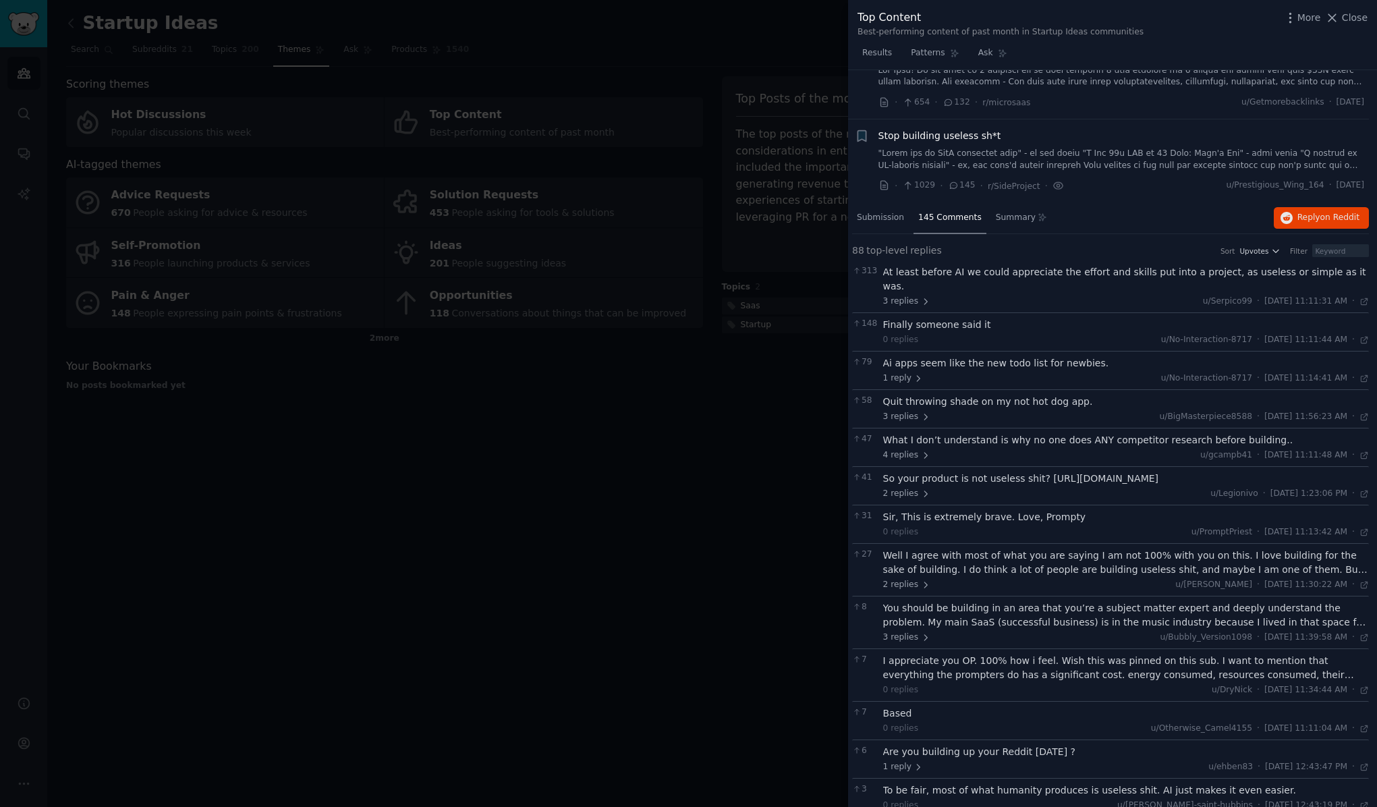
scroll to position [2335, 8]
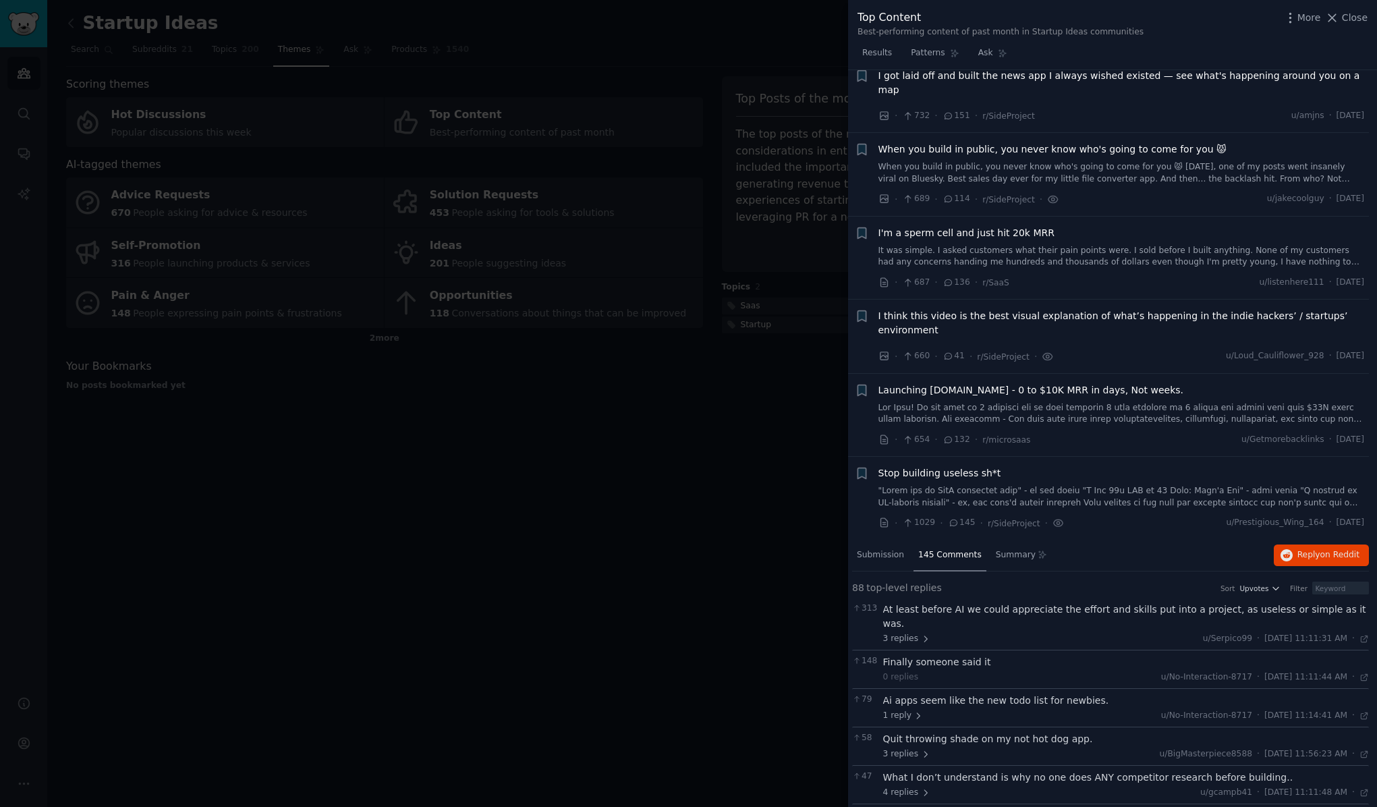
click at [932, 466] on span "Stop building useless sh*t" at bounding box center [940, 473] width 123 height 14
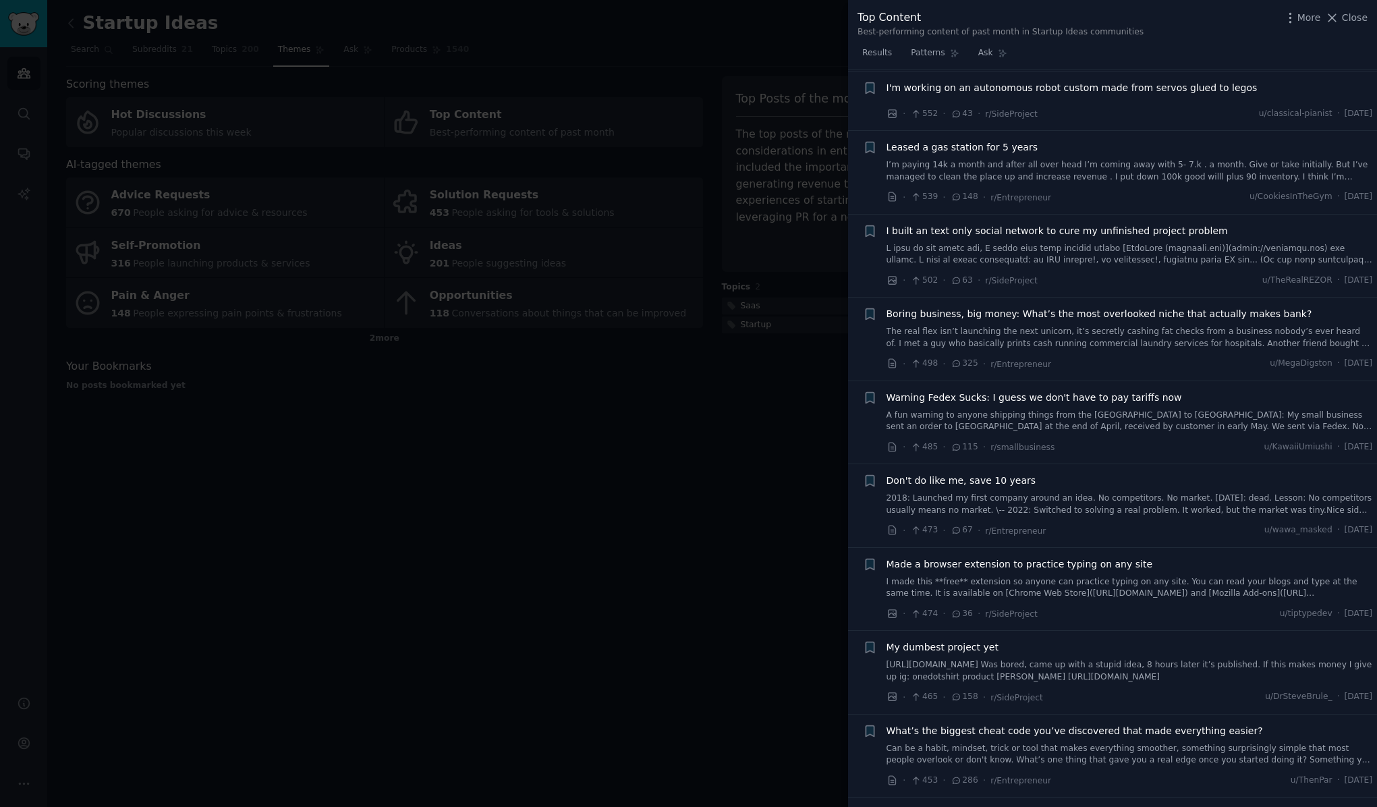
scroll to position [3449, 0]
click at [1098, 306] on span "Boring business, big money: What’s the most overlooked niche that actually make…" at bounding box center [1100, 313] width 426 height 14
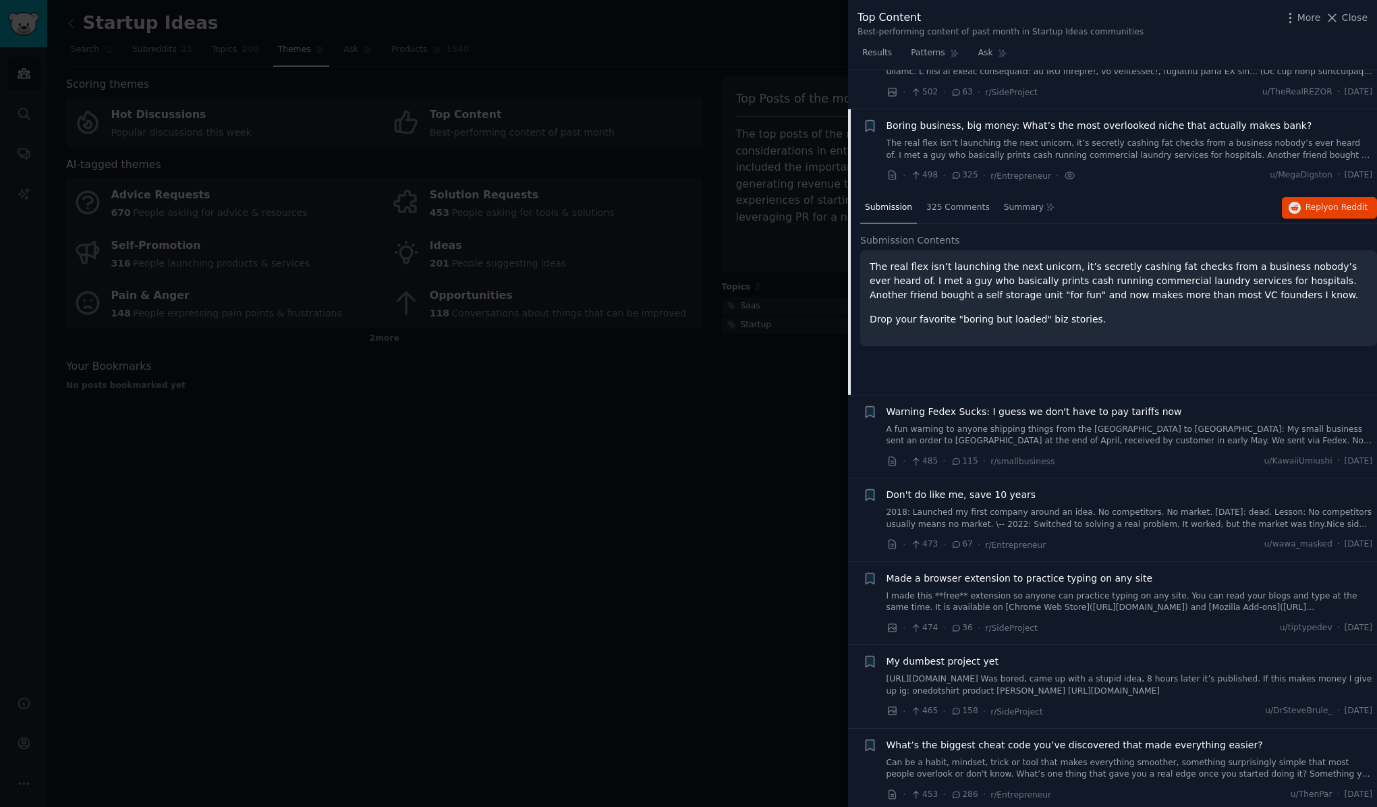
scroll to position [3636, 0]
click at [951, 201] on span "325 Comments" at bounding box center [957, 207] width 63 height 12
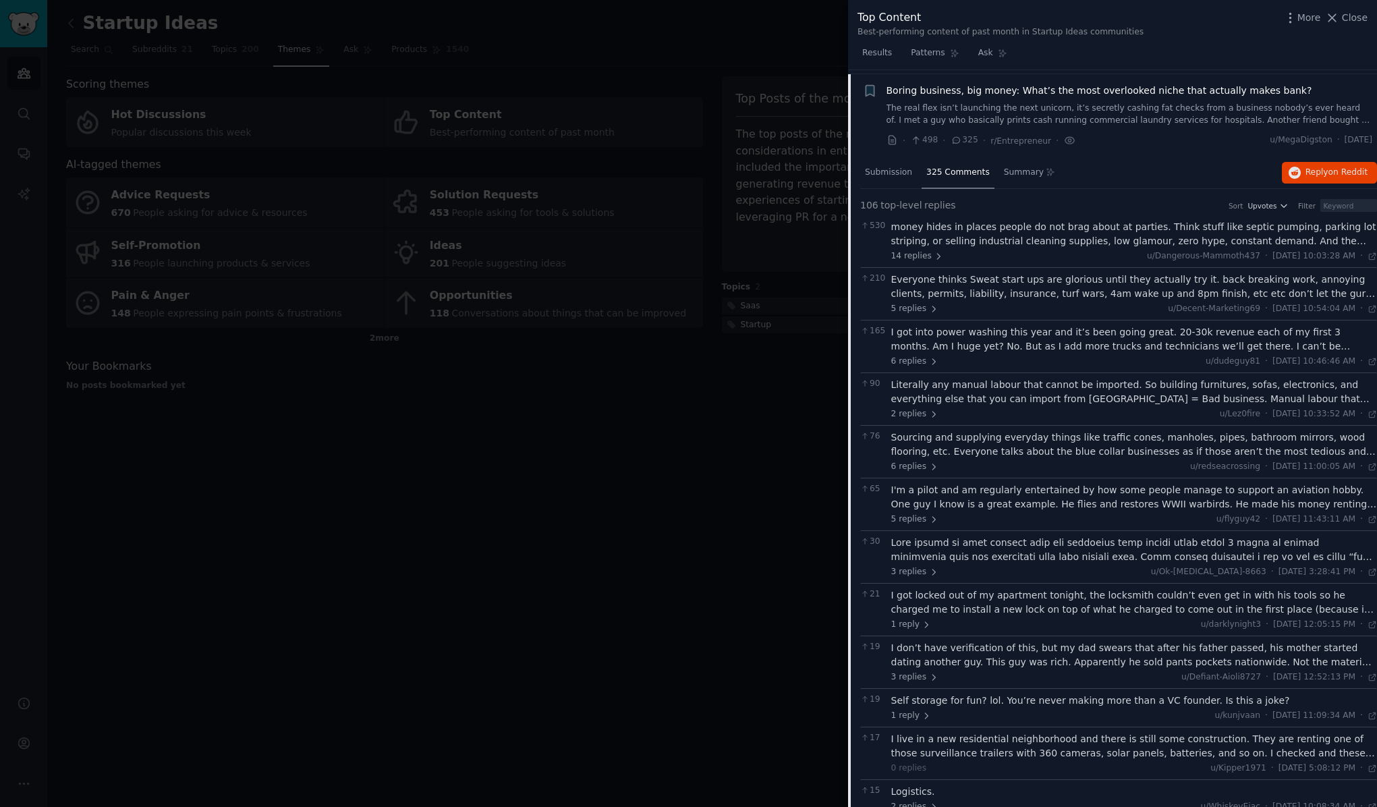
scroll to position [3670, 0]
click at [926, 251] on span "14 replies" at bounding box center [917, 257] width 53 height 12
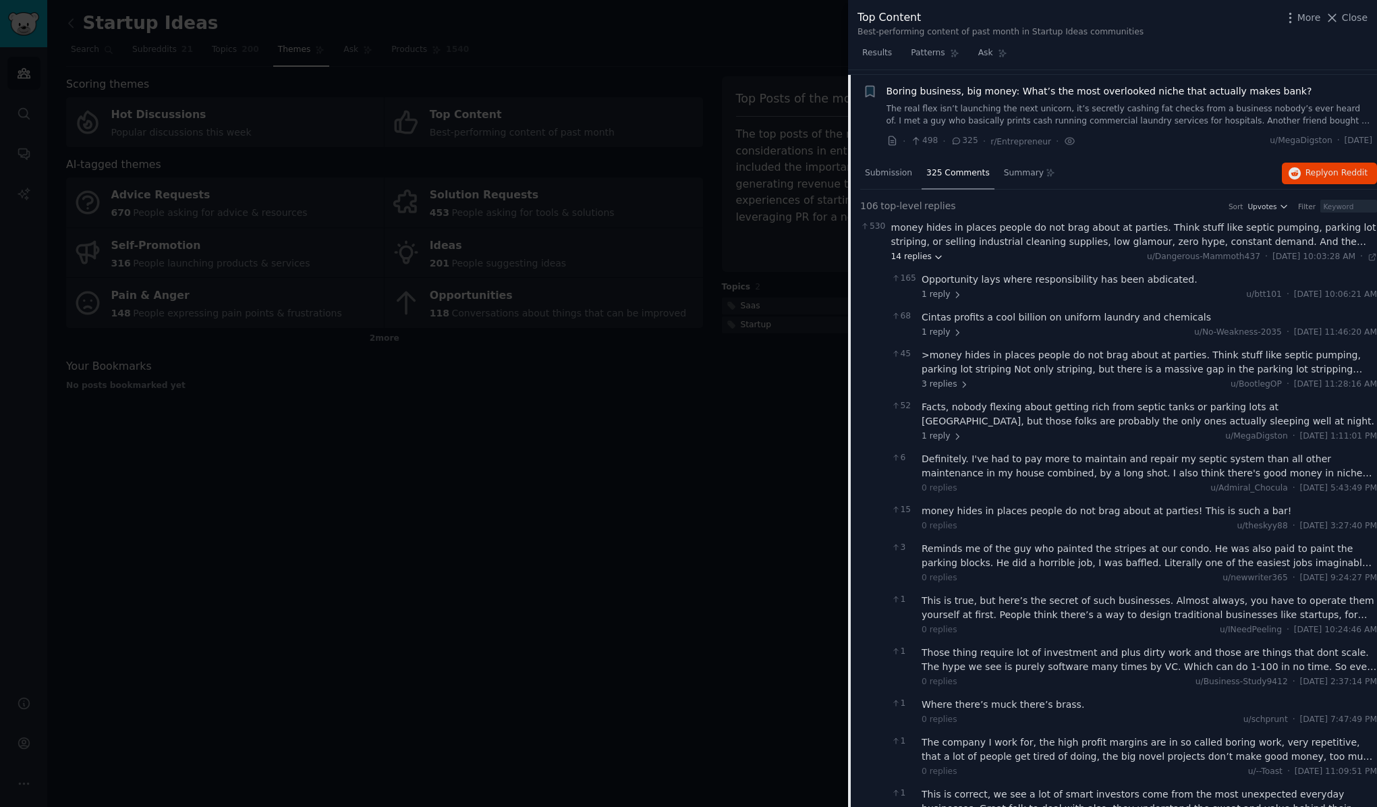
click at [915, 251] on span "14 replies" at bounding box center [917, 257] width 53 height 12
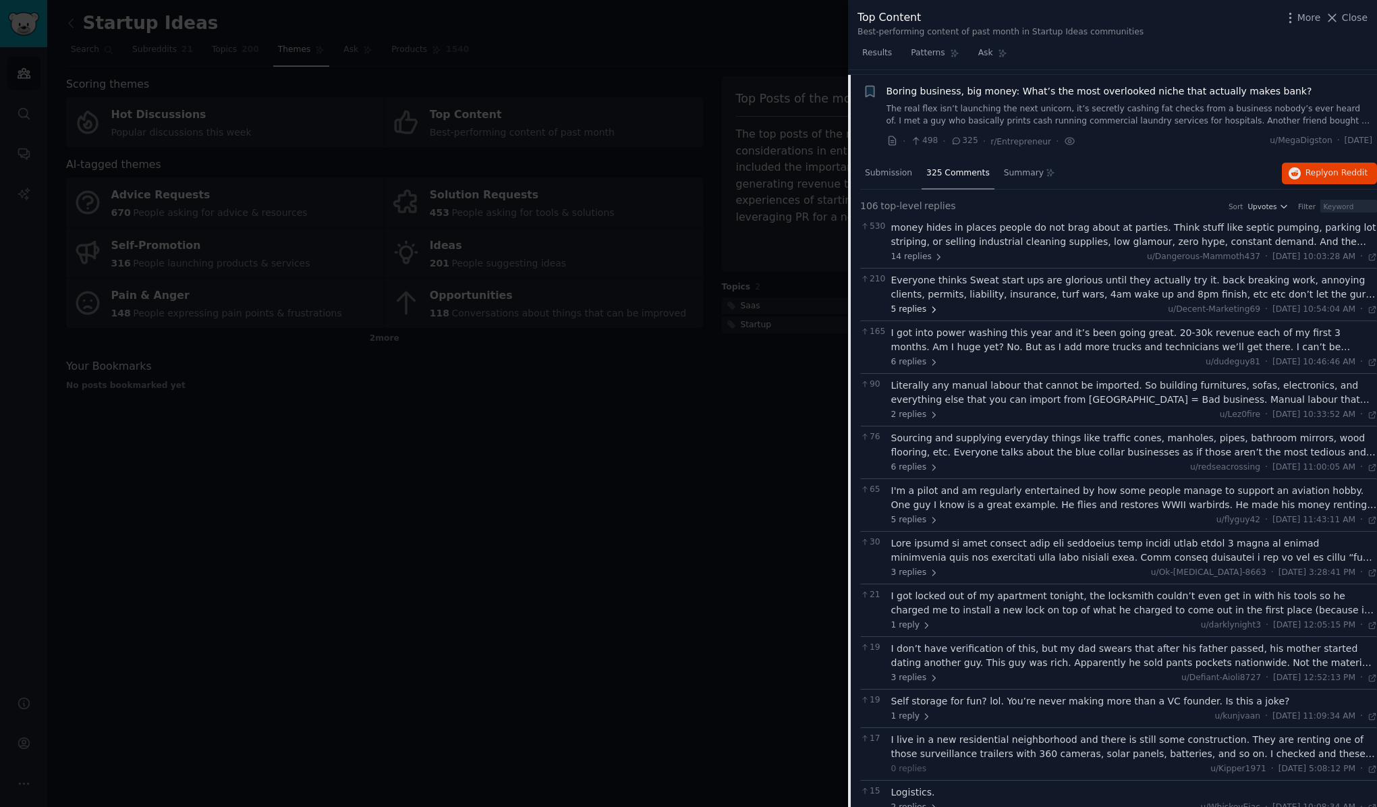
click at [916, 304] on span "5 replies" at bounding box center [914, 310] width 47 height 12
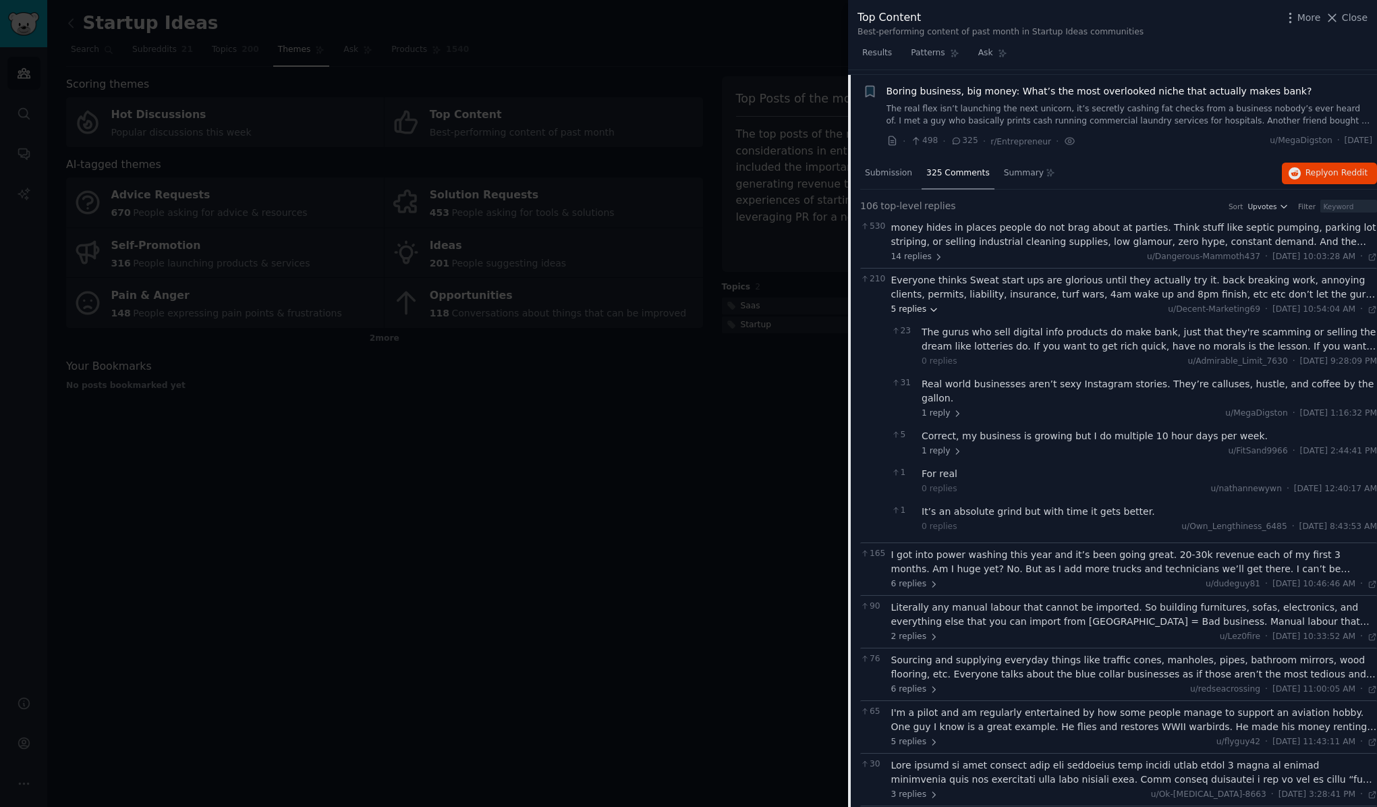
click at [916, 304] on span "5 replies" at bounding box center [914, 310] width 47 height 12
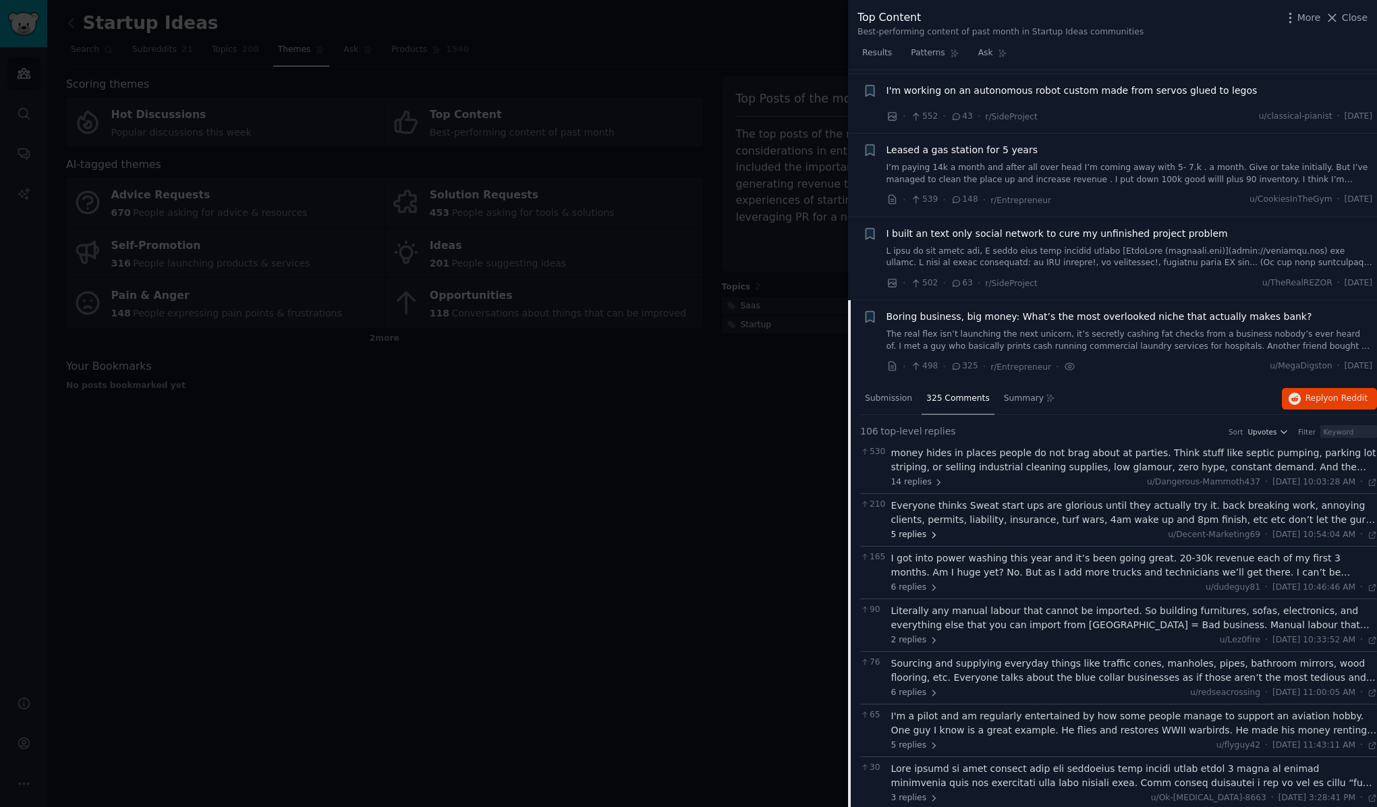
scroll to position [3442, 0]
click at [891, 395] on span "Submission" at bounding box center [888, 401] width 47 height 12
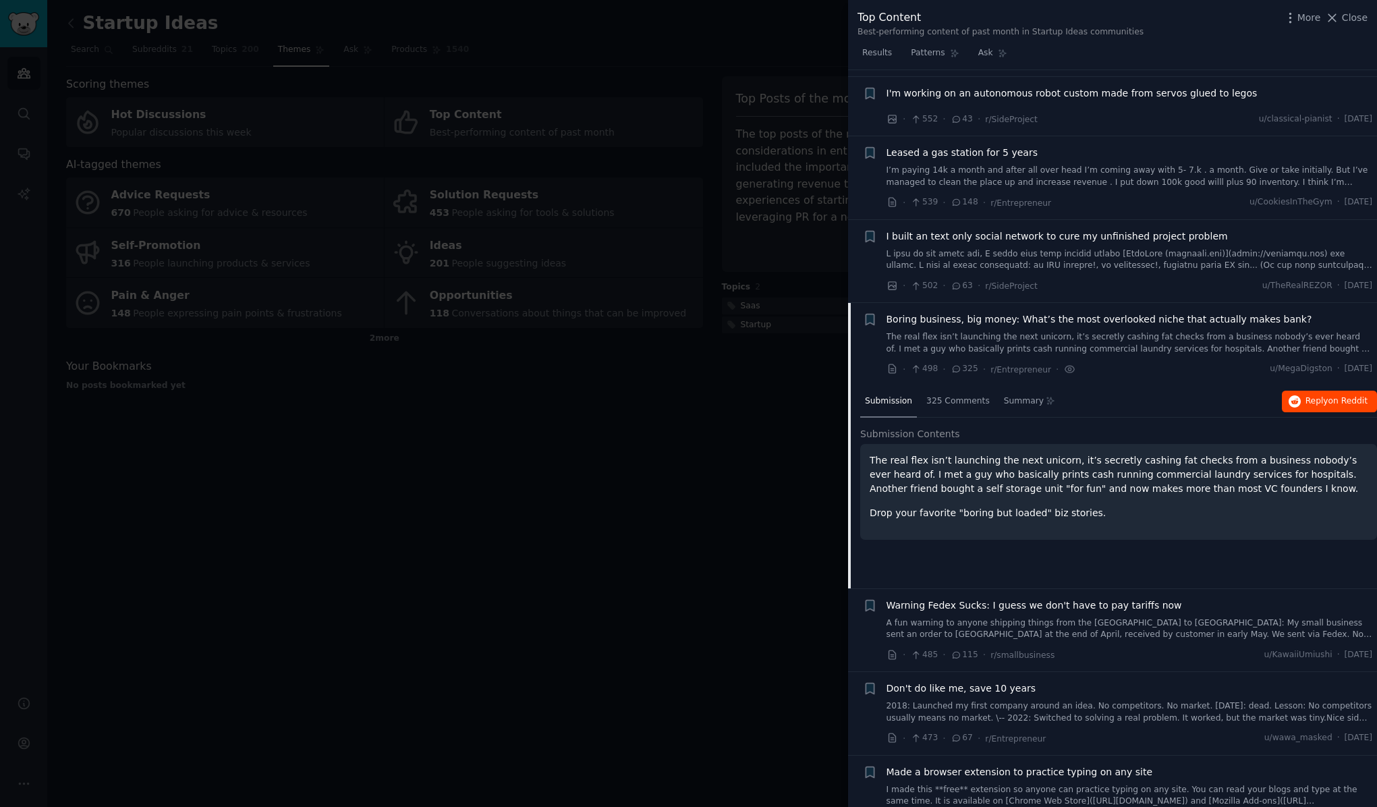
click at [1332, 396] on span "on Reddit" at bounding box center [1348, 400] width 39 height 9
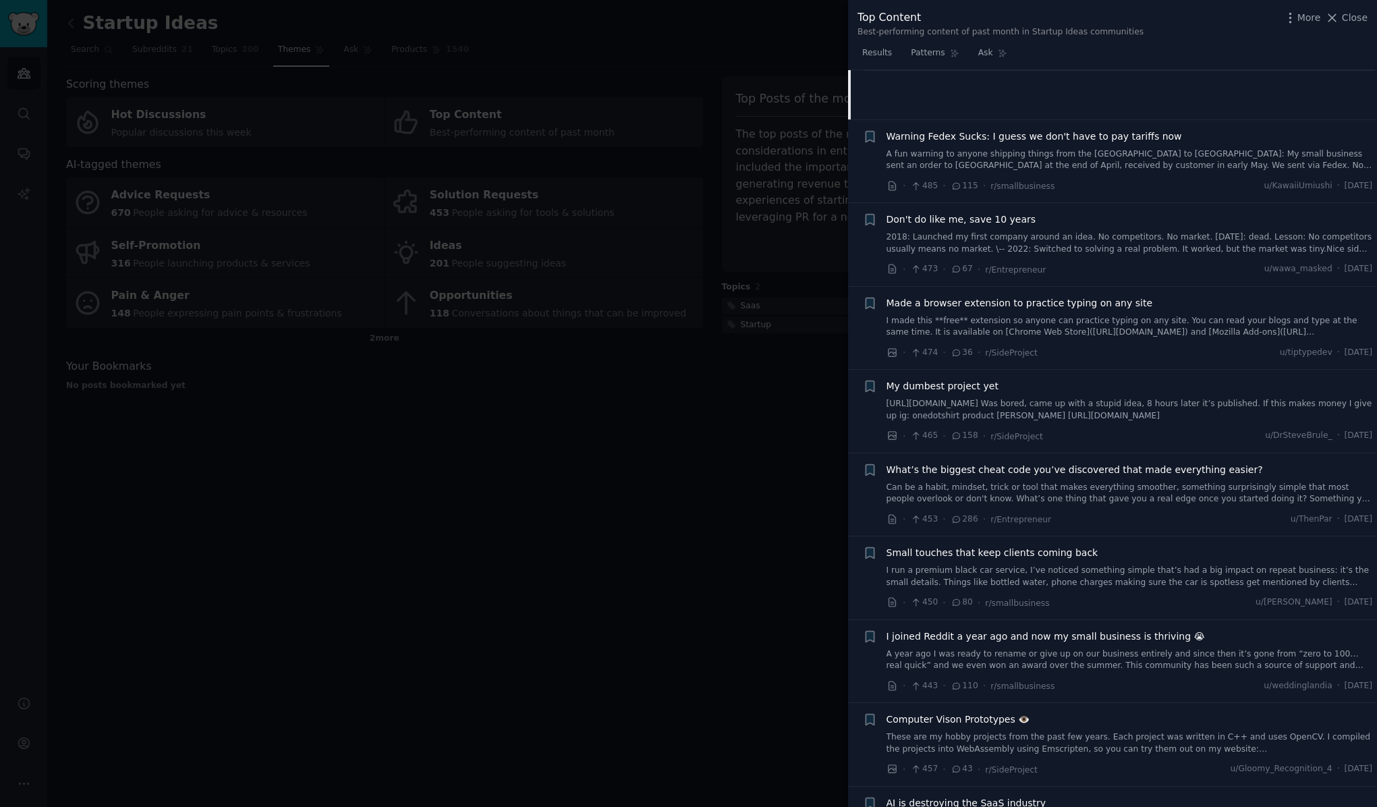
scroll to position [3909, 0]
click at [944, 381] on span "My dumbest project yet" at bounding box center [943, 388] width 112 height 14
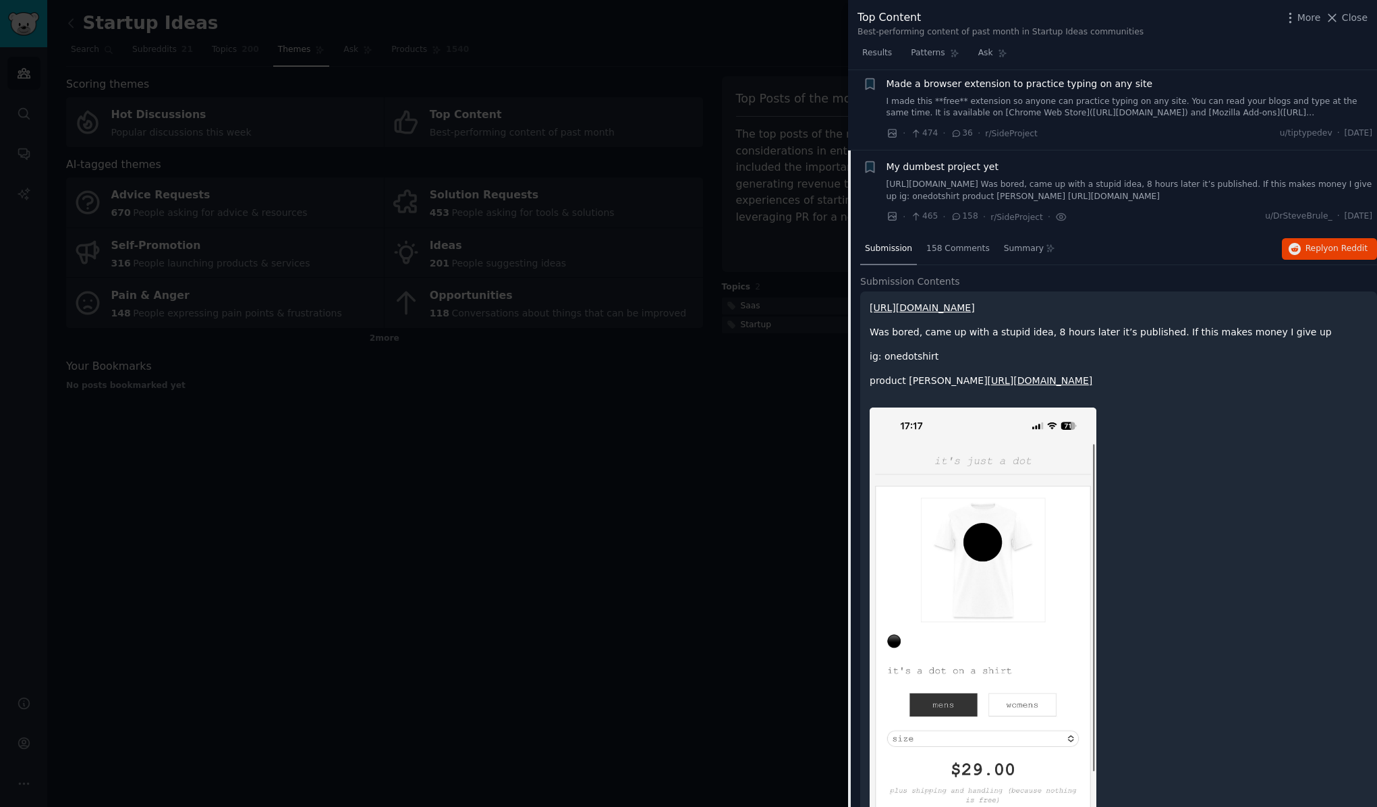
scroll to position [3926, 0]
click at [957, 245] on span "158 Comments" at bounding box center [957, 251] width 63 height 12
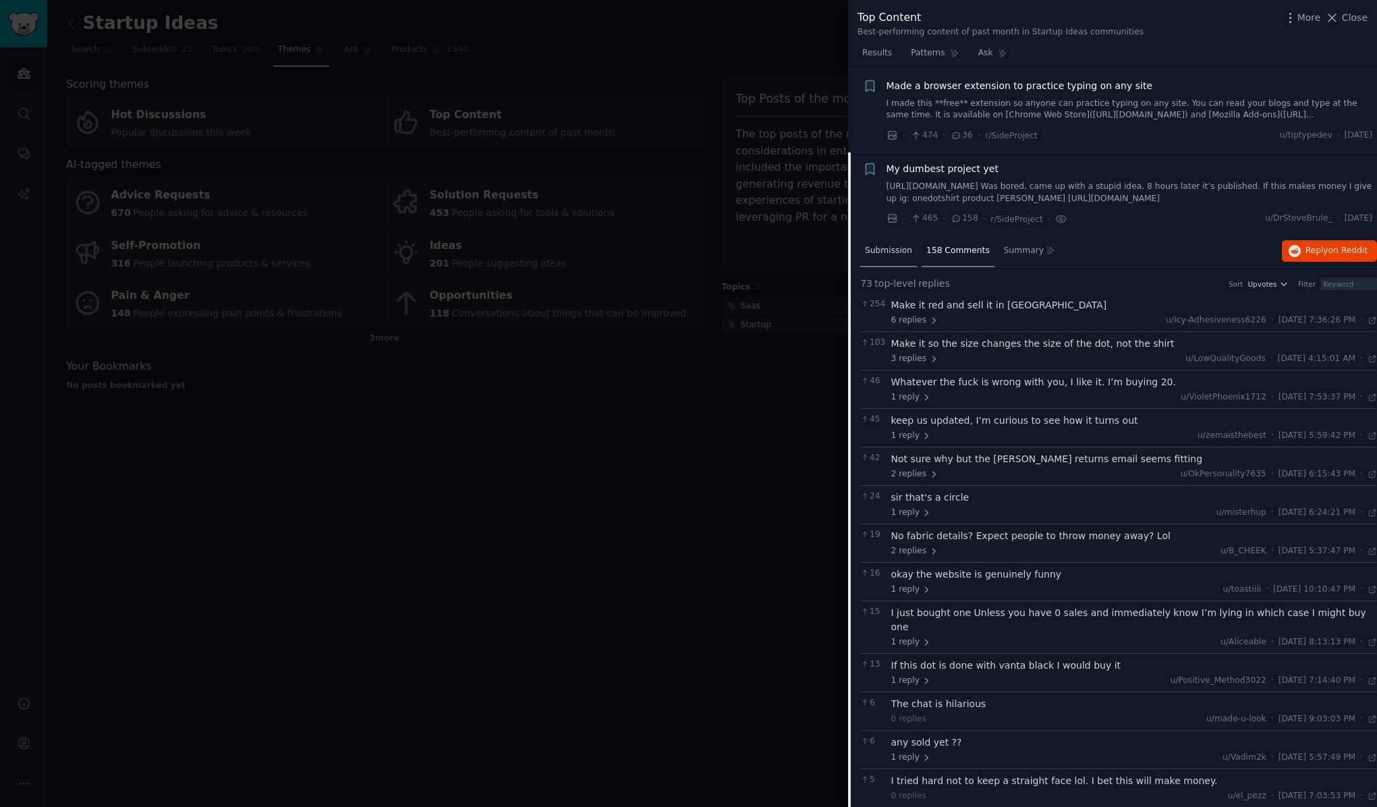
click at [896, 245] on span "Submission" at bounding box center [888, 251] width 47 height 12
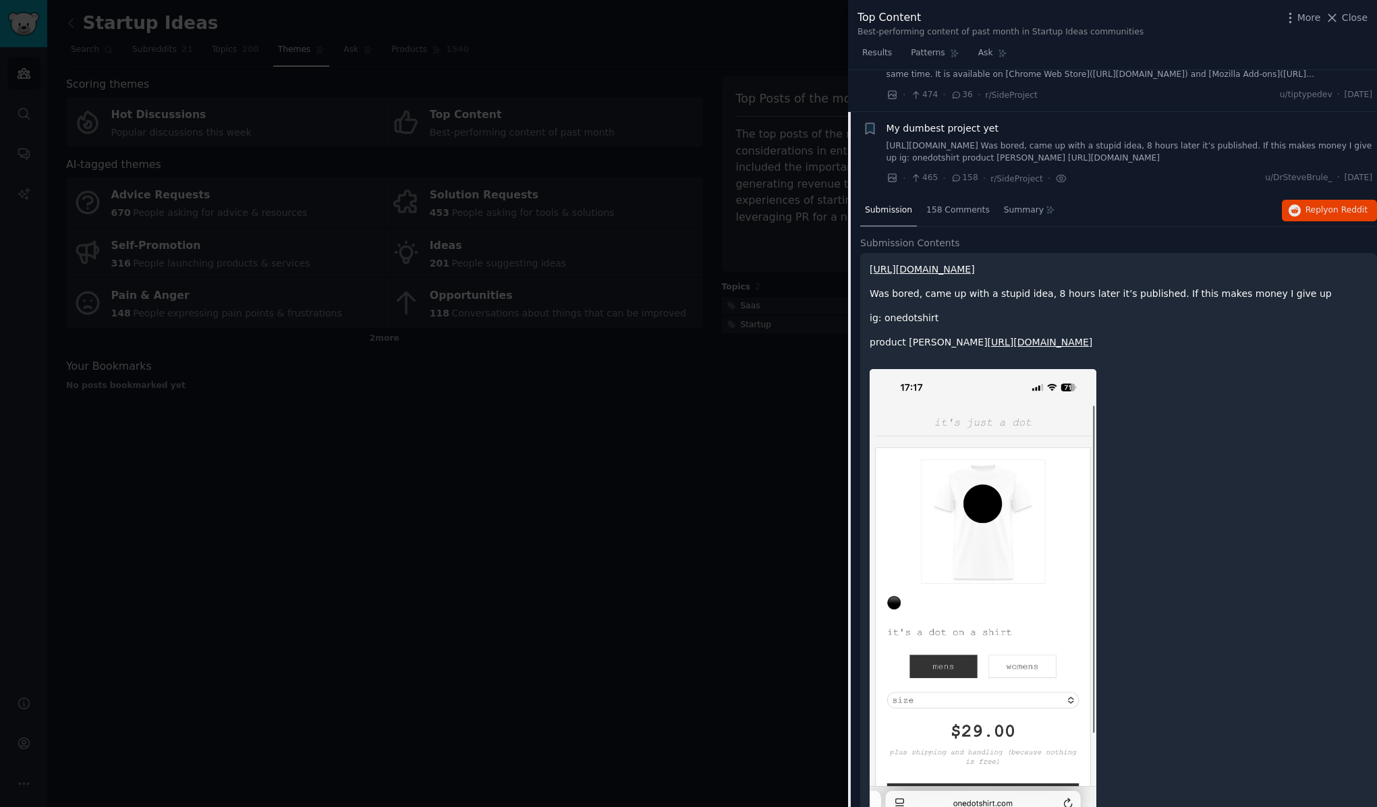
scroll to position [3945, 0]
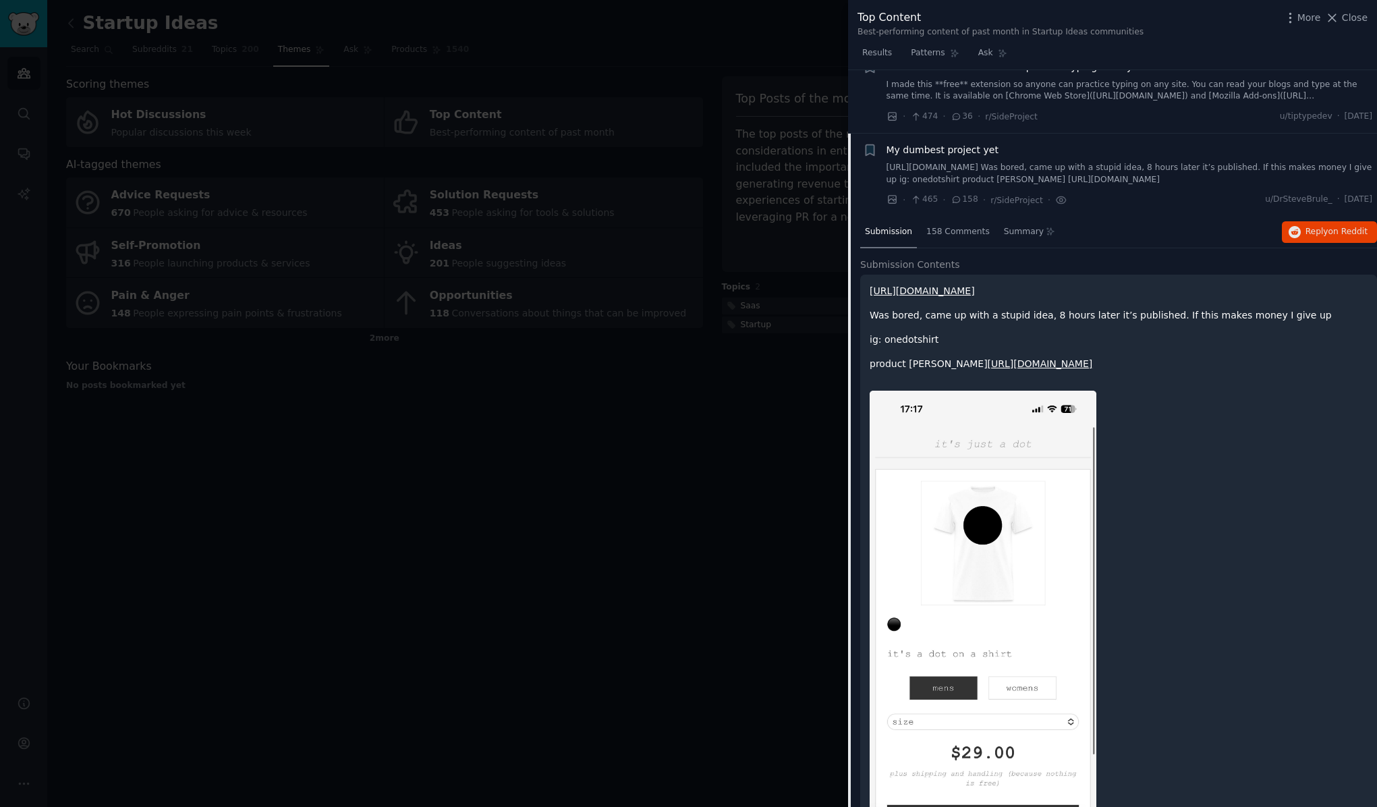
click at [941, 143] on span "My dumbest project yet" at bounding box center [943, 150] width 112 height 14
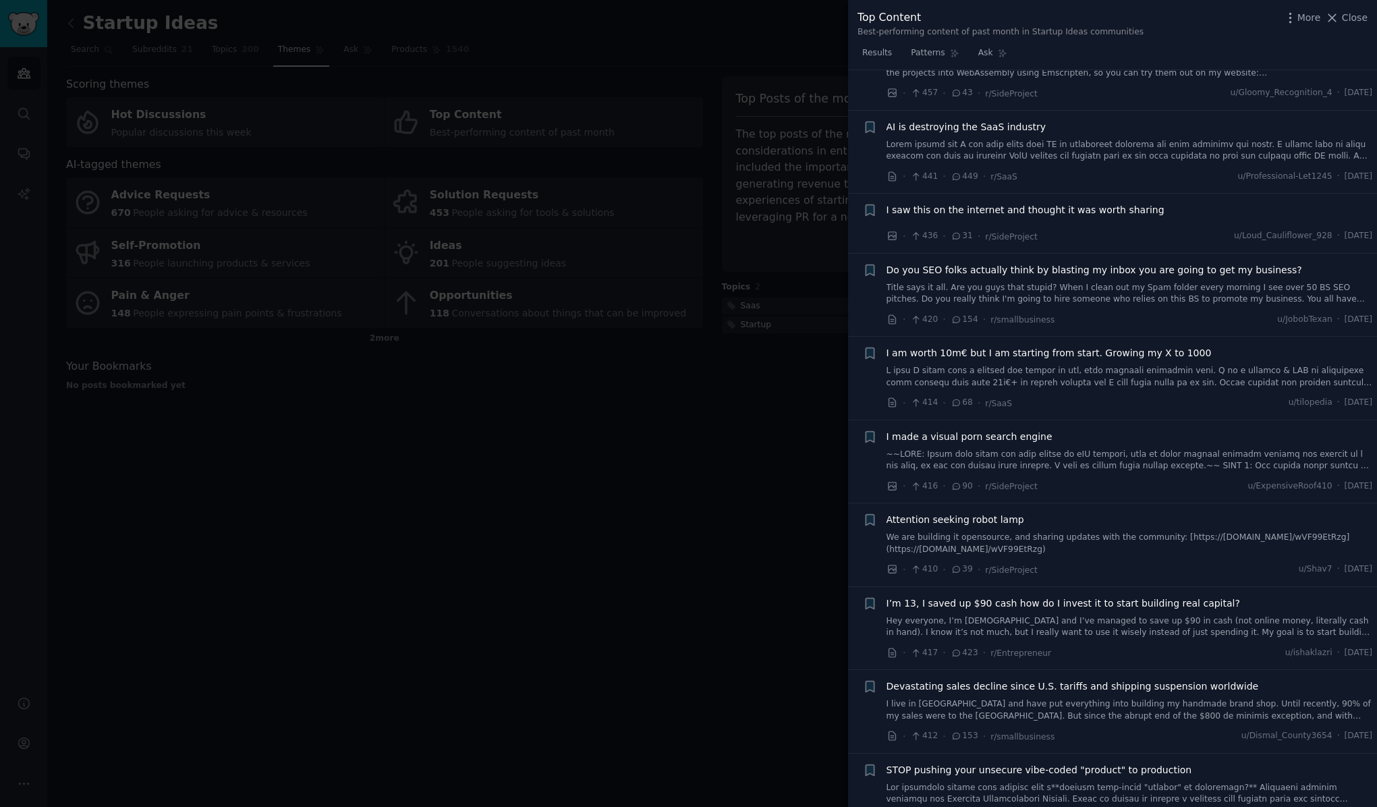
scroll to position [4384, 0]
click at [1128, 204] on span "I saw this on the internet and thought it was worth sharing" at bounding box center [1026, 211] width 278 height 14
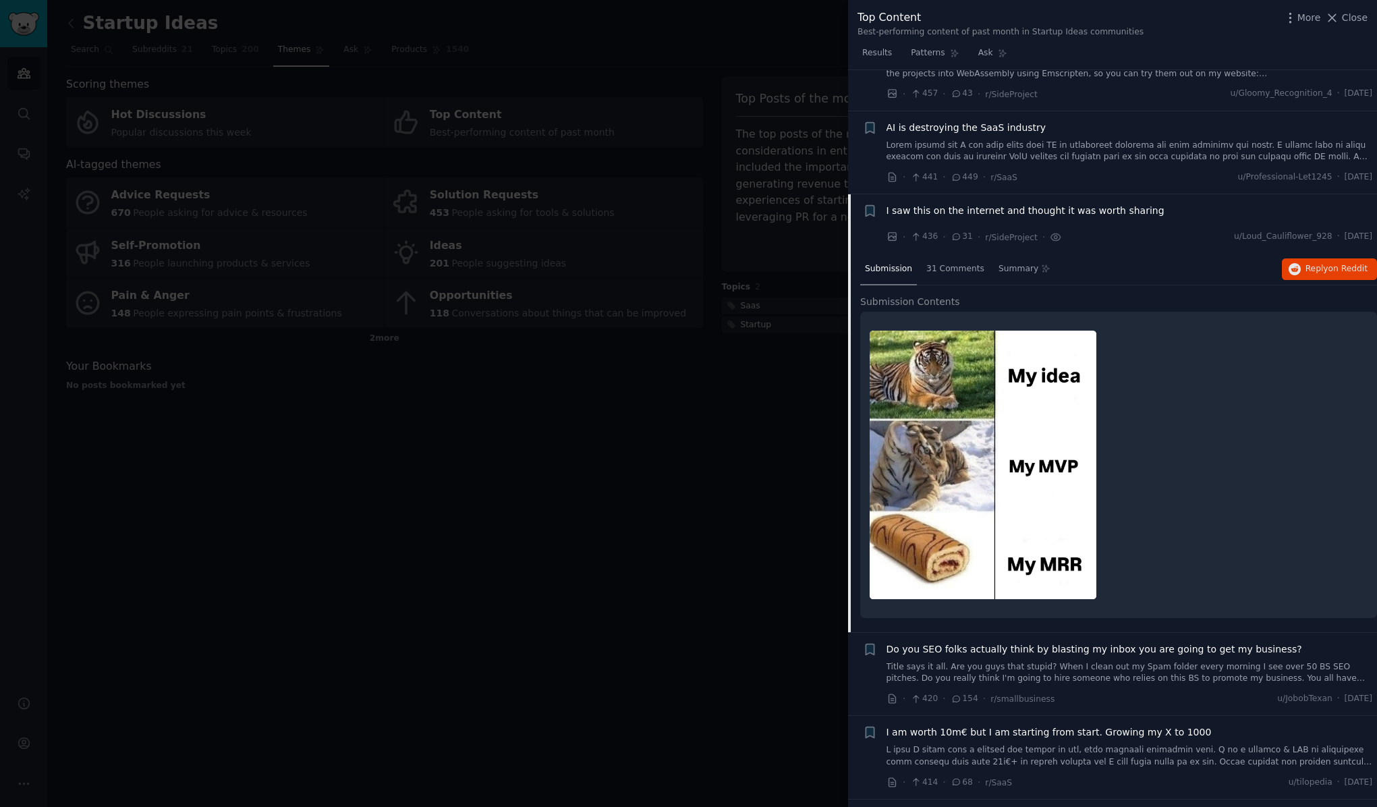
scroll to position [4463, 0]
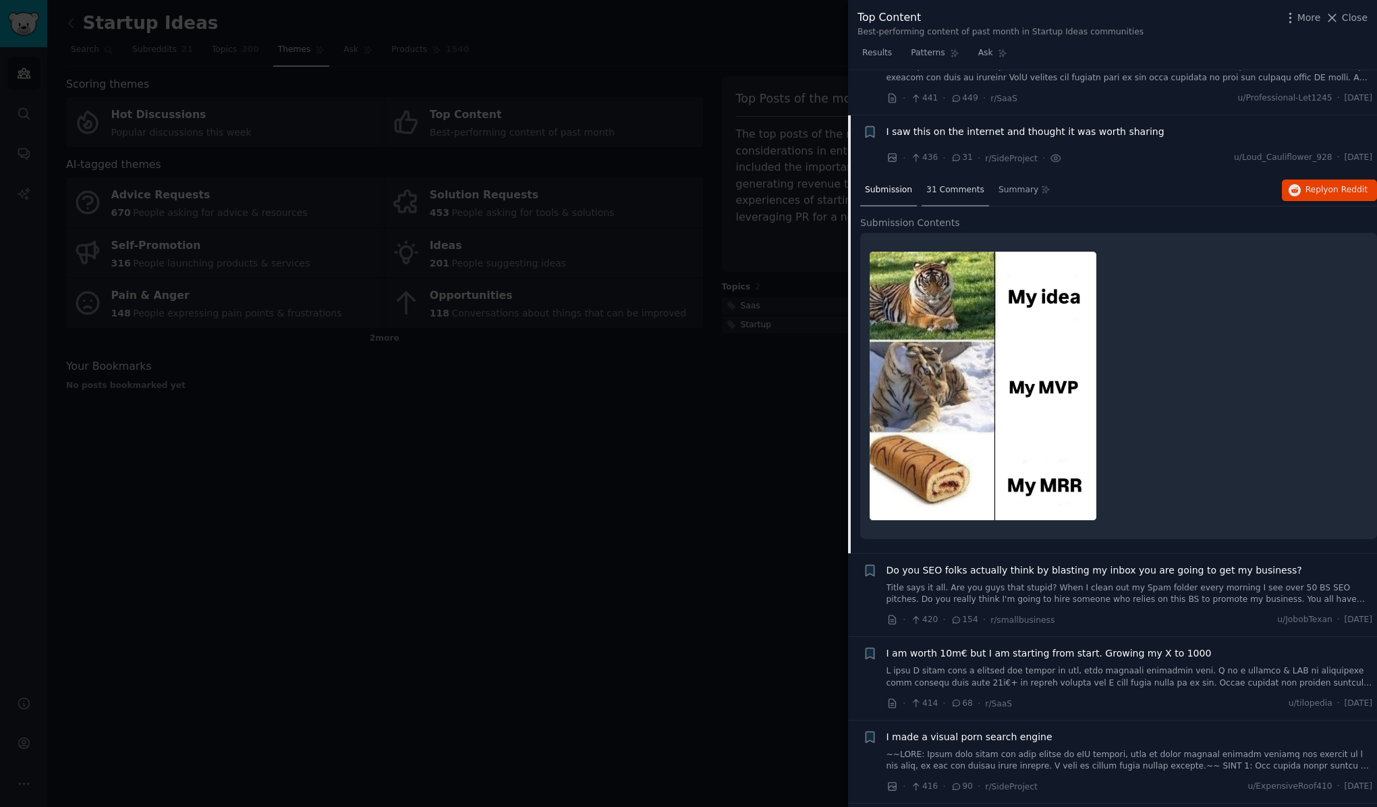
click at [955, 184] on span "31 Comments" at bounding box center [955, 190] width 58 height 12
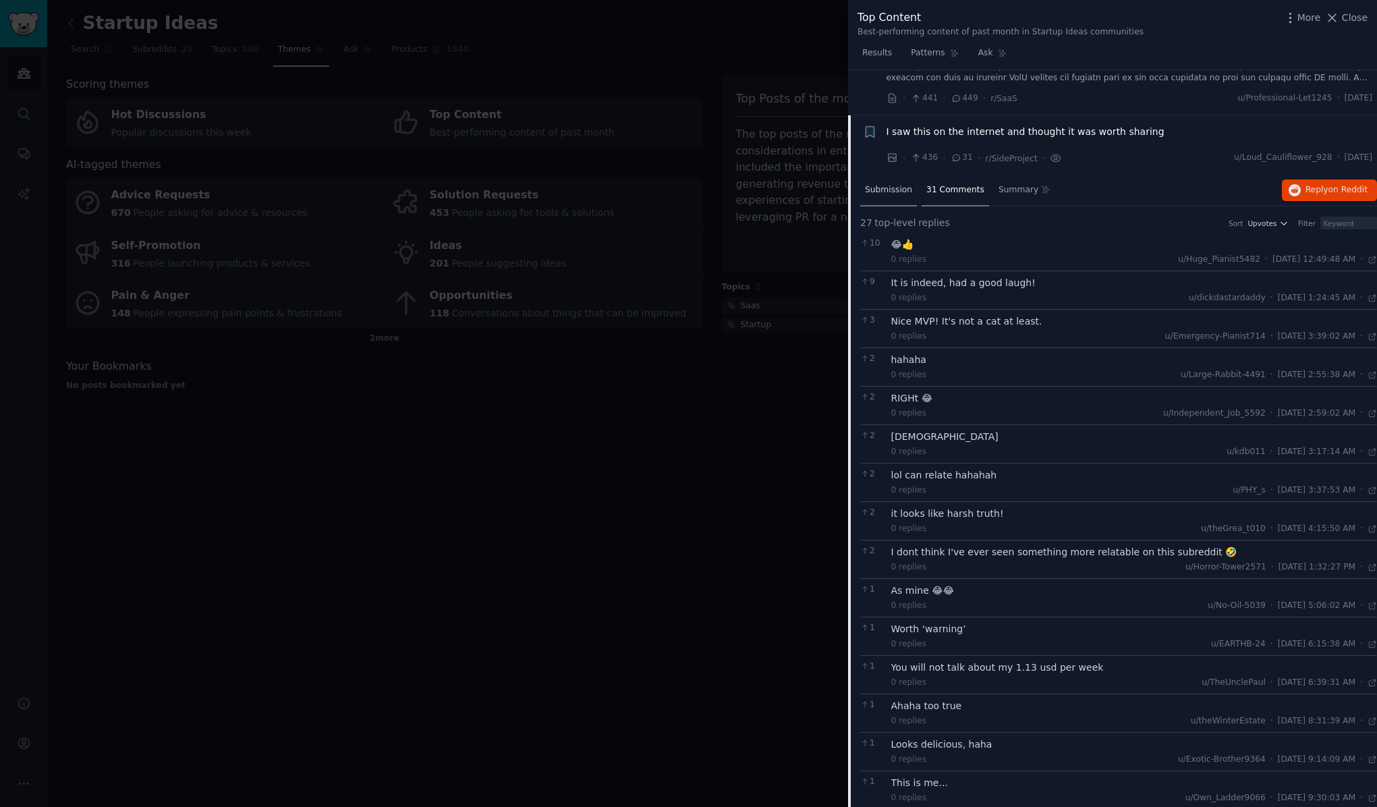
click at [895, 184] on span "Submission" at bounding box center [888, 190] width 47 height 12
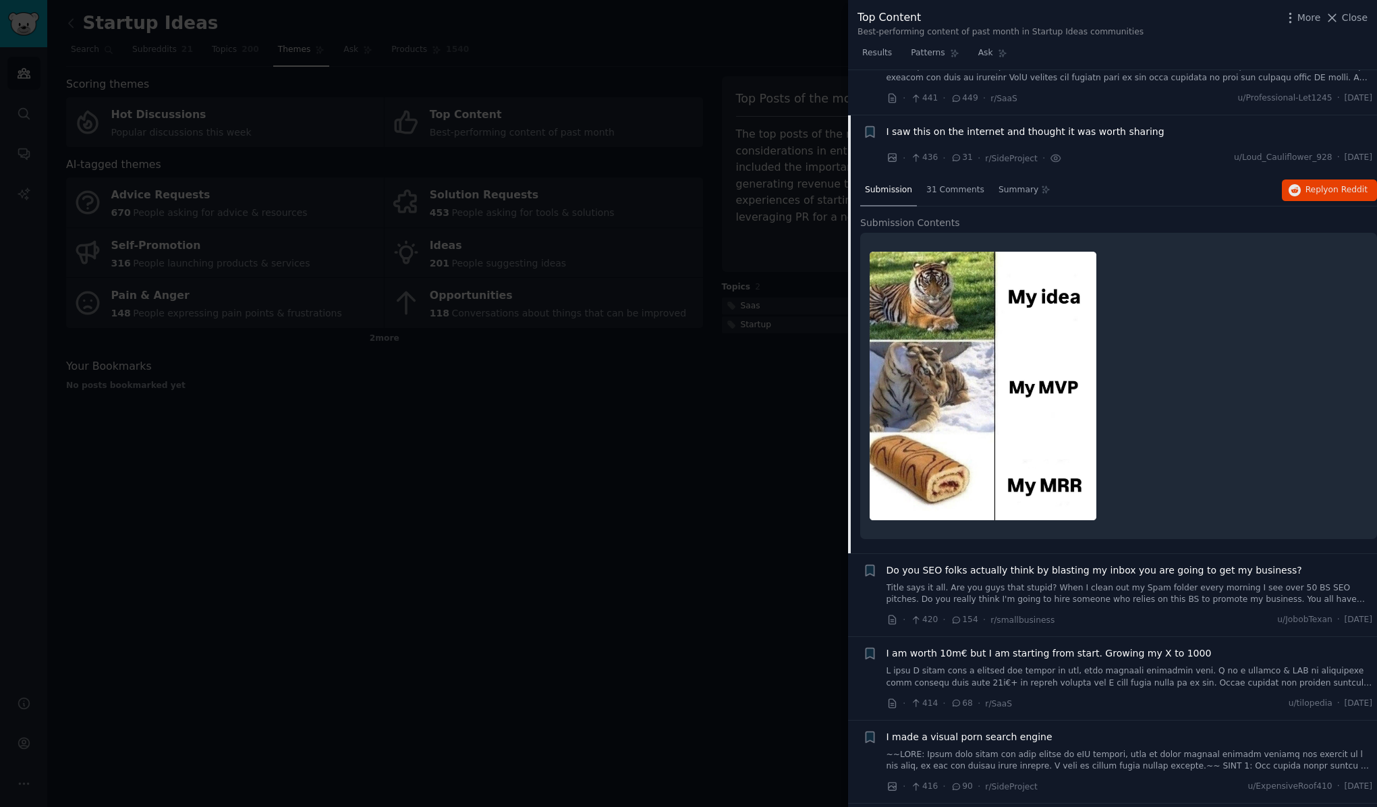
click at [947, 125] on span "I saw this on the internet and thought it was worth sharing" at bounding box center [1026, 132] width 278 height 14
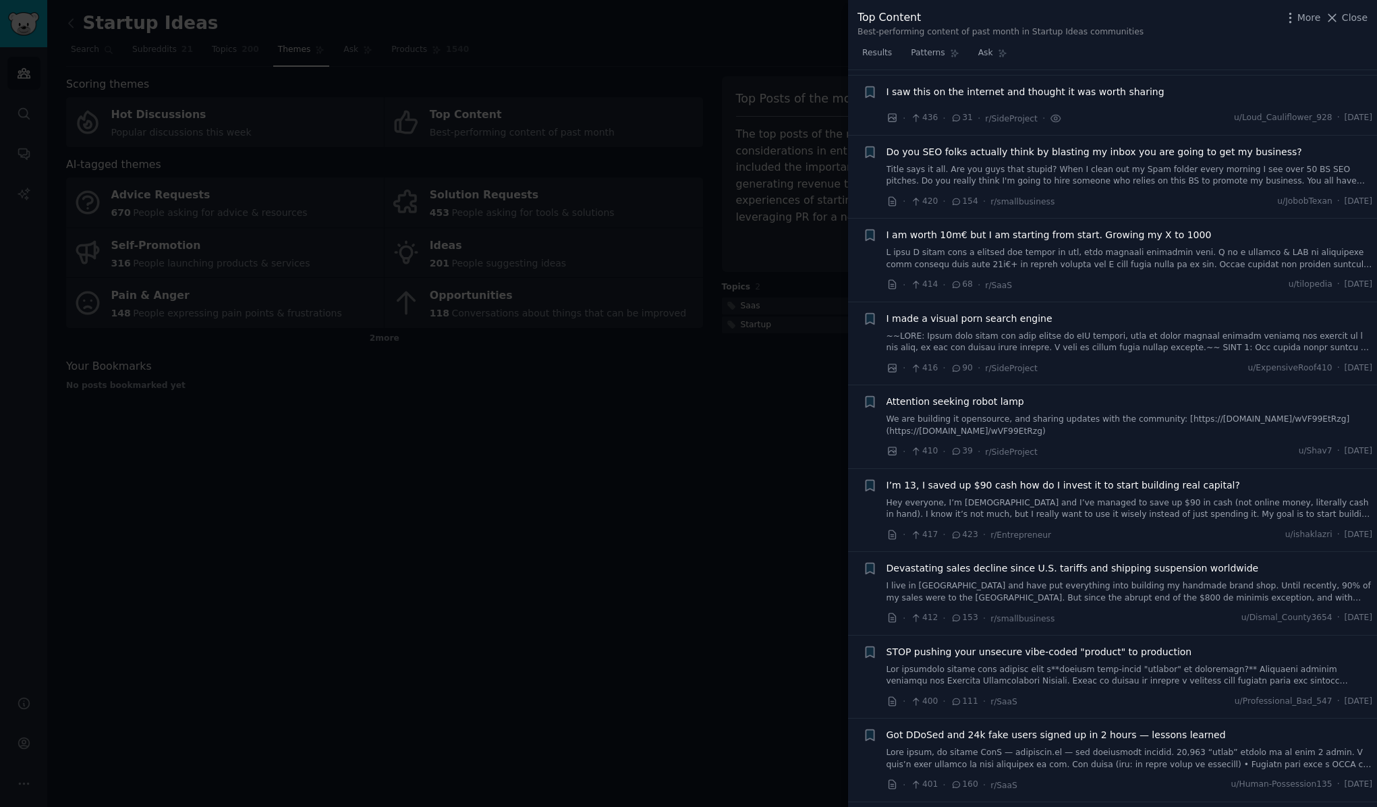
scroll to position [4500, 0]
click at [973, 231] on span "I am worth 10m€ but I am starting from start. Growing my X to 1000" at bounding box center [1049, 238] width 325 height 14
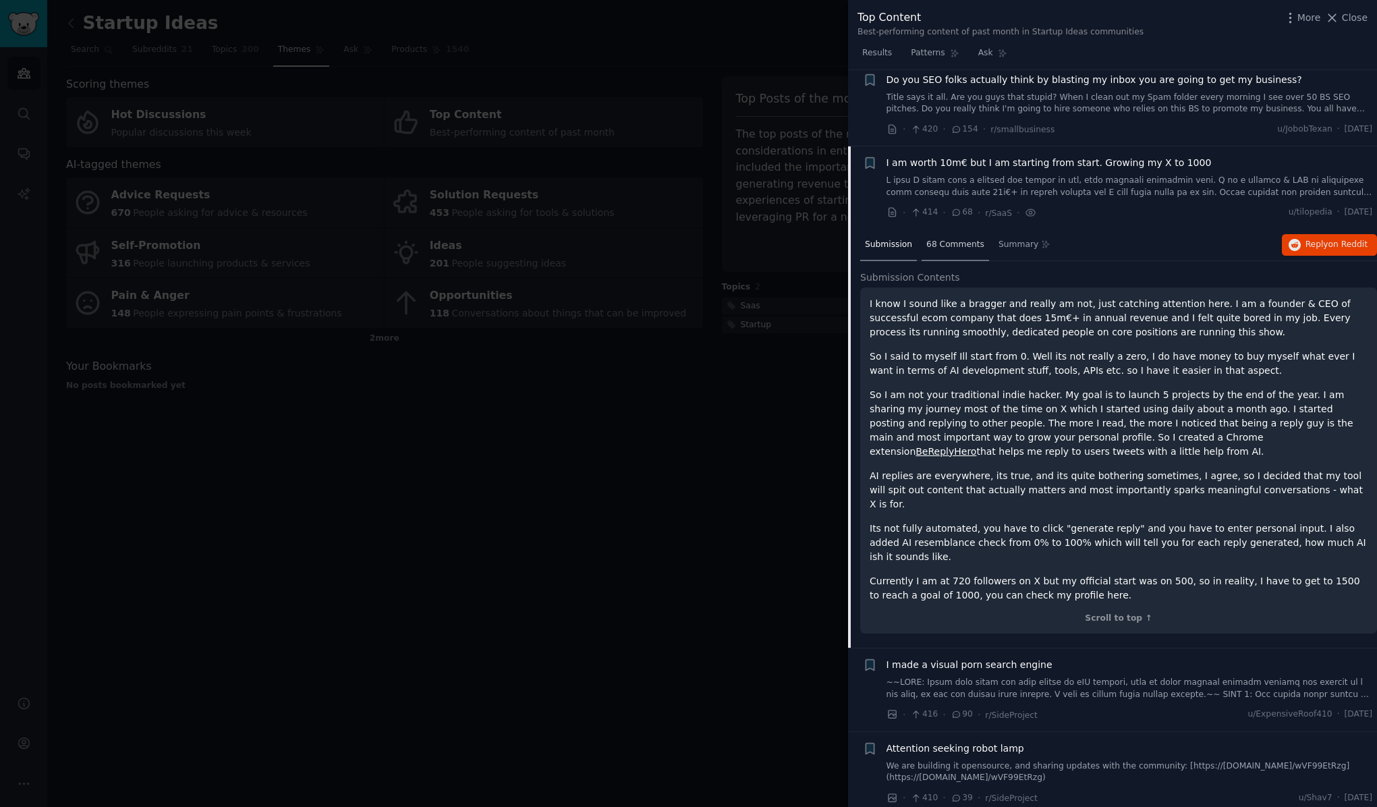
scroll to position [4572, 0]
click at [973, 159] on span "I am worth 10m€ but I am starting from start. Growing my X to 1000" at bounding box center [1049, 166] width 325 height 14
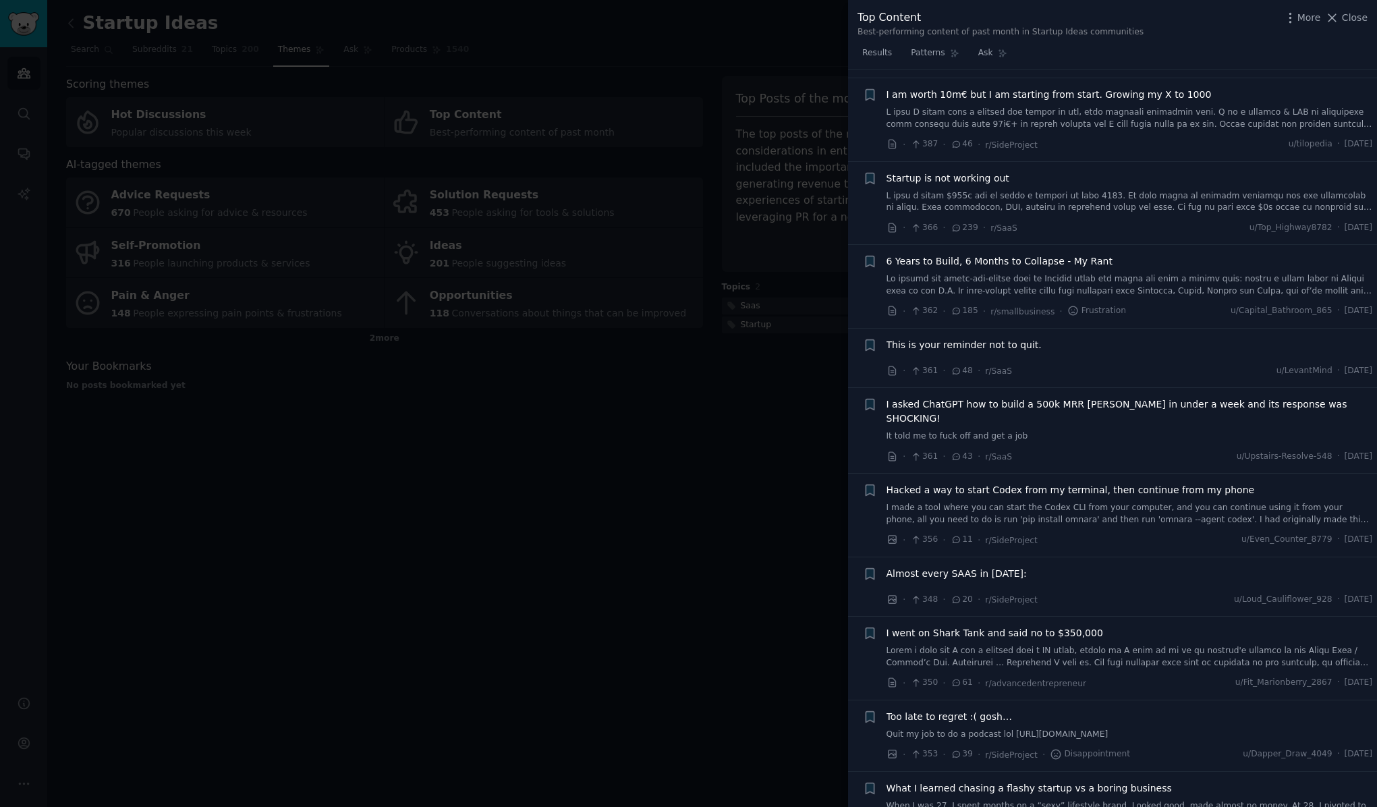
scroll to position [5546, 0]
click at [980, 173] on div "Startup is not working out" at bounding box center [1130, 194] width 486 height 43
click at [986, 173] on span "Startup is not working out" at bounding box center [948, 180] width 123 height 14
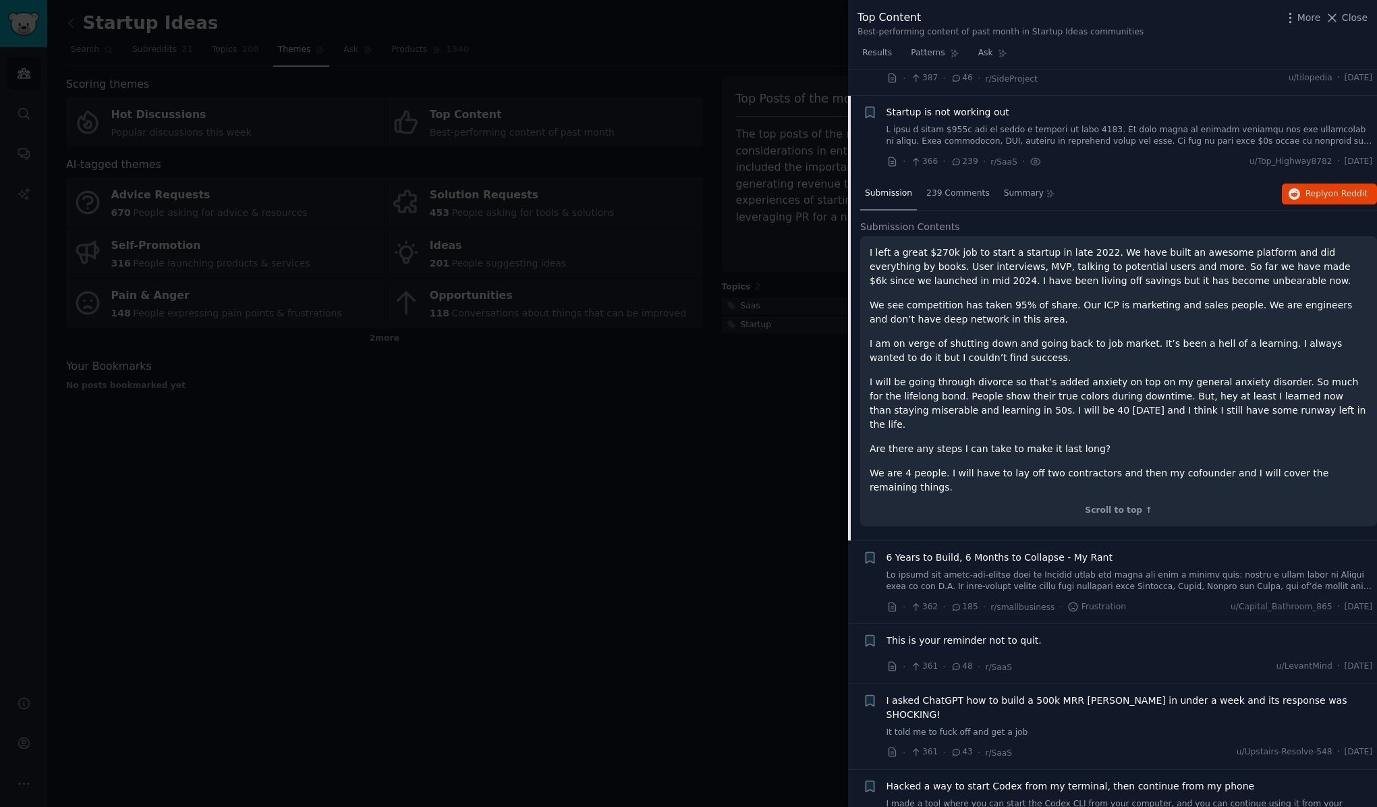
scroll to position [5615, 0]
click at [963, 186] on span "239 Comments" at bounding box center [957, 192] width 63 height 12
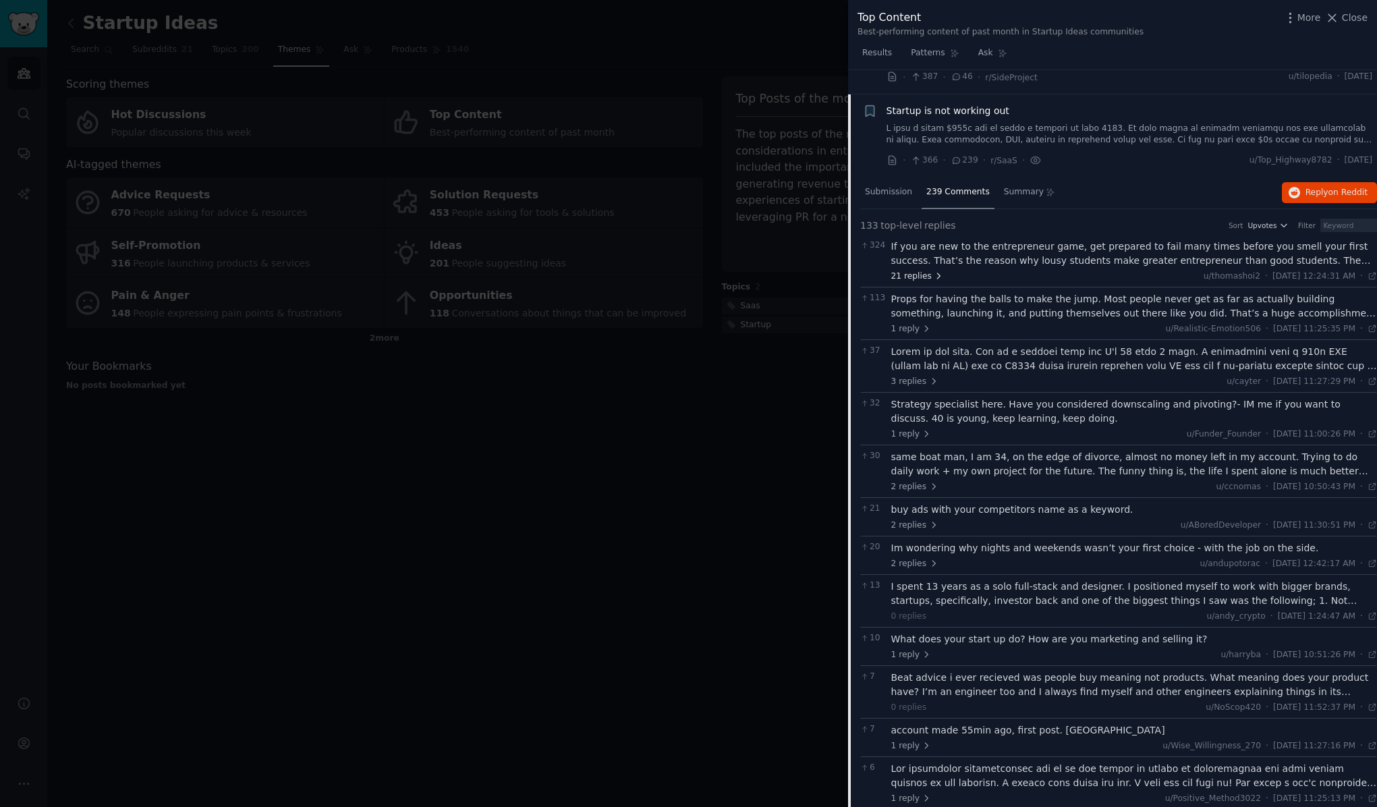
click at [907, 271] on span "21 replies" at bounding box center [917, 277] width 53 height 12
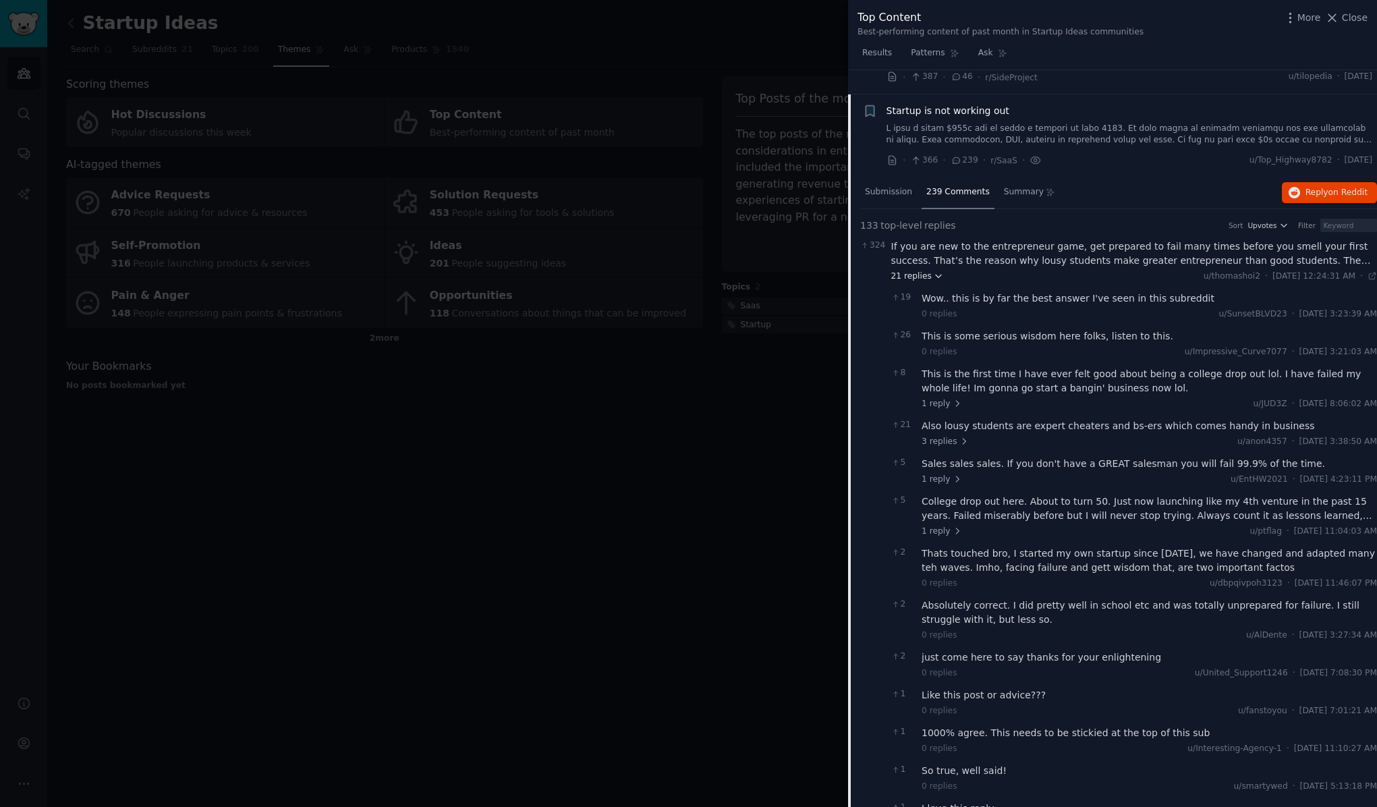
click at [907, 271] on span "21 replies" at bounding box center [917, 277] width 53 height 12
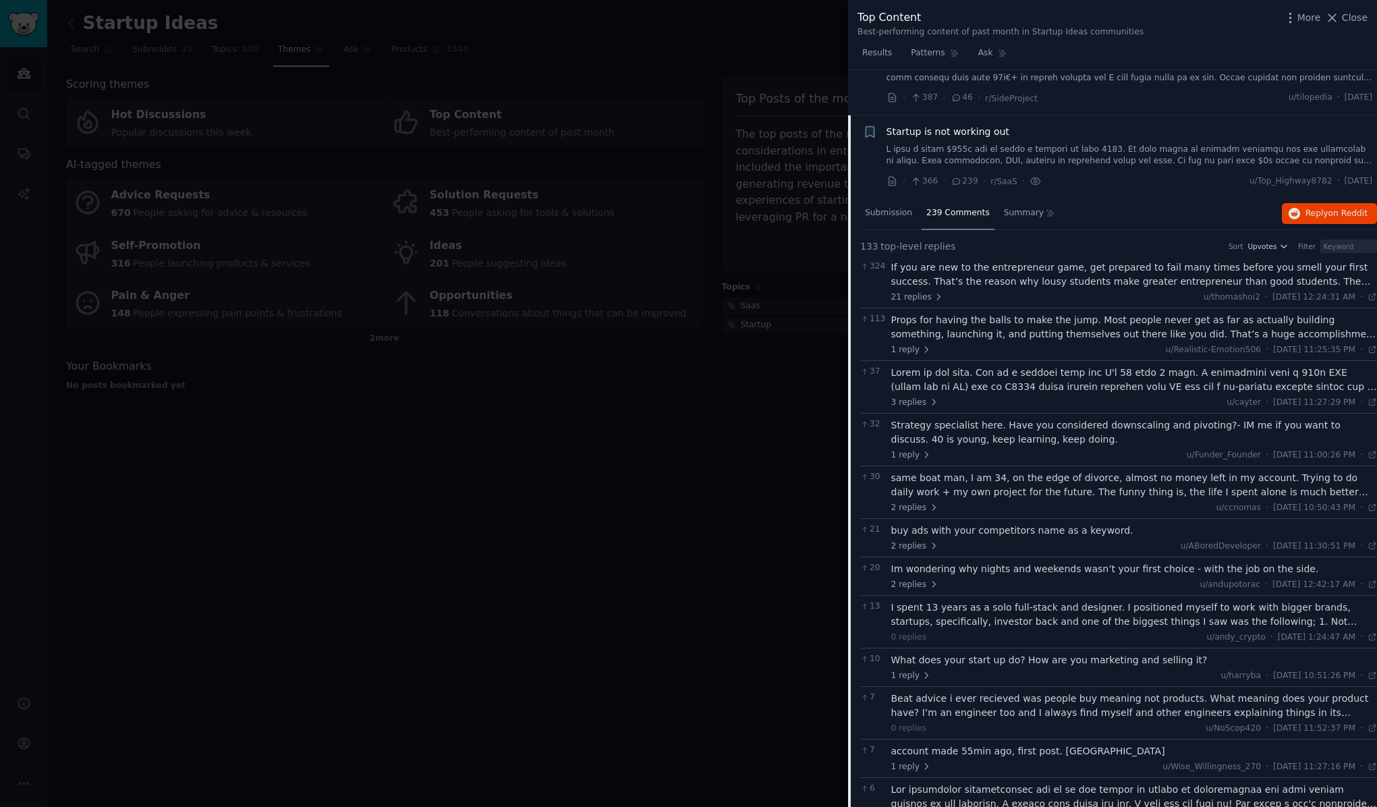
scroll to position [5590, 0]
click at [1336, 213] on span "on Reddit" at bounding box center [1348, 217] width 39 height 9
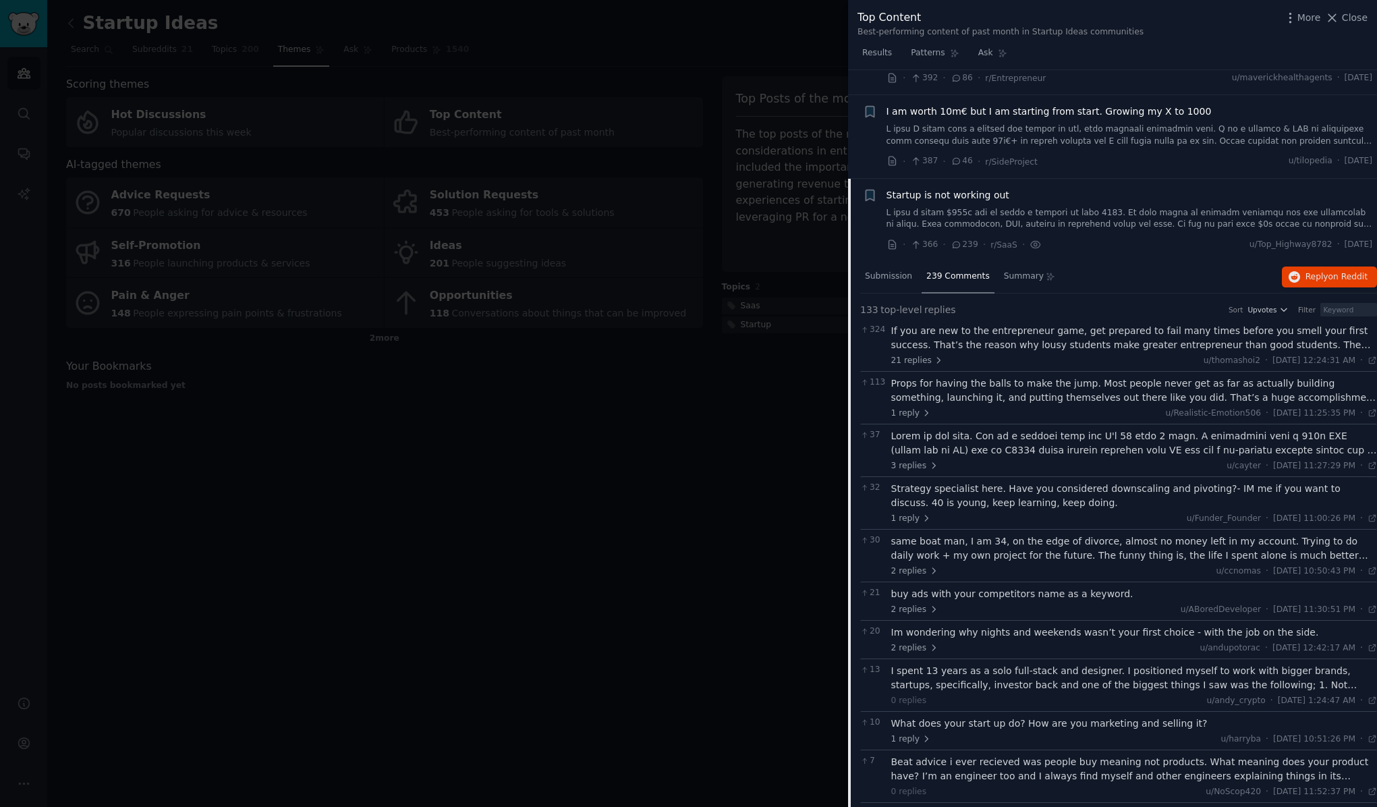
scroll to position [5521, 0]
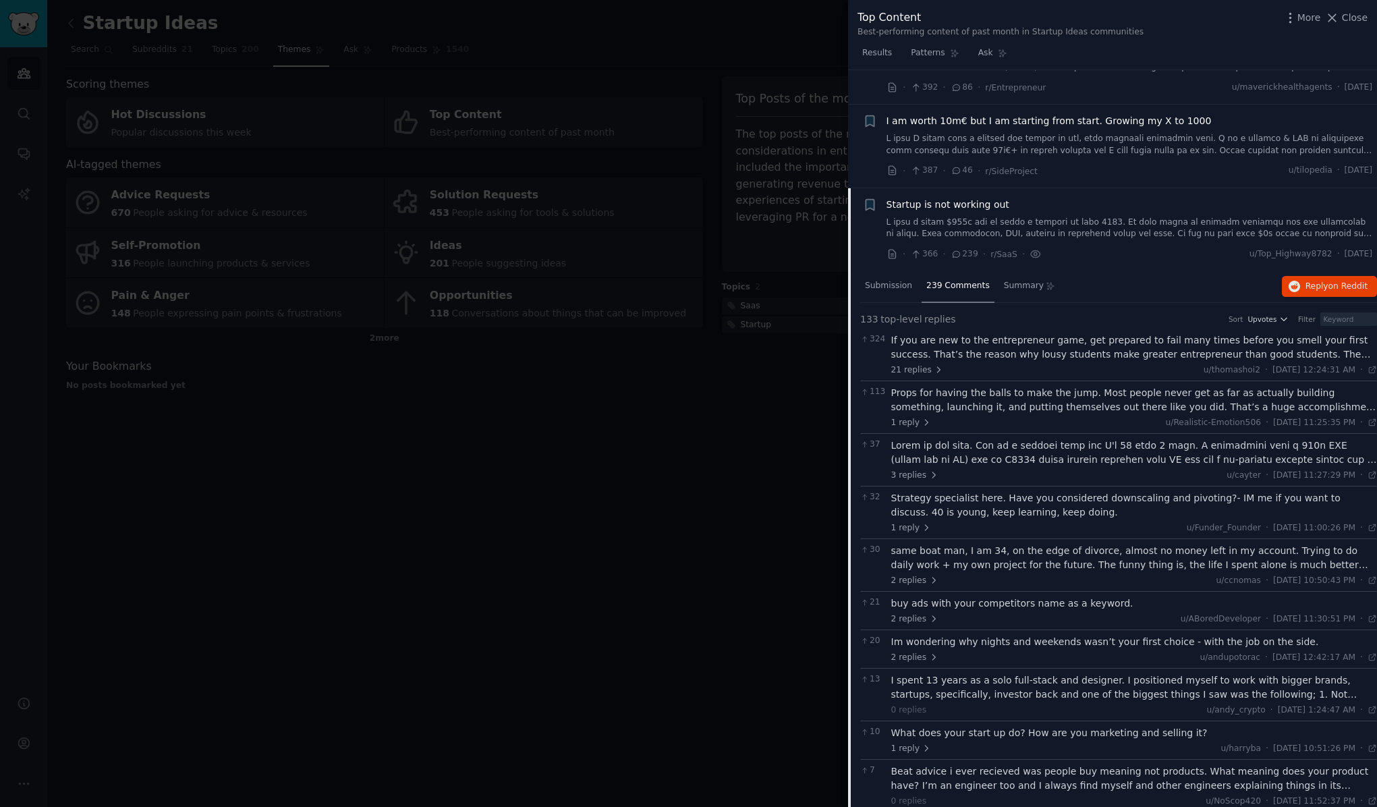
click at [932, 198] on span "Startup is not working out" at bounding box center [948, 205] width 123 height 14
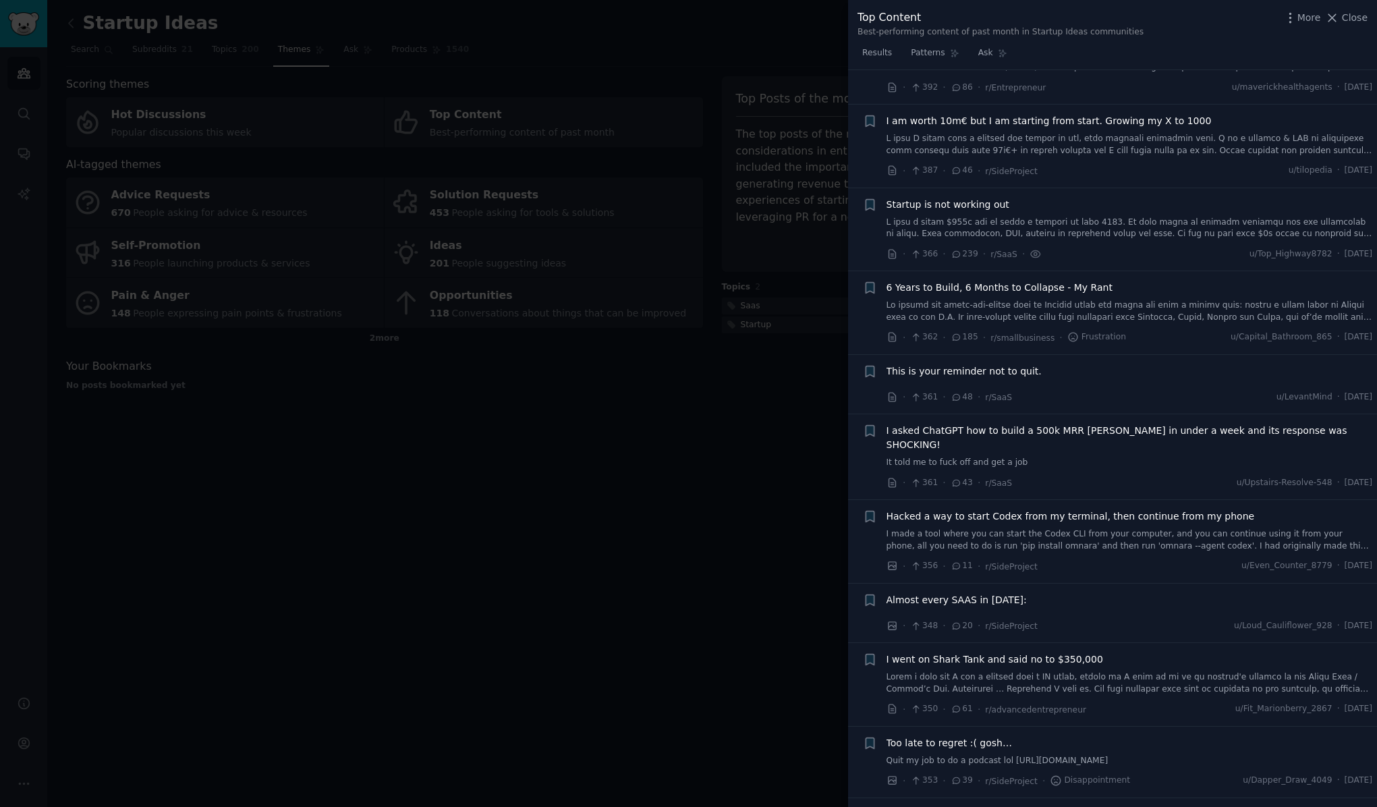
scroll to position [5585, 0]
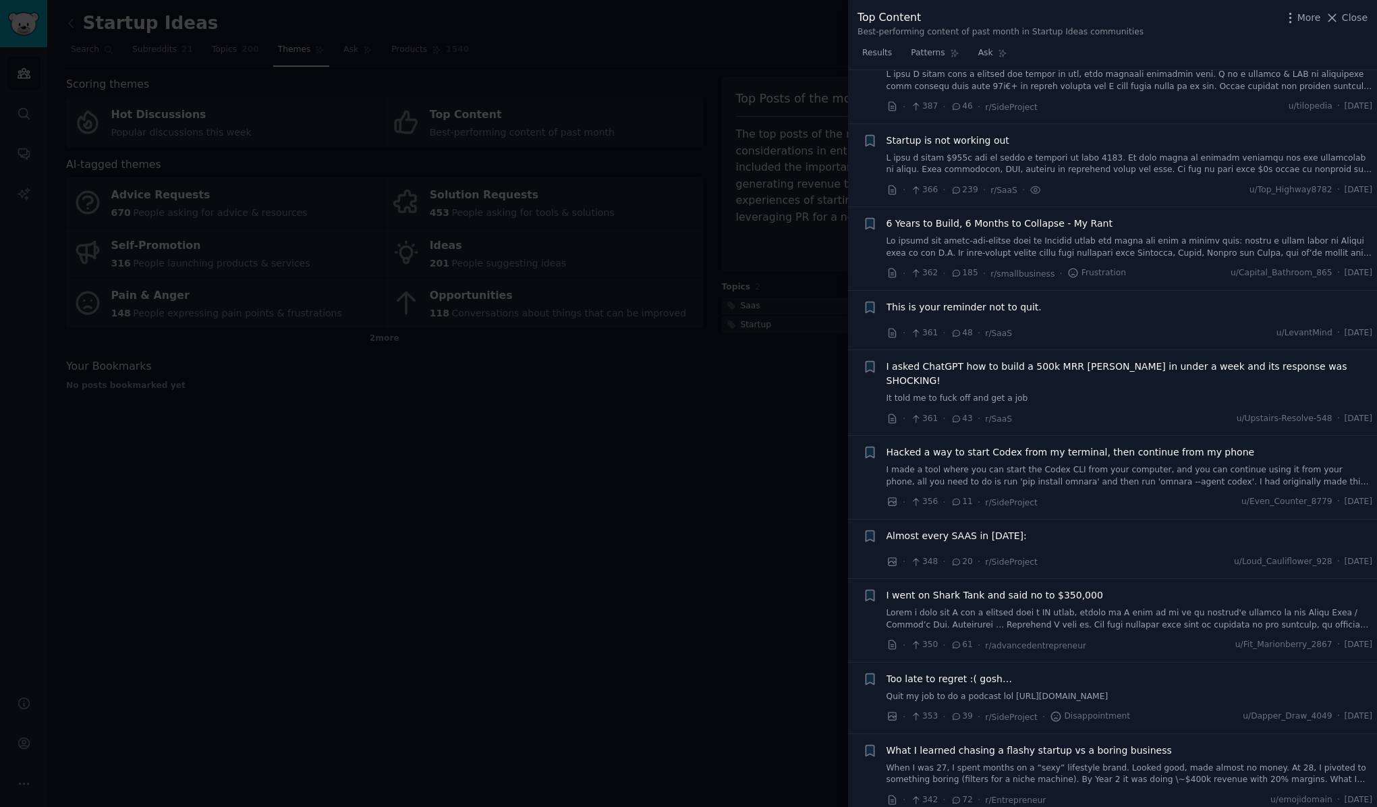
click at [1022, 360] on span "I asked ChatGPT how to build a 500k MRR [PERSON_NAME] in under a week and its r…" at bounding box center [1130, 374] width 486 height 28
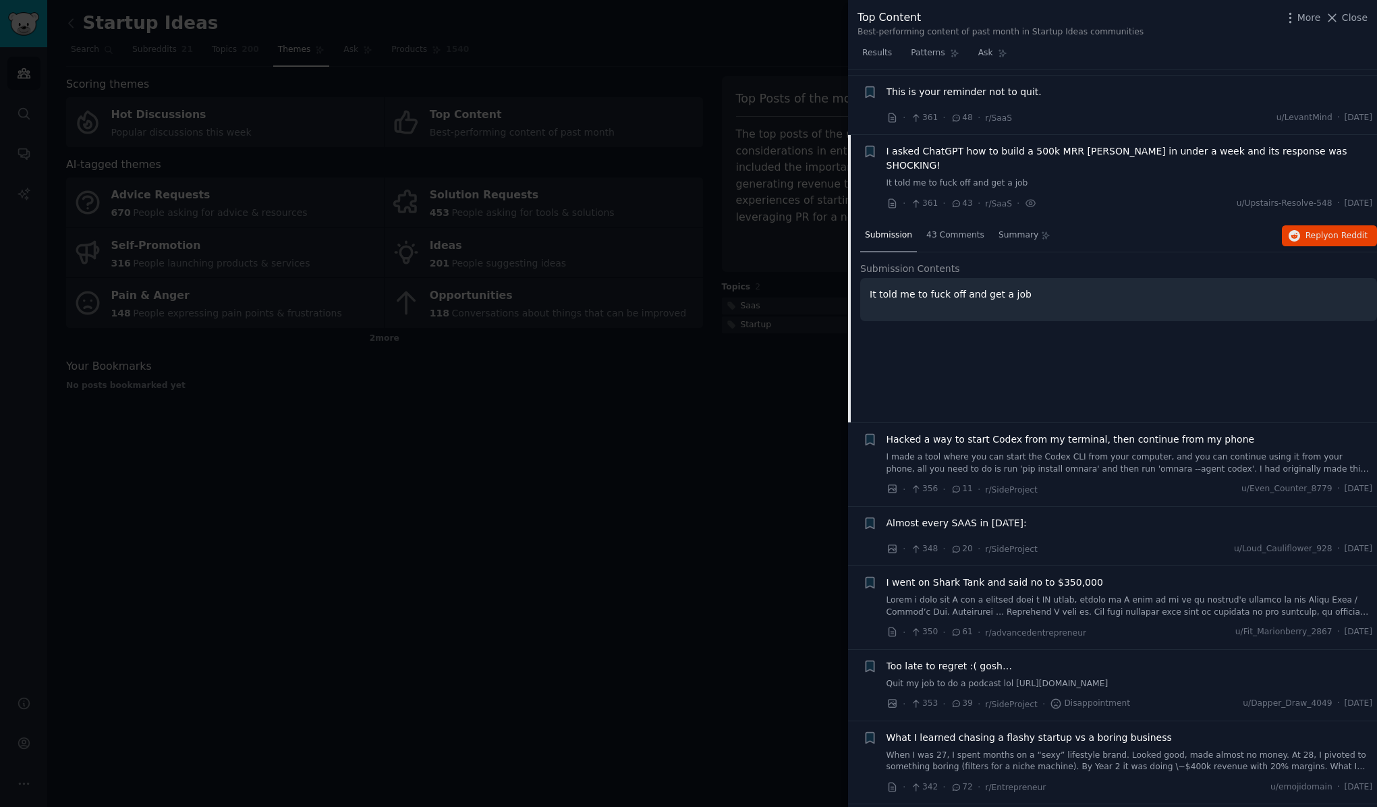
scroll to position [5811, 0]
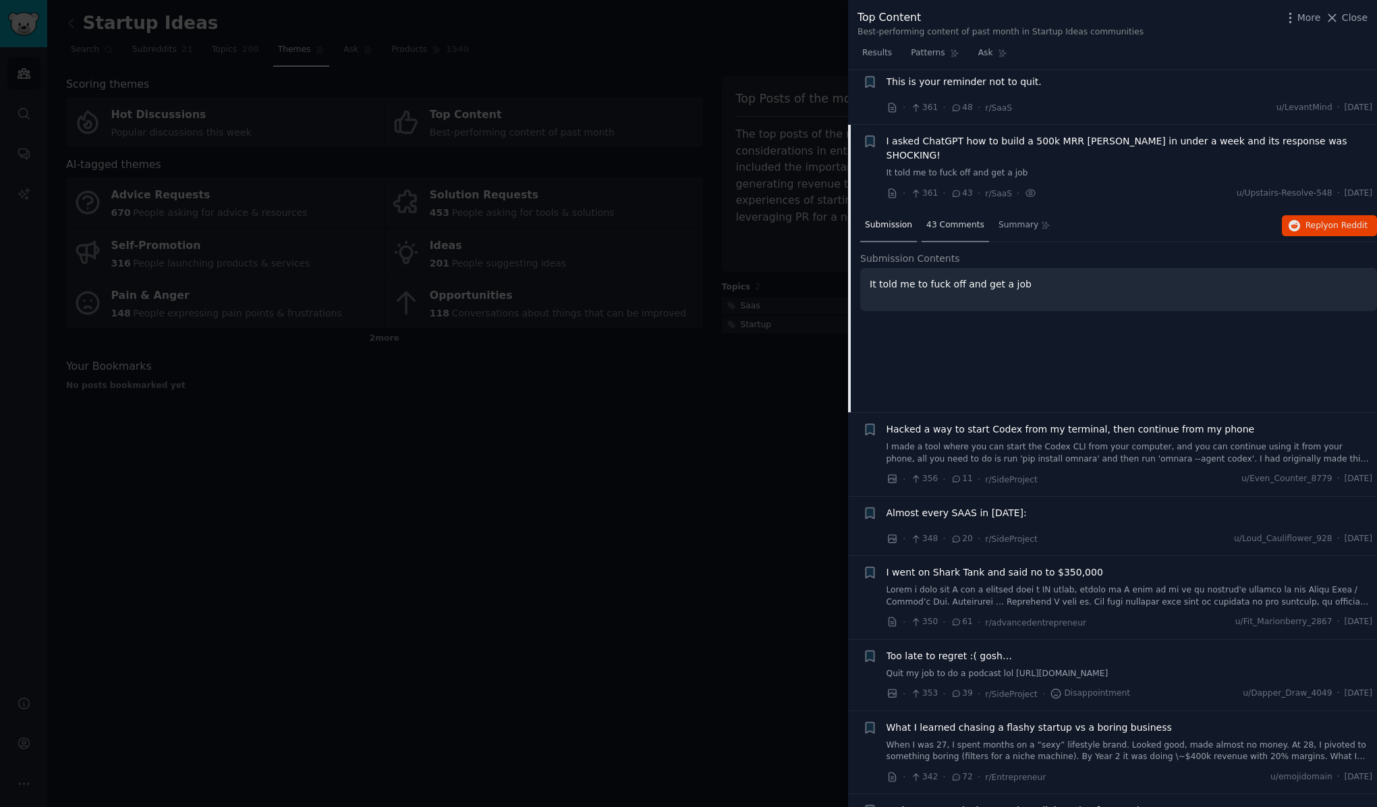
click at [964, 219] on span "43 Comments" at bounding box center [955, 225] width 58 height 12
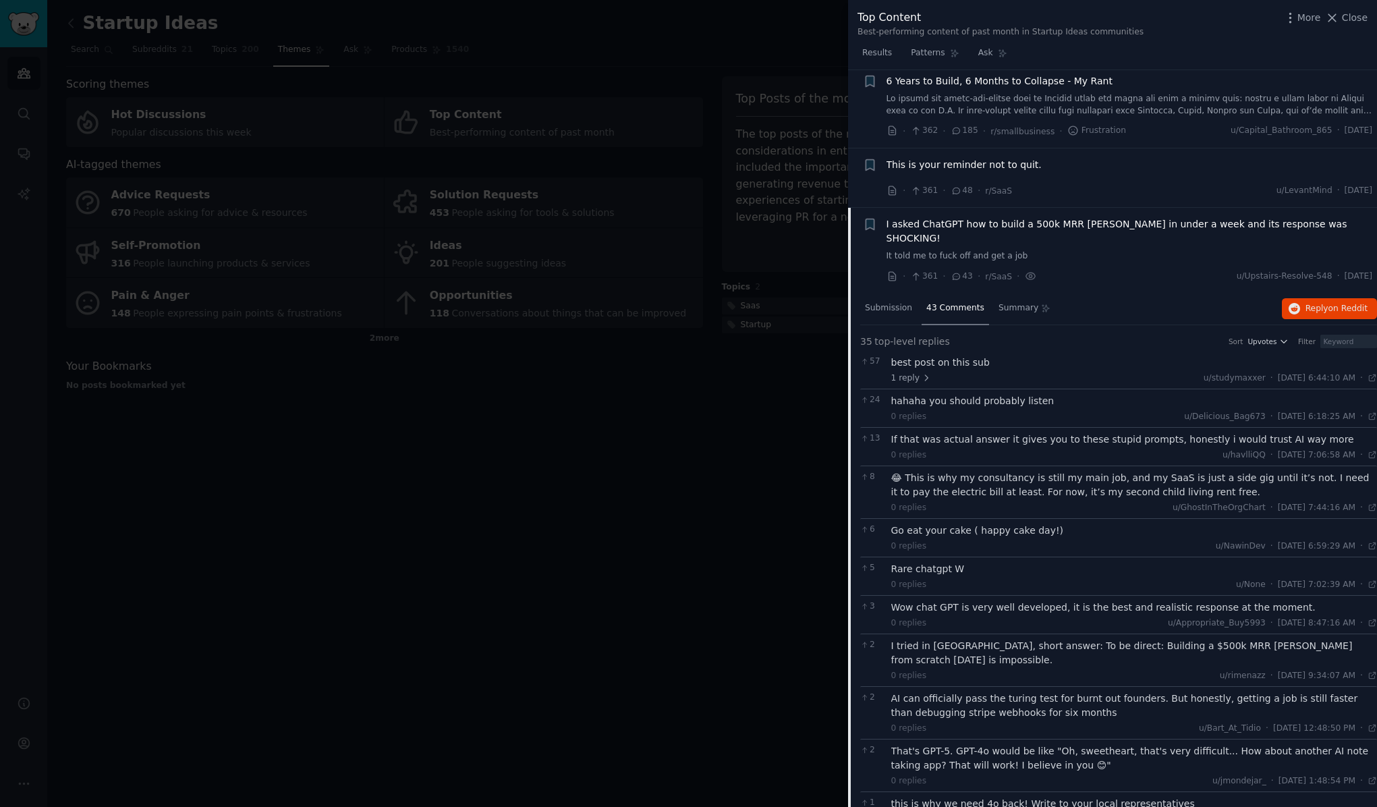
scroll to position [5720, 0]
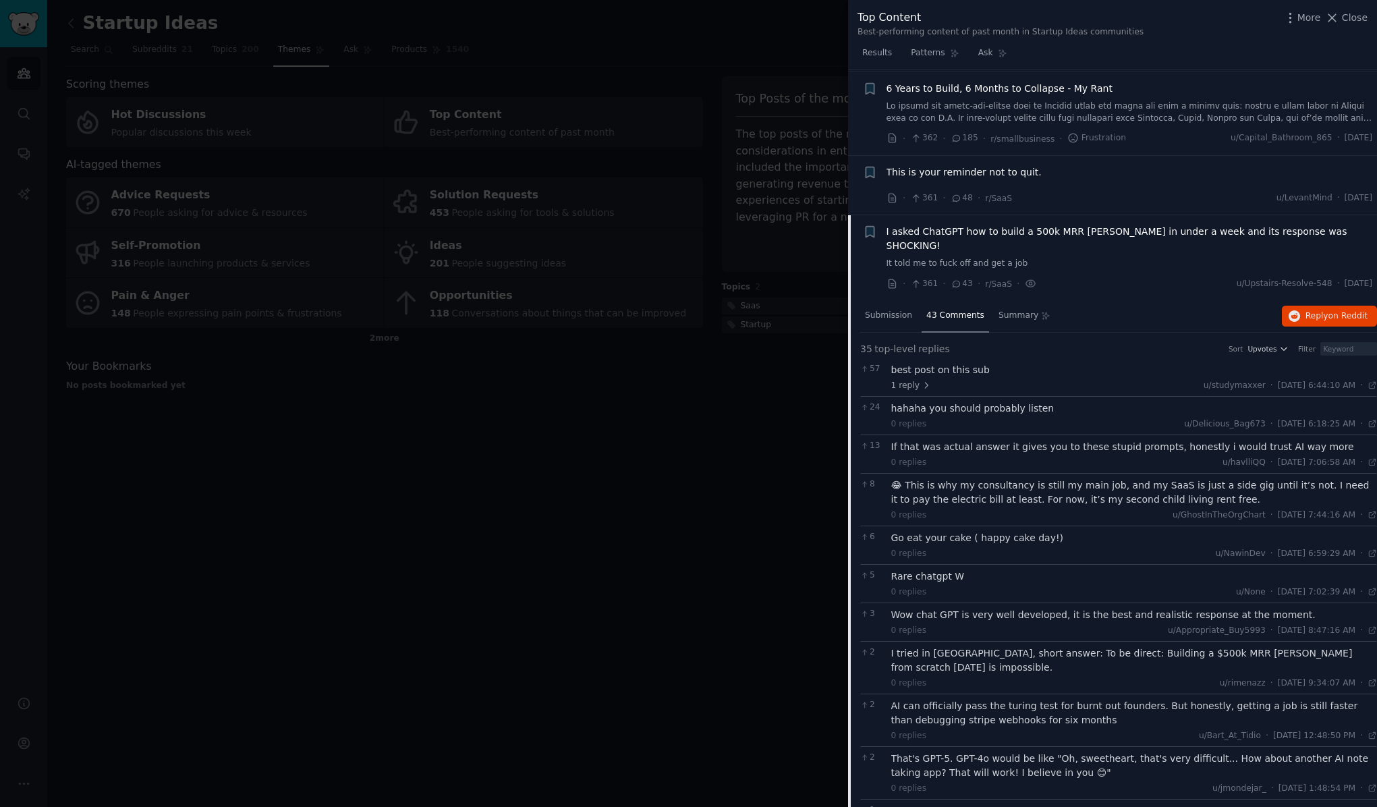
click at [908, 225] on span "I asked ChatGPT how to build a 500k MRR [PERSON_NAME] in under a week and its r…" at bounding box center [1130, 239] width 486 height 28
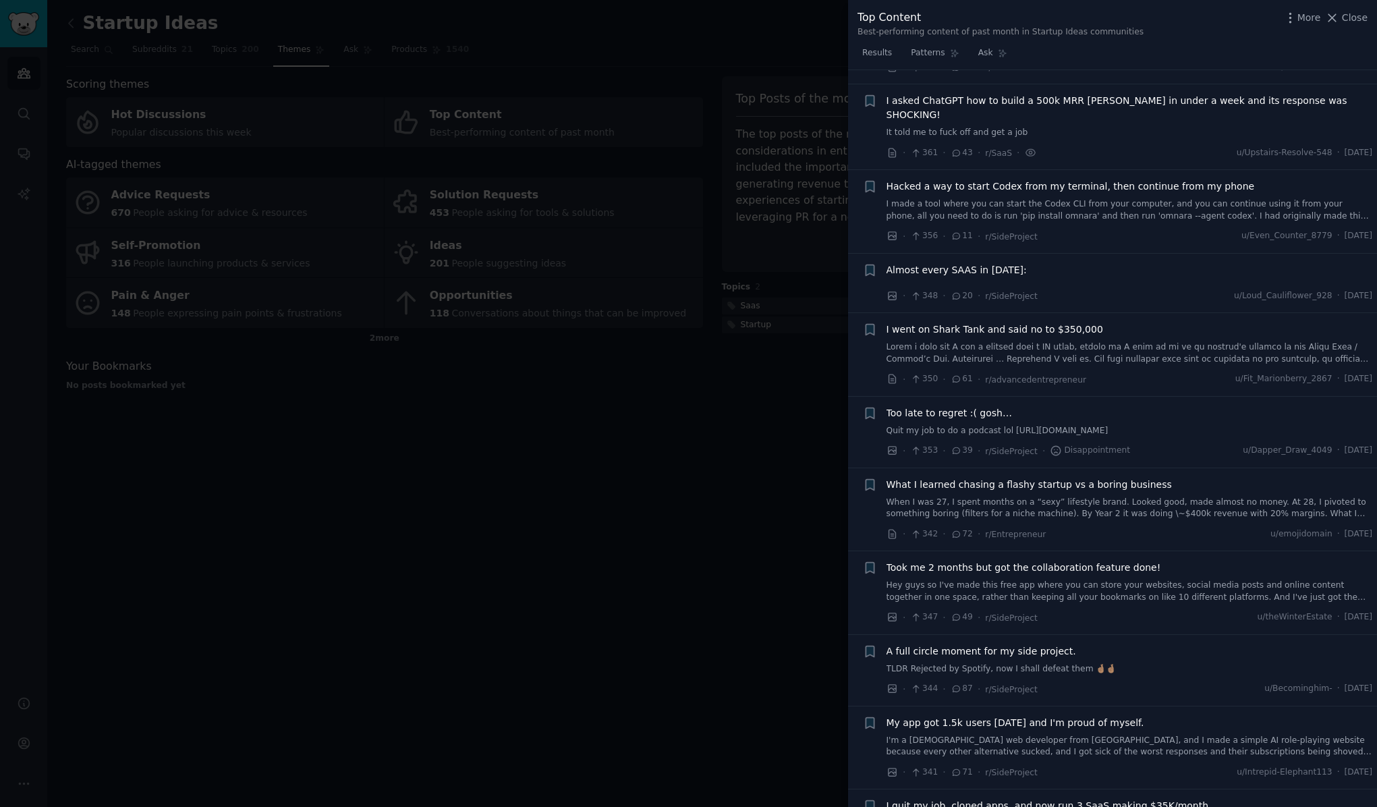
scroll to position [5853, 0]
click at [1016, 559] on span "Took me 2 months but got the collaboration feature done!" at bounding box center [1024, 566] width 275 height 14
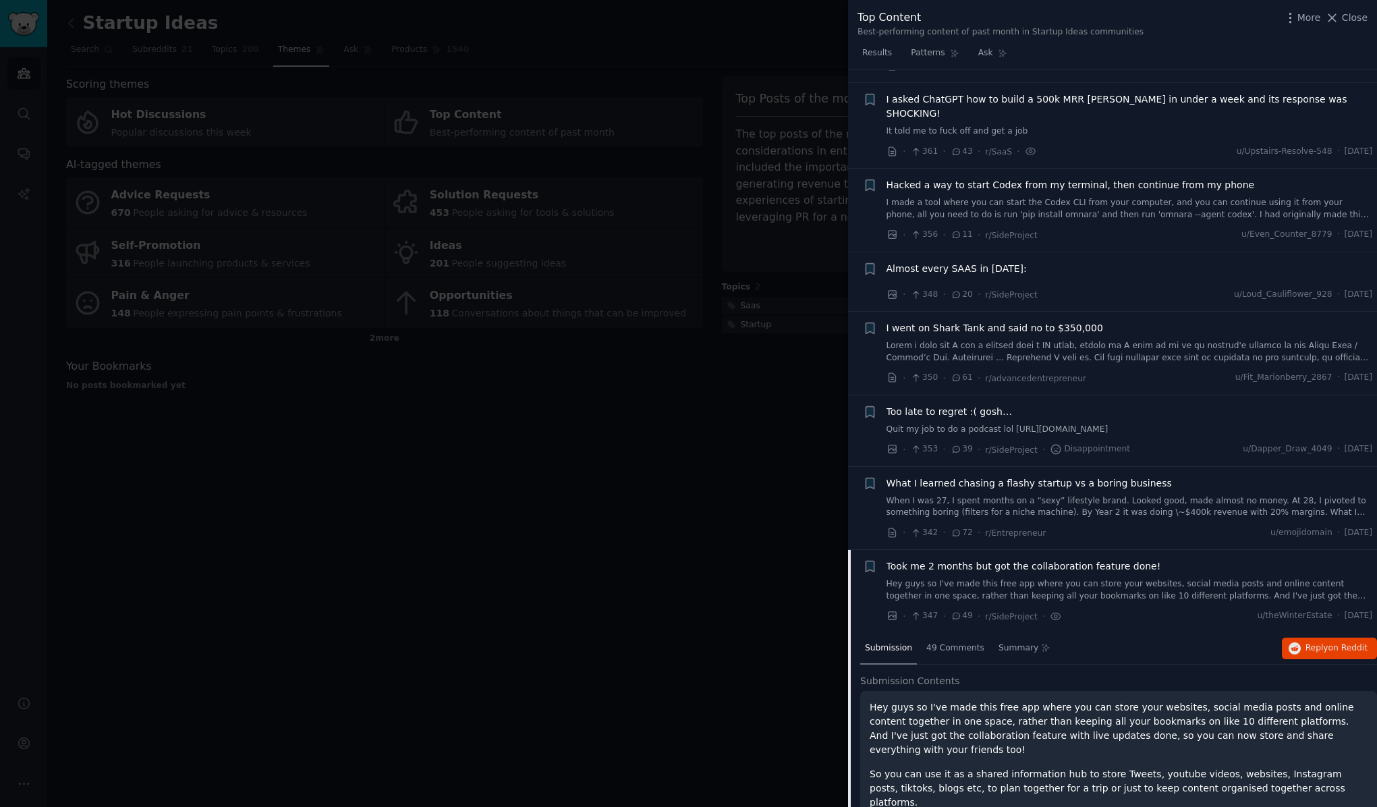
scroll to position [6261, 0]
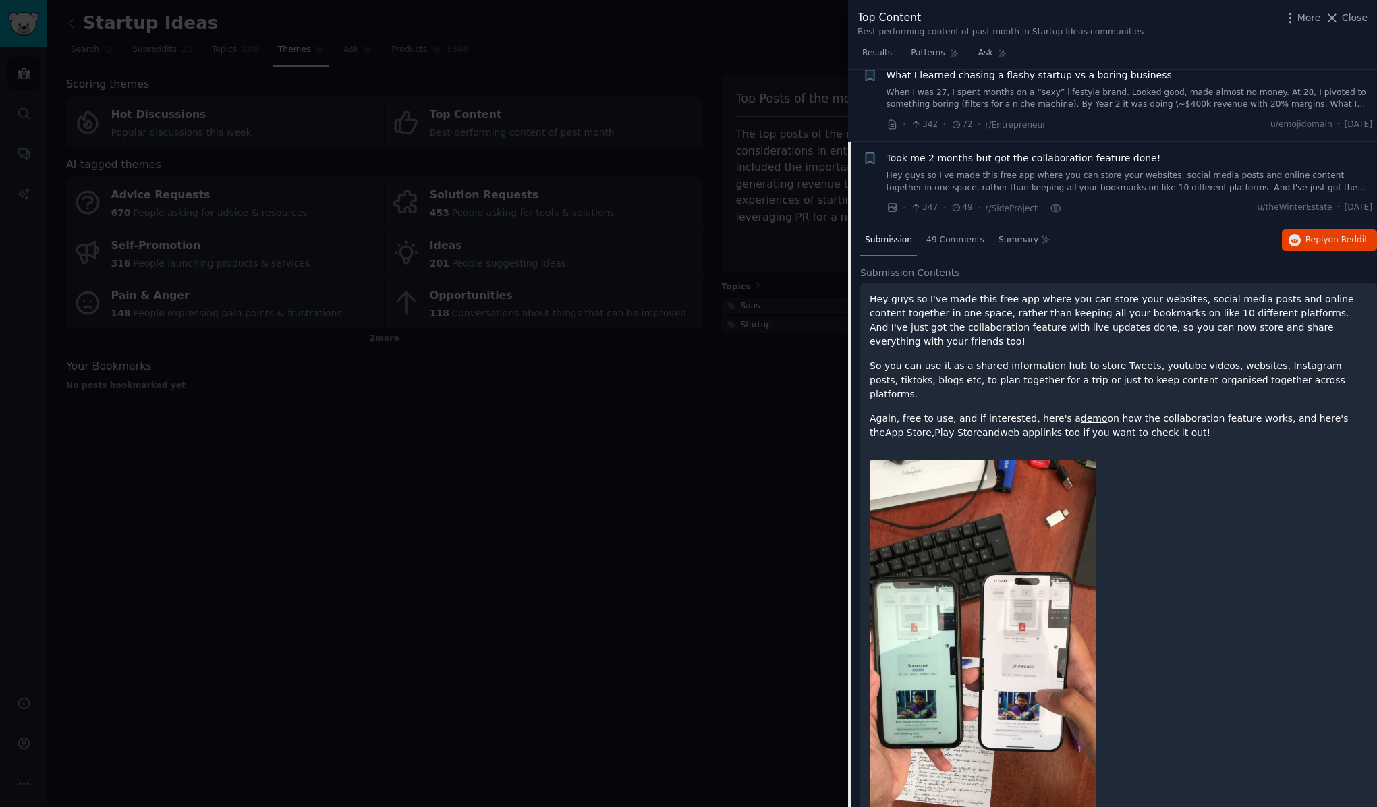
drag, startPoint x: 1170, startPoint y: 328, endPoint x: 871, endPoint y: 223, distance: 316.9
click at [871, 292] on div "Hey guys so I've made this free app where you can store your websites, social m…" at bounding box center [1119, 366] width 498 height 148
click at [924, 292] on p "Hey guys so I've made this free app where you can store your websites, social m…" at bounding box center [1119, 320] width 498 height 57
drag, startPoint x: 870, startPoint y: 224, endPoint x: 1187, endPoint y: 328, distance: 333.1
click at [1187, 328] on div "Hey guys so I've made this free app where you can store your websites, social m…" at bounding box center [1119, 366] width 498 height 148
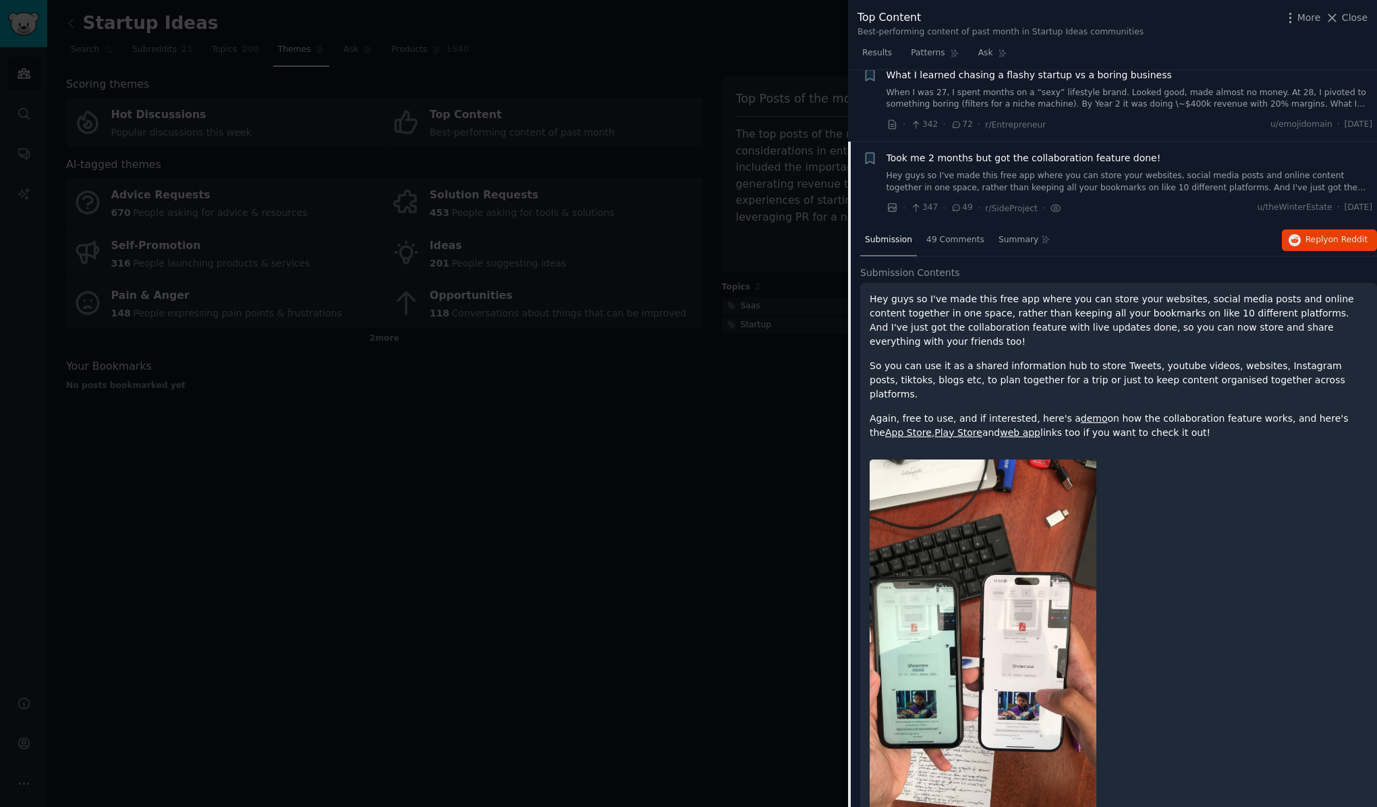
click at [1187, 412] on p "Again, free to use, and if interested, here's a demo on how the collaboration f…" at bounding box center [1119, 426] width 498 height 28
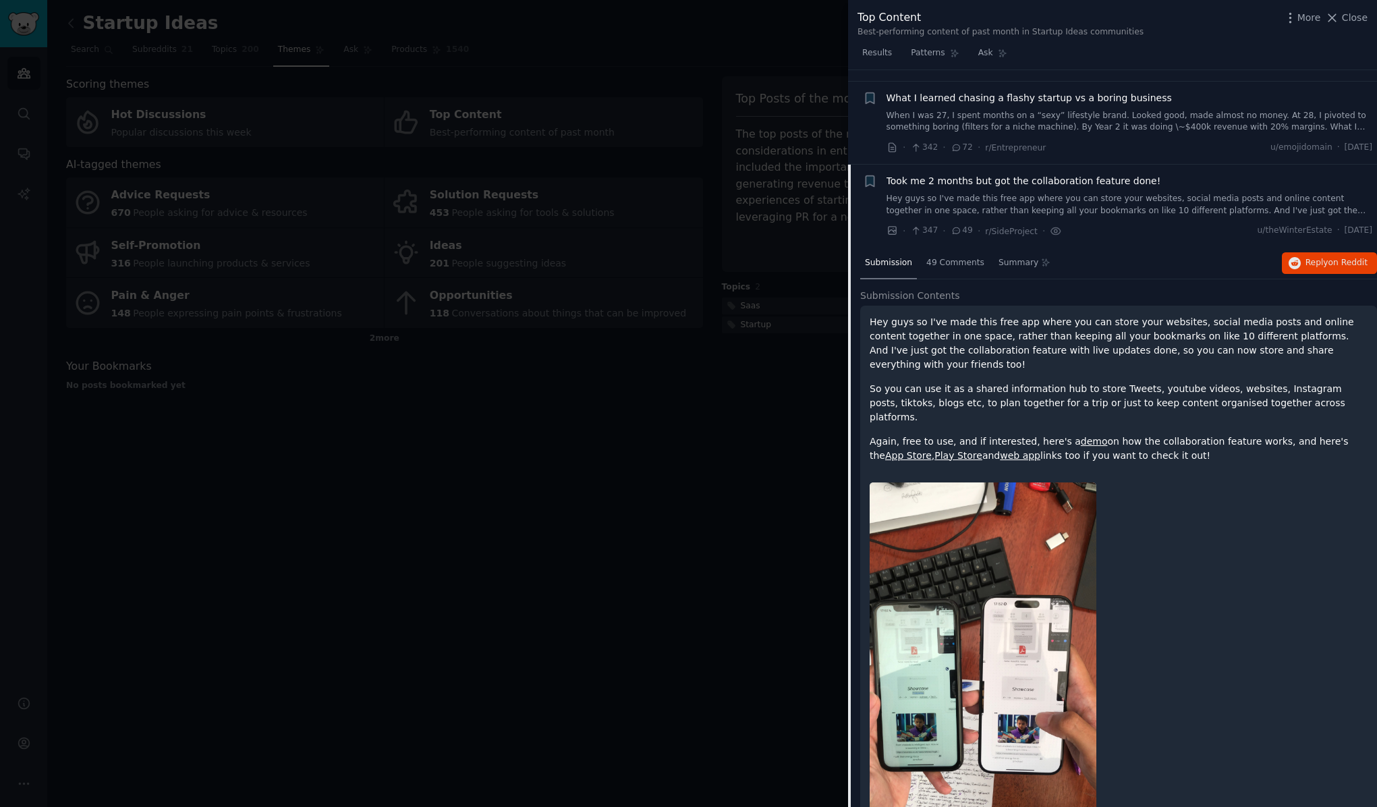
scroll to position [6237, 0]
click at [957, 175] on span "Took me 2 months but got the collaboration feature done!" at bounding box center [1024, 182] width 275 height 14
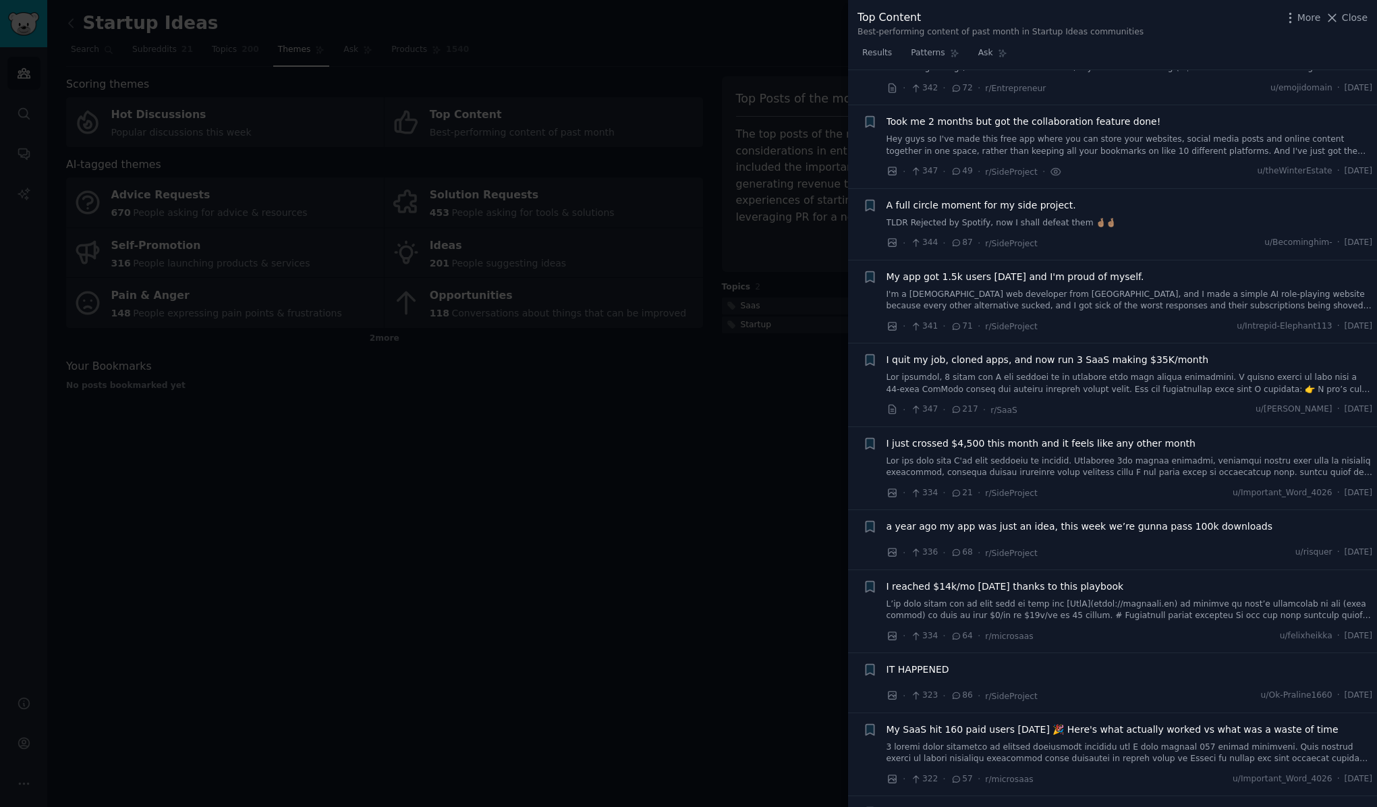
scroll to position [6295, 0]
click at [1080, 272] on span "My app got 1.5k users [DATE] and I'm proud of myself." at bounding box center [1016, 279] width 258 height 14
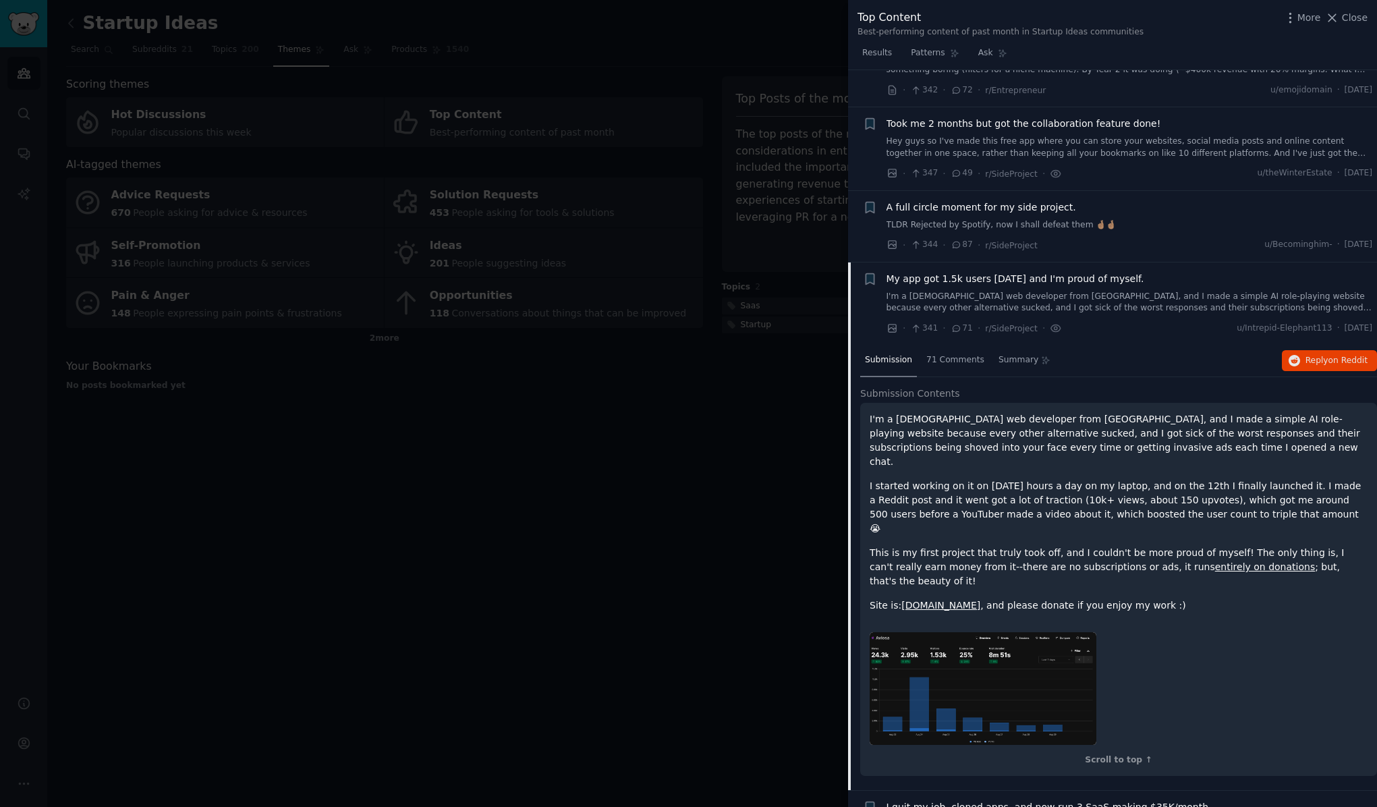
scroll to position [6415, 0]
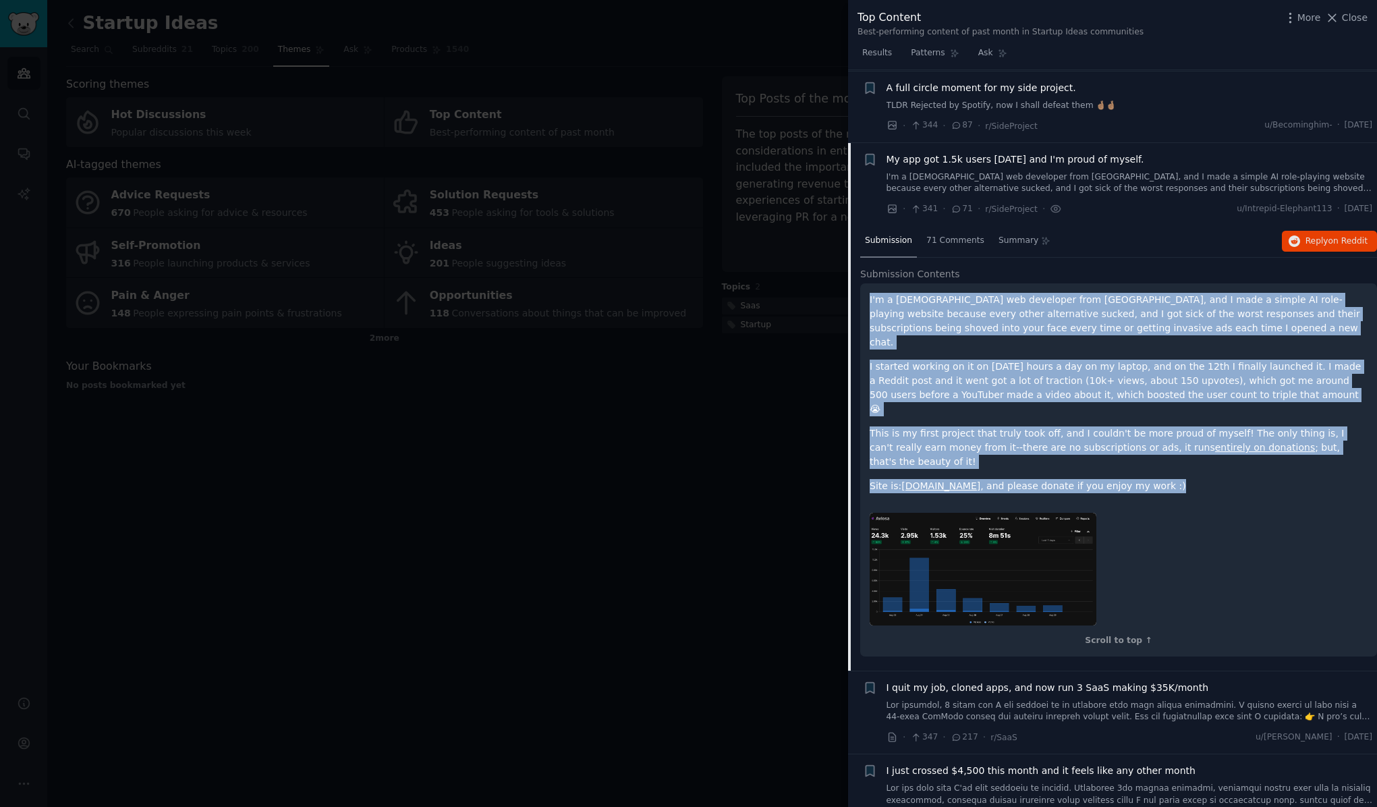
drag, startPoint x: 1147, startPoint y: 368, endPoint x: 863, endPoint y: 227, distance: 317.1
click at [863, 283] on div "I'm a [DEMOGRAPHIC_DATA] web developer from [GEOGRAPHIC_DATA], and I made a sim…" at bounding box center [1118, 469] width 517 height 373
click at [947, 293] on p "I'm a [DEMOGRAPHIC_DATA] web developer from [GEOGRAPHIC_DATA], and I made a sim…" at bounding box center [1119, 321] width 498 height 57
drag, startPoint x: 1139, startPoint y: 372, endPoint x: 870, endPoint y: 223, distance: 306.8
click at [870, 293] on div "I'm a [DEMOGRAPHIC_DATA] web developer from [GEOGRAPHIC_DATA], and I made a sim…" at bounding box center [1119, 393] width 498 height 200
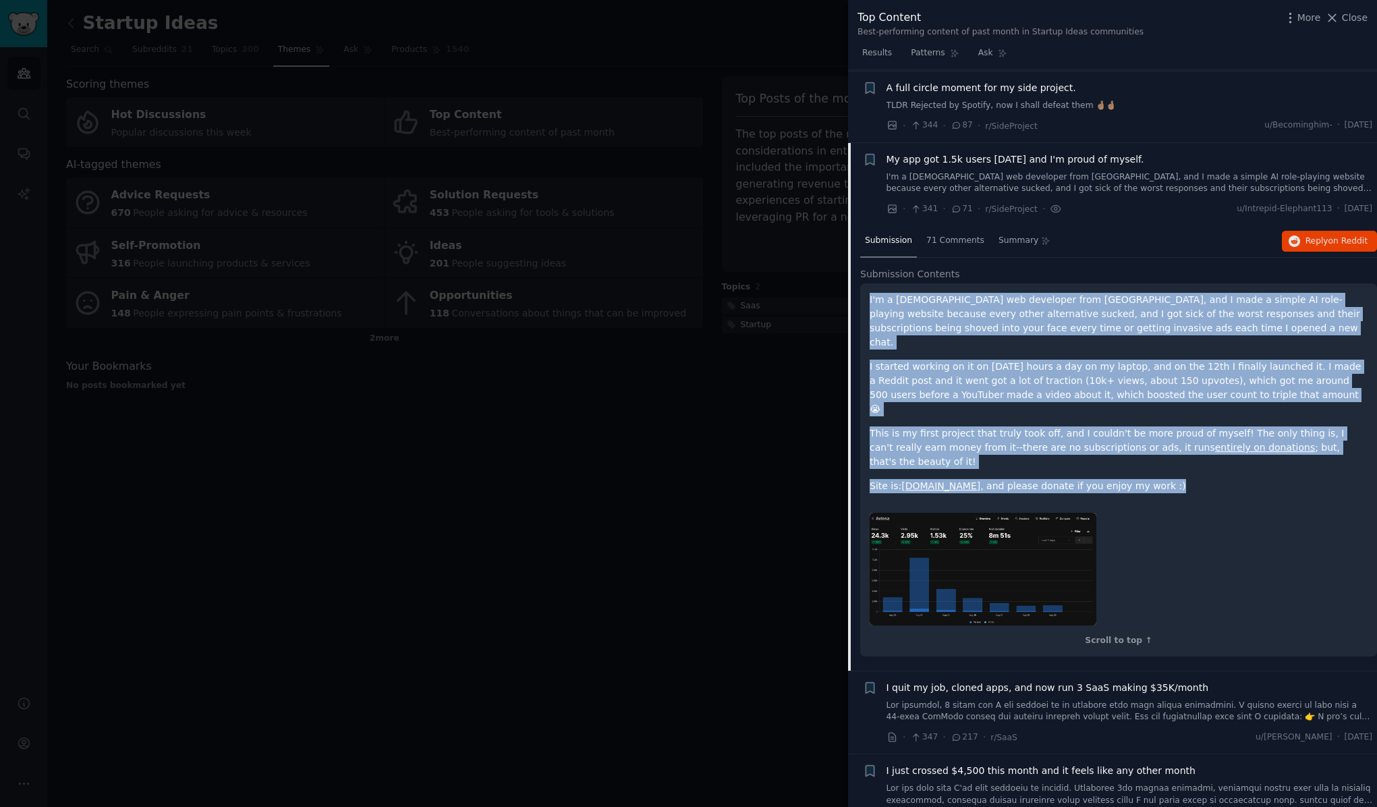
click at [1152, 479] on p "Site is: [DOMAIN_NAME] , and please donate if you enjoy my work :)" at bounding box center [1119, 486] width 498 height 14
drag, startPoint x: 1144, startPoint y: 370, endPoint x: 864, endPoint y: 221, distance: 317.0
click at [864, 283] on div "I'm a [DEMOGRAPHIC_DATA] web developer from [GEOGRAPHIC_DATA], and I made a sim…" at bounding box center [1118, 469] width 517 height 373
click at [1165, 479] on p "Site is: [DOMAIN_NAME] , and please donate if you enjoy my work :)" at bounding box center [1119, 486] width 498 height 14
drag, startPoint x: 870, startPoint y: 225, endPoint x: 1235, endPoint y: 373, distance: 394.7
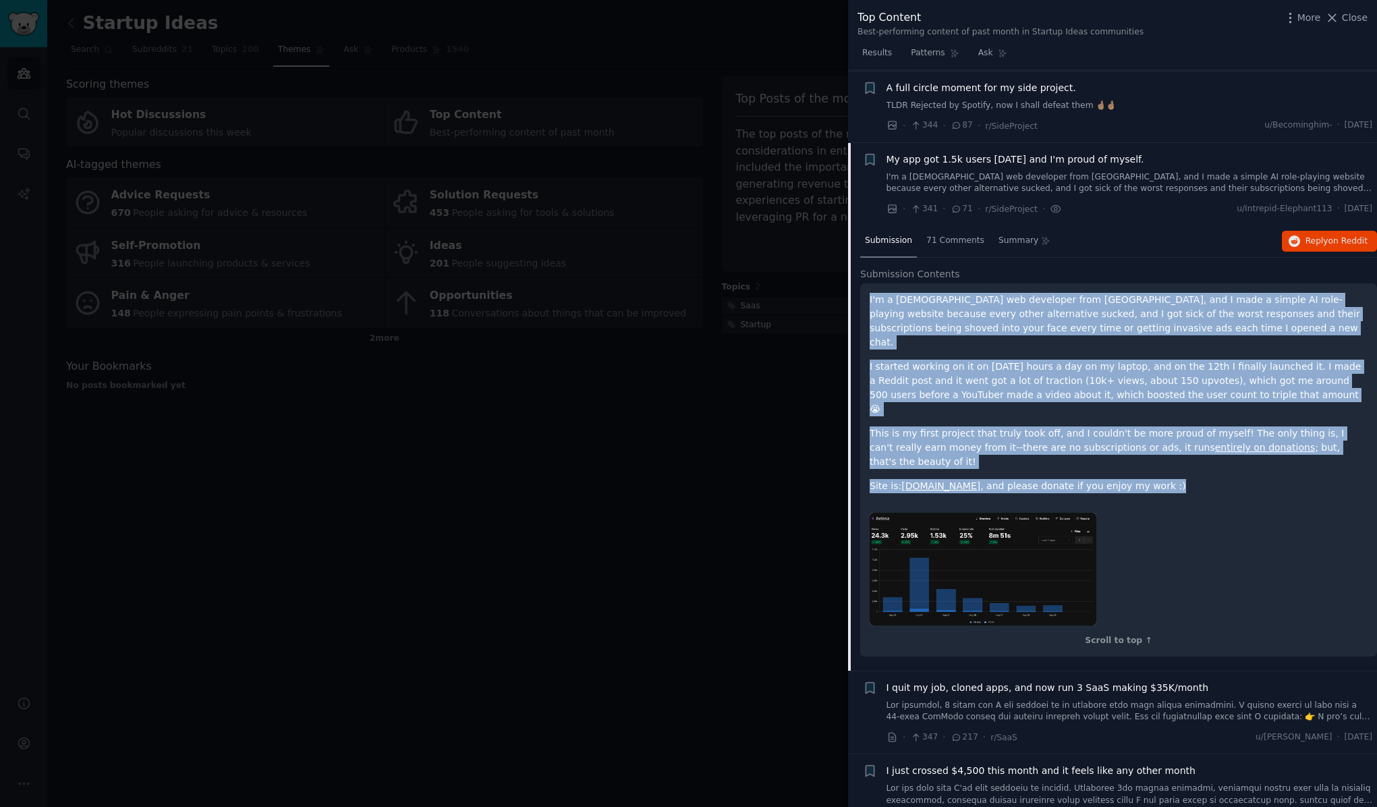
click at [1235, 373] on div "I'm a [DEMOGRAPHIC_DATA] web developer from [GEOGRAPHIC_DATA], and I made a sim…" at bounding box center [1119, 393] width 498 height 200
click at [1235, 479] on p "Site is: [DOMAIN_NAME] , and please donate if you enjoy my work :)" at bounding box center [1119, 486] width 498 height 14
drag, startPoint x: 1195, startPoint y: 373, endPoint x: 866, endPoint y: 224, distance: 361.5
click at [866, 283] on div "I'm a [DEMOGRAPHIC_DATA] web developer from [GEOGRAPHIC_DATA], and I made a sim…" at bounding box center [1118, 469] width 517 height 373
click at [982, 293] on p "I'm a [DEMOGRAPHIC_DATA] web developer from [GEOGRAPHIC_DATA], and I made a sim…" at bounding box center [1119, 321] width 498 height 57
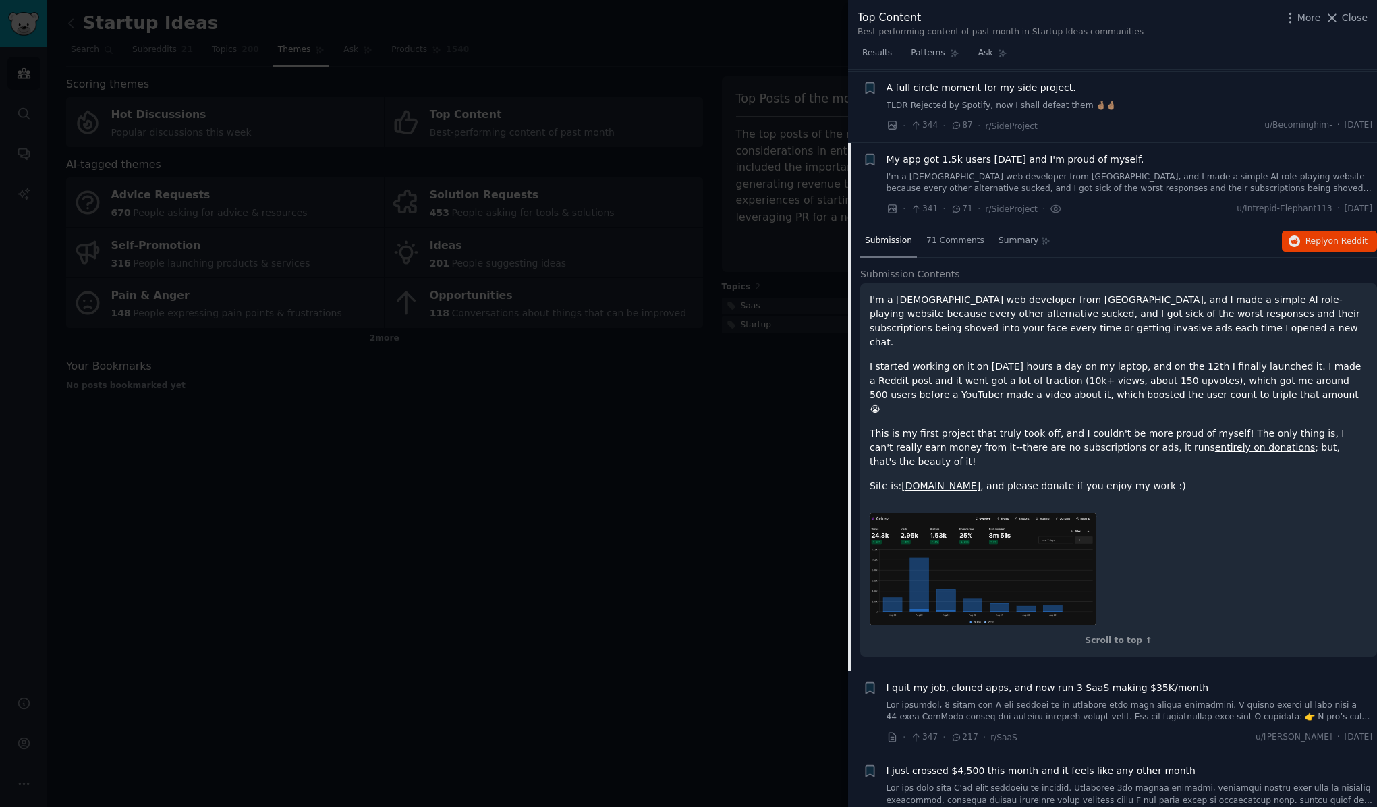
click at [982, 293] on p "I'm a [DEMOGRAPHIC_DATA] web developer from [GEOGRAPHIC_DATA], and I made a sim…" at bounding box center [1119, 321] width 498 height 57
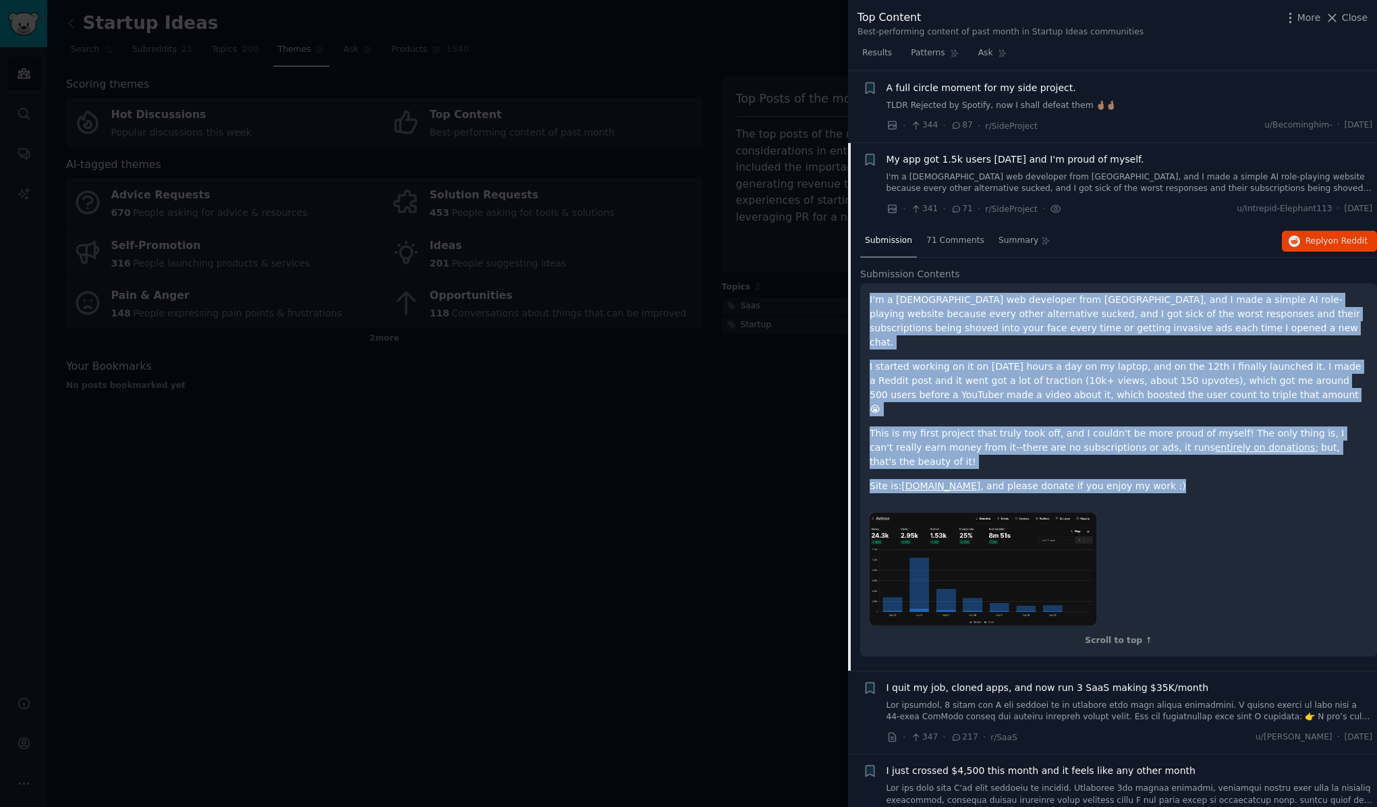
drag, startPoint x: 1144, startPoint y: 373, endPoint x: 863, endPoint y: 225, distance: 317.2
click at [863, 283] on div "I'm a [DEMOGRAPHIC_DATA] web developer from [GEOGRAPHIC_DATA], and I made a sim…" at bounding box center [1118, 469] width 517 height 373
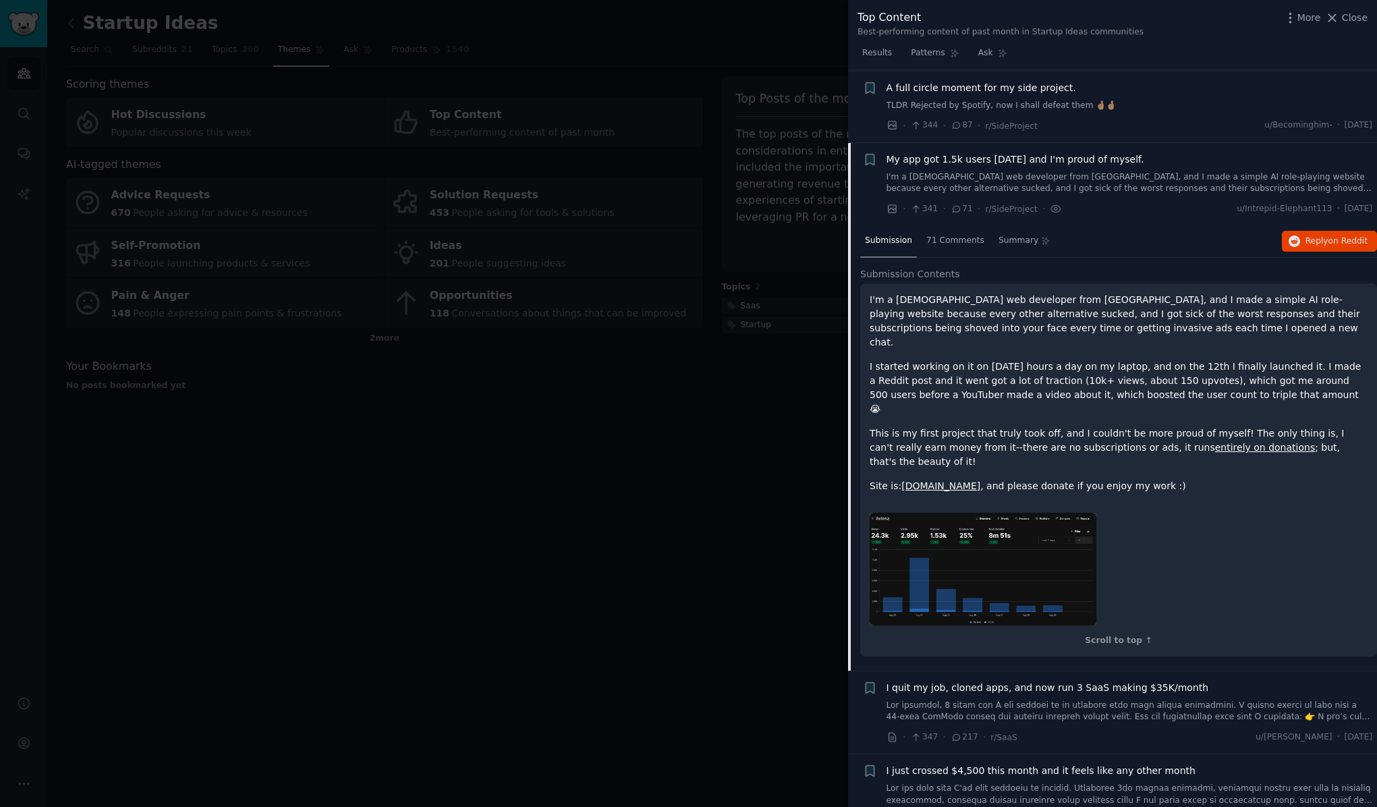
click at [1156, 378] on div "I'm a [DEMOGRAPHIC_DATA] web developer from [GEOGRAPHIC_DATA], and I made a sim…" at bounding box center [1118, 469] width 517 height 373
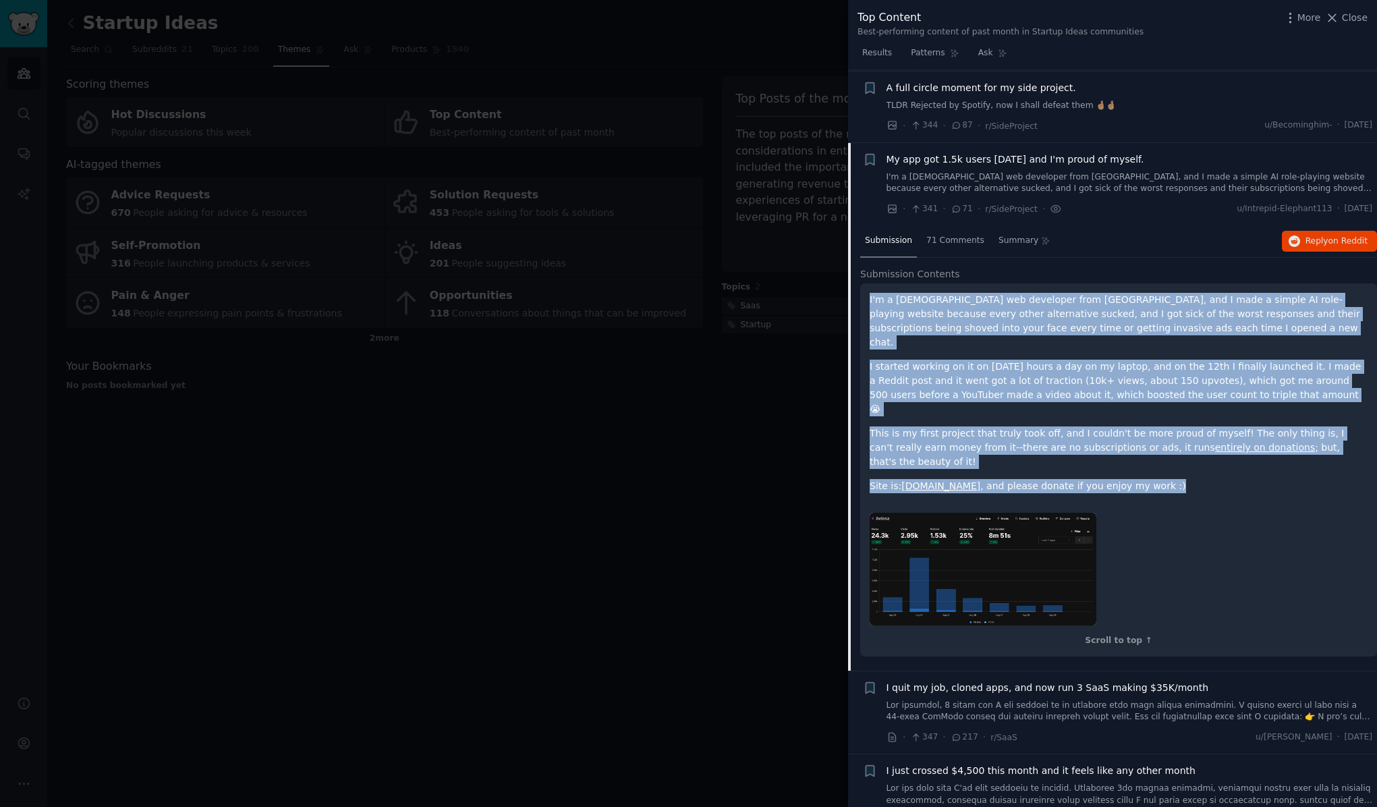
drag, startPoint x: 1159, startPoint y: 368, endPoint x: 864, endPoint y: 221, distance: 329.5
click at [864, 283] on div "I'm a [DEMOGRAPHIC_DATA] web developer from [GEOGRAPHIC_DATA], and I made a sim…" at bounding box center [1118, 469] width 517 height 373
click at [1020, 360] on p "I started working on it on [DATE] hours a day on my laptop, and on the 12th I f…" at bounding box center [1119, 388] width 498 height 57
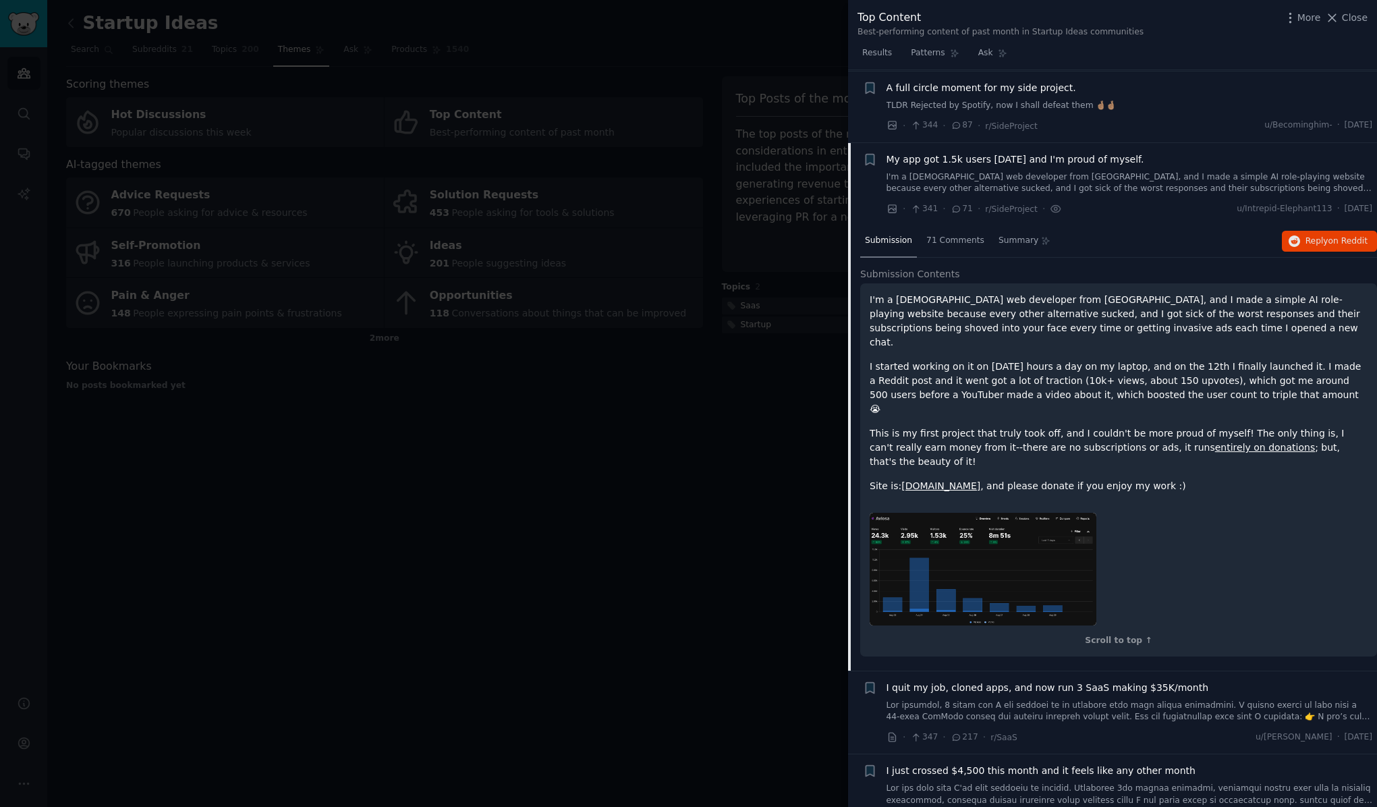
drag, startPoint x: 1302, startPoint y: 305, endPoint x: 866, endPoint y: 280, distance: 436.6
click at [866, 283] on div "I'm a [DEMOGRAPHIC_DATA] web developer from [GEOGRAPHIC_DATA], and I made a sim…" at bounding box center [1118, 469] width 517 height 373
click at [1030, 360] on p "I started working on it on [DATE] hours a day on my laptop, and on the 12th I f…" at bounding box center [1119, 388] width 498 height 57
drag, startPoint x: 1310, startPoint y: 307, endPoint x: 861, endPoint y: 275, distance: 450.5
click at [861, 283] on div "I'm a [DEMOGRAPHIC_DATA] web developer from [GEOGRAPHIC_DATA], and I made a sim…" at bounding box center [1118, 469] width 517 height 373
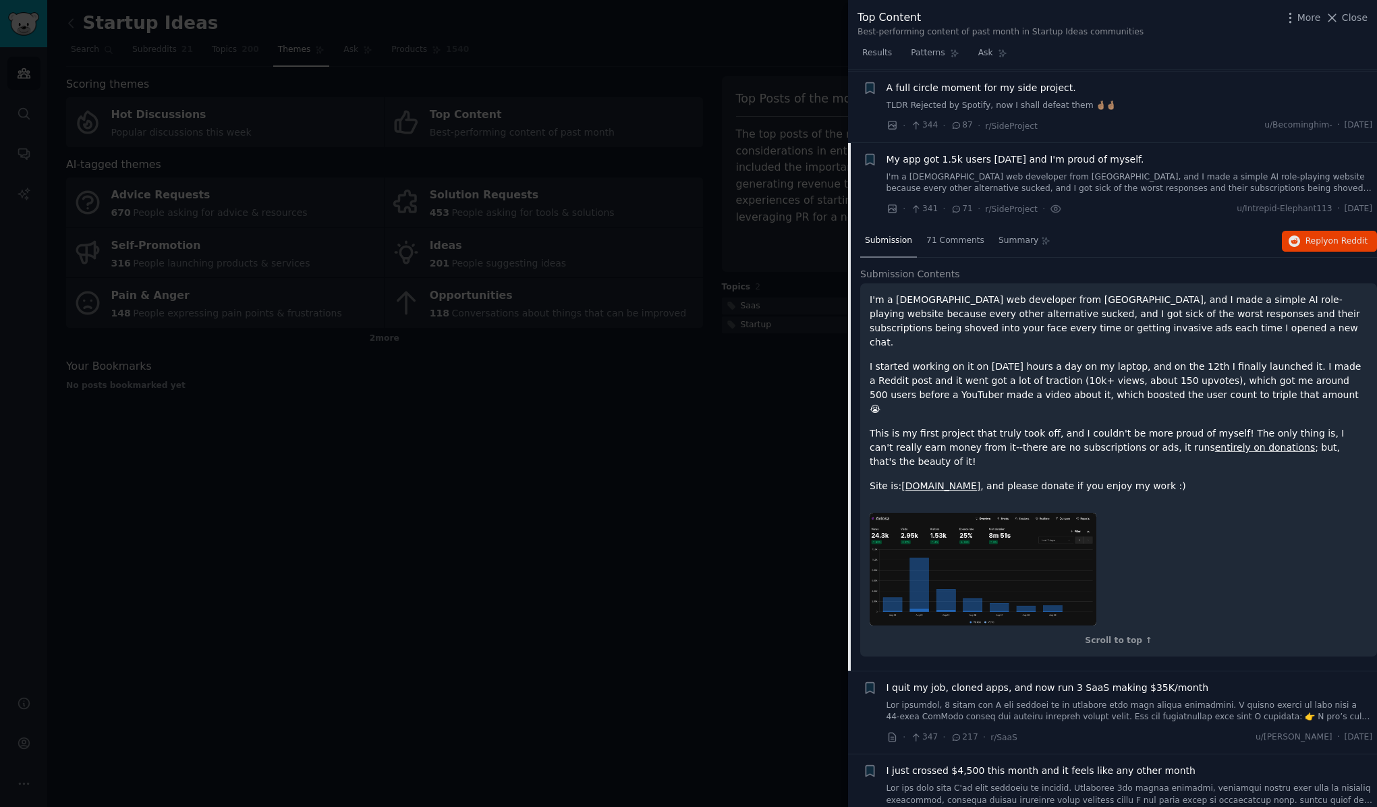
click at [1314, 360] on p "I started working on it on [DATE] hours a day on my laptop, and on the 12th I f…" at bounding box center [1119, 388] width 498 height 57
drag, startPoint x: 1314, startPoint y: 307, endPoint x: 862, endPoint y: 278, distance: 453.0
click at [862, 283] on div "I'm a [DEMOGRAPHIC_DATA] web developer from [GEOGRAPHIC_DATA], and I made a sim…" at bounding box center [1118, 469] width 517 height 373
click at [1314, 360] on p "I started working on it on [DATE] hours a day on my laptop, and on the 12th I f…" at bounding box center [1119, 388] width 498 height 57
drag, startPoint x: 1314, startPoint y: 305, endPoint x: 864, endPoint y: 277, distance: 450.9
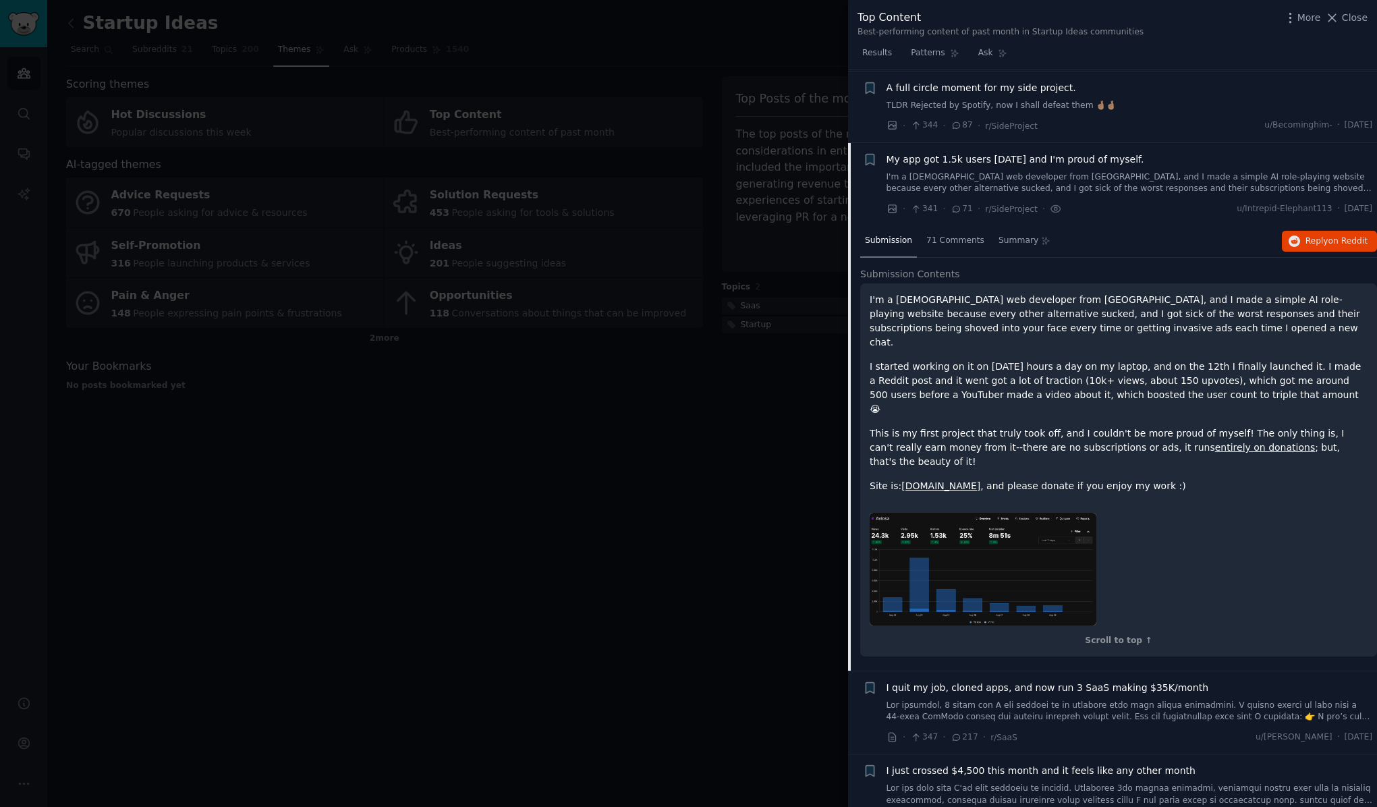
click at [864, 283] on div "I'm a [DEMOGRAPHIC_DATA] web developer from [GEOGRAPHIC_DATA], and I made a sim…" at bounding box center [1118, 469] width 517 height 373
click at [1324, 360] on p "I started working on it on [DATE] hours a day on my laptop, and on the 12th I f…" at bounding box center [1119, 388] width 498 height 57
drag, startPoint x: 1314, startPoint y: 304, endPoint x: 865, endPoint y: 281, distance: 450.0
click at [865, 283] on div "I'm a [DEMOGRAPHIC_DATA] web developer from [GEOGRAPHIC_DATA], and I made a sim…" at bounding box center [1118, 469] width 517 height 373
click at [1318, 360] on p "I started working on it on [DATE] hours a day on my laptop, and on the 12th I f…" at bounding box center [1119, 388] width 498 height 57
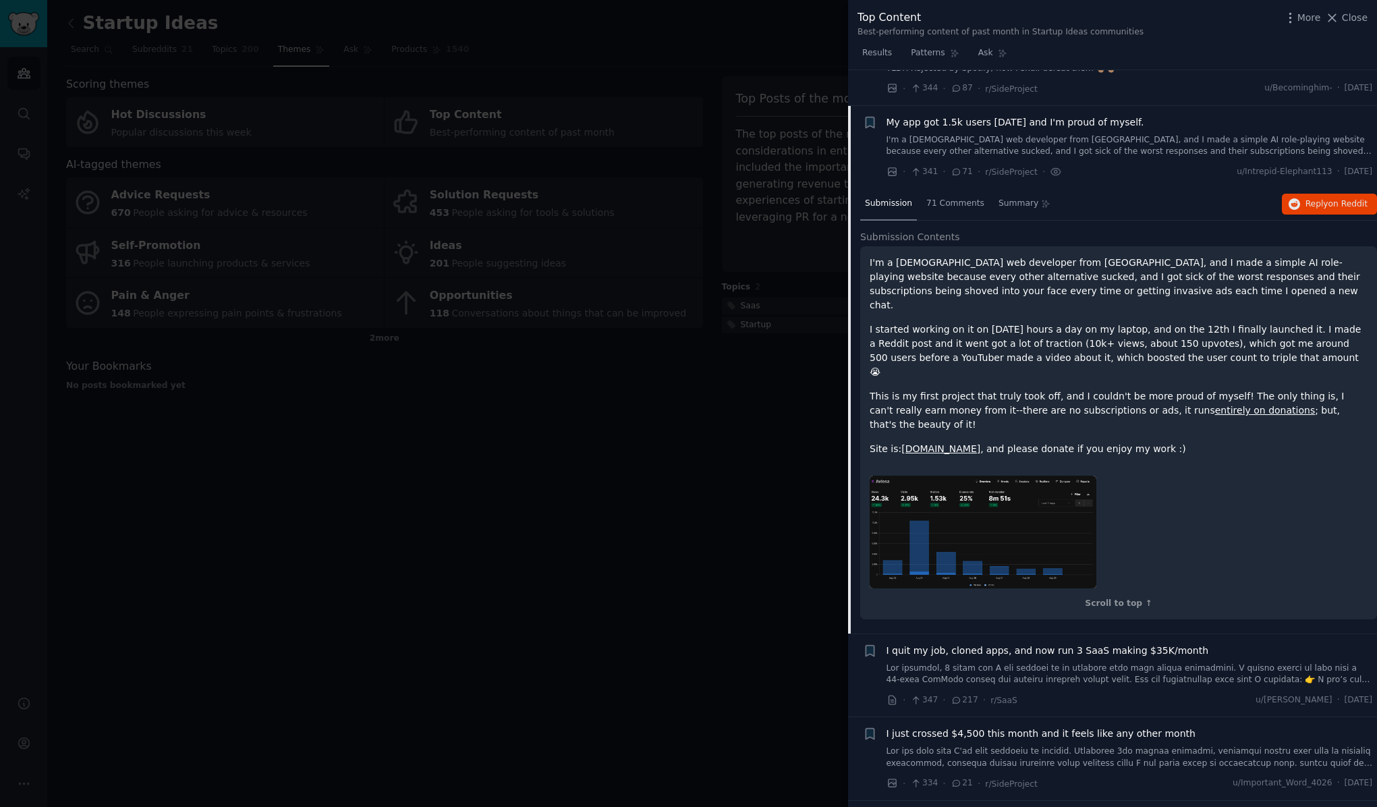
scroll to position [6453, 0]
click at [919, 442] on link "[DOMAIN_NAME]" at bounding box center [940, 447] width 79 height 11
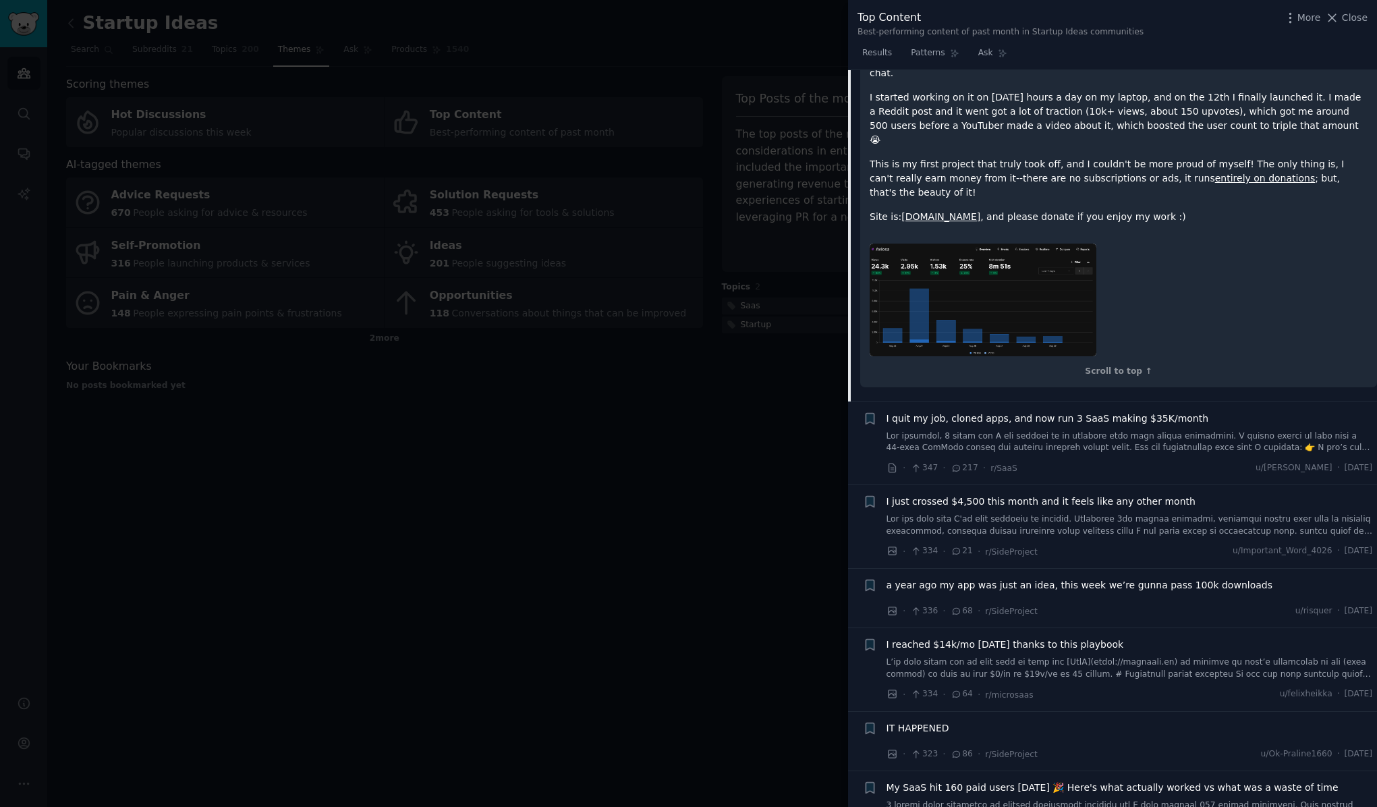
scroll to position [6690, 0]
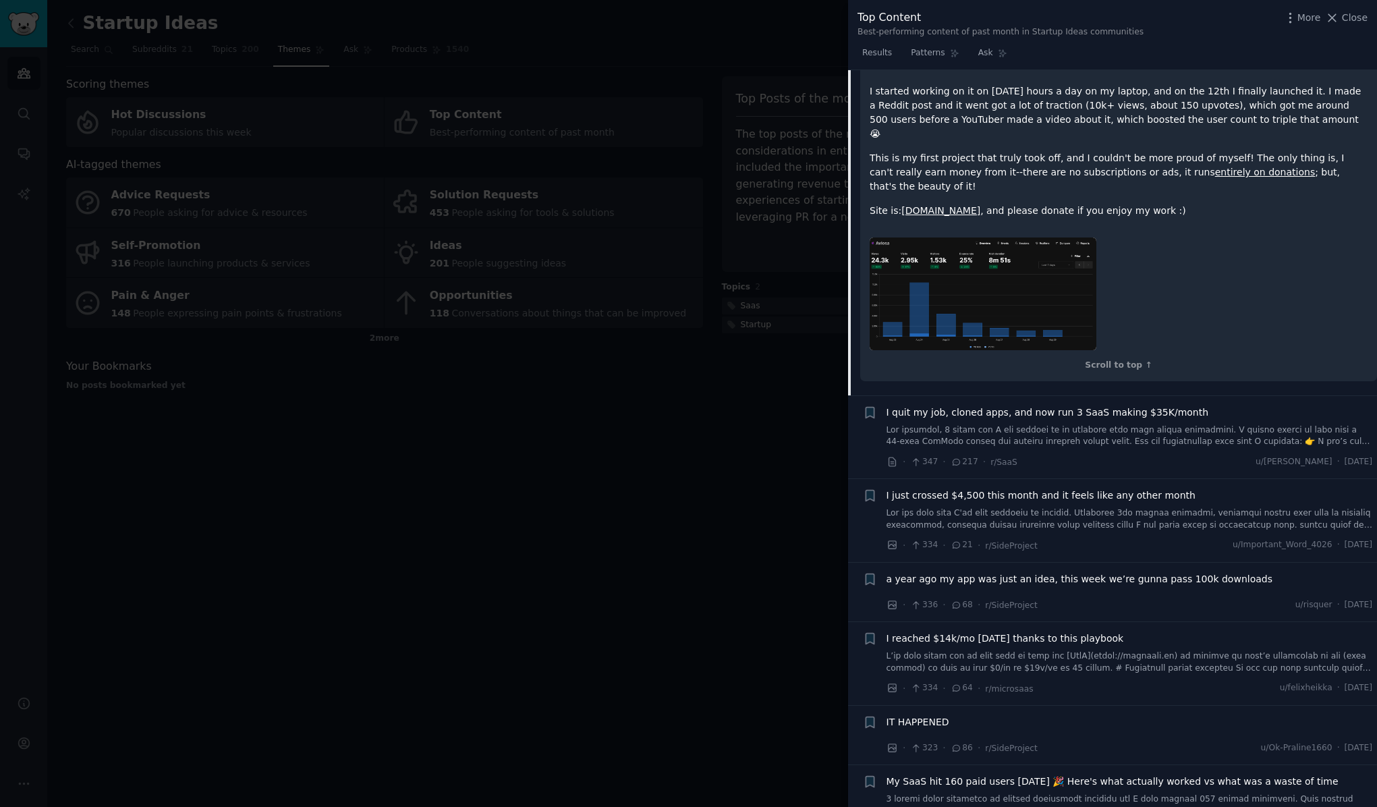
click at [1150, 406] on span "I quit my job, cloned apps, and now run 3 SaaS making $35K/month" at bounding box center [1048, 413] width 323 height 14
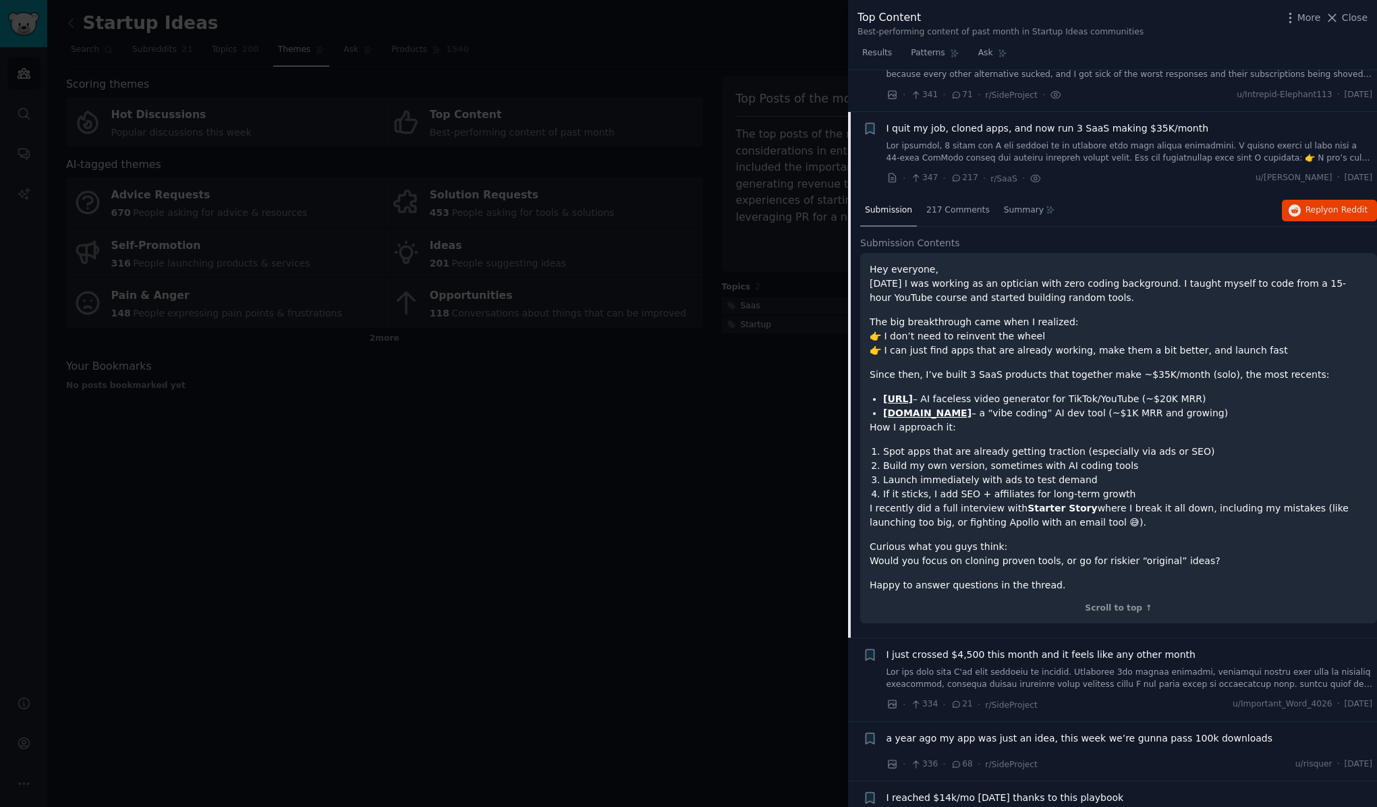
scroll to position [6497, 0]
